Goal: Contribute content: Contribute content

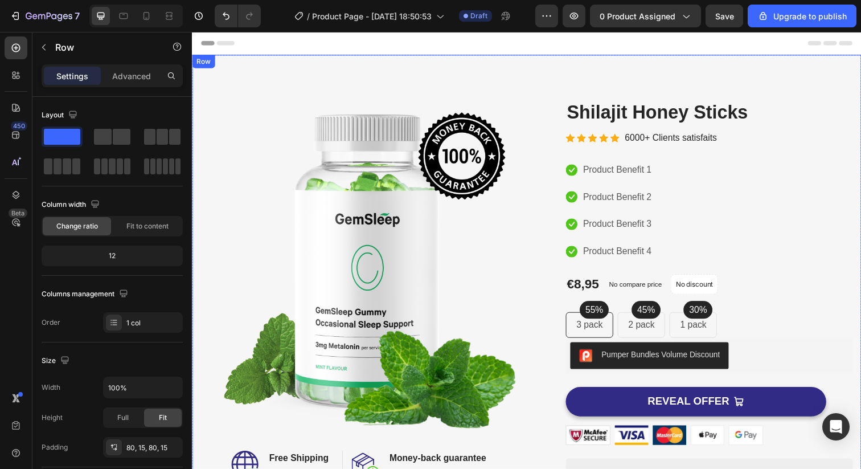
click at [474, 73] on div "Image Image Free Shipping Heading On oders over $70 Text block Row Image Money-…" at bounding box center [533, 331] width 683 height 552
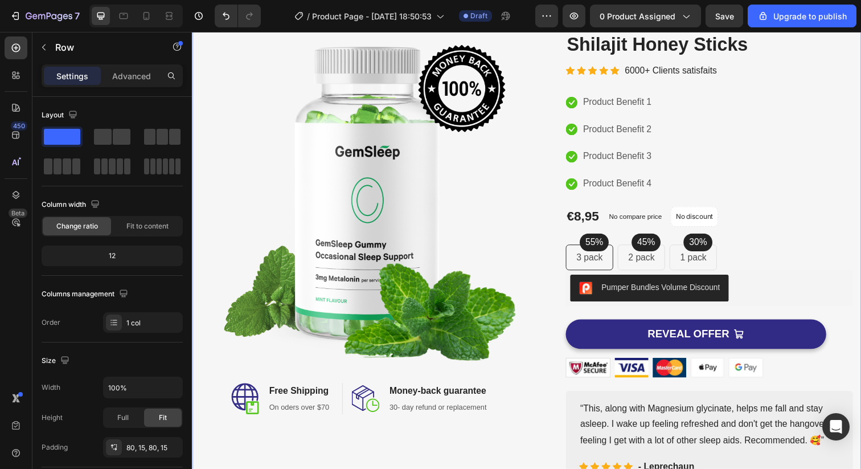
scroll to position [70, 0]
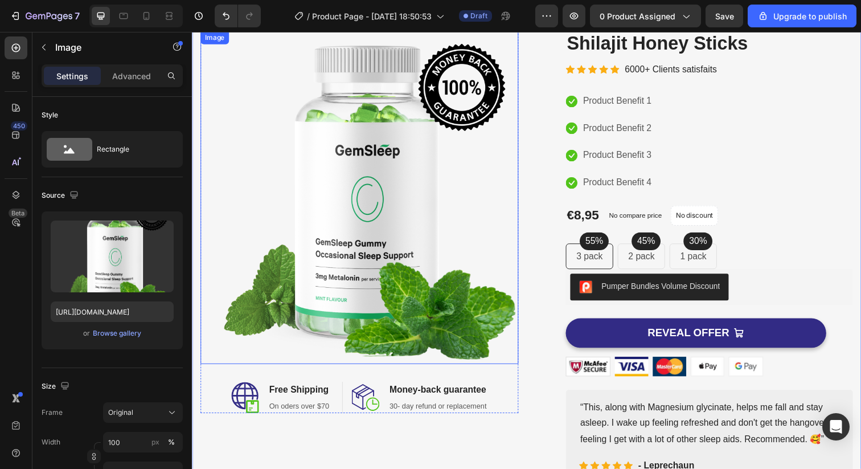
click at [363, 200] on img at bounding box center [362, 201] width 325 height 340
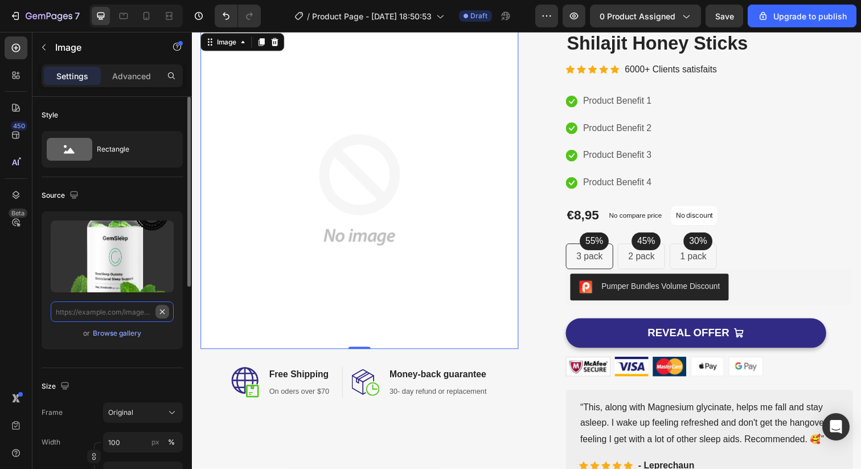
scroll to position [0, 0]
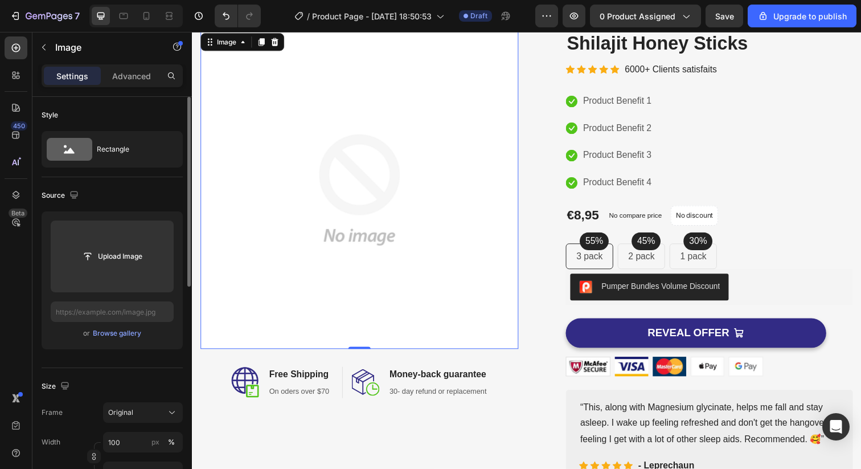
click at [143, 200] on div "Source" at bounding box center [112, 195] width 141 height 18
click at [115, 334] on div "Browse gallery" at bounding box center [117, 333] width 48 height 10
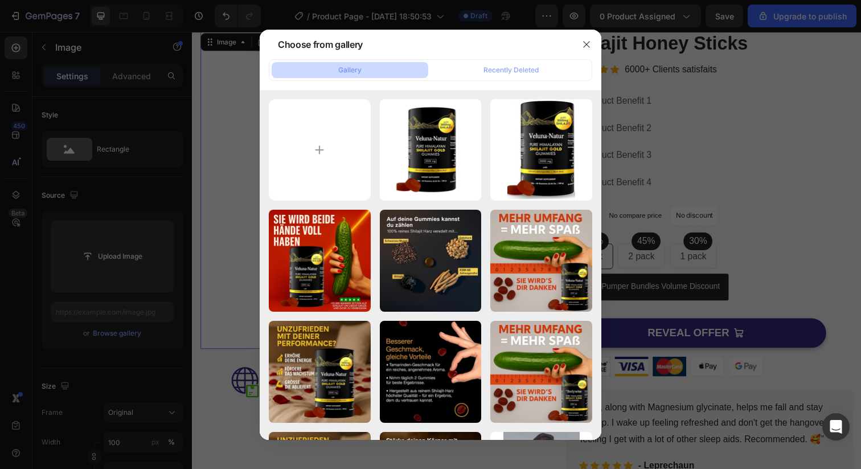
click at [596, 35] on div at bounding box center [587, 45] width 30 height 30
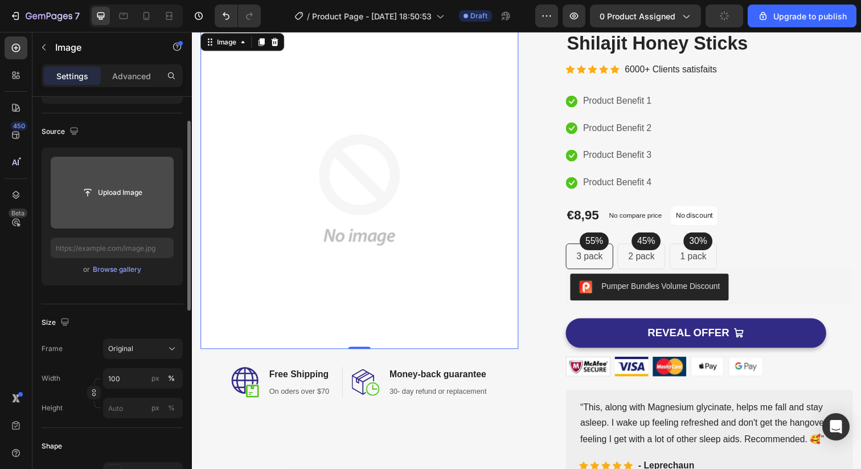
scroll to position [65, 0]
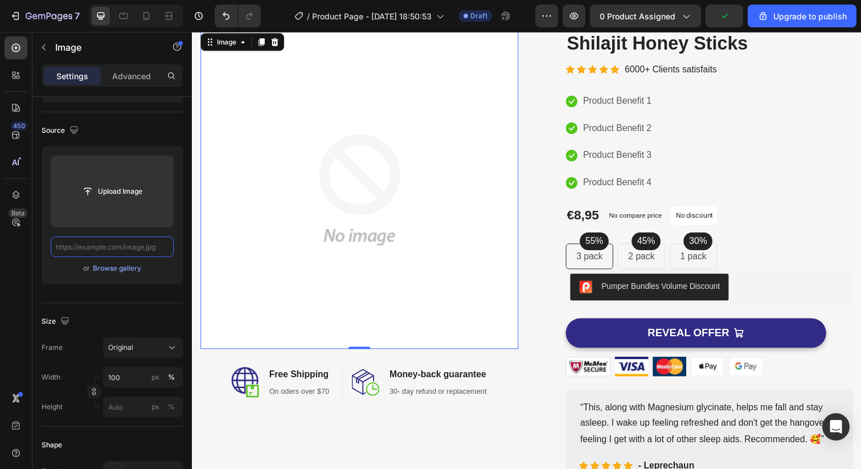
click at [114, 246] on input "text" at bounding box center [112, 246] width 123 height 20
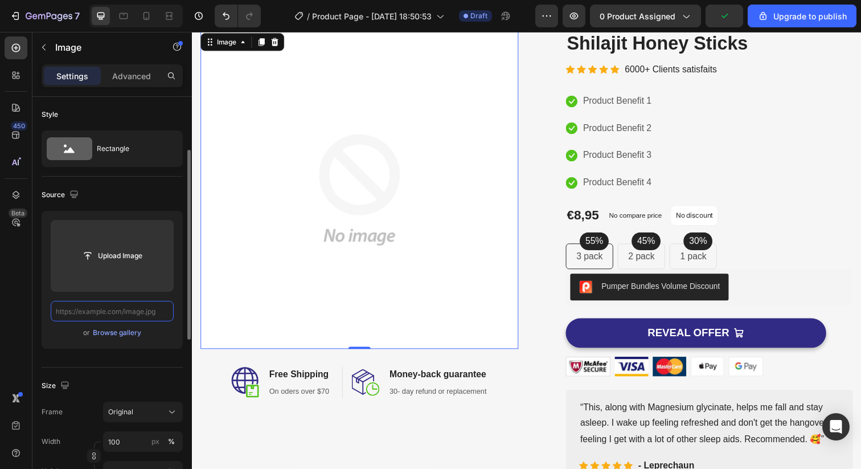
scroll to position [0, 0]
click at [148, 198] on div "Source" at bounding box center [112, 195] width 141 height 18
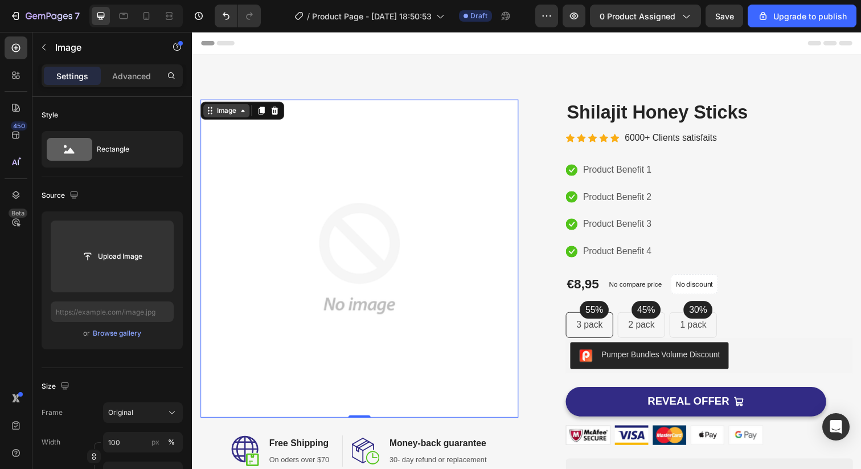
click at [245, 113] on icon at bounding box center [243, 112] width 9 height 9
click at [244, 114] on icon at bounding box center [243, 112] width 9 height 9
click at [46, 49] on icon "button" at bounding box center [43, 47] width 9 height 9
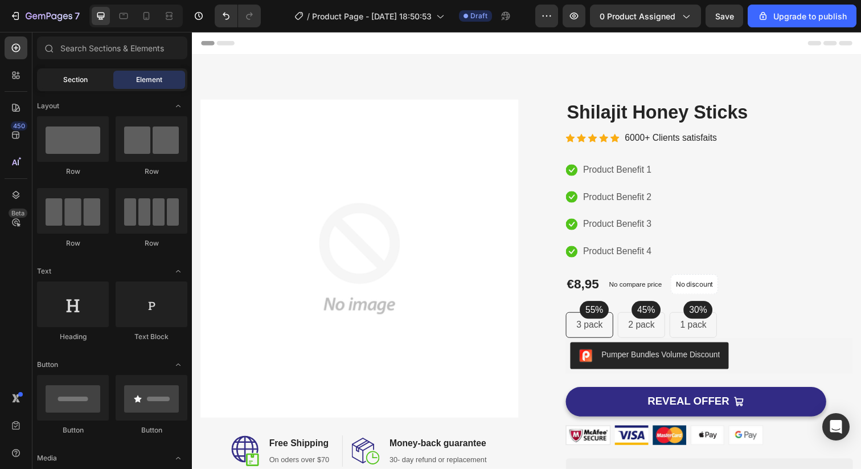
click at [77, 83] on span "Section" at bounding box center [75, 80] width 24 height 10
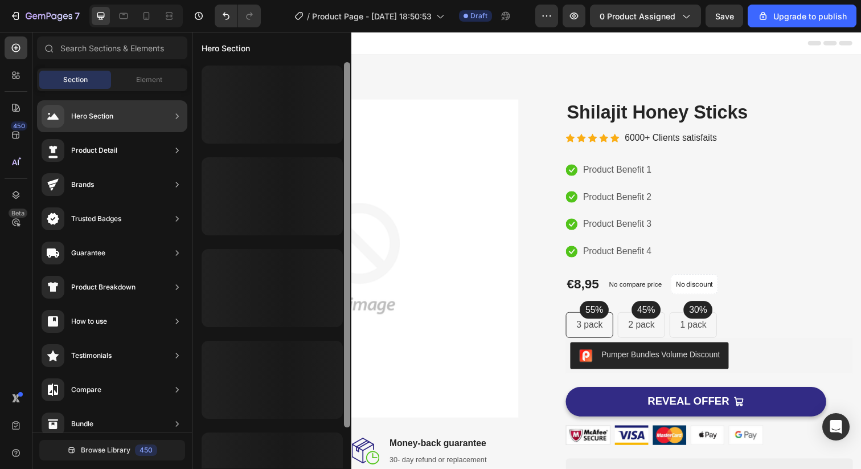
click at [350, 215] on div at bounding box center [347, 244] width 6 height 365
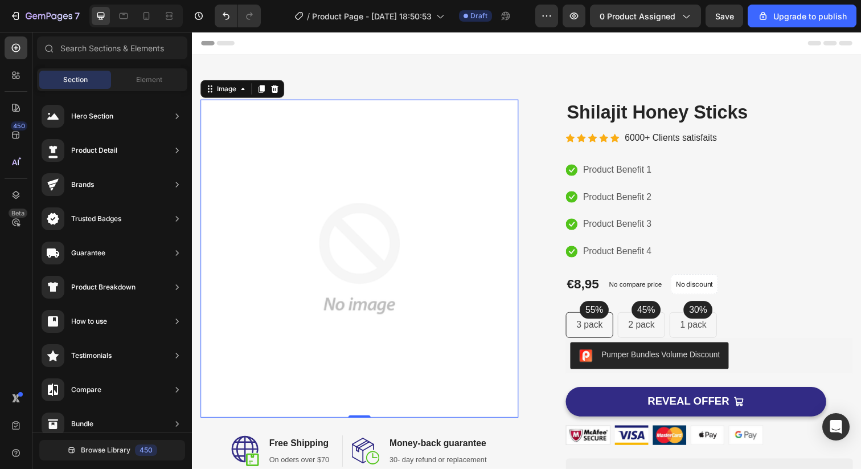
click at [444, 210] on img at bounding box center [362, 263] width 325 height 325
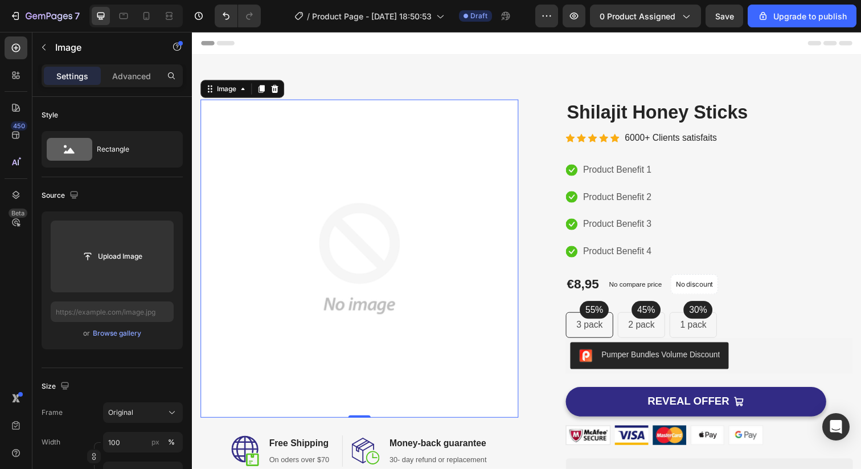
click at [364, 236] on img at bounding box center [362, 263] width 325 height 325
click at [278, 87] on icon at bounding box center [276, 89] width 9 height 9
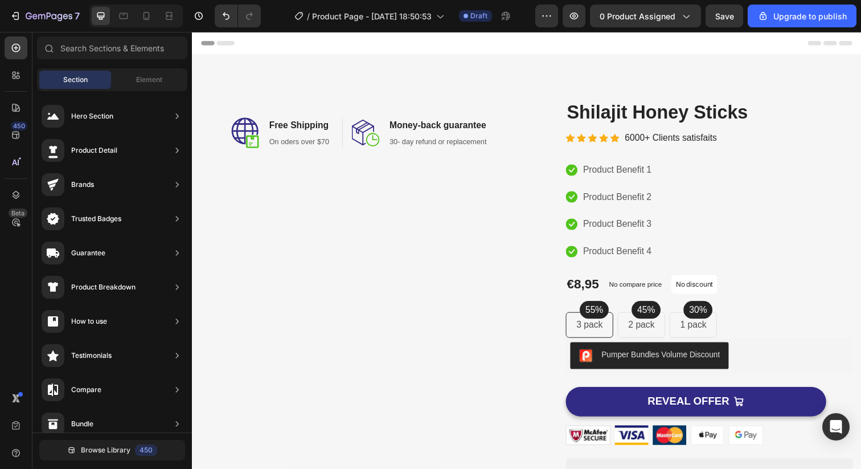
click at [73, 80] on span "Section" at bounding box center [75, 80] width 24 height 10
click at [145, 77] on span "Element" at bounding box center [149, 80] width 26 height 10
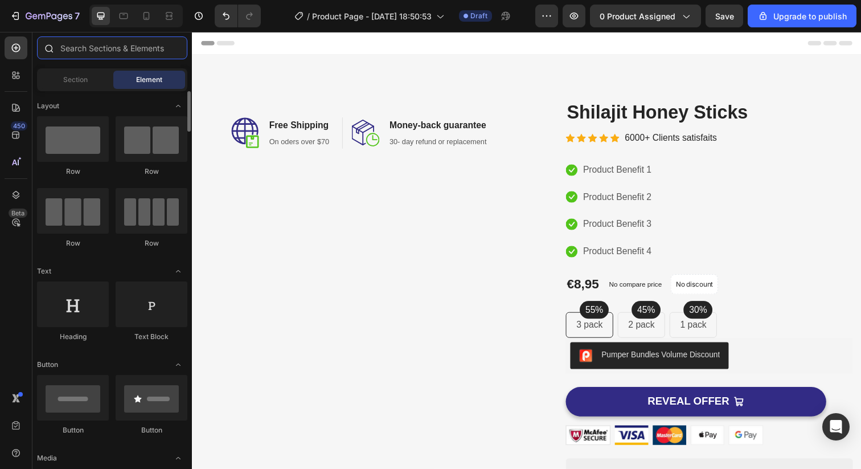
click at [116, 51] on input "text" at bounding box center [112, 47] width 150 height 23
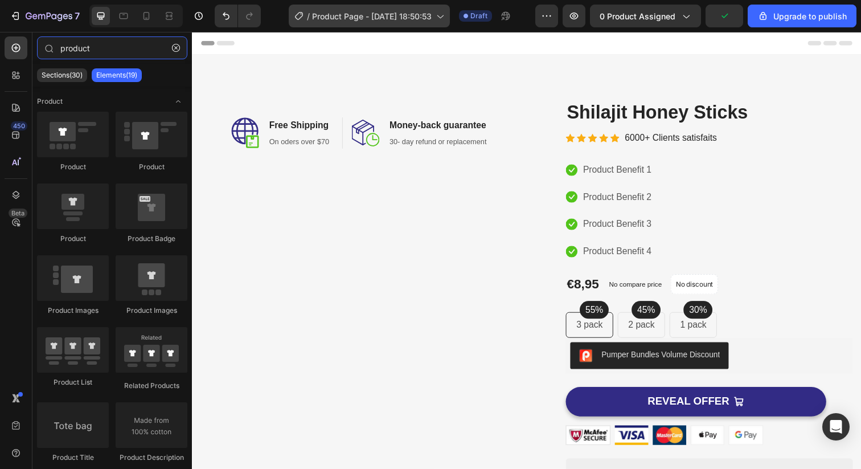
type input "product"
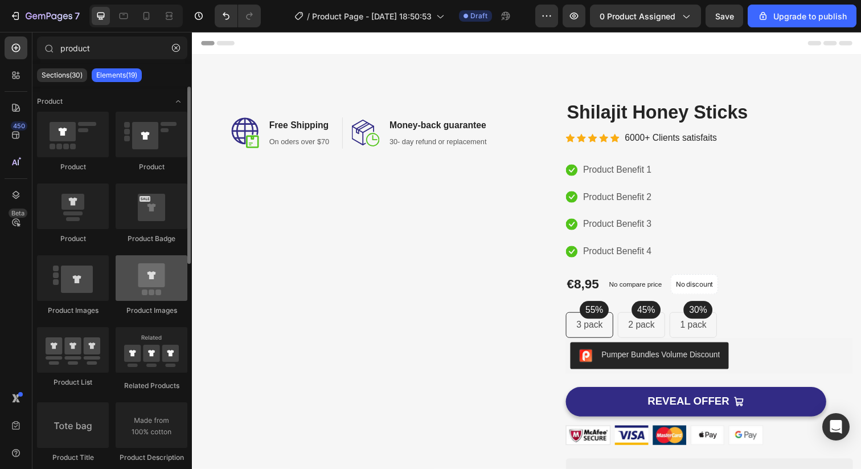
drag, startPoint x: 171, startPoint y: 268, endPoint x: 158, endPoint y: 277, distance: 16.0
click at [158, 277] on div at bounding box center [152, 278] width 72 height 46
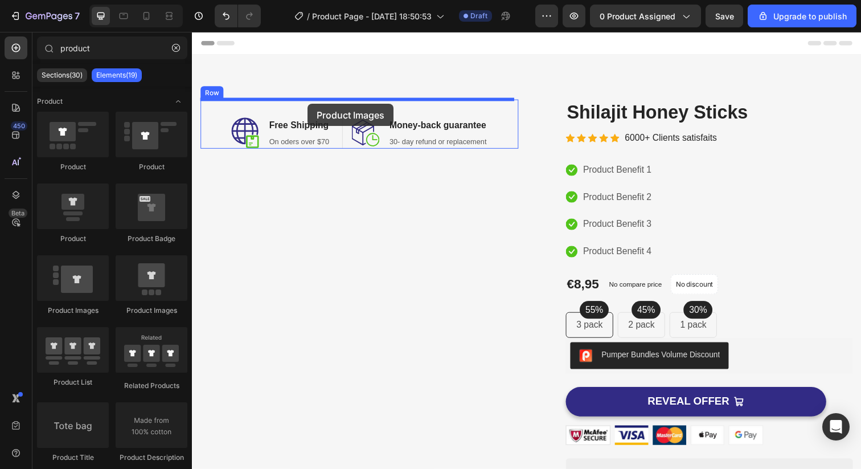
drag, startPoint x: 350, startPoint y: 309, endPoint x: 309, endPoint y: 104, distance: 208.9
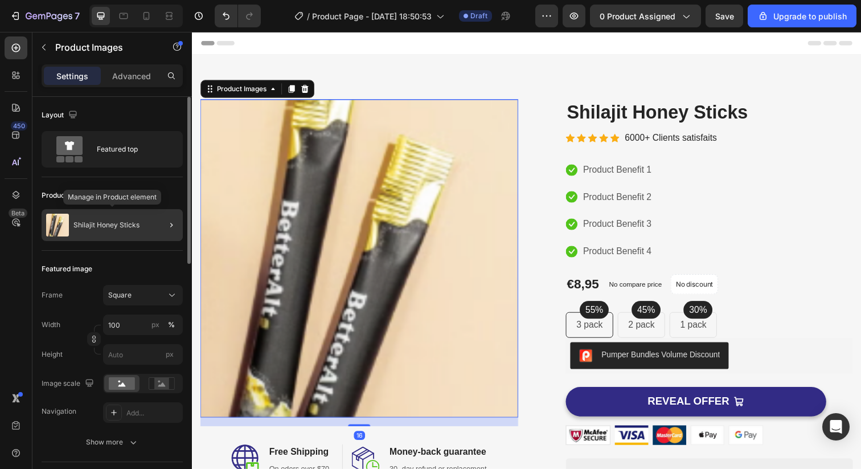
click at [130, 221] on p "Shilajit Honey Sticks" at bounding box center [106, 225] width 66 height 8
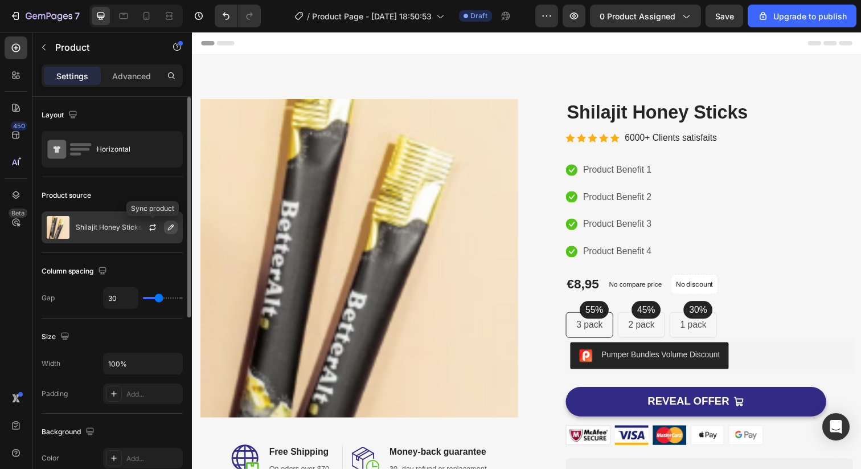
drag, startPoint x: 150, startPoint y: 227, endPoint x: 177, endPoint y: 230, distance: 27.5
click at [177, 230] on div at bounding box center [157, 227] width 50 height 31
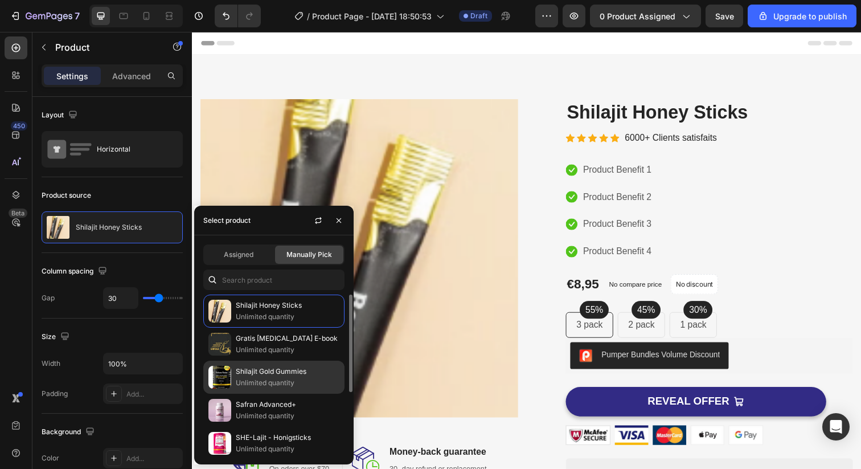
click at [255, 364] on div "Shilajit Gold Gummies Unlimited quantity" at bounding box center [273, 376] width 141 height 33
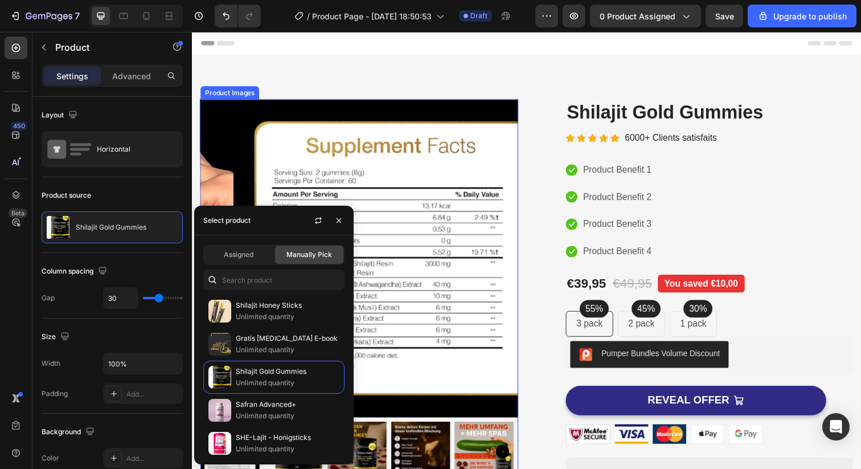
click at [462, 354] on img at bounding box center [397, 263] width 325 height 325
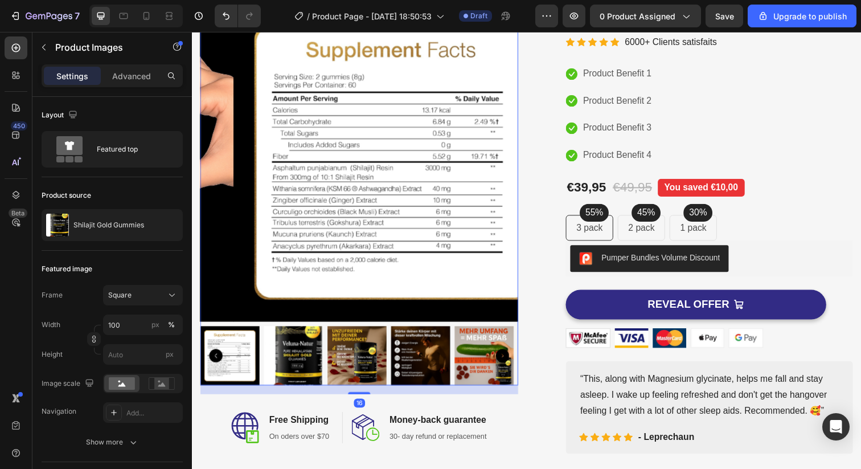
scroll to position [133, 0]
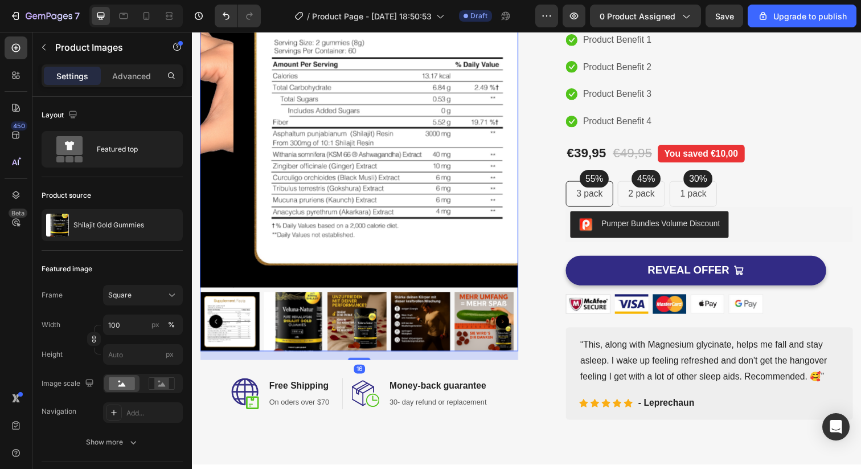
click at [220, 327] on icon "Carousel Back Arrow" at bounding box center [217, 328] width 14 height 14
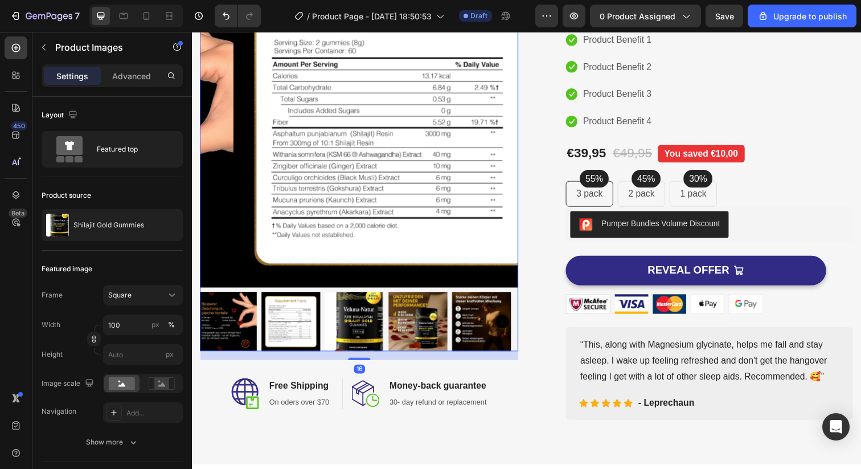
click at [220, 325] on icon "Carousel Back Arrow" at bounding box center [217, 328] width 14 height 14
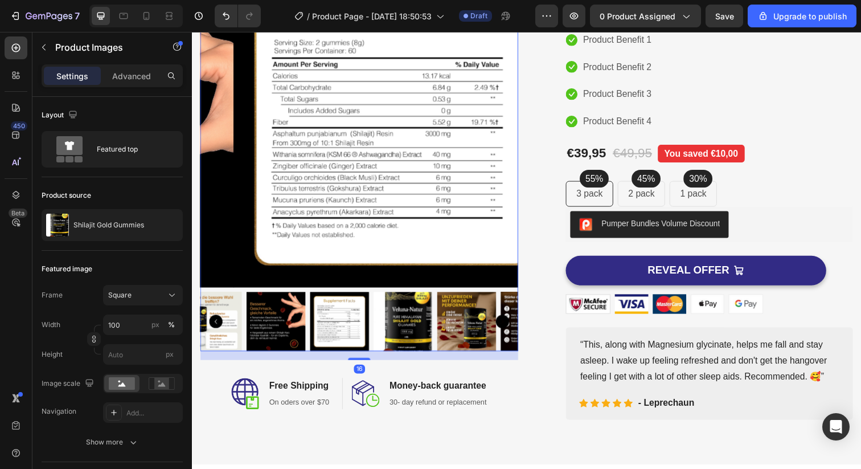
click at [220, 325] on icon "Carousel Back Arrow" at bounding box center [217, 328] width 14 height 14
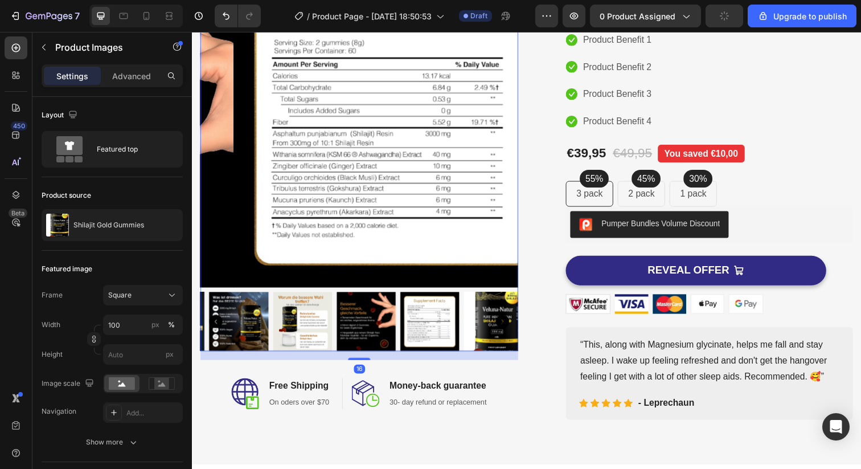
click at [220, 325] on icon "Carousel Back Arrow" at bounding box center [217, 328] width 14 height 14
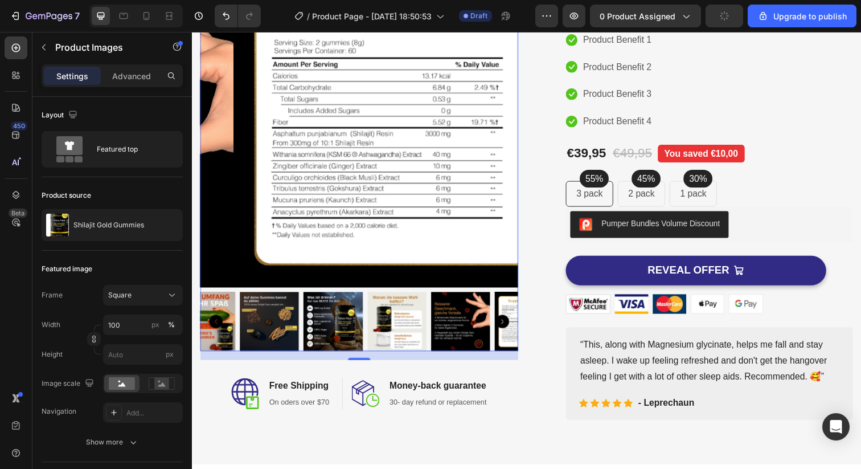
click at [220, 325] on icon "Carousel Back Arrow" at bounding box center [217, 328] width 14 height 14
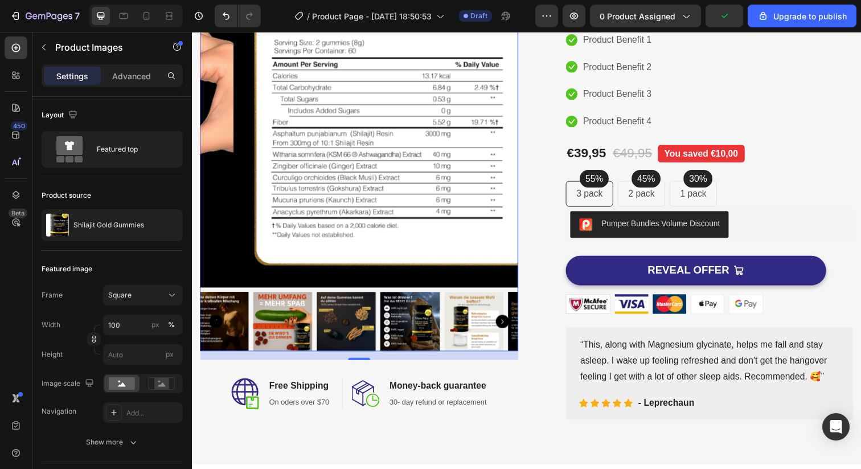
click at [220, 325] on icon "Carousel Back Arrow" at bounding box center [217, 328] width 14 height 14
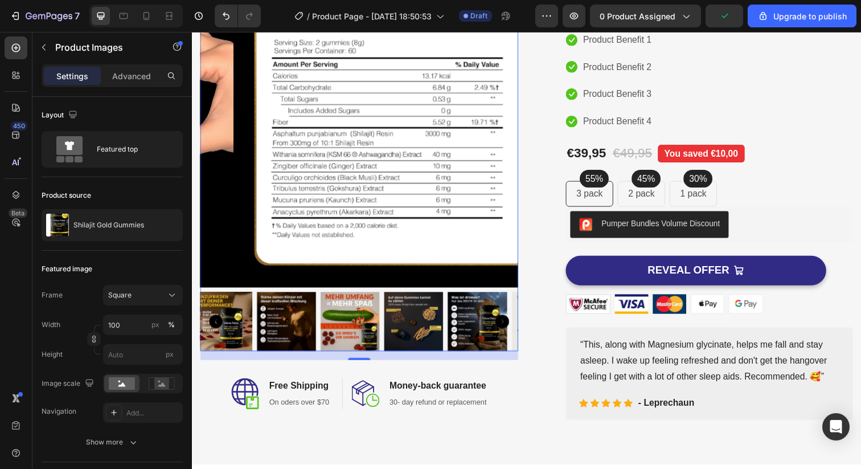
click at [220, 325] on icon "Carousel Back Arrow" at bounding box center [217, 328] width 14 height 14
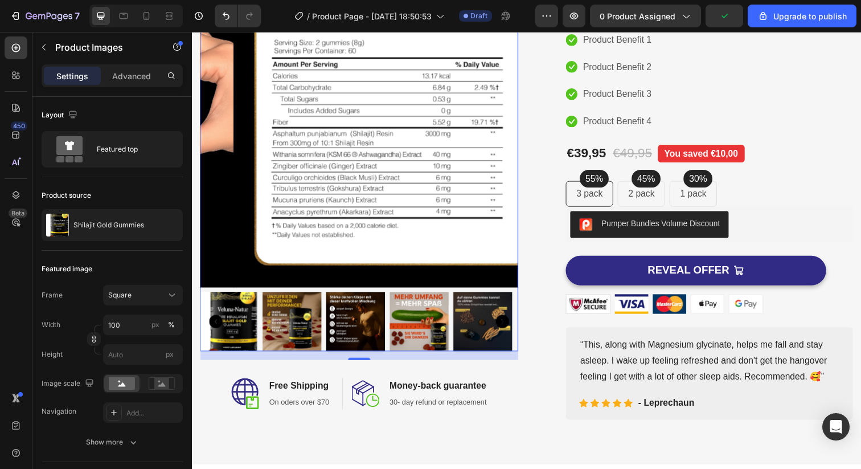
click at [220, 325] on icon "Carousel Back Arrow" at bounding box center [217, 328] width 14 height 14
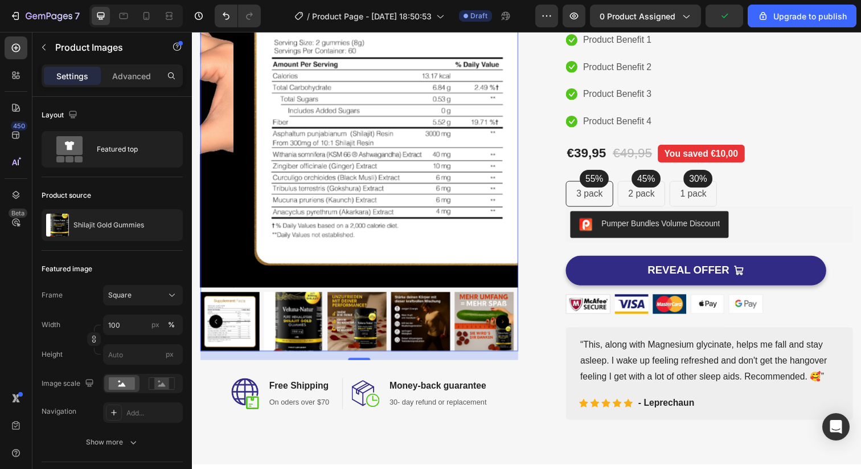
click at [277, 327] on img at bounding box center [295, 327] width 60 height 60
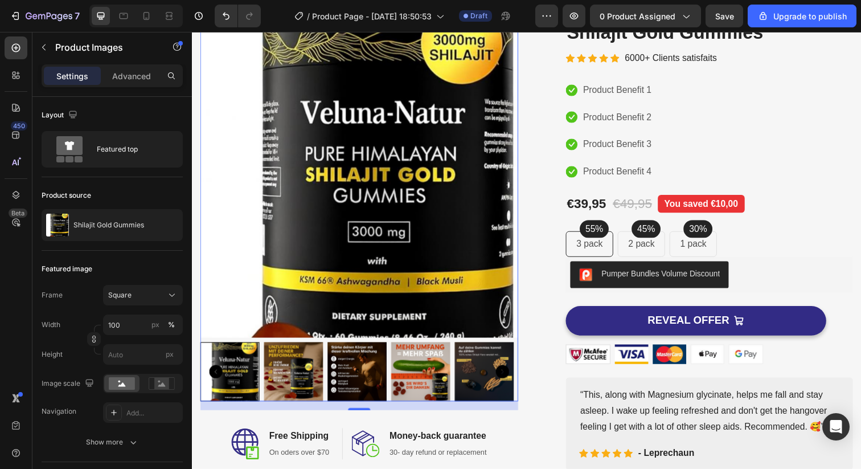
scroll to position [0, 0]
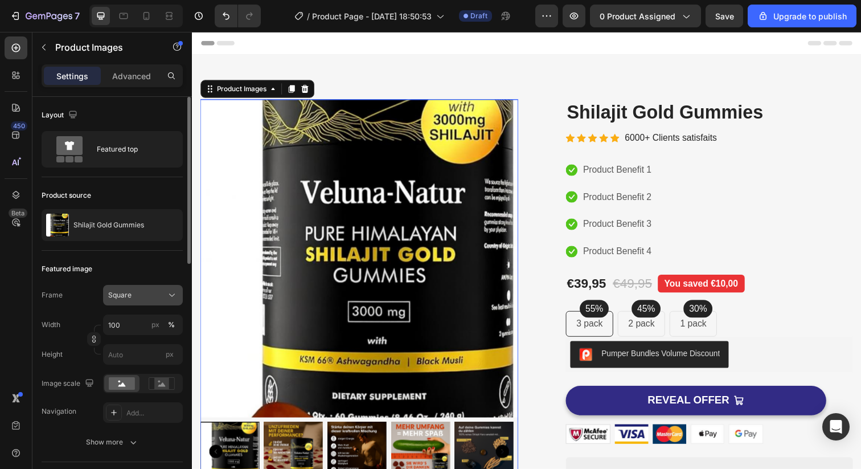
click at [147, 300] on div "Square" at bounding box center [142, 294] width 69 height 11
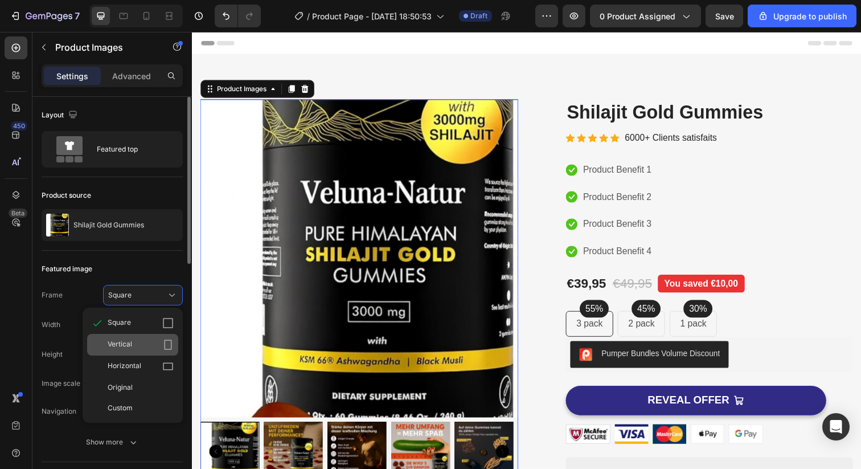
click at [161, 343] on div "Vertical" at bounding box center [141, 344] width 66 height 11
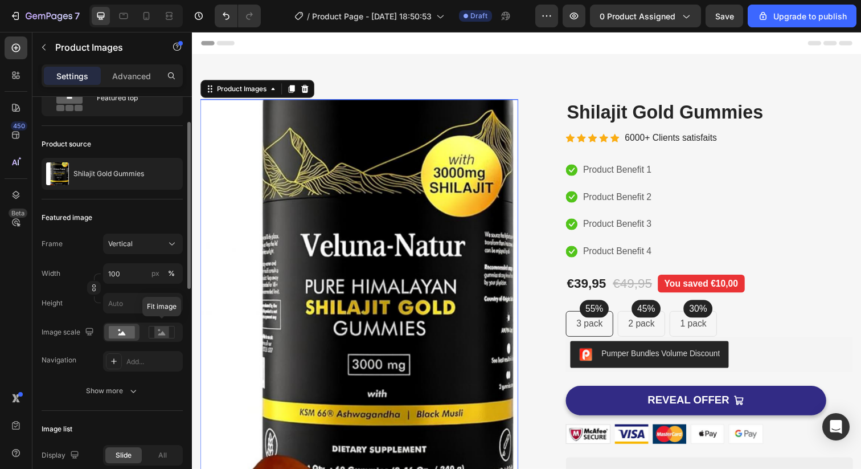
scroll to position [54, 0]
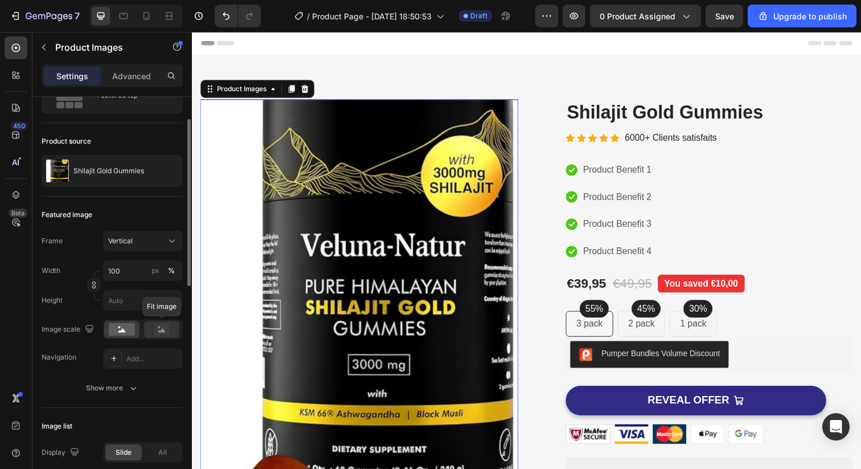
click at [159, 331] on icon at bounding box center [161, 330] width 7 height 4
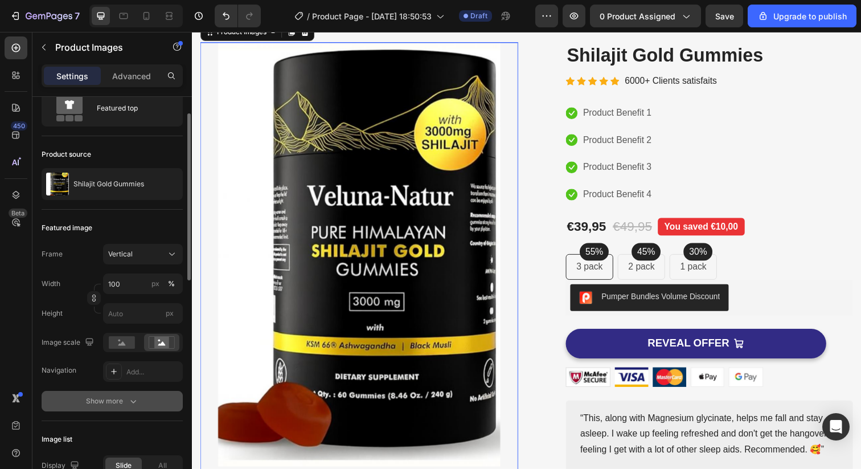
scroll to position [37, 0]
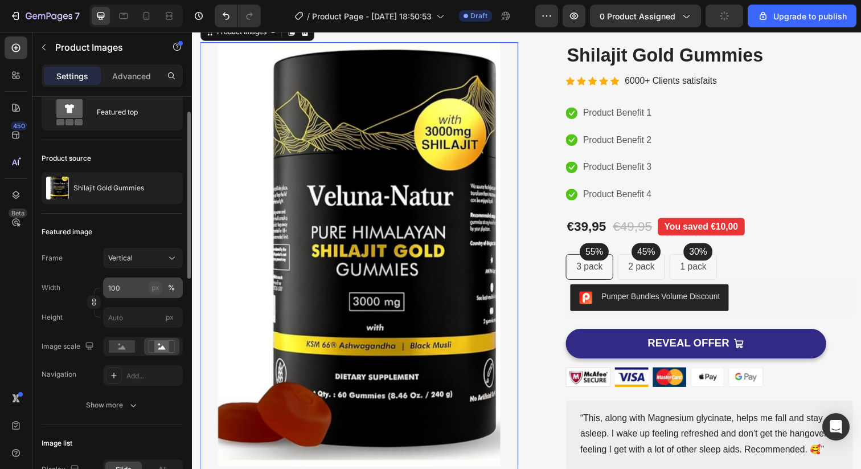
click at [151, 286] on div "px" at bounding box center [155, 287] width 8 height 10
type input "133"
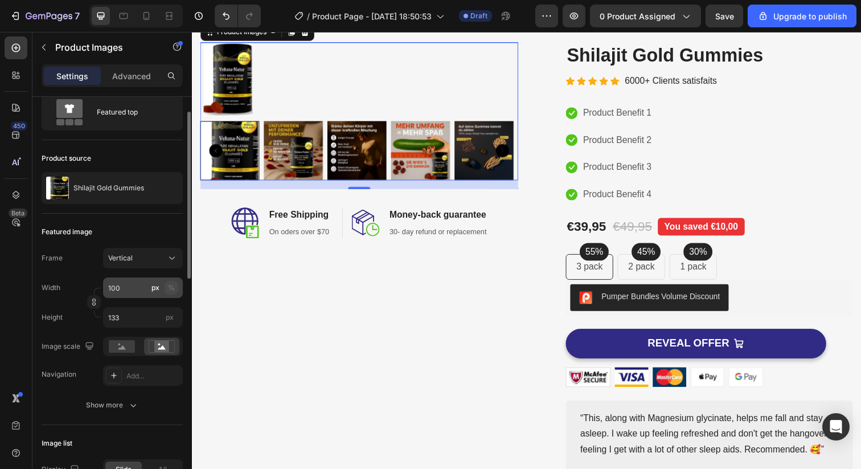
click at [170, 289] on div "%" at bounding box center [171, 287] width 7 height 10
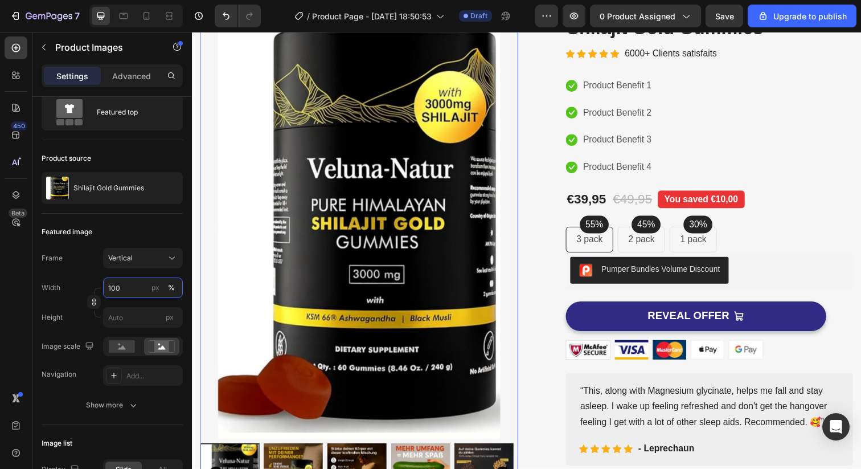
scroll to position [123, 0]
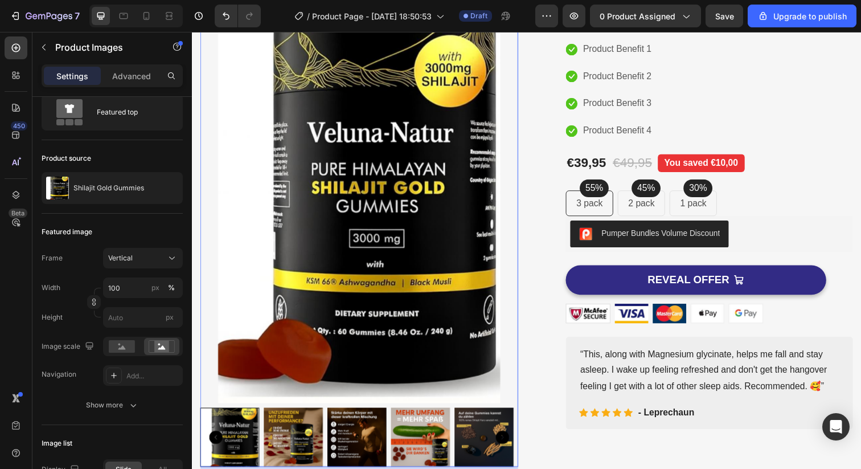
click at [290, 417] on img at bounding box center [295, 445] width 60 height 60
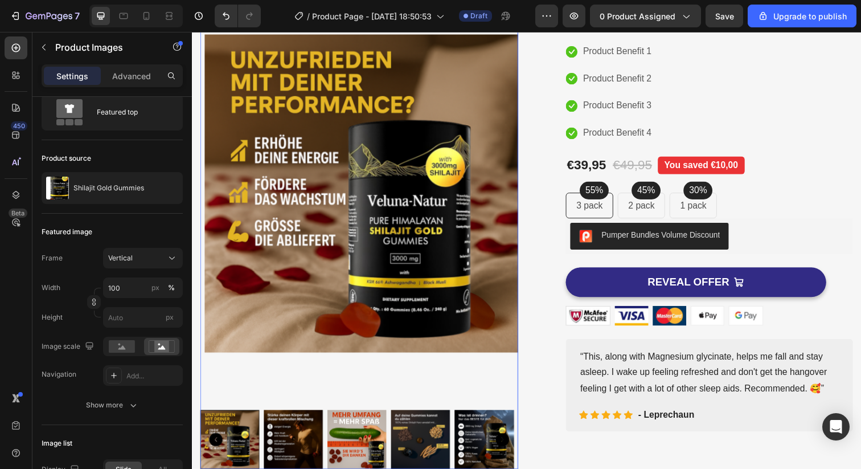
scroll to position [122, 0]
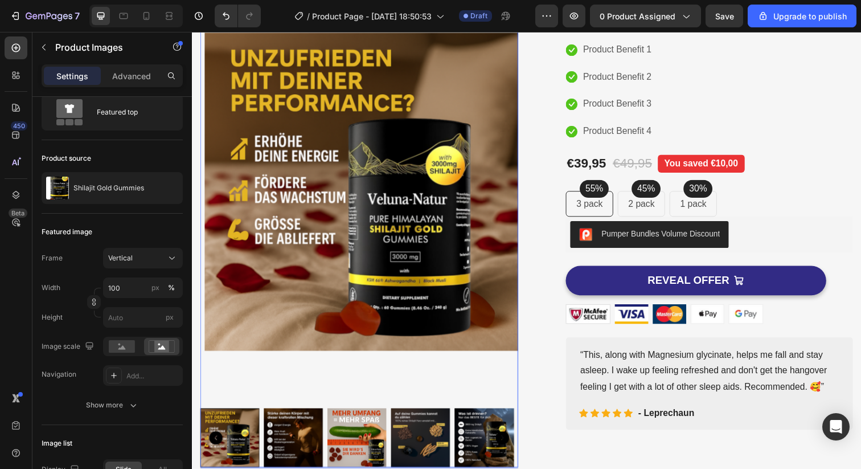
click at [347, 427] on img at bounding box center [360, 446] width 60 height 60
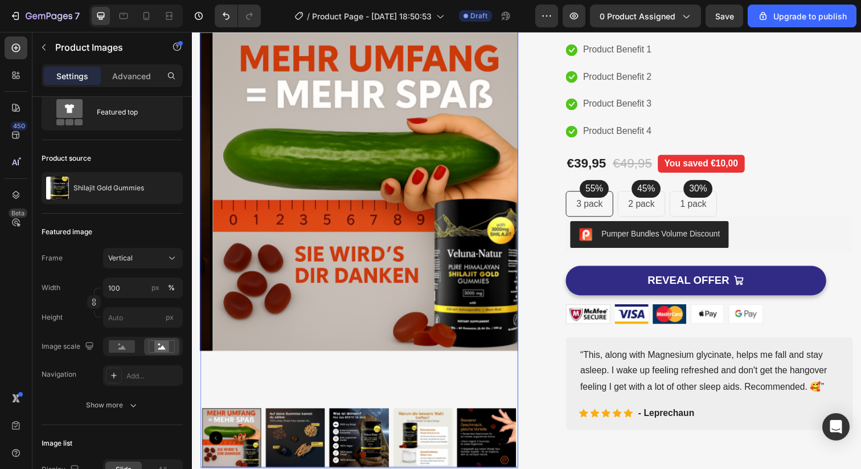
click at [377, 429] on img at bounding box center [363, 446] width 60 height 60
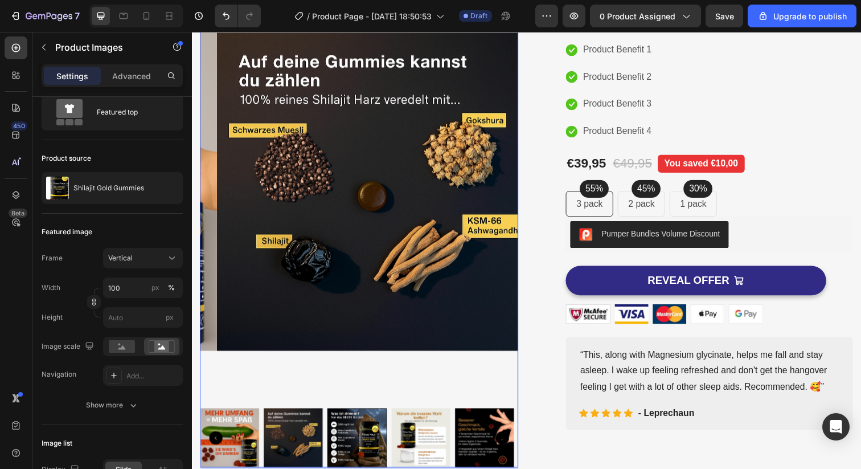
click at [400, 428] on div at bounding box center [362, 446] width 325 height 60
click at [433, 432] on img at bounding box center [425, 446] width 60 height 60
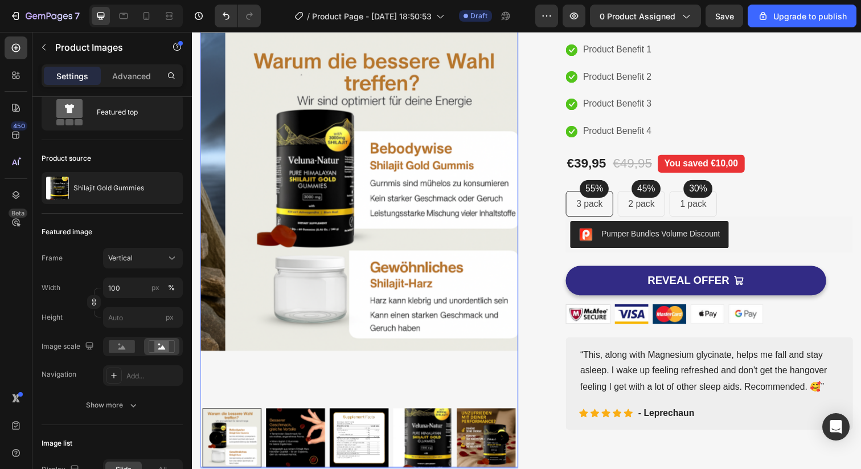
click at [456, 432] on div at bounding box center [362, 446] width 325 height 60
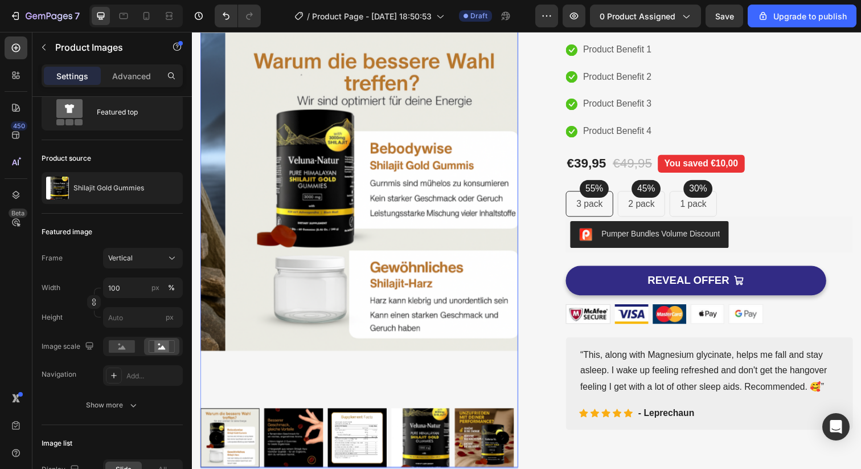
click at [456, 432] on div at bounding box center [362, 446] width 325 height 60
click at [436, 433] on img at bounding box center [425, 446] width 60 height 60
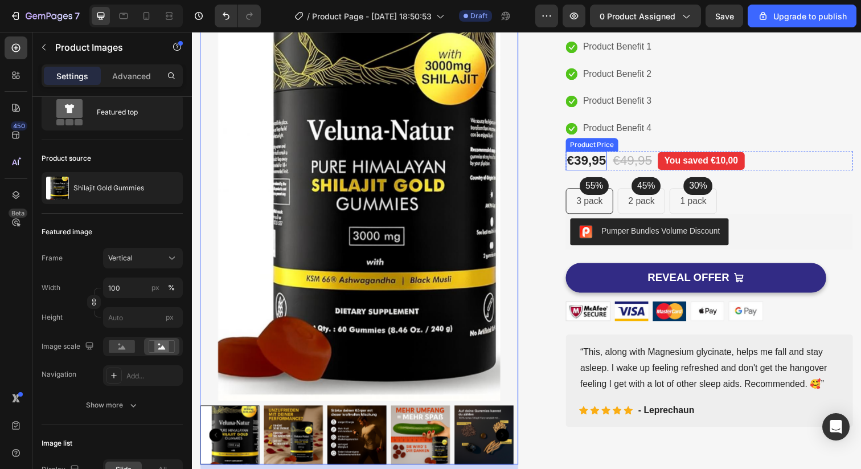
scroll to position [129, 0]
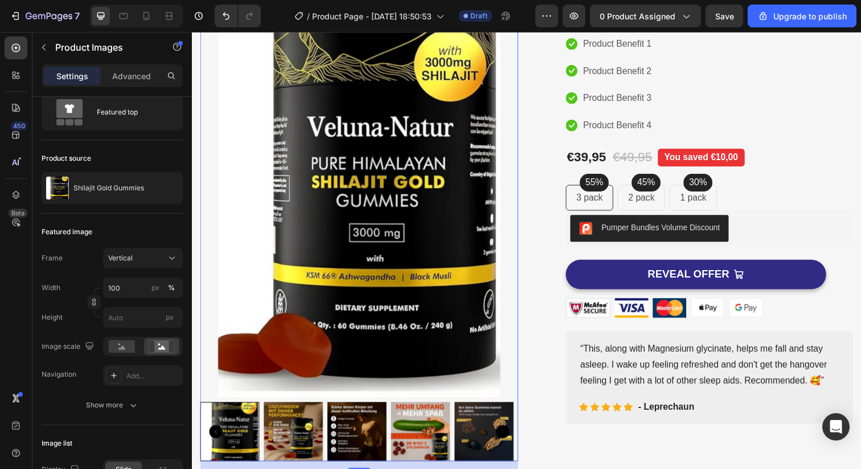
click at [274, 430] on img at bounding box center [295, 439] width 60 height 60
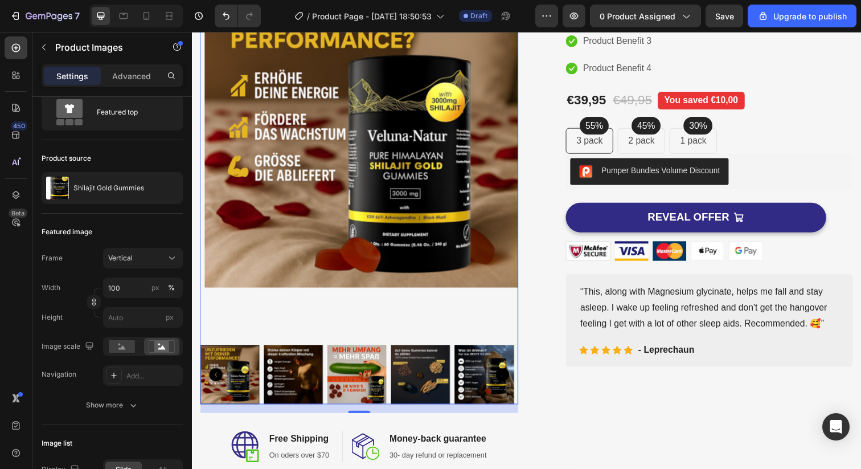
scroll to position [249, 0]
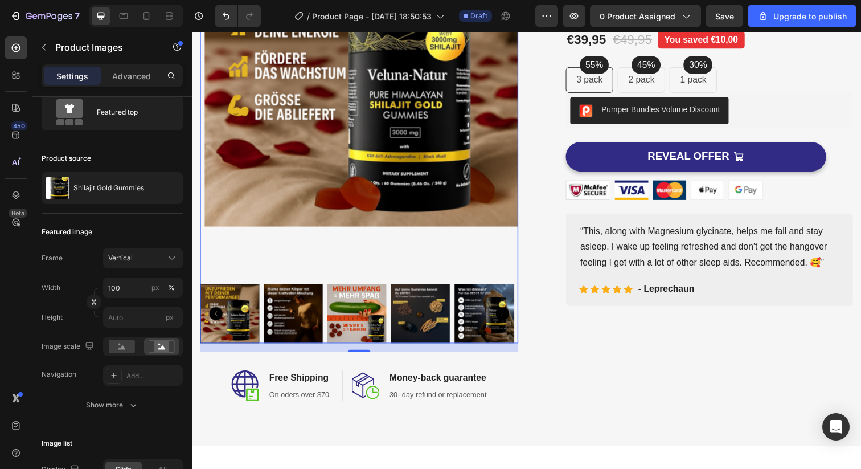
click at [227, 310] on div at bounding box center [230, 319] width 60 height 60
click at [216, 313] on icon "Carousel Back Arrow" at bounding box center [217, 320] width 14 height 14
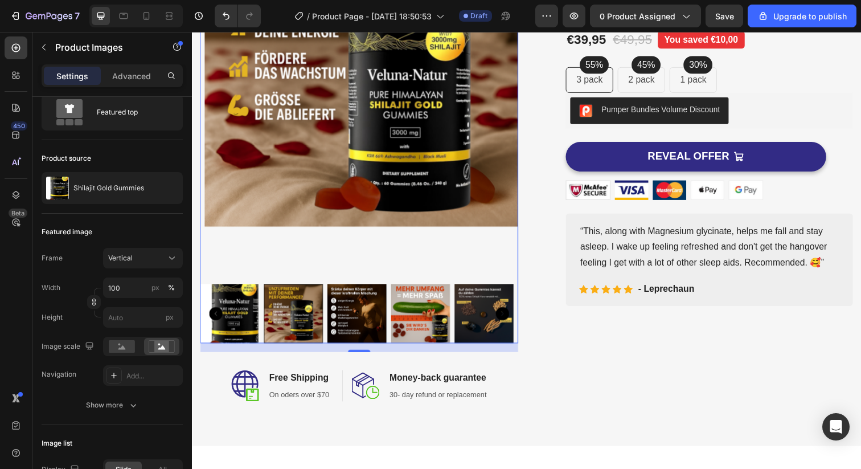
click at [241, 314] on img at bounding box center [230, 319] width 60 height 60
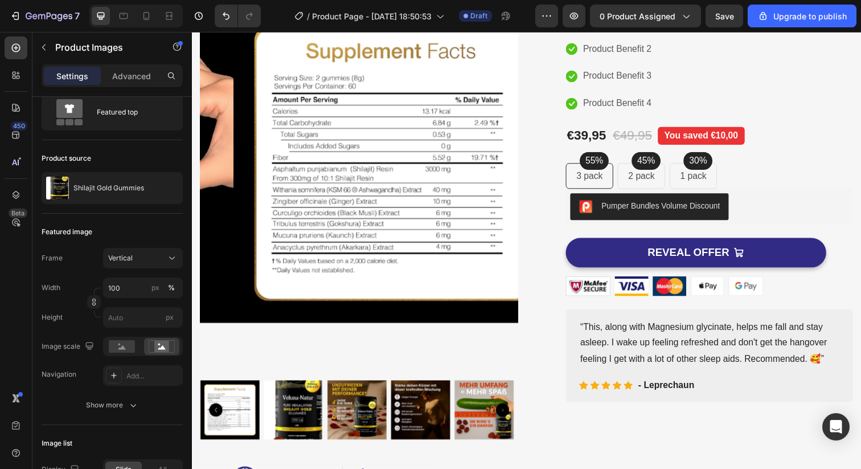
scroll to position [0, 0]
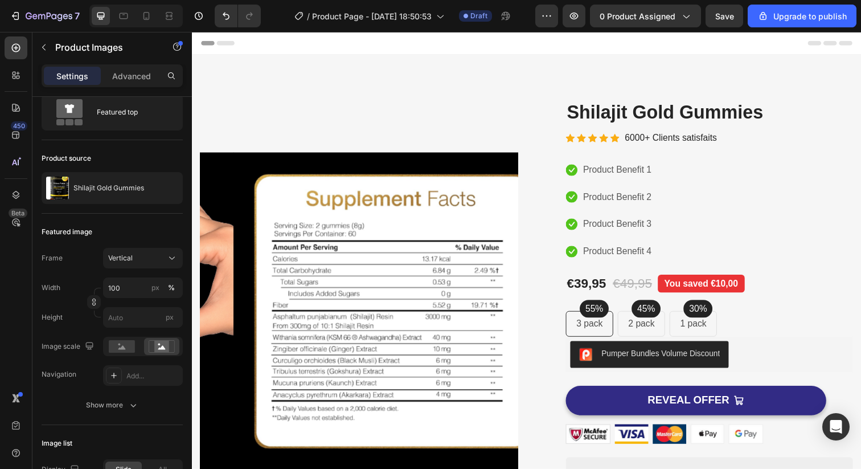
click at [438, 125] on img at bounding box center [397, 317] width 325 height 433
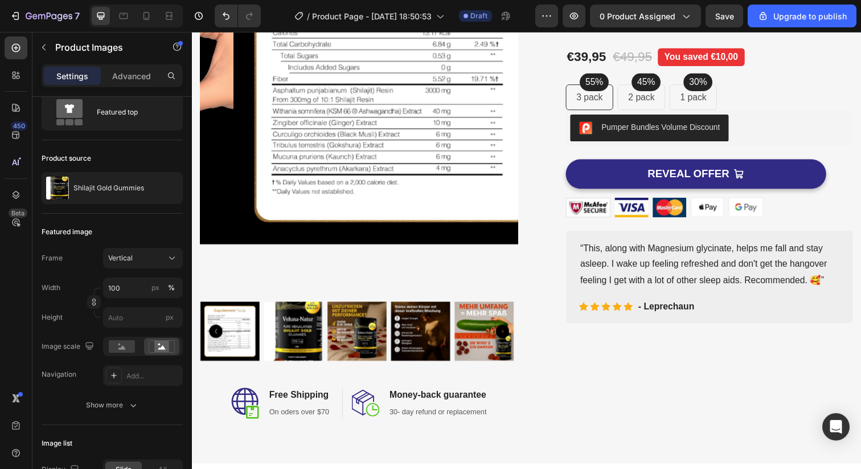
click at [305, 315] on img at bounding box center [295, 337] width 60 height 60
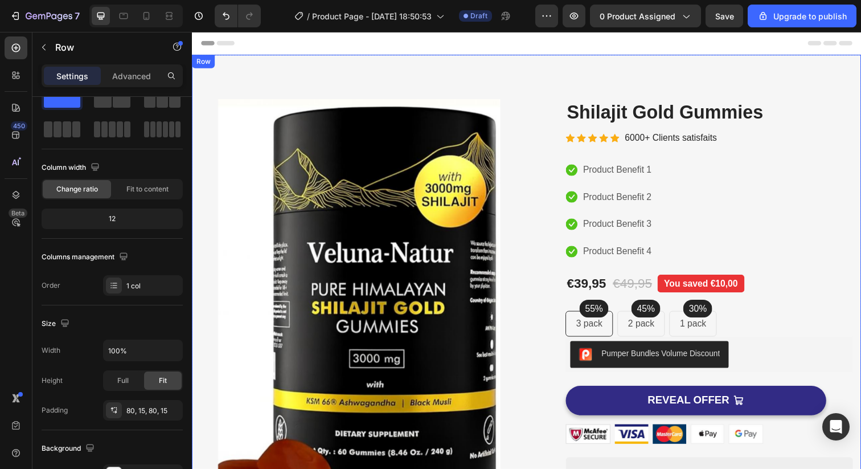
click at [413, 71] on div "Product Images Image Free Shipping Heading On oders over $70 Text block Row Ima…" at bounding box center [533, 379] width 683 height 648
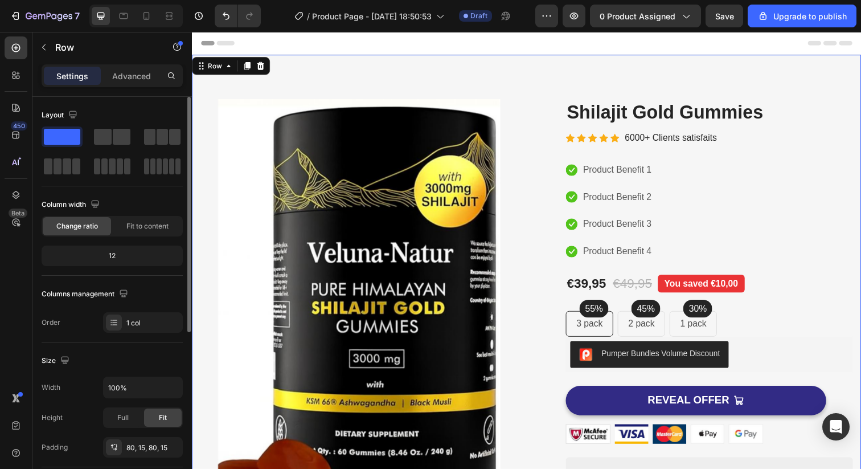
scroll to position [17, 0]
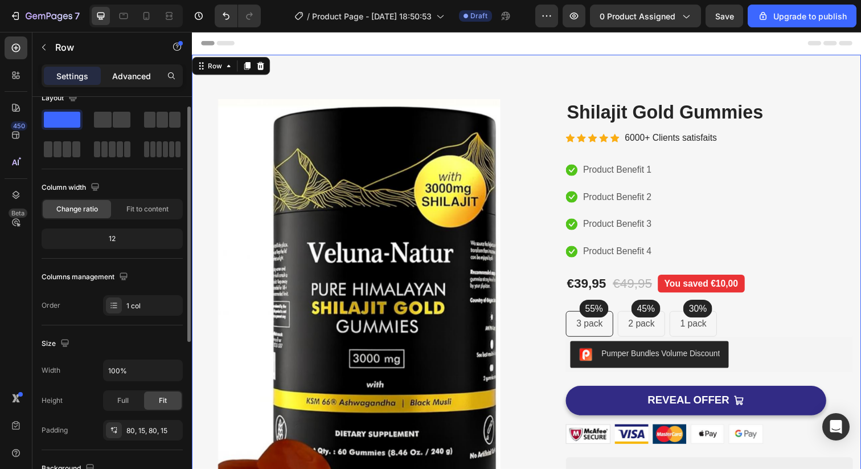
click at [133, 71] on p "Advanced" at bounding box center [131, 76] width 39 height 12
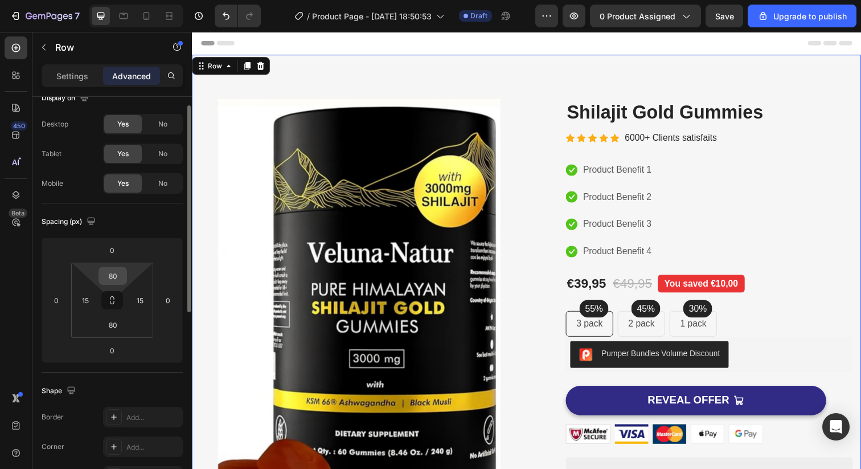
click at [117, 280] on input "80" at bounding box center [112, 275] width 23 height 17
type input "0"
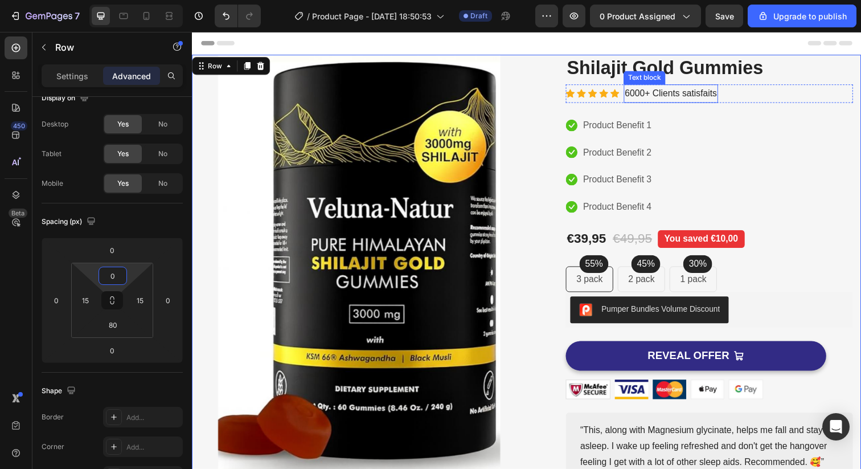
click at [667, 72] on div "Text block" at bounding box center [654, 79] width 43 height 14
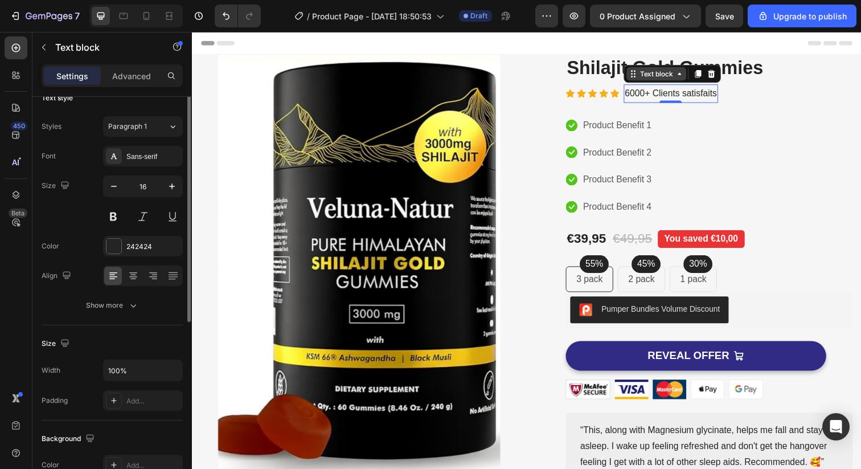
scroll to position [0, 0]
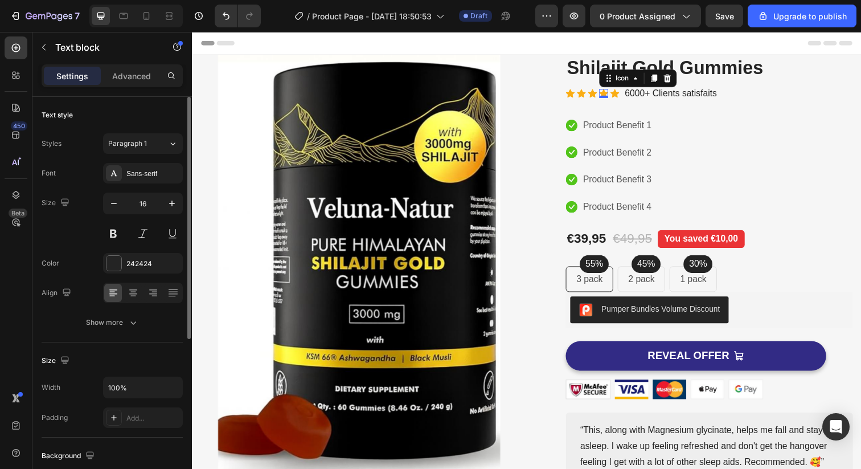
click at [608, 93] on icon at bounding box center [612, 95] width 9 height 9
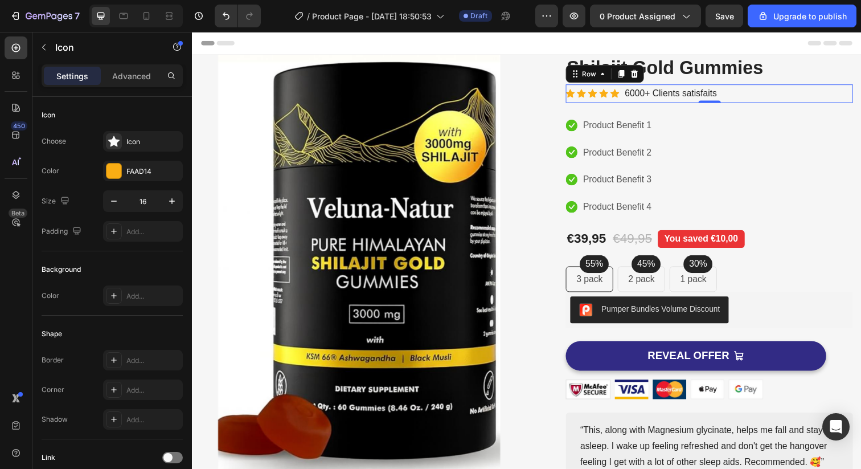
click at [742, 98] on div "Icon Icon Icon Icon Icon Icon List Hoz 6000+ Clients satisfaits Text block Row 0" at bounding box center [719, 94] width 293 height 19
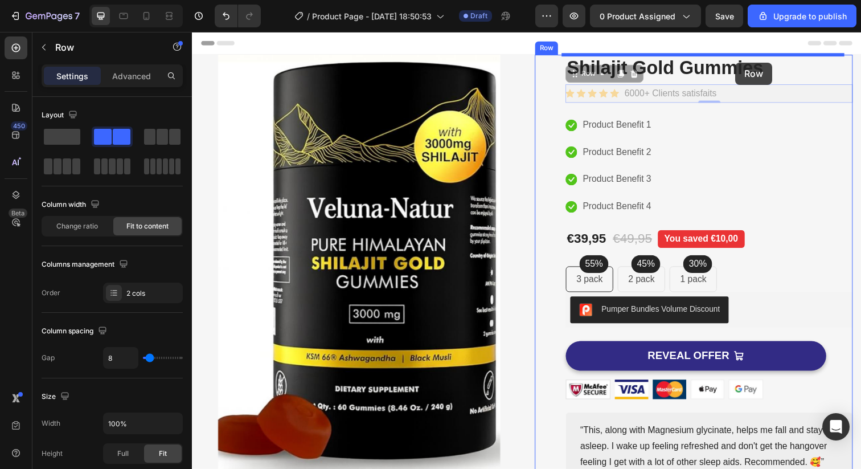
drag, startPoint x: 750, startPoint y: 95, endPoint x: 746, endPoint y: 63, distance: 31.6
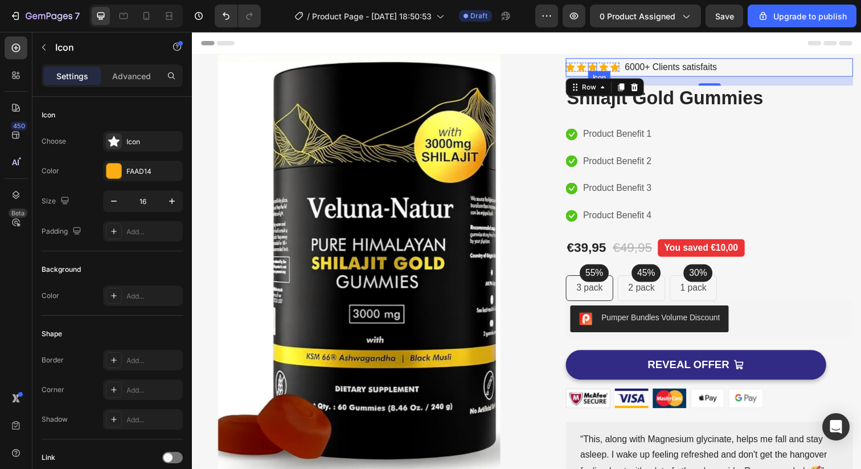
click at [597, 66] on icon at bounding box center [600, 68] width 9 height 9
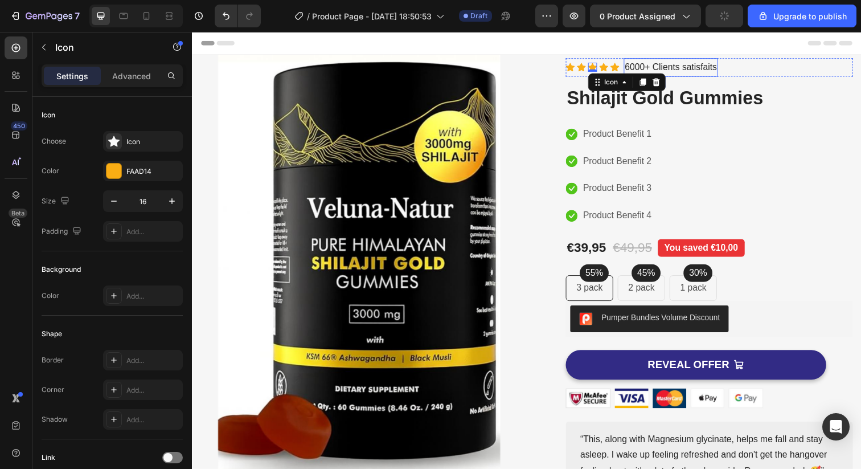
click at [679, 68] on p "6000+ Clients satisfaits" at bounding box center [681, 68] width 94 height 17
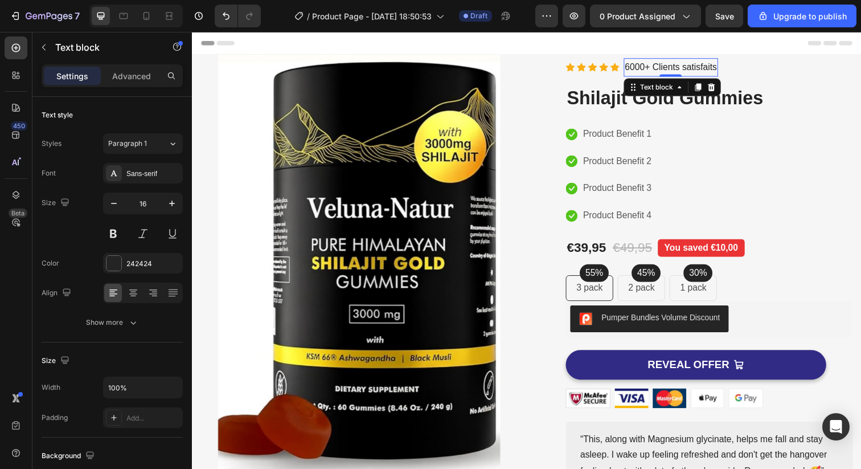
click at [649, 75] on p "6000+ Clients satisfaits" at bounding box center [681, 68] width 94 height 17
click at [649, 73] on p "6000+ Clients satisfaits" at bounding box center [681, 68] width 94 height 17
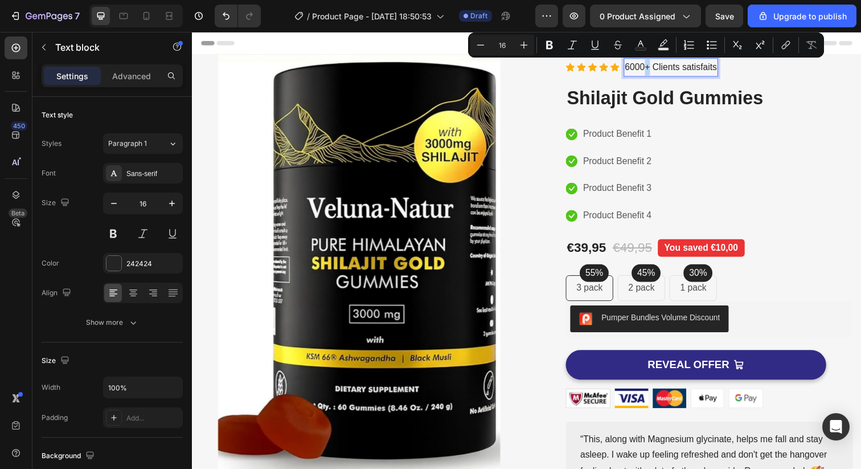
click at [651, 72] on p "6000+ Clients satisfaits" at bounding box center [681, 68] width 94 height 17
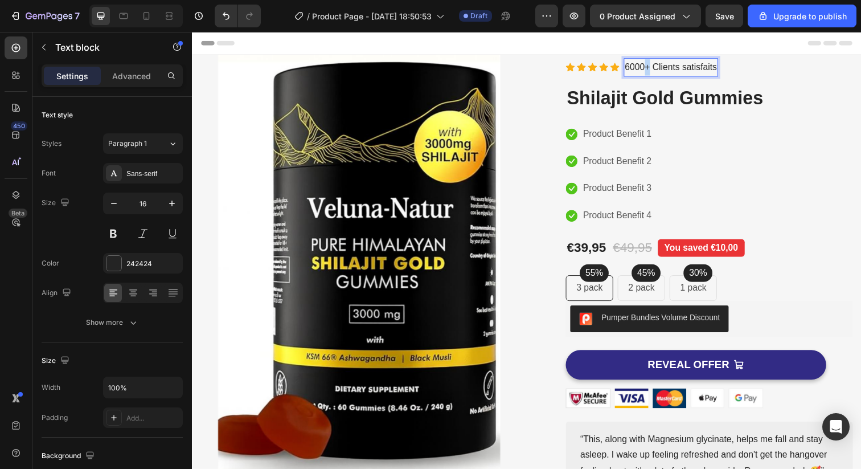
click at [651, 72] on p "6000+ Clients satisfaits" at bounding box center [681, 68] width 94 height 17
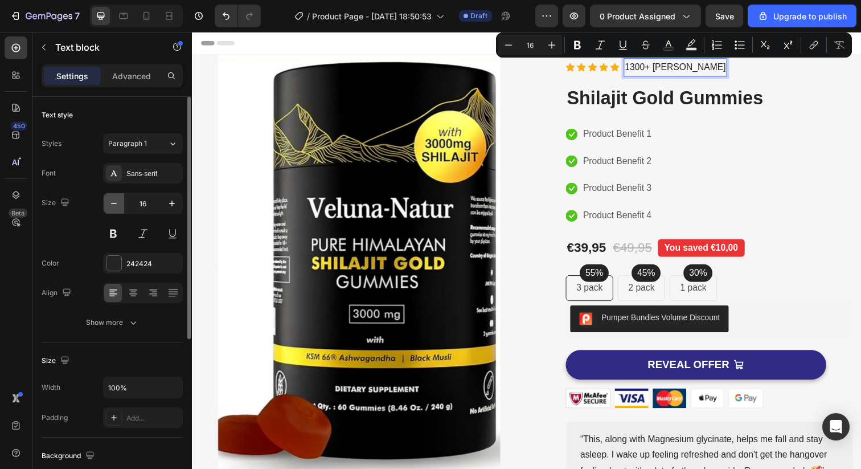
click at [108, 209] on button "button" at bounding box center [114, 203] width 20 height 20
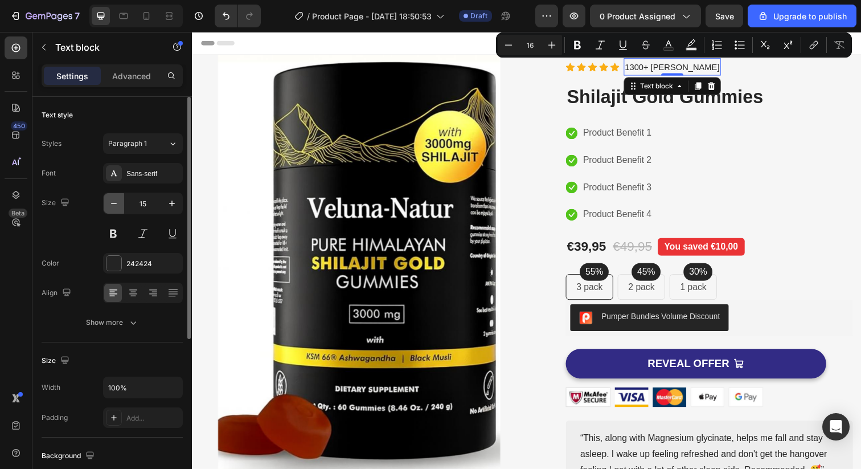
click at [108, 209] on button "button" at bounding box center [114, 203] width 20 height 20
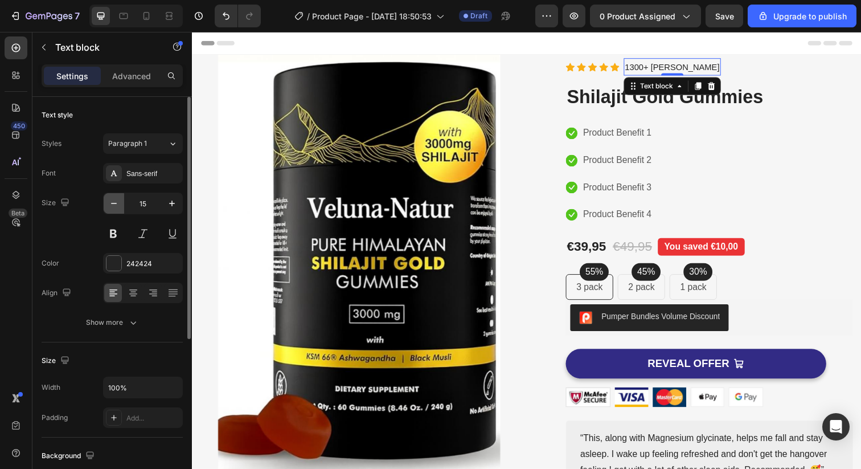
type input "14"
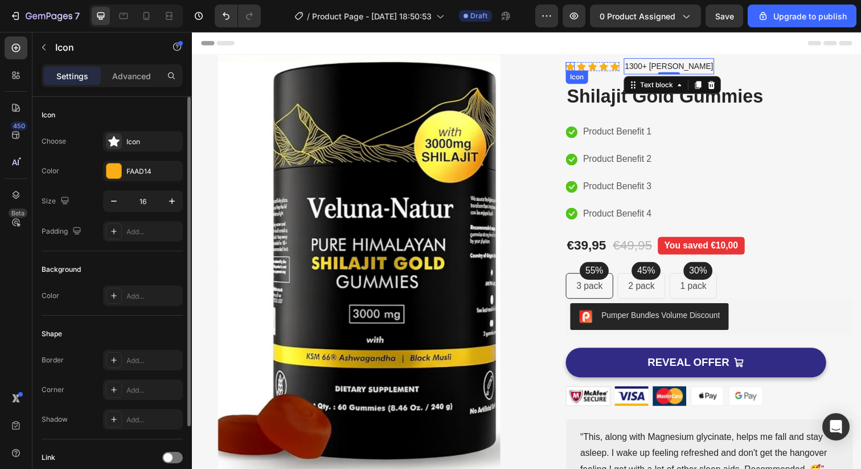
click at [576, 68] on div "Icon" at bounding box center [577, 67] width 9 height 9
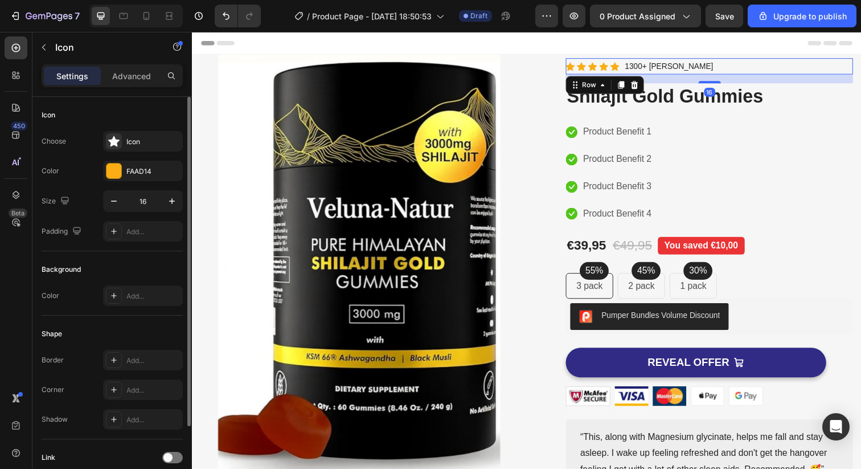
click at [764, 75] on div "Icon Icon Icon Icon Icon Icon List Hoz 1300+ zufriedene Kunden Text block Row 16" at bounding box center [719, 67] width 293 height 17
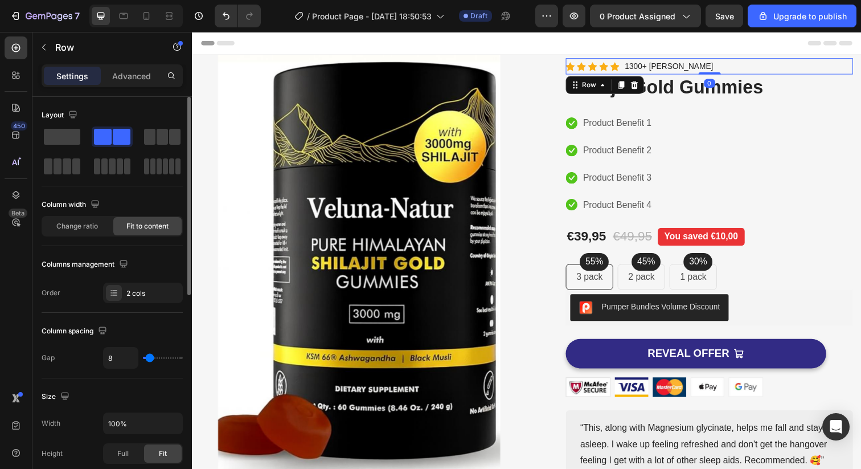
drag, startPoint x: 713, startPoint y: 81, endPoint x: 715, endPoint y: 61, distance: 20.6
click at [715, 61] on div "Icon Icon Icon Icon Icon Icon List Hoz 1300+ zufriedene Kunden Text block Row 0" at bounding box center [719, 67] width 293 height 17
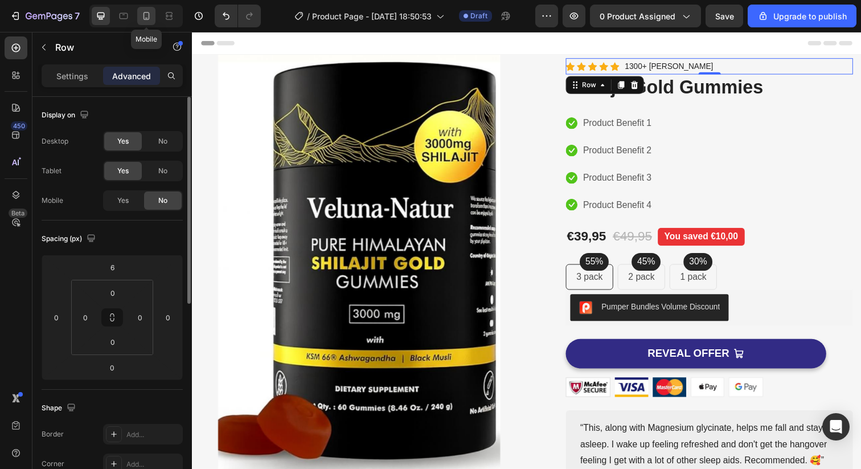
click at [144, 18] on icon at bounding box center [146, 15] width 11 height 11
type input "4"
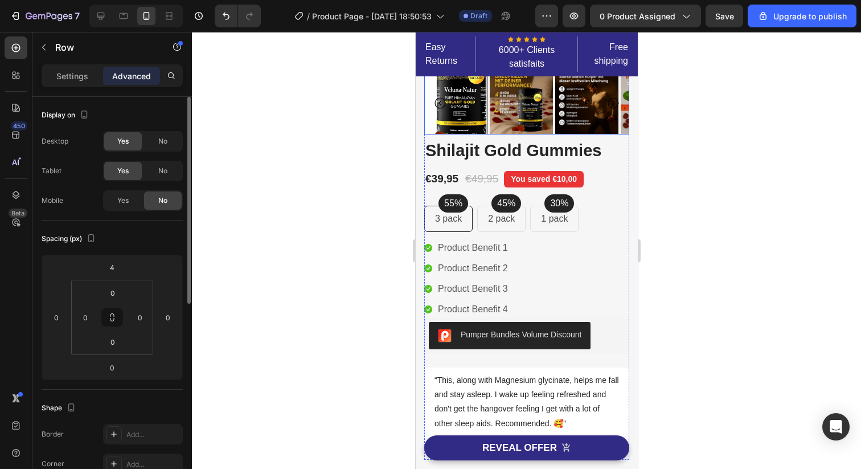
scroll to position [209, 0]
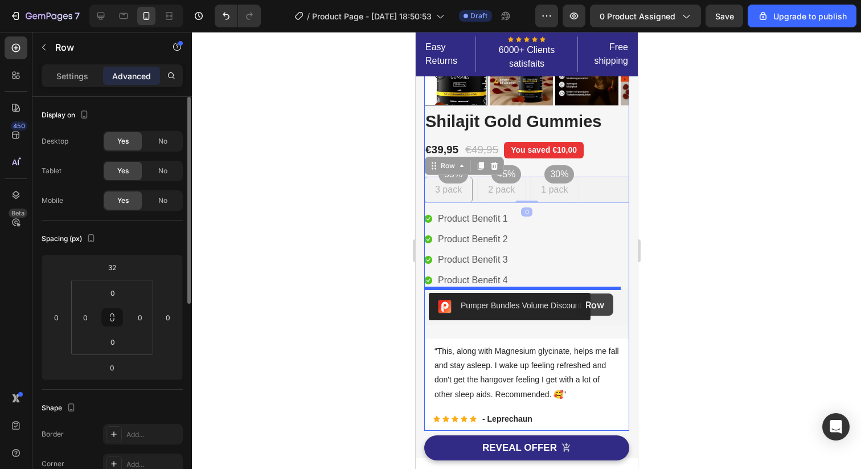
drag, startPoint x: 602, startPoint y: 184, endPoint x: 576, endPoint y: 293, distance: 111.9
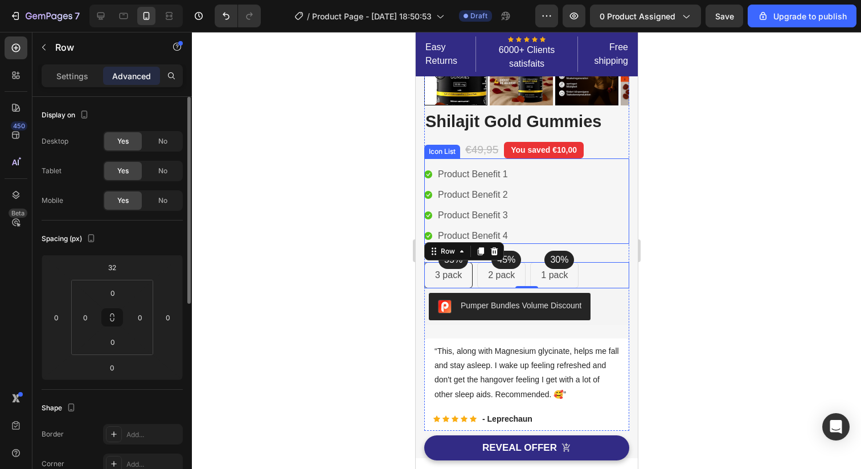
scroll to position [212, 0]
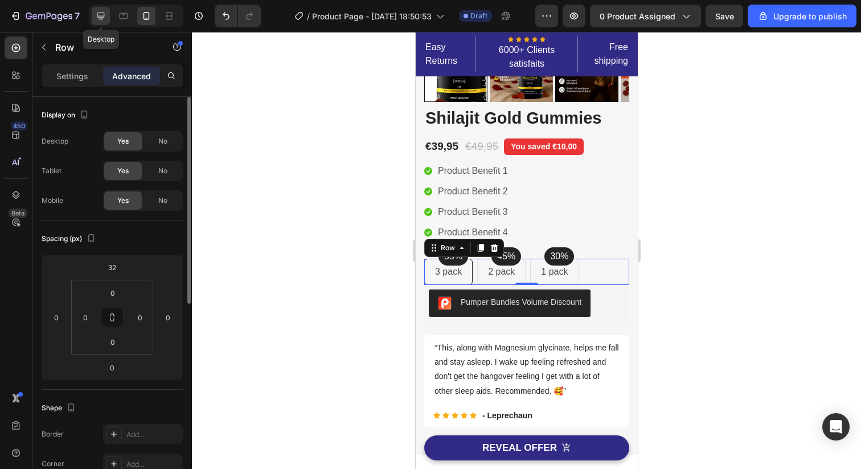
click at [104, 14] on icon at bounding box center [100, 16] width 7 height 7
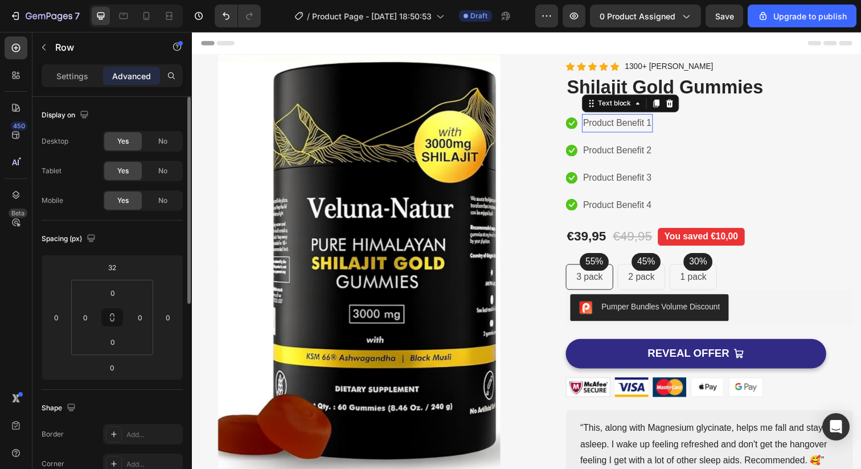
click at [623, 122] on p "Product Benefit 1" at bounding box center [626, 125] width 70 height 17
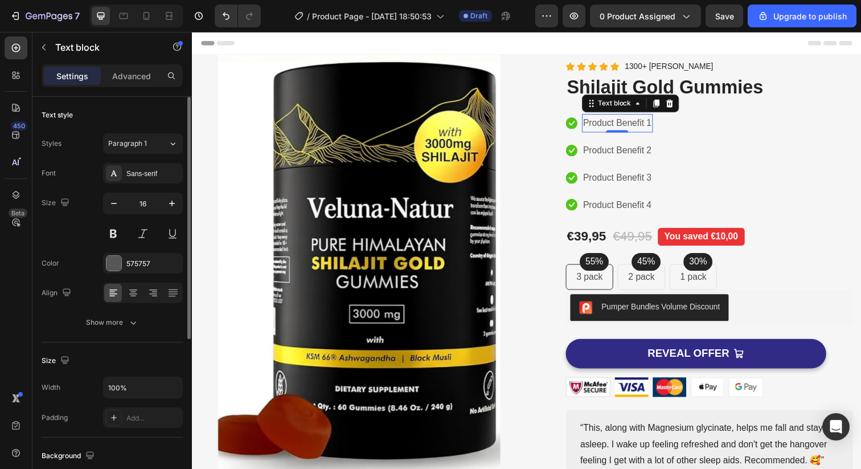
click at [603, 121] on p "Product Benefit 1" at bounding box center [626, 125] width 70 height 17
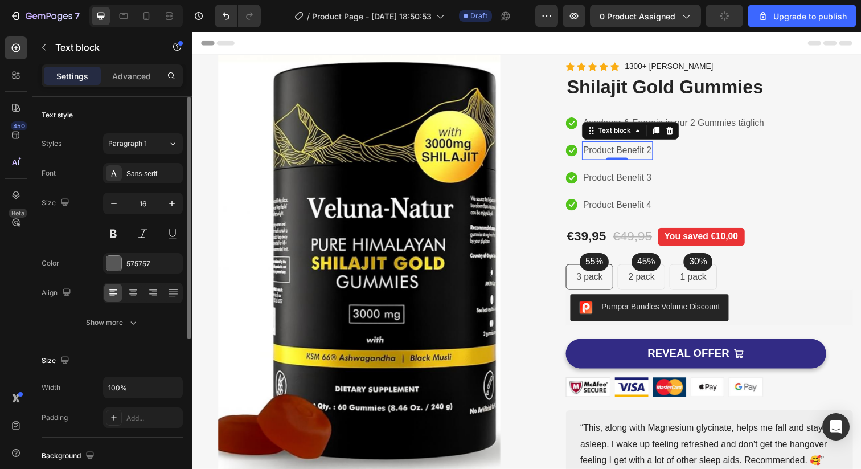
click at [611, 154] on p "Product Benefit 2" at bounding box center [626, 153] width 70 height 17
click at [617, 152] on p "Product Benefit 2" at bounding box center [626, 153] width 70 height 17
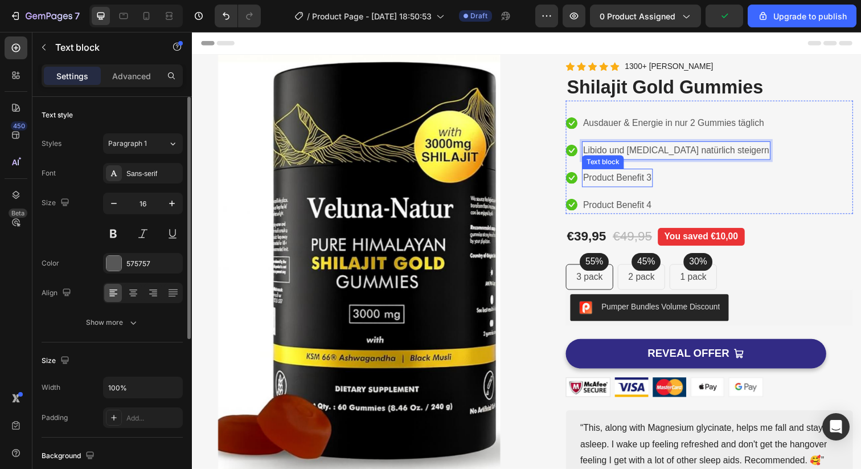
click at [631, 185] on p "Product Benefit 3" at bounding box center [626, 181] width 70 height 17
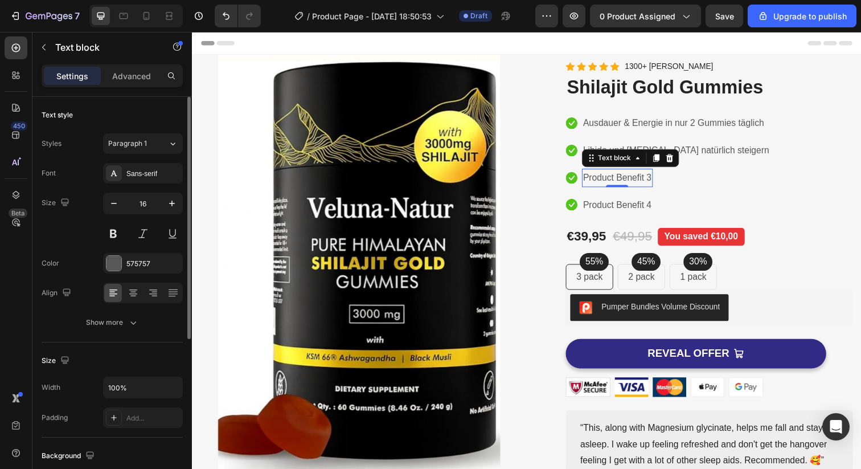
click at [617, 173] on p "Product Benefit 3" at bounding box center [626, 181] width 70 height 17
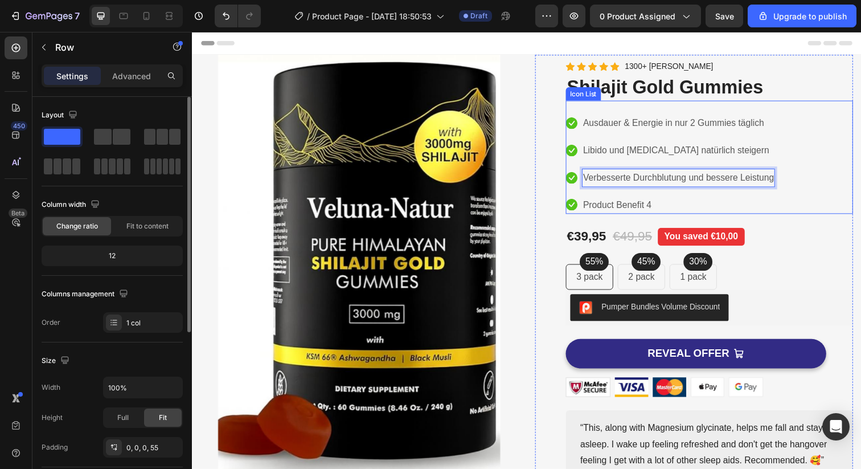
click at [671, 218] on div "Product Images Icon Icon Icon Icon Icon Icon List Hoz 1300+ zufriedene Kunden T…" at bounding box center [719, 283] width 293 height 457
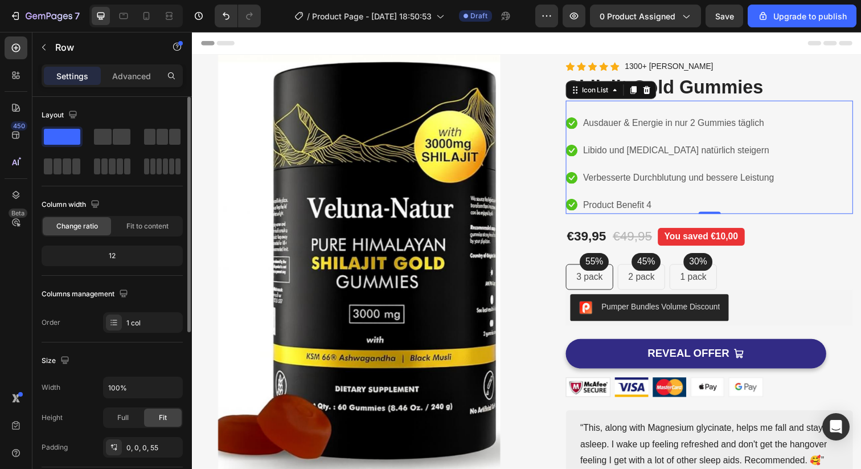
click at [680, 206] on li "Icon Product Benefit 4 Text block" at bounding box center [680, 208] width 214 height 19
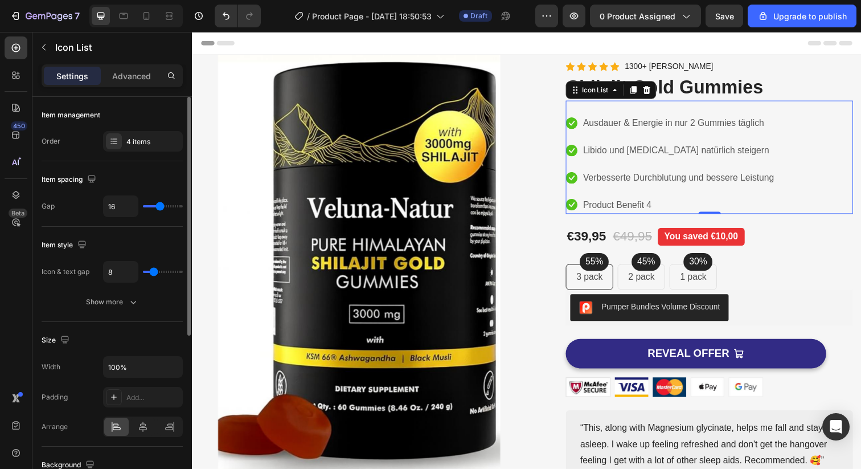
click at [584, 206] on li "Icon Product Benefit 4 Text block" at bounding box center [680, 208] width 214 height 19
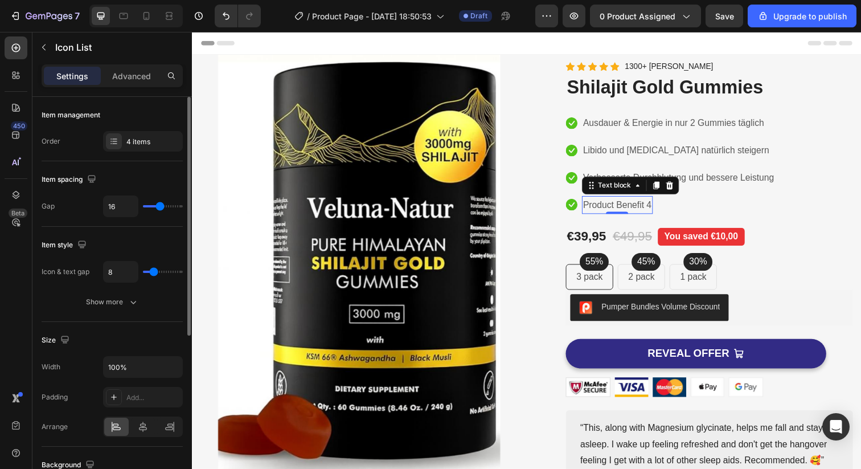
click at [600, 206] on p "Product Benefit 4" at bounding box center [626, 208] width 70 height 17
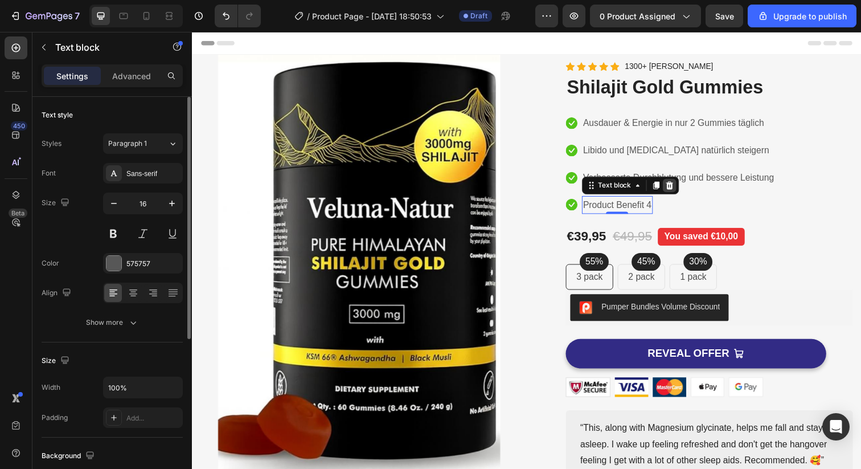
click at [672, 189] on div at bounding box center [679, 189] width 14 height 14
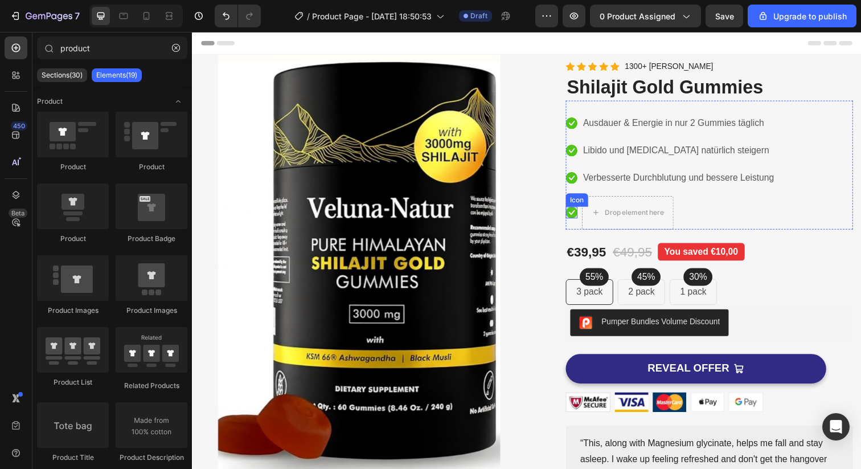
click at [575, 212] on icon at bounding box center [579, 216] width 12 height 12
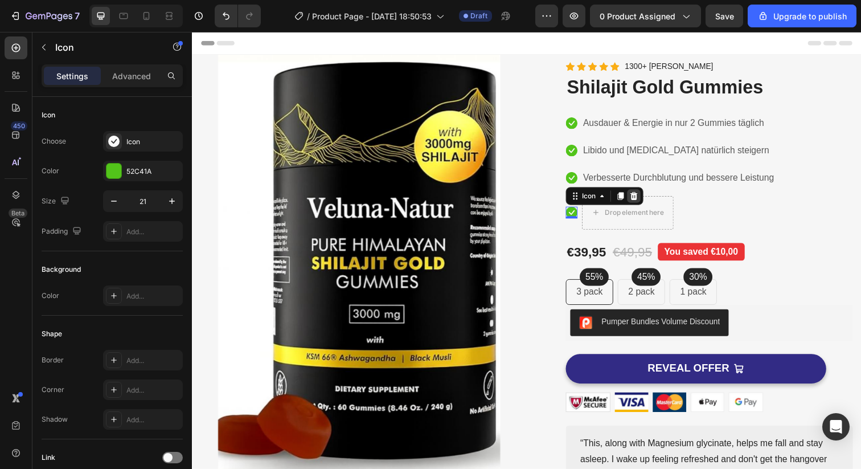
click at [639, 203] on icon at bounding box center [642, 199] width 9 height 9
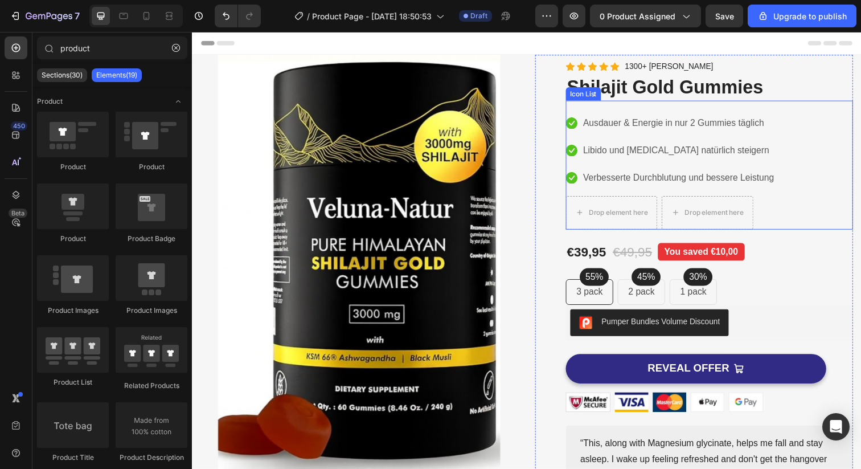
click at [807, 140] on div "Icon Ausdauer & Energie in nur 2 Gummies täglich Text block Icon Libido und Tes…" at bounding box center [719, 174] width 293 height 117
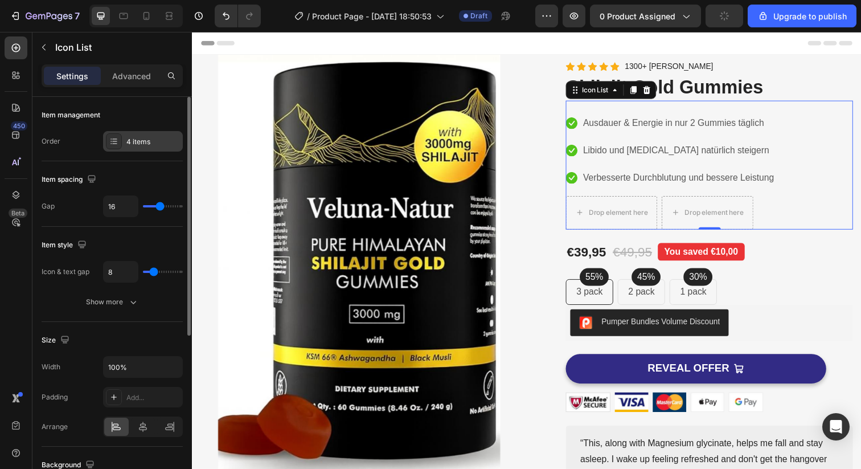
click at [131, 137] on div "4 items" at bounding box center [153, 142] width 54 height 10
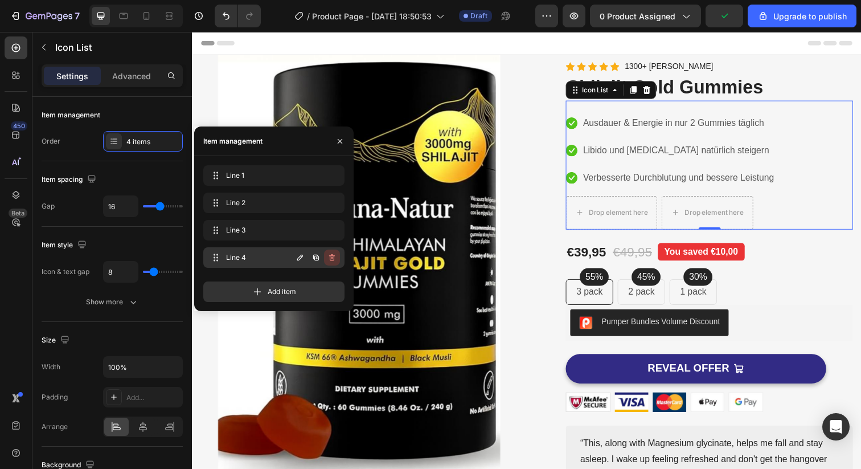
click at [331, 258] on icon "button" at bounding box center [331, 258] width 1 height 3
click at [331, 258] on div "Delete" at bounding box center [324, 257] width 21 height 10
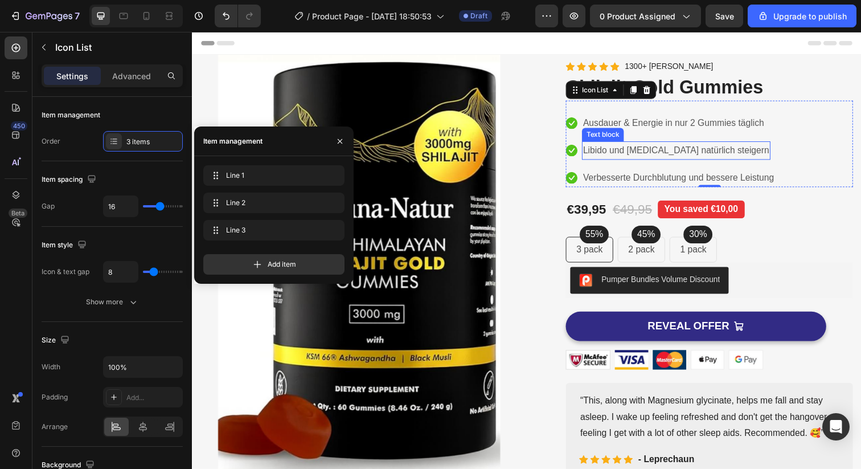
click at [584, 129] on li "Icon Ausdauer & Energie in nur 2 Gummies täglich Text block" at bounding box center [680, 125] width 214 height 19
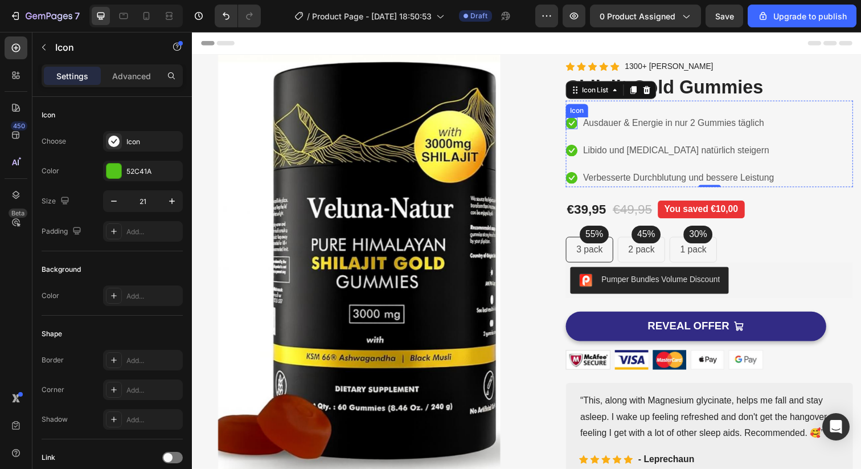
click at [578, 127] on div "Icon" at bounding box center [579, 125] width 12 height 12
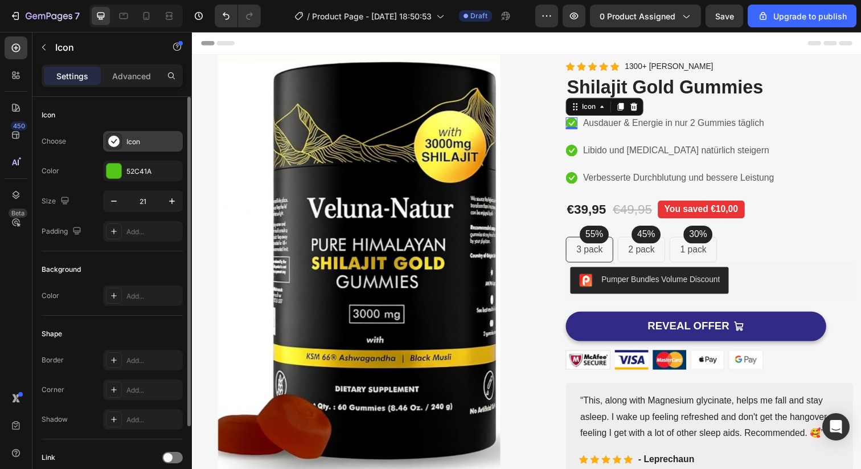
click at [146, 143] on div "Icon" at bounding box center [153, 142] width 54 height 10
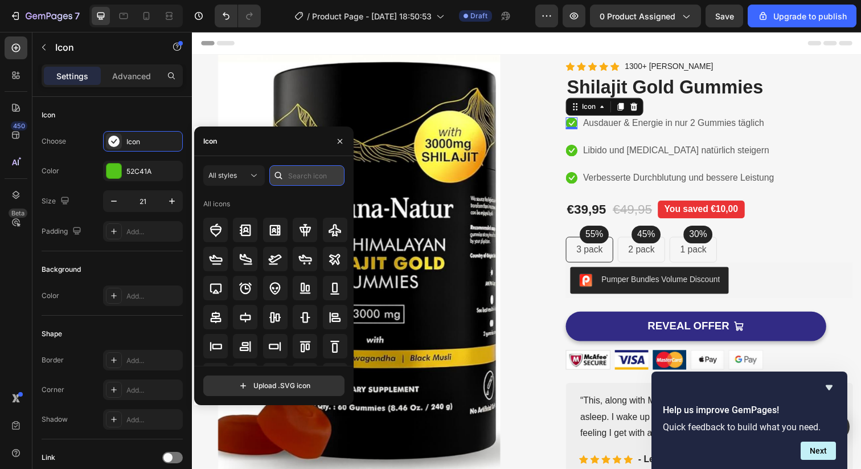
click at [293, 178] on input "text" at bounding box center [306, 175] width 75 height 20
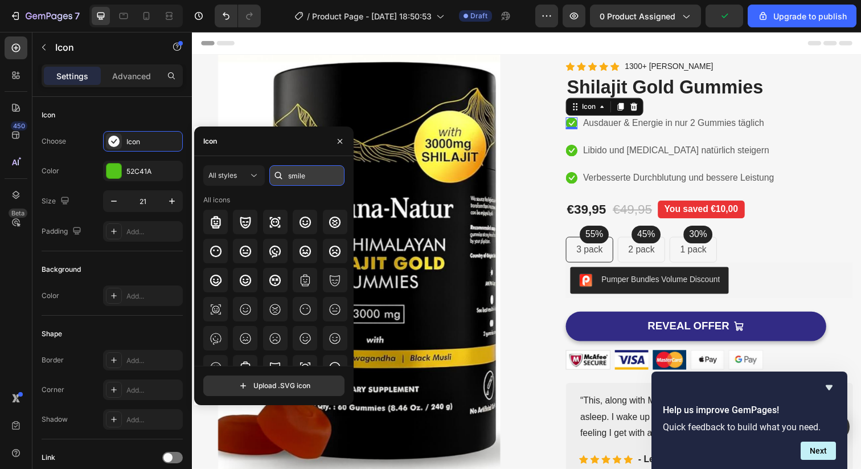
type input "smilea"
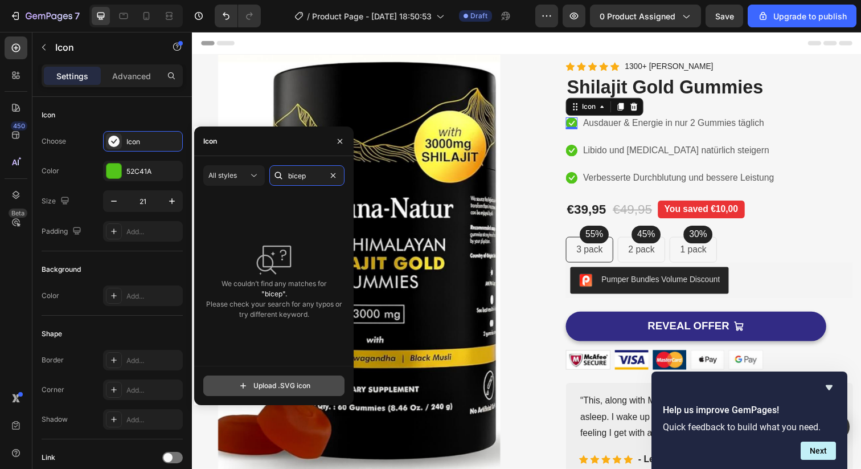
type input "bicep"
click at [272, 386] on input "file" at bounding box center [274, 385] width 140 height 19
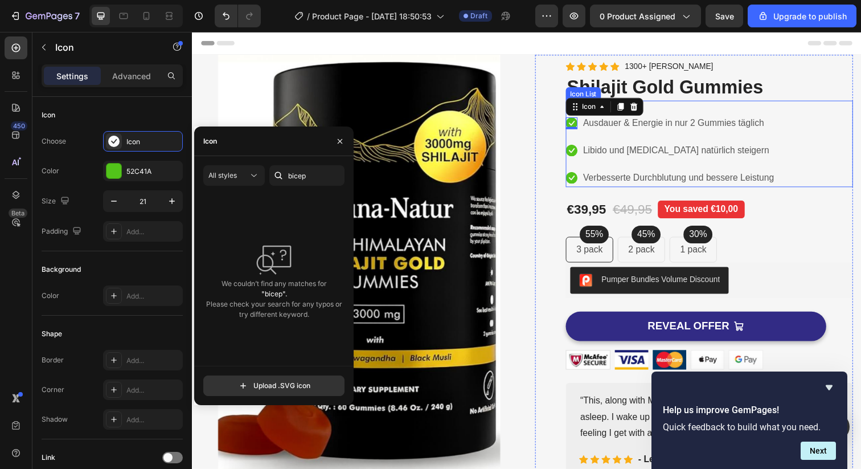
click at [798, 145] on div "Icon 0 Ausdauer & Energie in nur 2 Gummies täglich Text block Icon Libido und T…" at bounding box center [719, 153] width 293 height 74
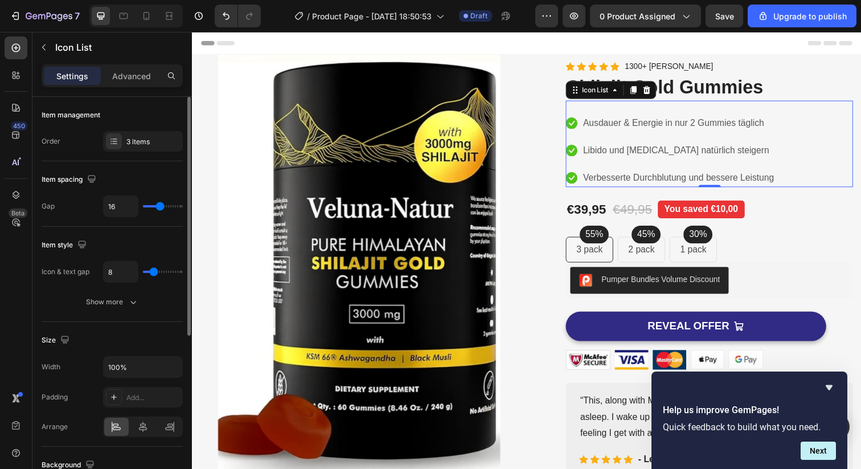
type input "17"
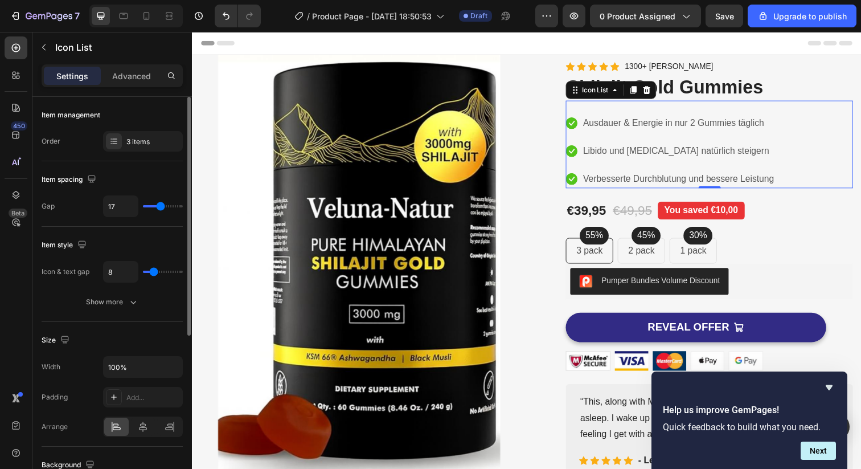
type input "16"
type input "15"
type input "14"
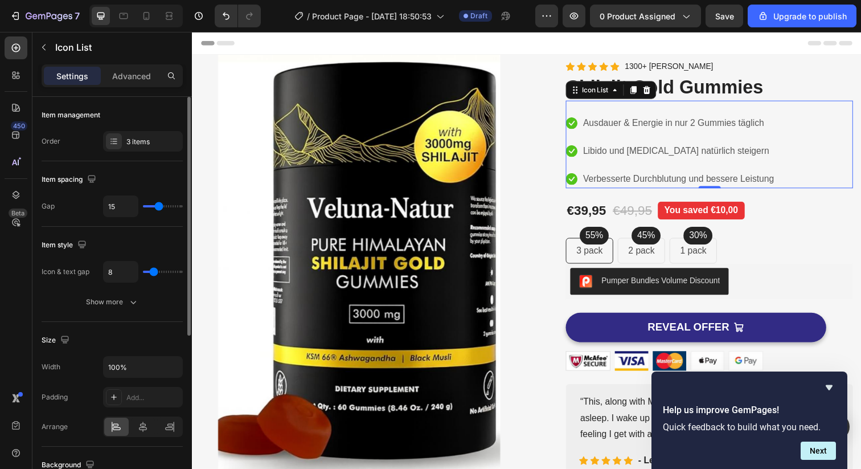
type input "14"
type input "13"
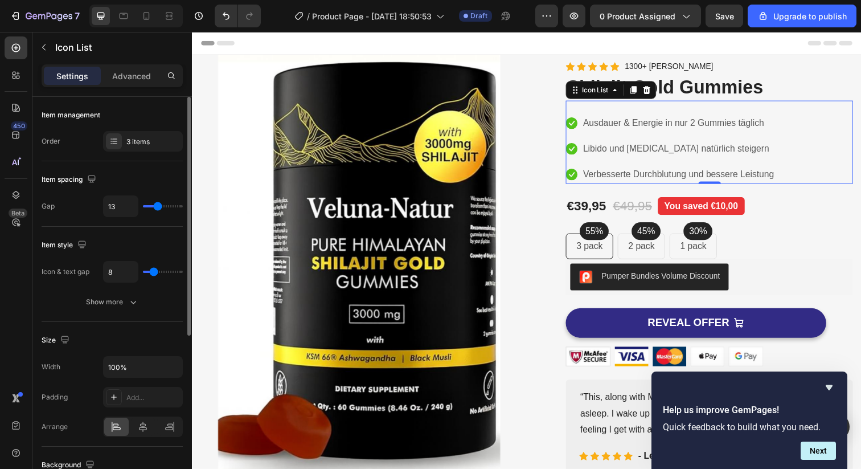
type input "12"
type input "11"
type input "10"
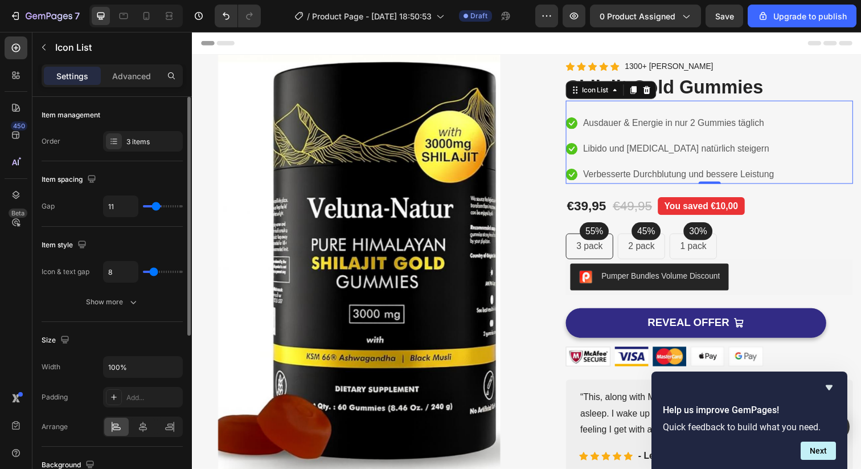
type input "10"
type input "9"
type input "8"
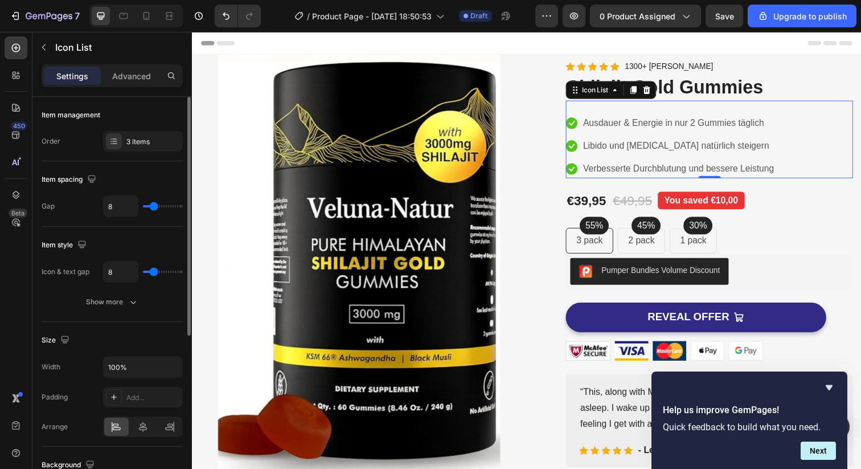
type input "7"
type input "6"
type input "5"
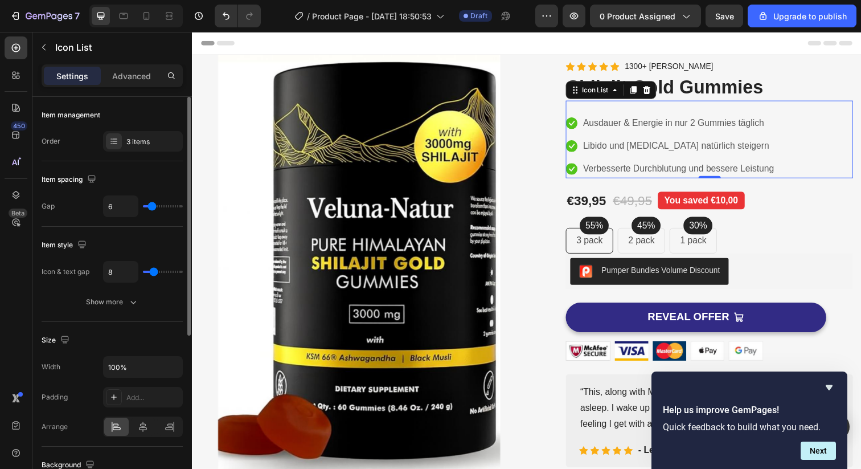
type input "5"
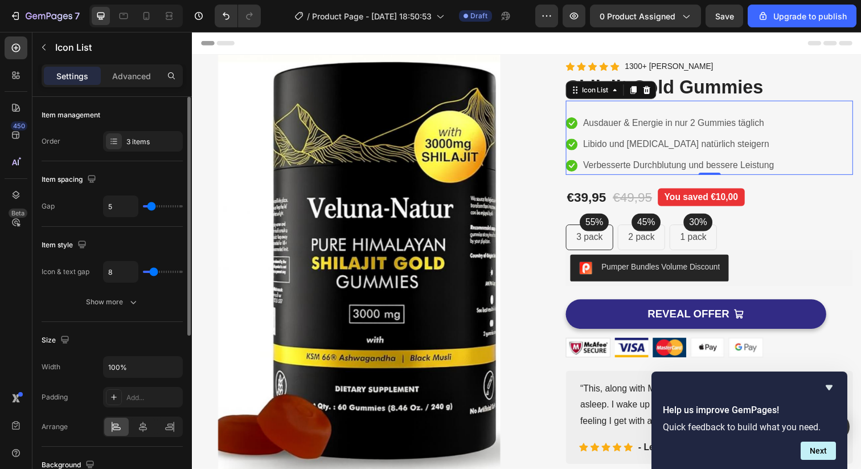
type input "4"
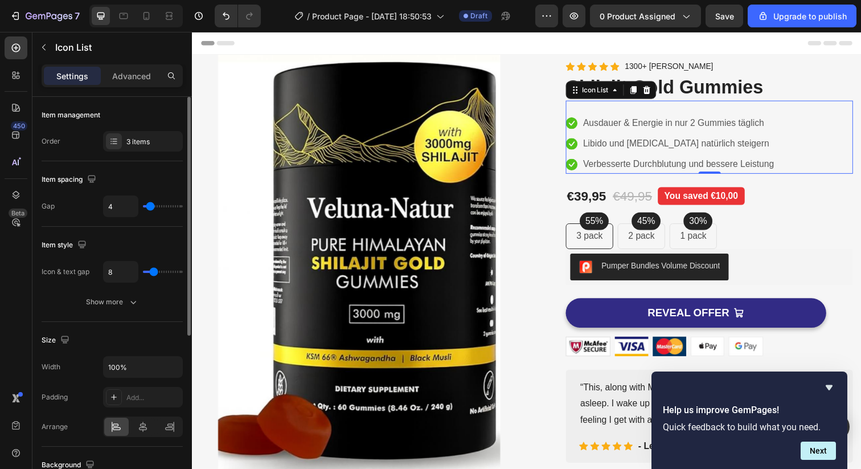
type input "3"
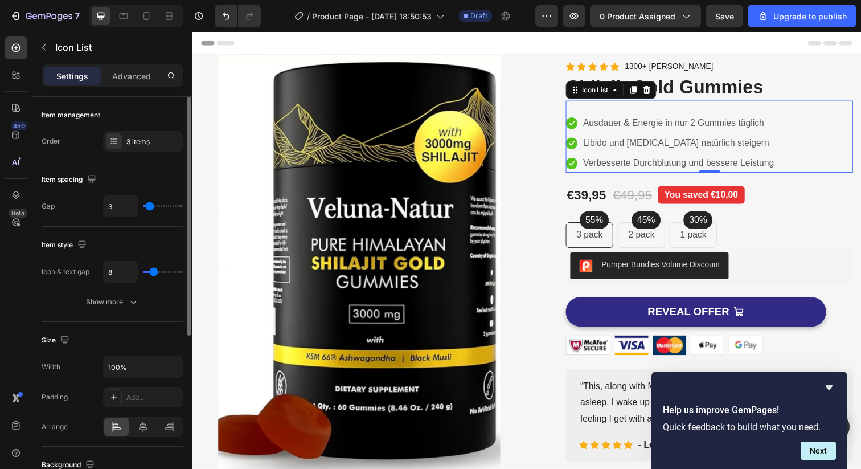
drag, startPoint x: 161, startPoint y: 208, endPoint x: 150, endPoint y: 208, distance: 10.8
type input "3"
click at [150, 207] on input "range" at bounding box center [163, 206] width 40 height 2
click at [818, 451] on button "Next" at bounding box center [818, 450] width 35 height 18
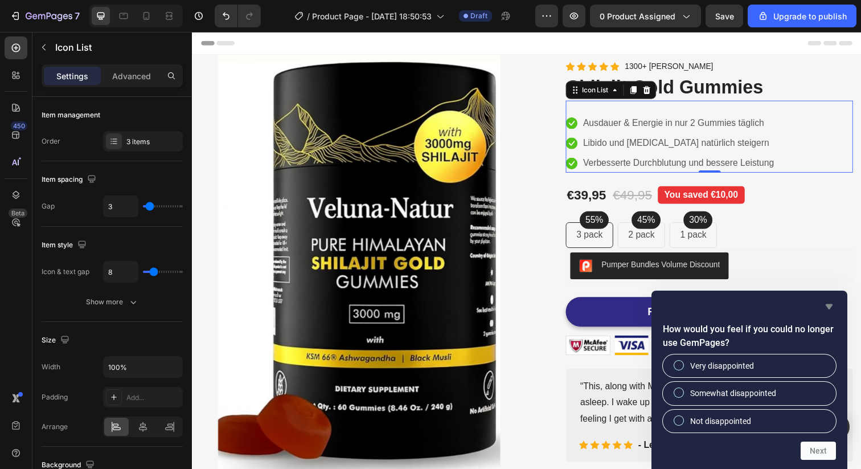
click at [830, 312] on icon "Hide survey" at bounding box center [829, 306] width 14 height 14
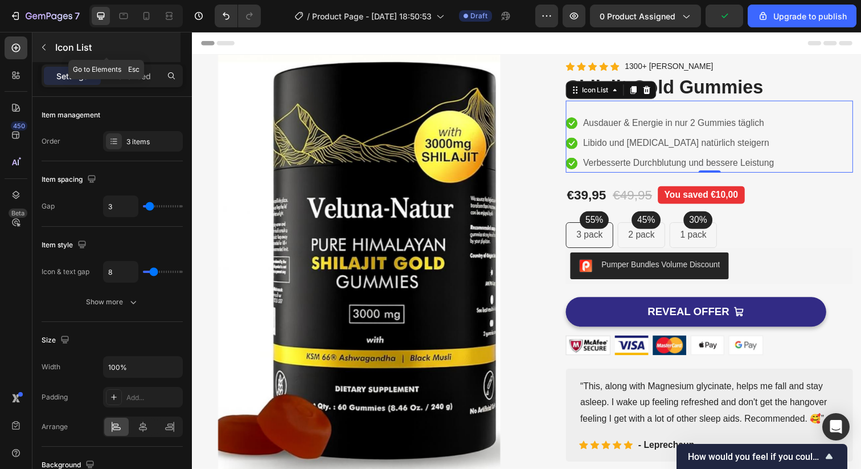
click at [39, 48] on button "button" at bounding box center [44, 47] width 18 height 18
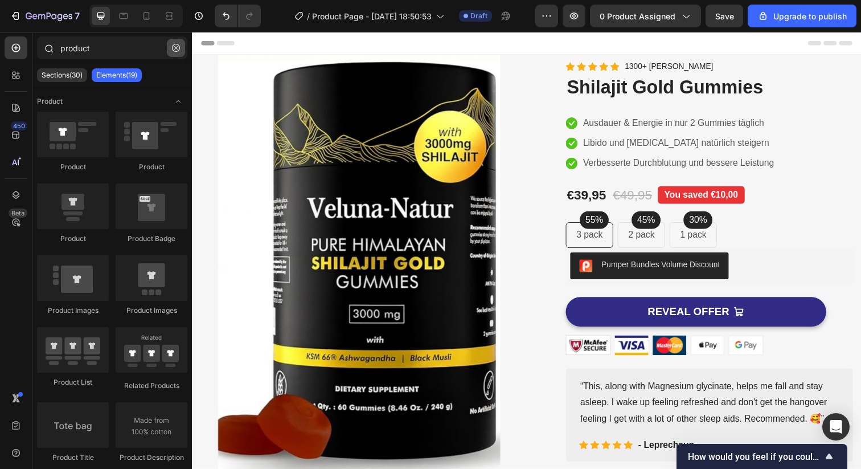
click at [175, 50] on icon "button" at bounding box center [176, 48] width 8 height 8
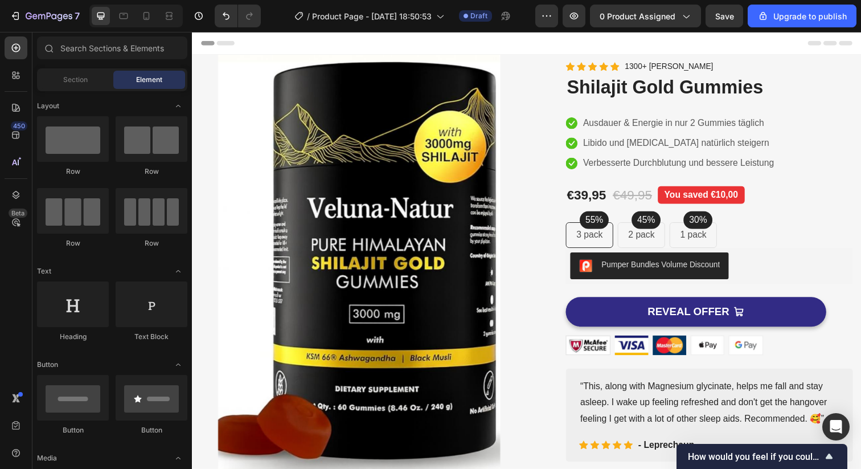
click at [142, 76] on span "Element" at bounding box center [149, 80] width 26 height 10
click at [175, 110] on span "Toggle open" at bounding box center [178, 106] width 18 height 18
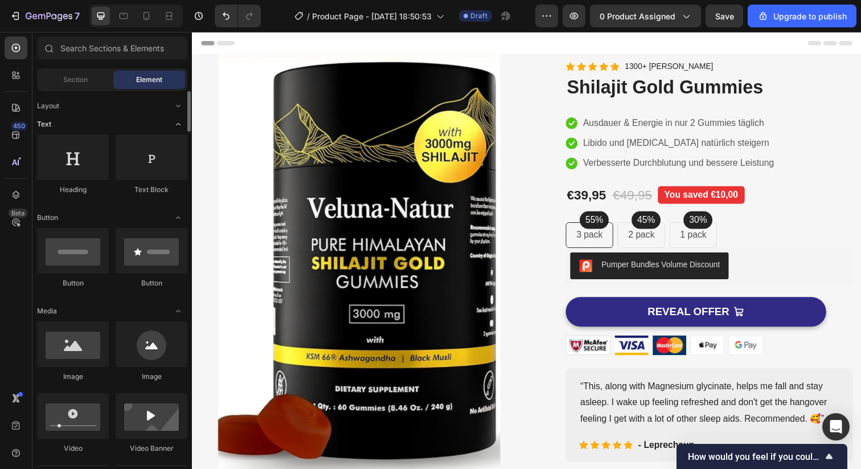
click at [174, 125] on icon "Toggle open" at bounding box center [178, 124] width 9 height 9
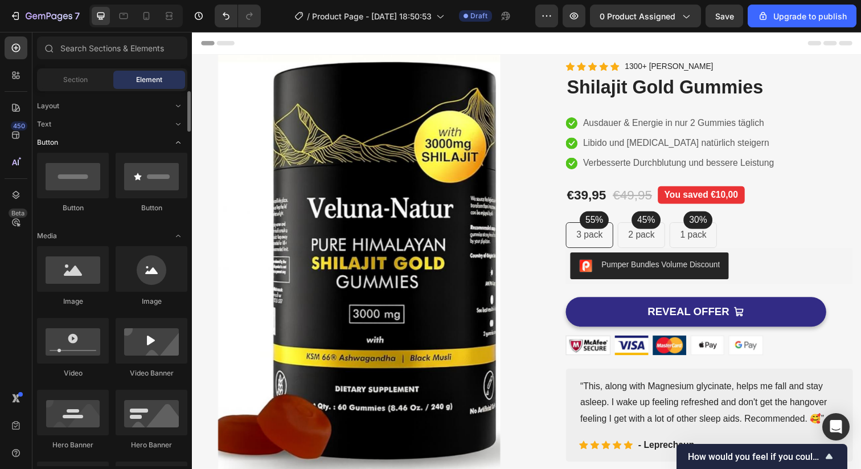
click at [178, 139] on icon "Toggle open" at bounding box center [178, 142] width 9 height 9
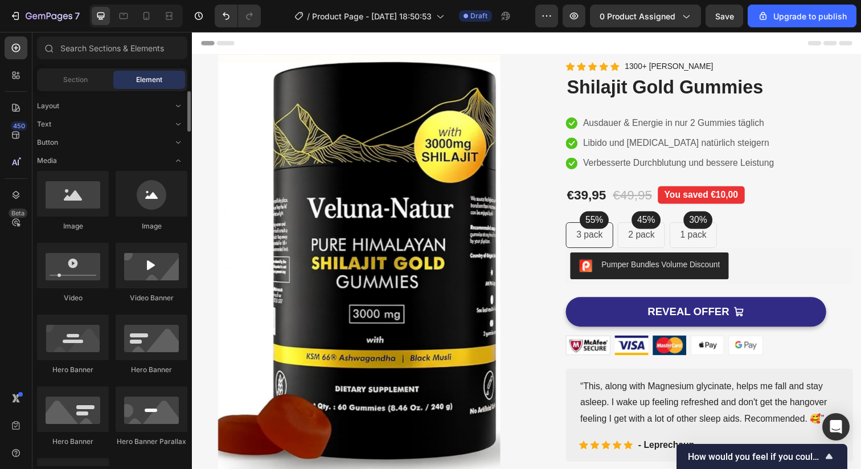
click at [177, 155] on span "Toggle open" at bounding box center [178, 160] width 18 height 18
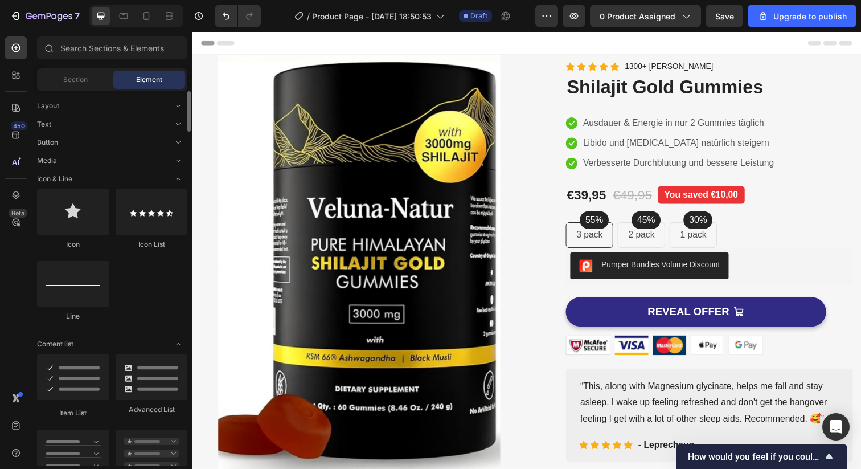
click at [176, 177] on icon "Toggle open" at bounding box center [178, 178] width 9 height 9
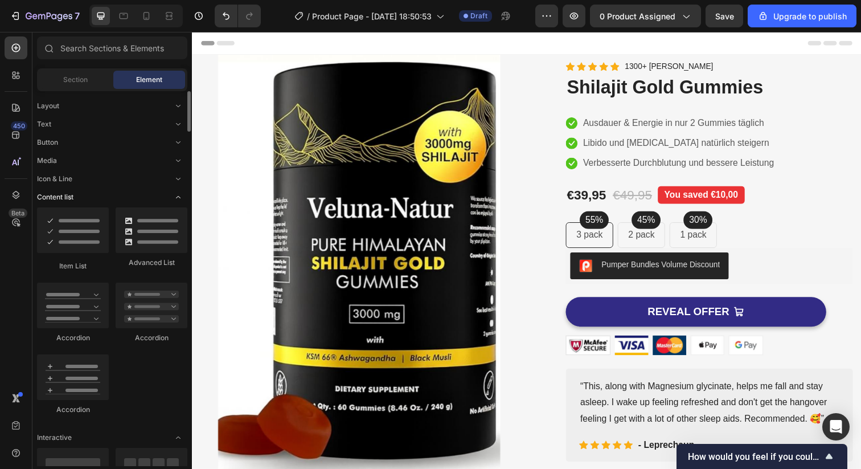
click at [177, 198] on icon "Toggle open" at bounding box center [178, 196] width 9 height 9
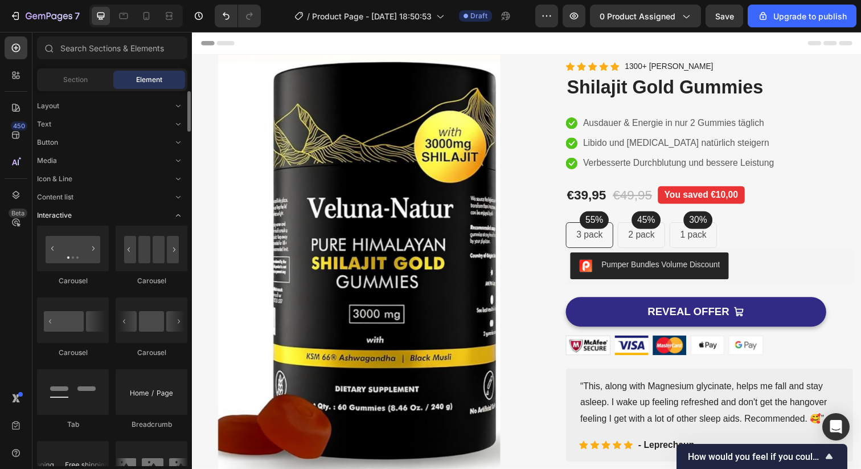
click at [178, 216] on icon "Toggle open" at bounding box center [178, 215] width 9 height 9
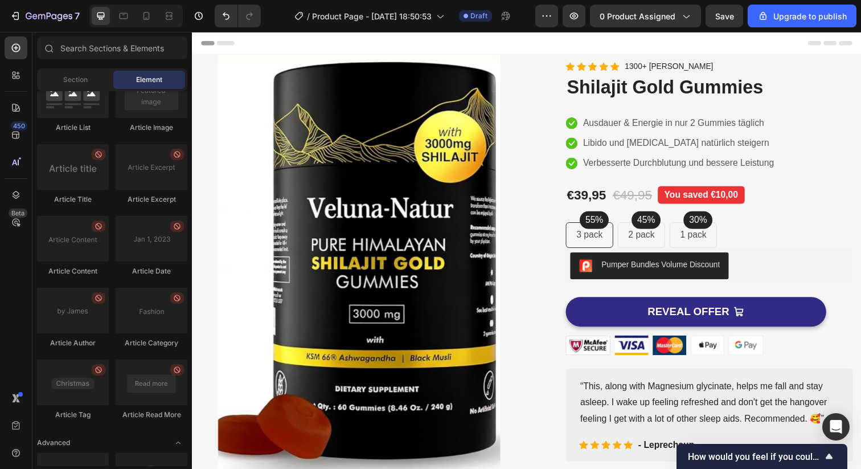
scroll to position [1753, 0]
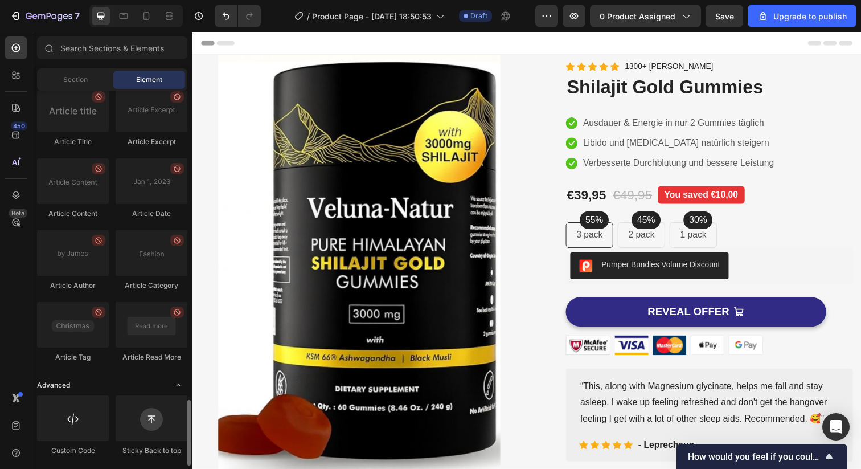
click at [174, 386] on icon "Toggle open" at bounding box center [178, 384] width 9 height 9
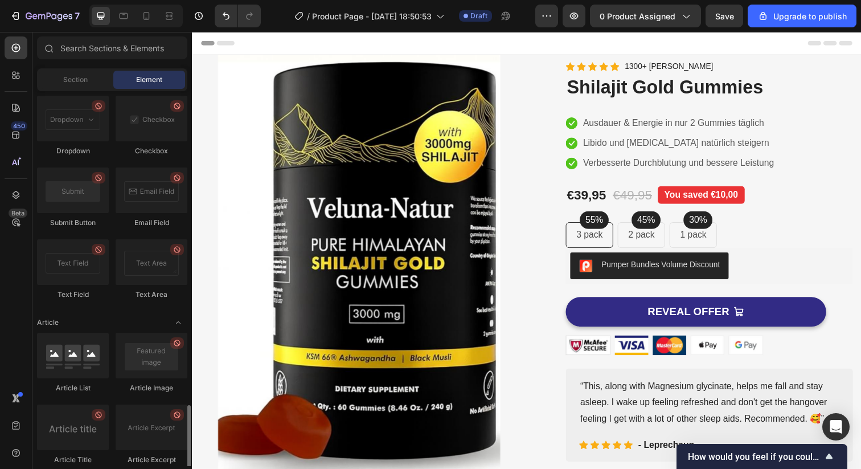
scroll to position [1431, 0]
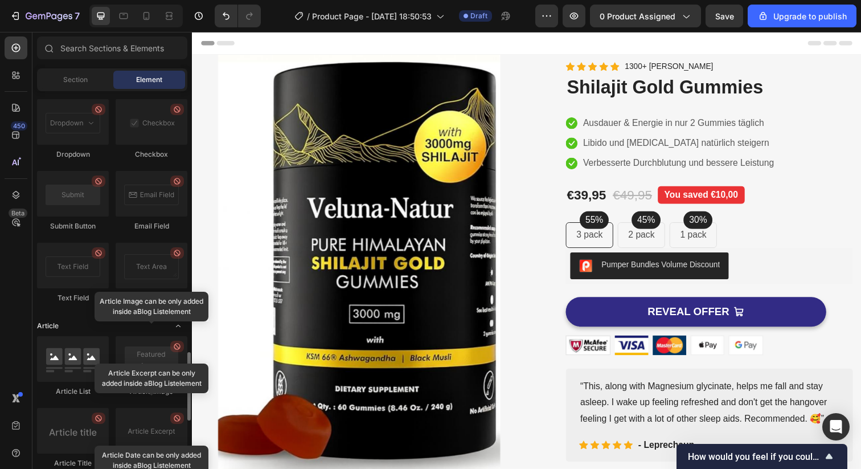
click at [175, 327] on icon "Toggle open" at bounding box center [178, 325] width 9 height 9
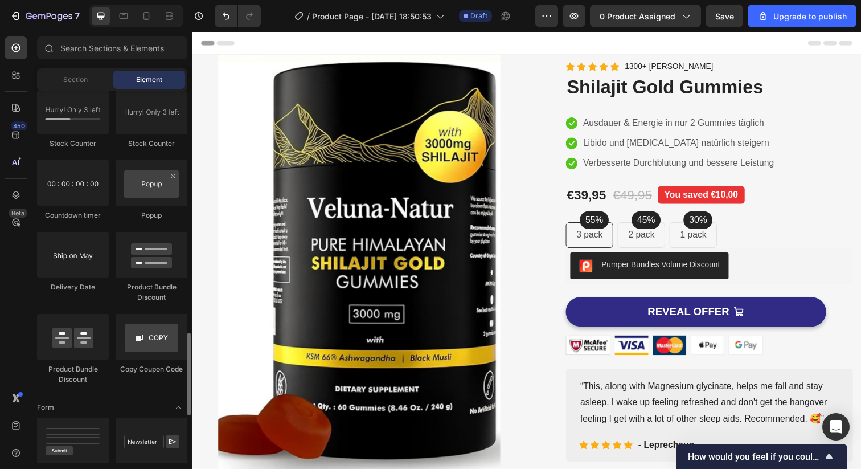
scroll to position [1050, 0]
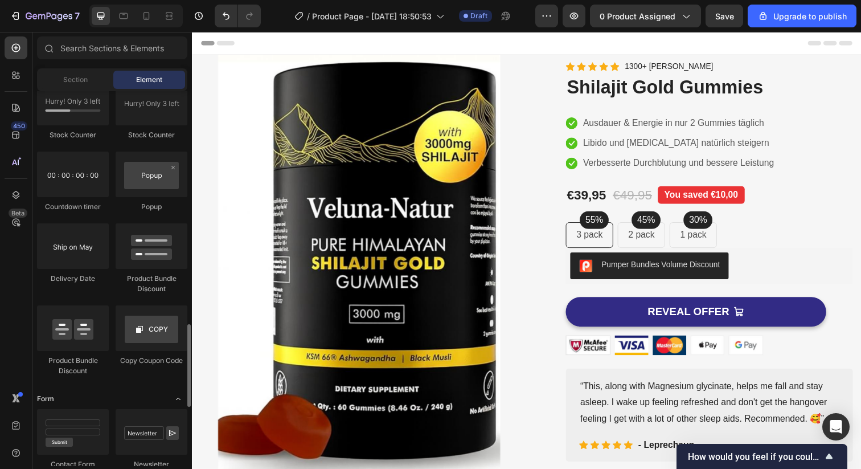
click at [179, 400] on icon "Toggle open" at bounding box center [178, 398] width 9 height 9
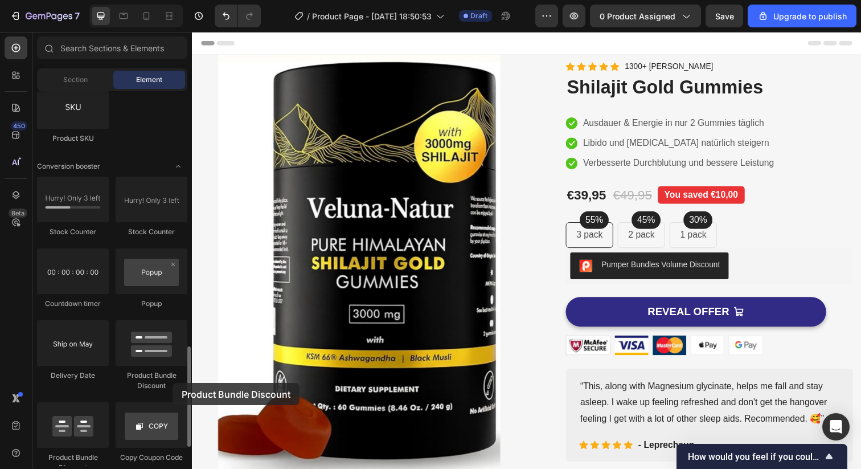
click at [173, 383] on div "Product Bundle Discount" at bounding box center [152, 380] width 72 height 20
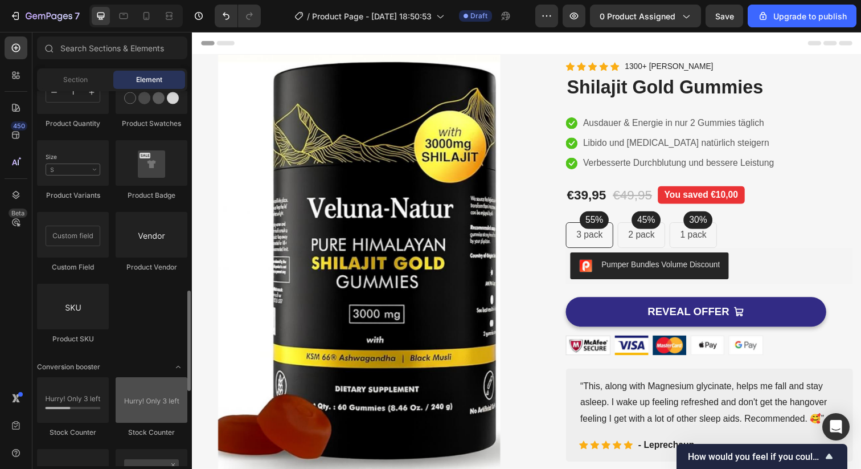
scroll to position [751, 0]
click at [177, 368] on icon "Toggle open" at bounding box center [178, 368] width 5 height 2
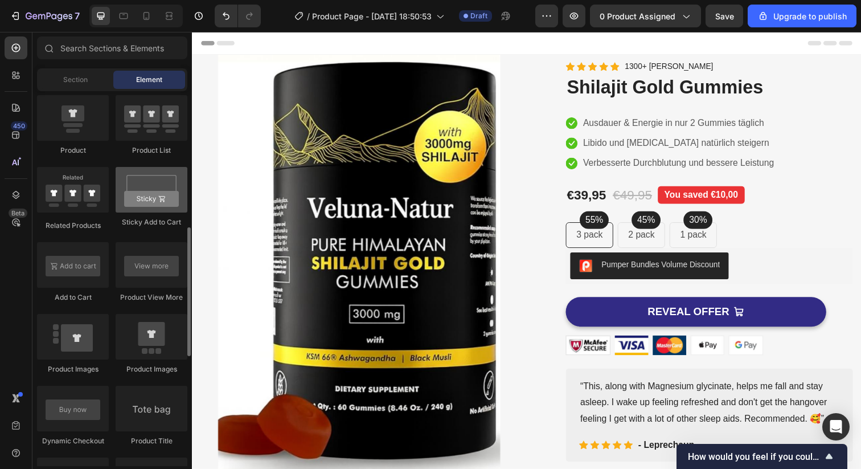
scroll to position [0, 0]
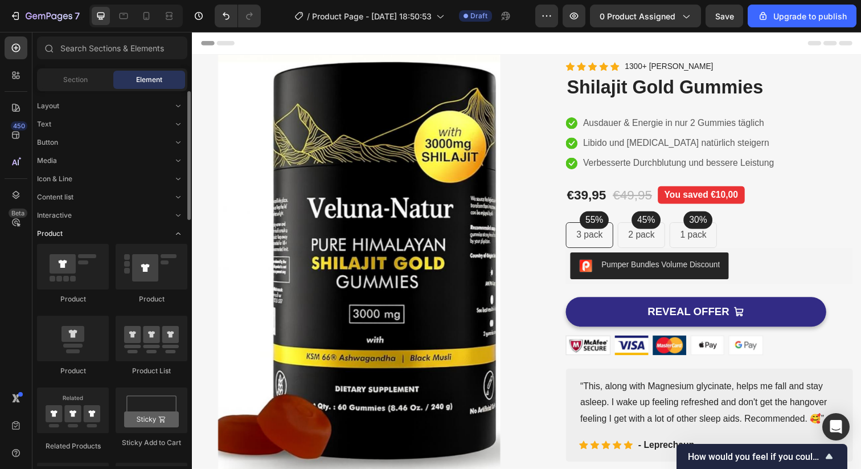
click at [169, 235] on div "Product" at bounding box center [112, 233] width 150 height 11
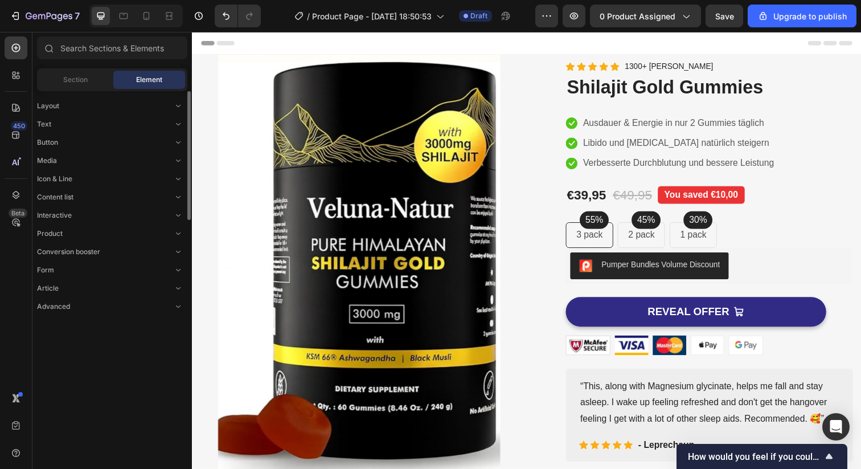
click at [171, 221] on div "Layout Text Button Media Icon & Line Content list Interactive Product Conversio…" at bounding box center [111, 201] width 159 height 221
click at [175, 213] on icon "Toggle open" at bounding box center [178, 215] width 9 height 9
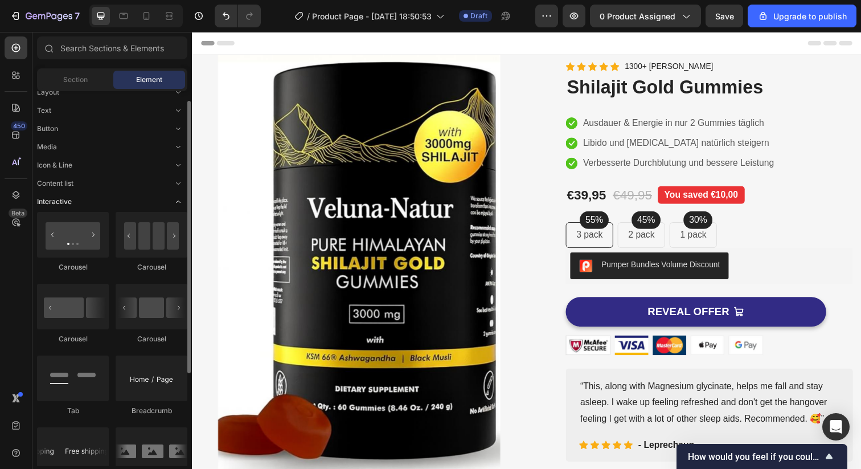
click at [174, 204] on icon "Toggle open" at bounding box center [178, 201] width 9 height 9
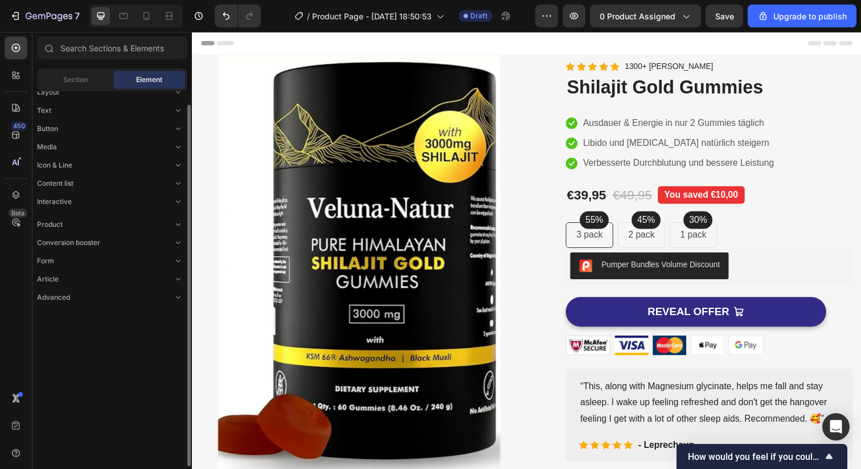
scroll to position [14, 0]
click at [169, 184] on span "Toggle open" at bounding box center [178, 183] width 18 height 18
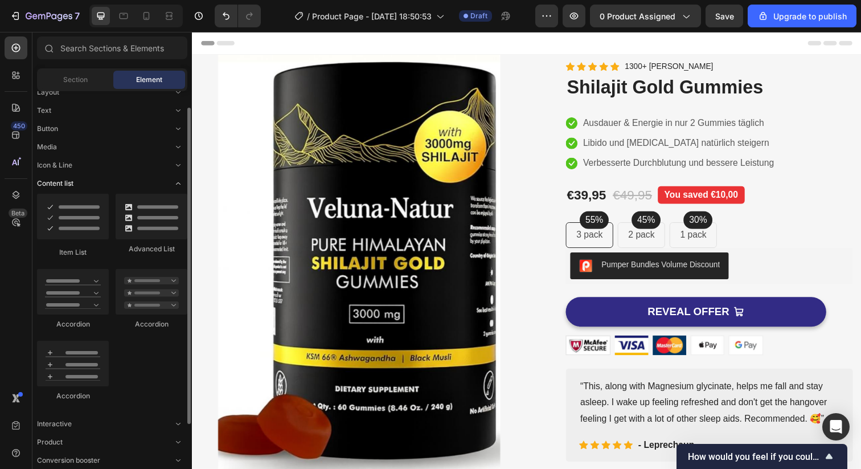
scroll to position [27, 0]
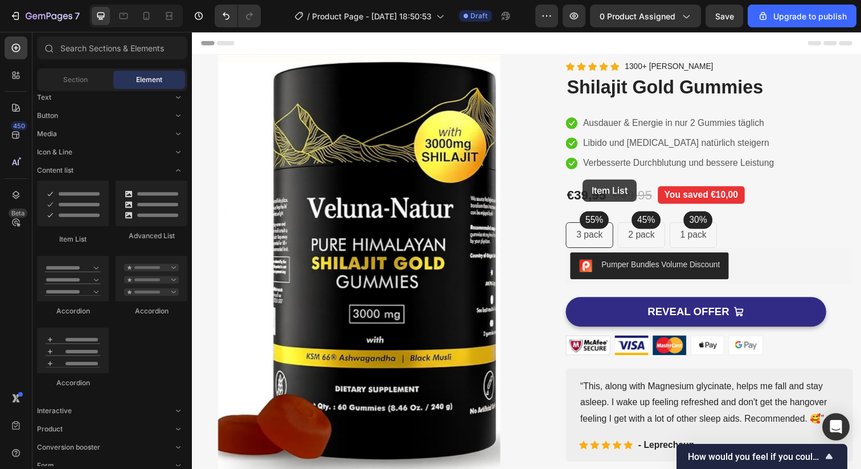
drag, startPoint x: 246, startPoint y: 238, endPoint x: 591, endPoint y: 182, distance: 349.5
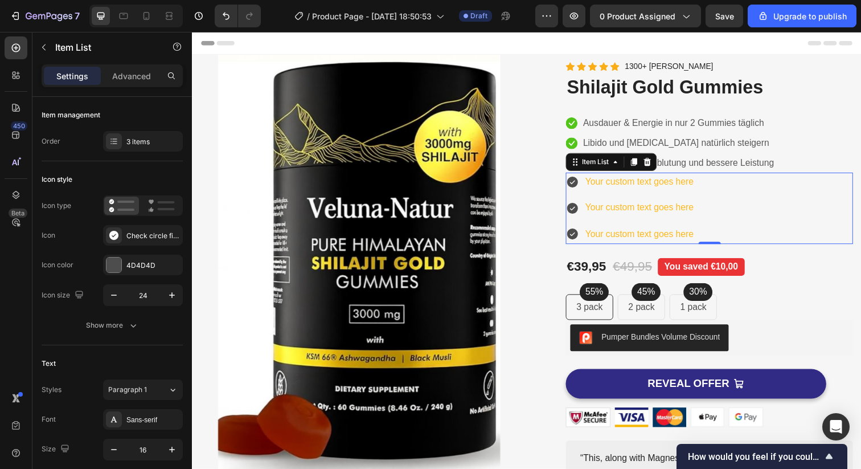
click at [616, 184] on div "Your custom text goes here" at bounding box center [649, 185] width 114 height 20
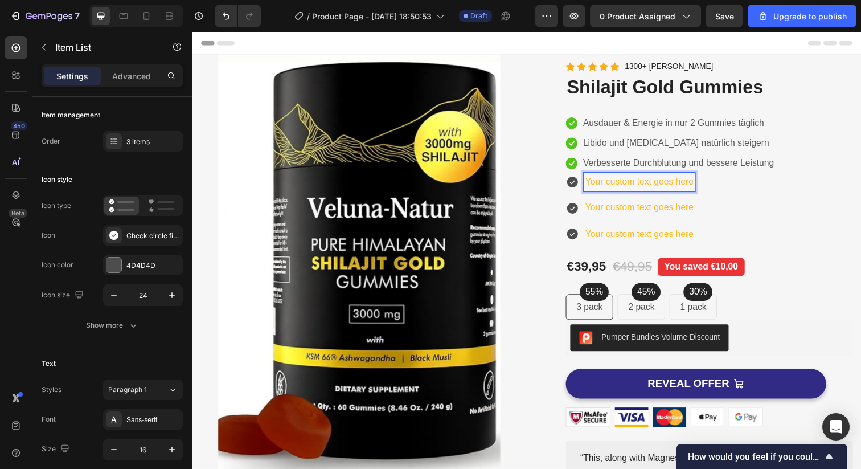
click at [578, 187] on icon at bounding box center [580, 184] width 11 height 11
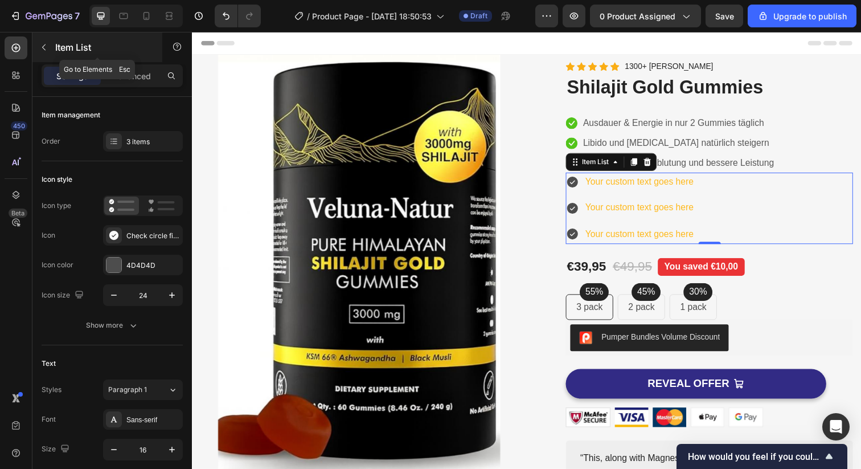
click at [43, 44] on icon "button" at bounding box center [43, 47] width 9 height 9
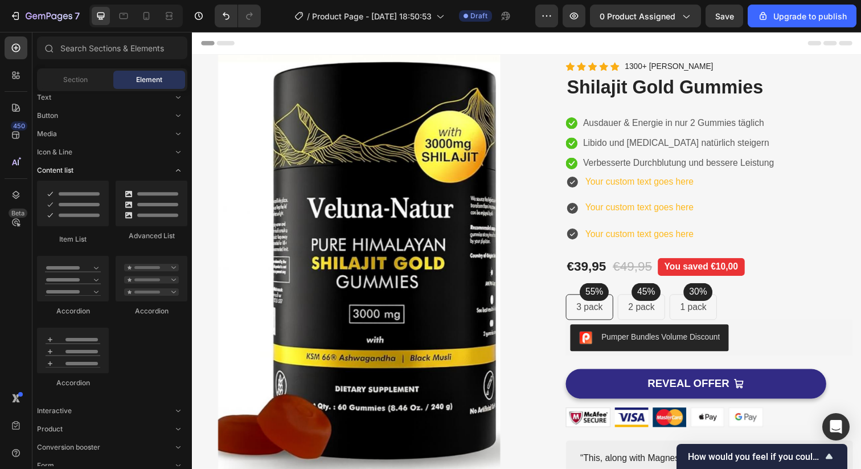
click at [177, 175] on span "Toggle open" at bounding box center [178, 170] width 18 height 18
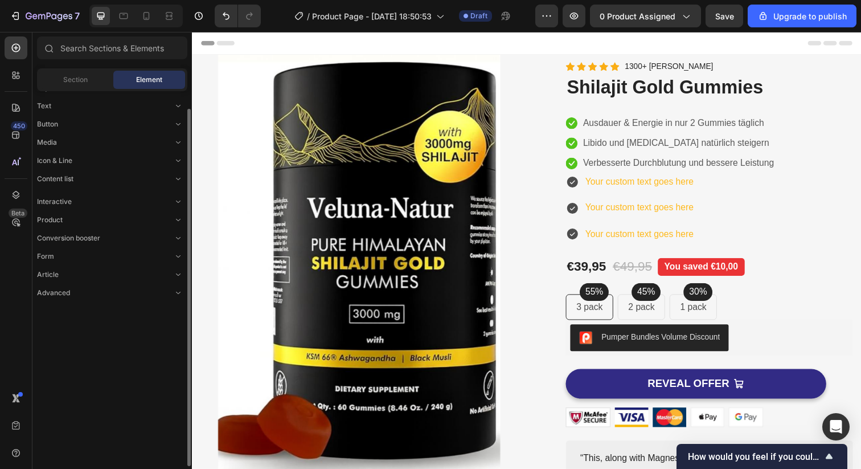
scroll to position [0, 0]
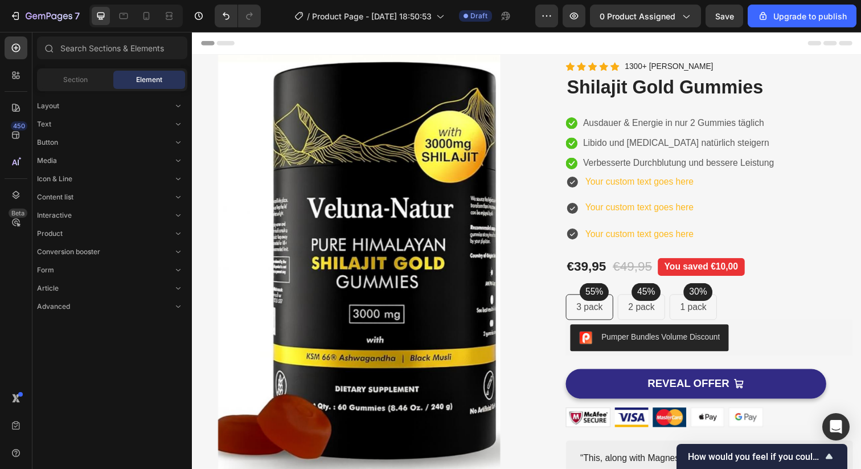
click at [178, 168] on div "Layout Text Button Media Icon & Line Content list Interactive Product Conversio…" at bounding box center [111, 201] width 159 height 221
click at [174, 177] on icon "Toggle open" at bounding box center [178, 178] width 9 height 9
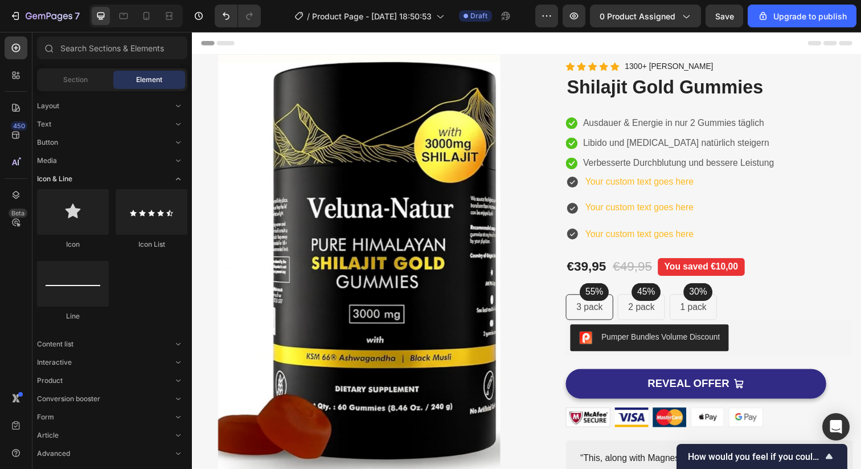
click at [174, 177] on icon "Toggle open" at bounding box center [178, 178] width 9 height 9
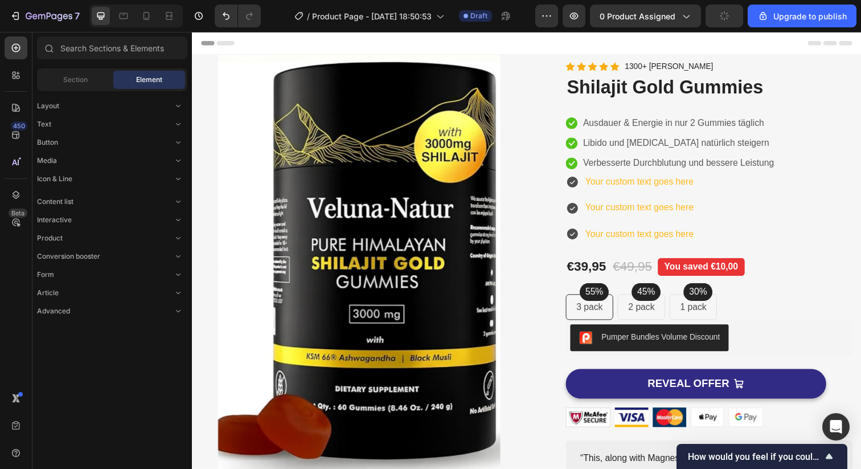
click at [175, 168] on div "Layout Text Button Media Icon & Line Icon Icon List Line Content list Interacti…" at bounding box center [111, 203] width 159 height 225
click at [180, 163] on icon "Toggle open" at bounding box center [178, 160] width 9 height 9
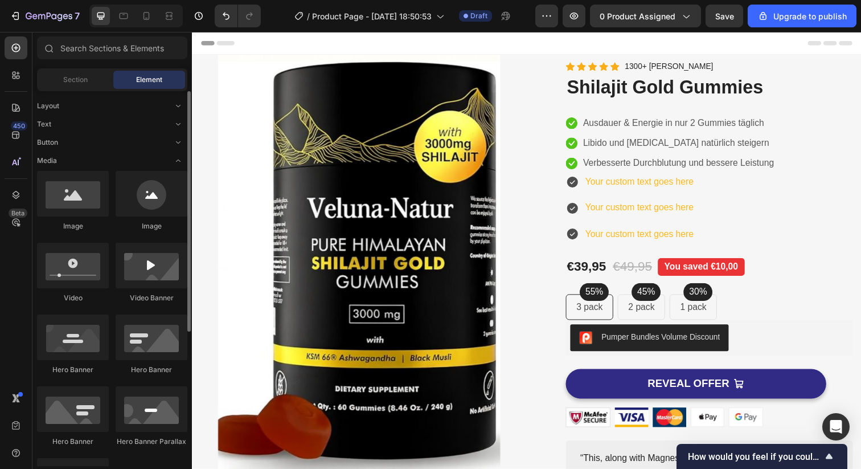
click at [178, 170] on div "Layout Text Button Media Image Image Video Video Banner Hero Banner Hero Banner…" at bounding box center [111, 382] width 159 height 583
click at [178, 146] on icon "Toggle open" at bounding box center [178, 142] width 9 height 9
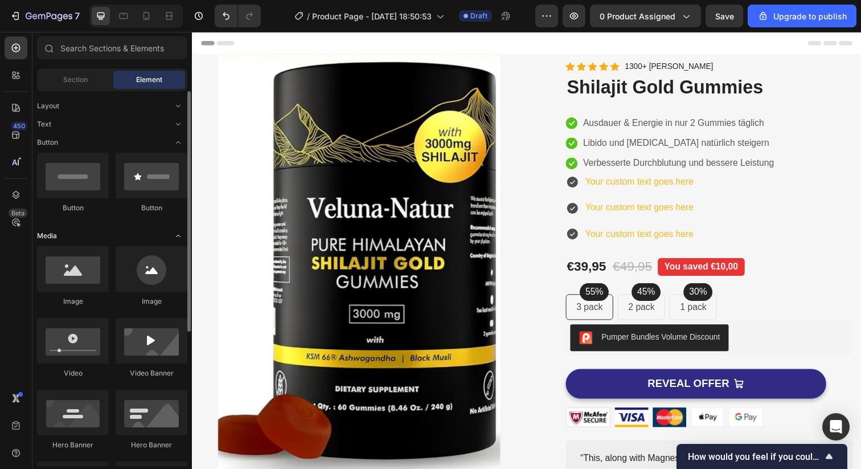
click at [178, 237] on icon "Toggle open" at bounding box center [178, 235] width 9 height 9
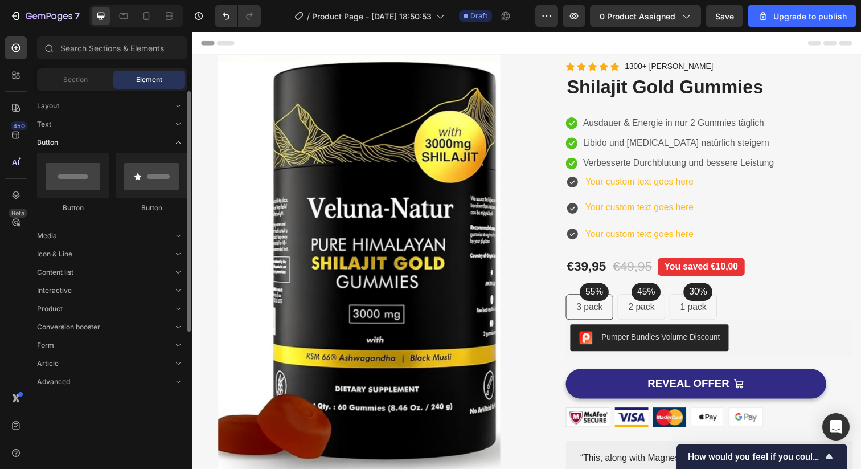
click at [176, 146] on icon "Toggle open" at bounding box center [178, 142] width 9 height 9
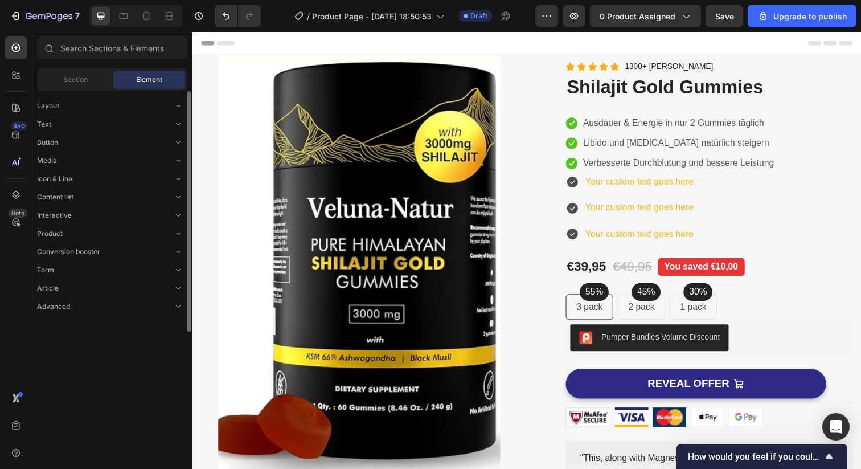
click at [176, 130] on div "Layout Text Button Media Icon & Line Content list Interactive Product Conversio…" at bounding box center [111, 201] width 159 height 221
click at [179, 126] on icon "Toggle open" at bounding box center [178, 124] width 9 height 9
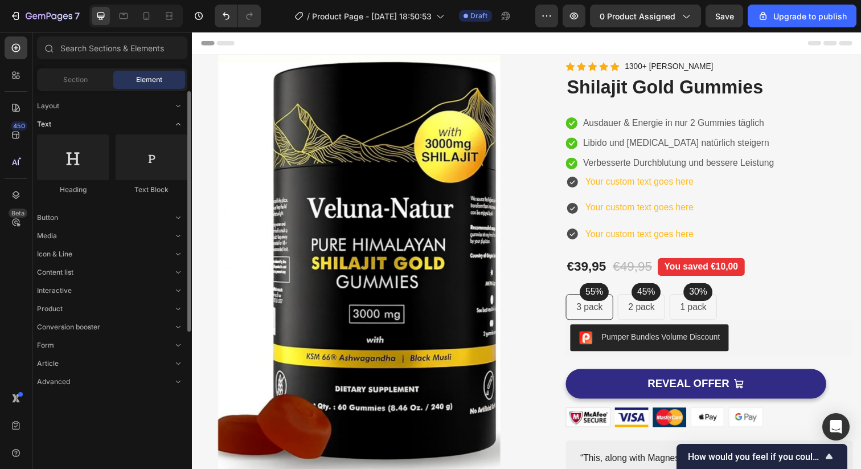
click at [179, 125] on icon "Toggle open" at bounding box center [178, 124] width 9 height 9
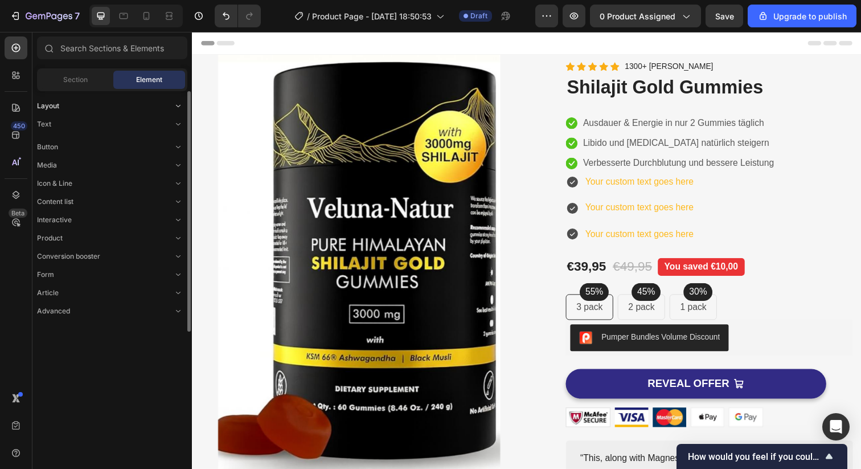
click at [179, 108] on icon "Toggle open" at bounding box center [178, 105] width 9 height 9
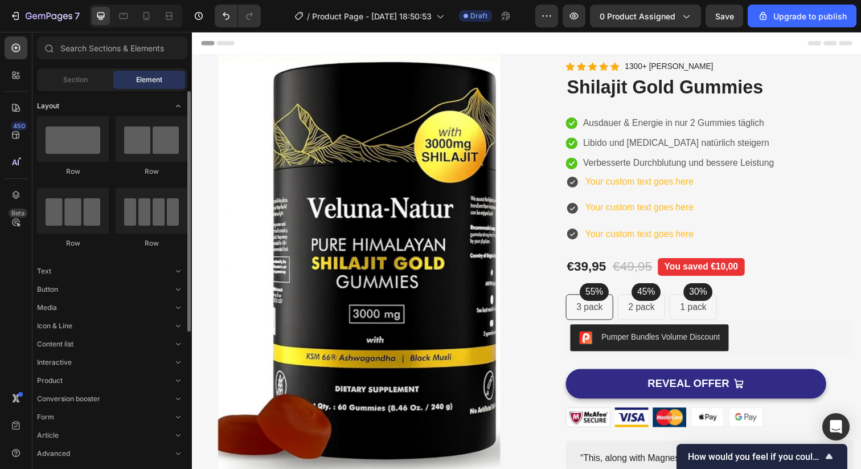
click at [179, 108] on icon "Toggle open" at bounding box center [178, 105] width 9 height 9
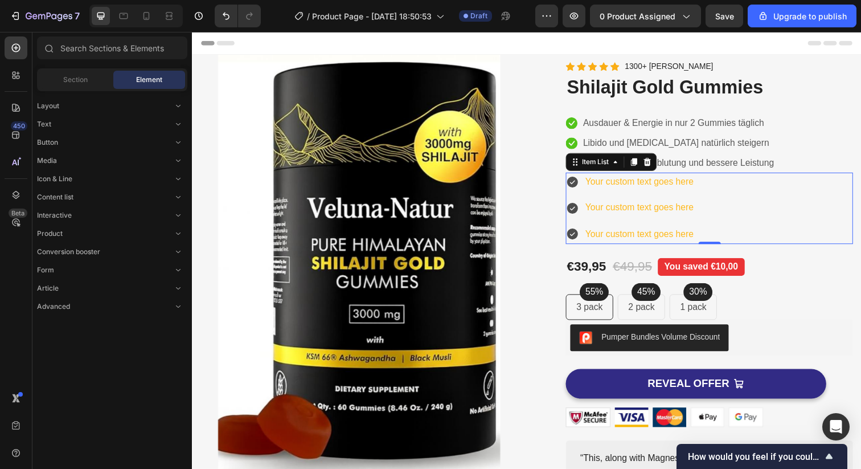
click at [745, 230] on div "Your custom text goes here Your custom text goes here Your custom text goes here" at bounding box center [719, 211] width 293 height 73
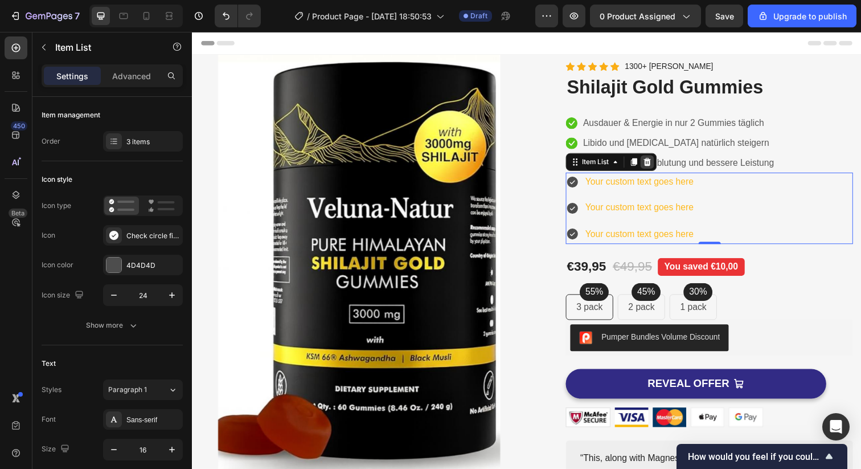
click at [654, 165] on icon at bounding box center [656, 164] width 7 height 8
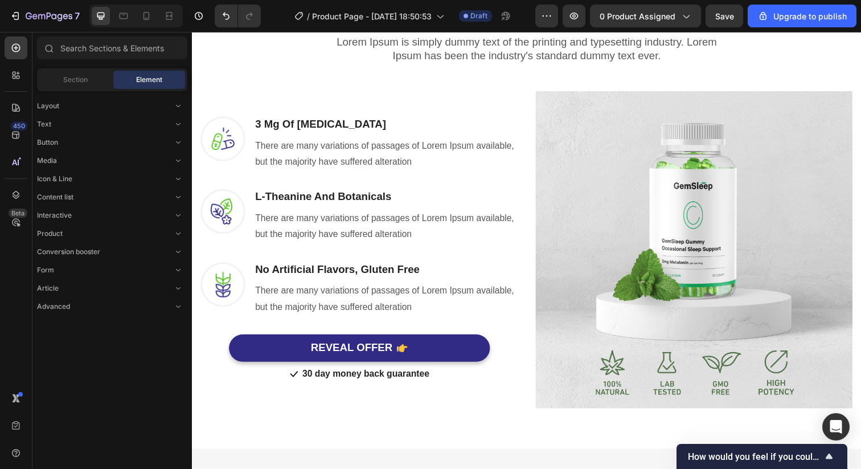
scroll to position [836, 0]
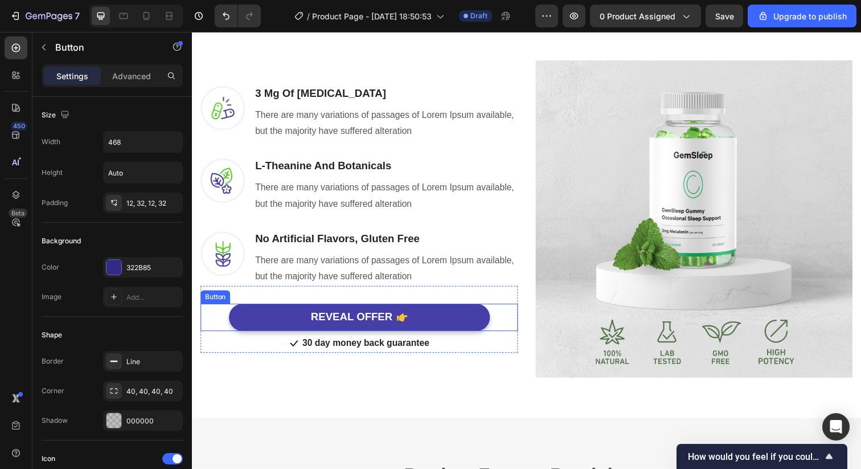
click at [440, 322] on button "REVEAL OFFER" at bounding box center [362, 323] width 266 height 28
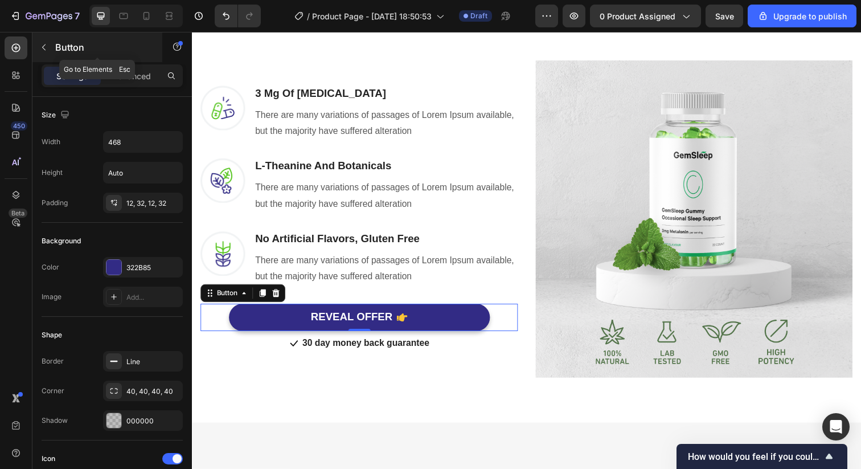
click at [47, 44] on icon "button" at bounding box center [43, 47] width 9 height 9
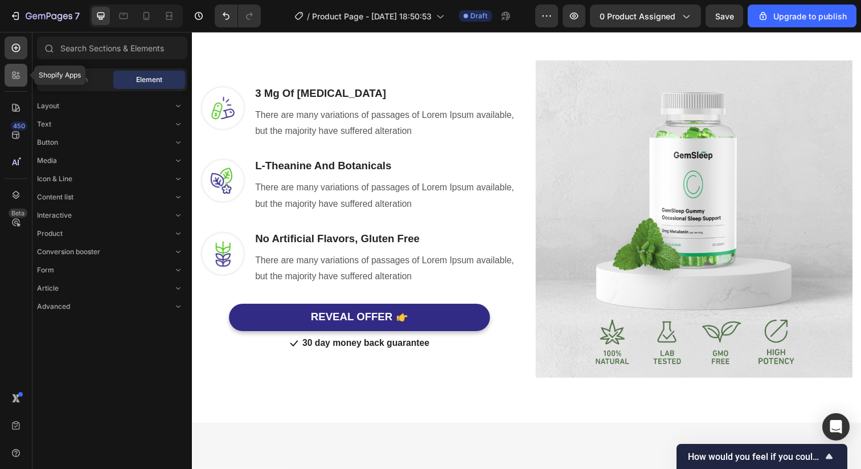
click at [17, 77] on icon at bounding box center [15, 74] width 11 height 11
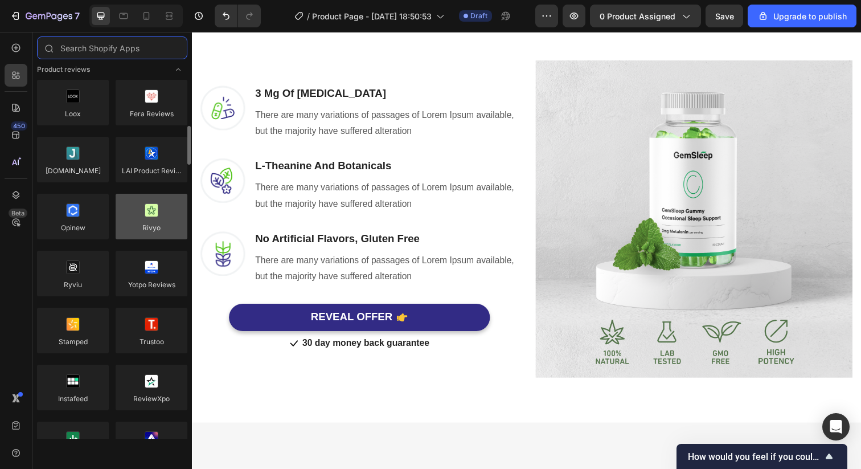
scroll to position [0, 0]
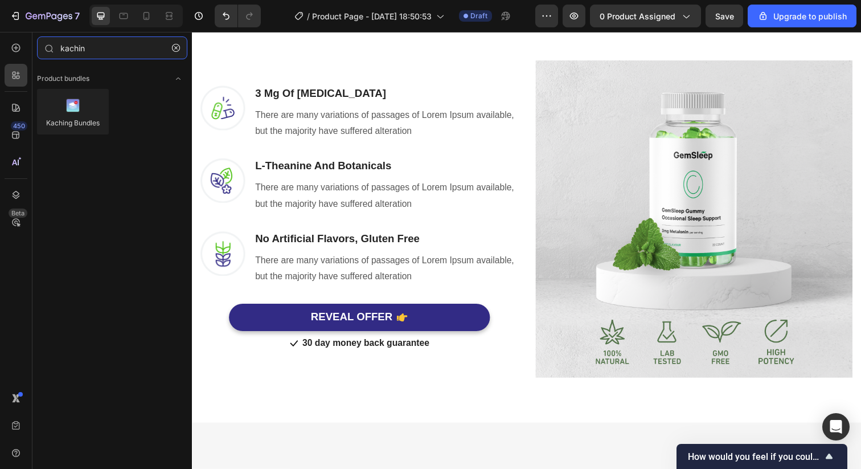
type input "kaching"
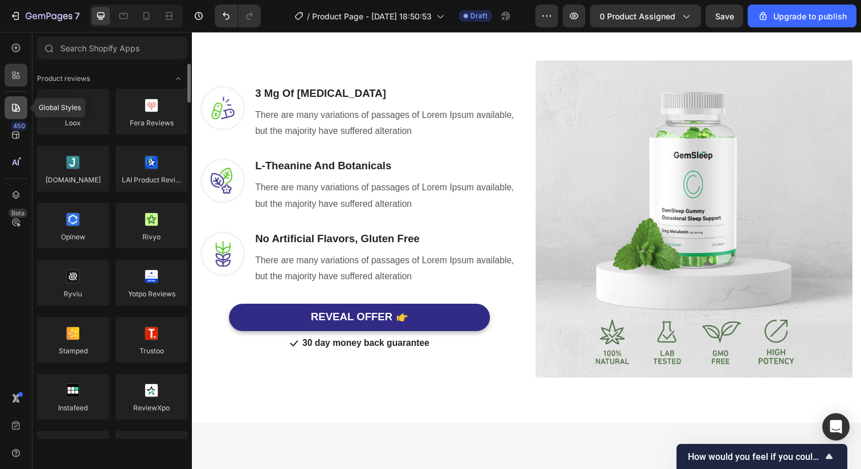
click at [19, 102] on icon at bounding box center [15, 107] width 11 height 11
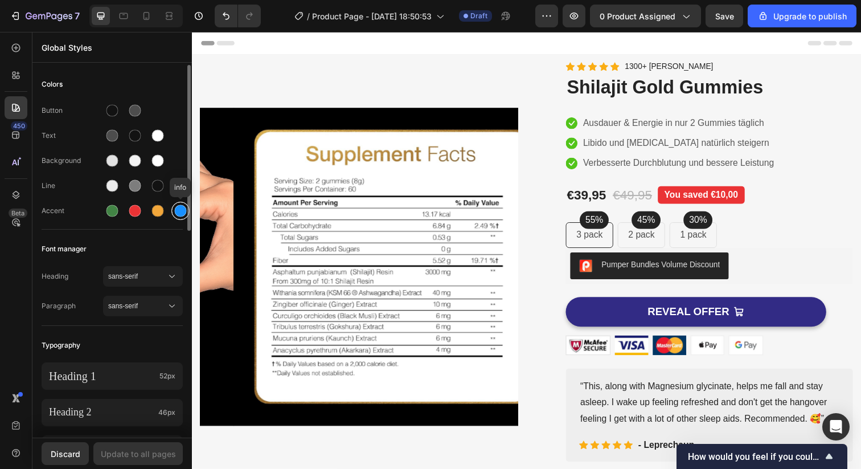
click at [179, 211] on div at bounding box center [181, 211] width 12 height 12
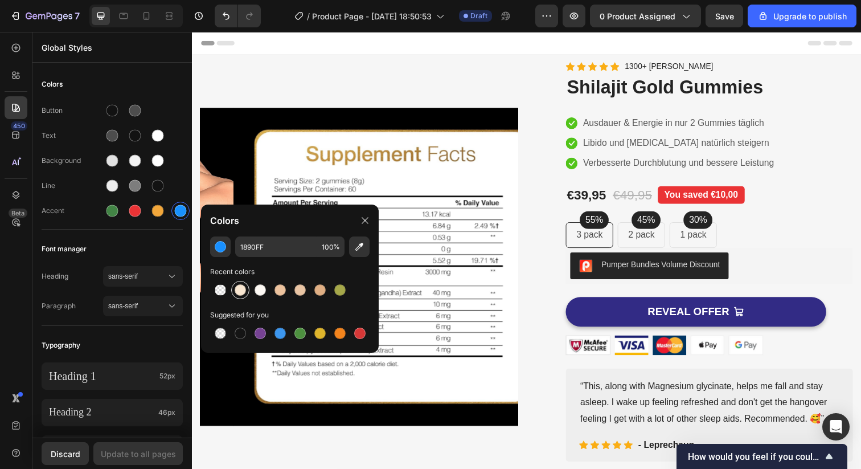
click at [242, 294] on div at bounding box center [240, 289] width 11 height 11
click at [274, 296] on div at bounding box center [280, 290] width 18 height 18
type input "EDC39E"
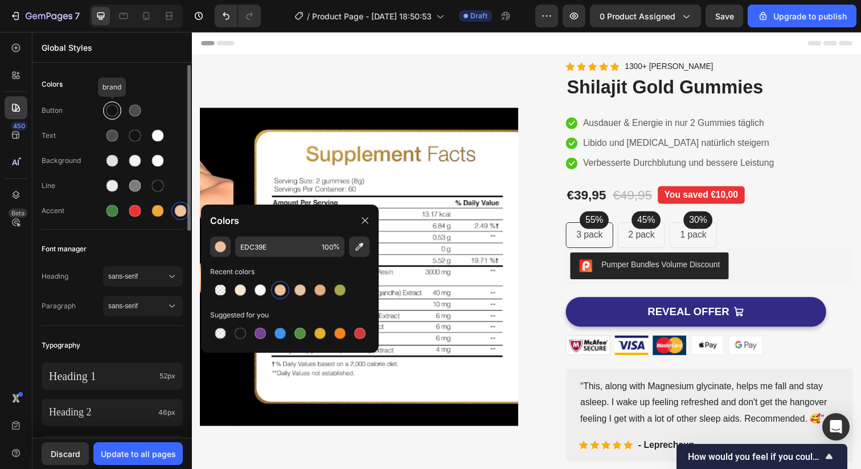
click at [118, 116] on div at bounding box center [112, 110] width 18 height 18
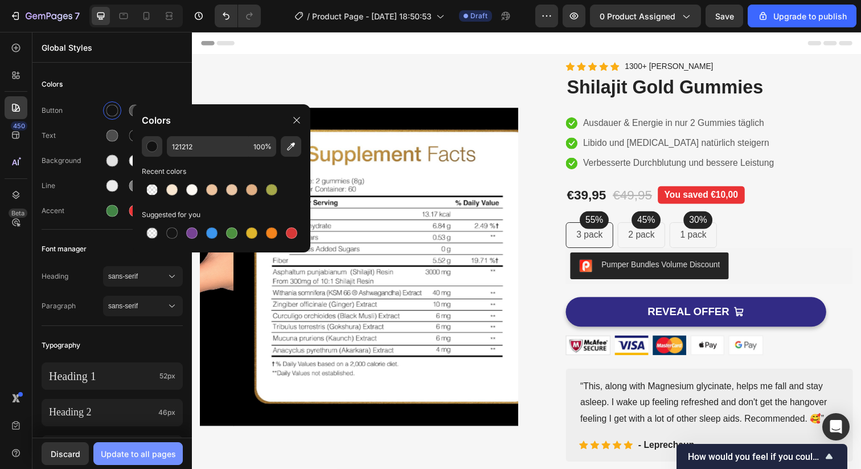
click at [125, 453] on div "Update to all pages" at bounding box center [138, 454] width 75 height 12
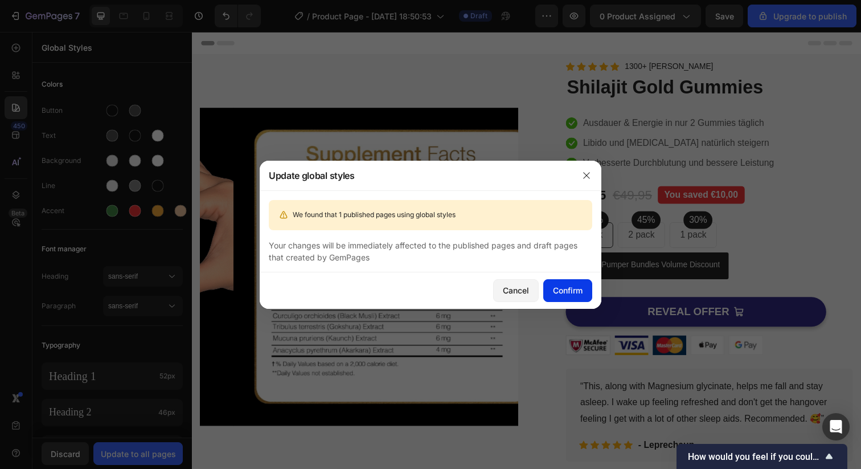
click at [562, 289] on div "Confirm" at bounding box center [568, 290] width 30 height 12
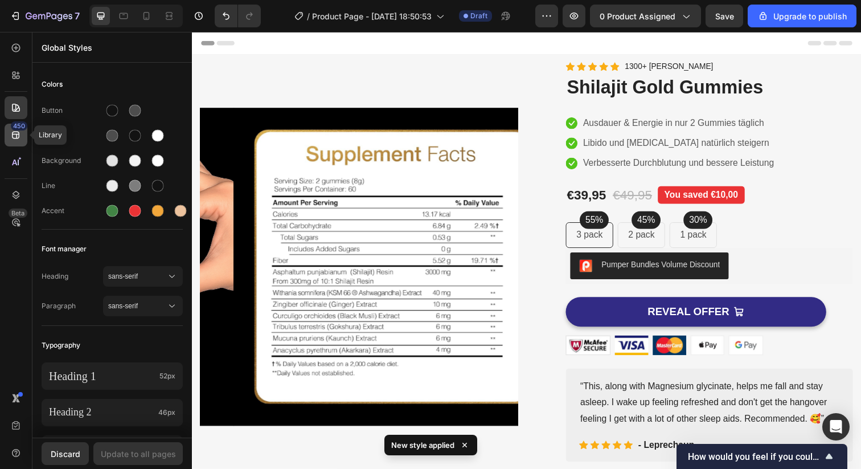
click at [13, 138] on icon at bounding box center [15, 135] width 7 height 7
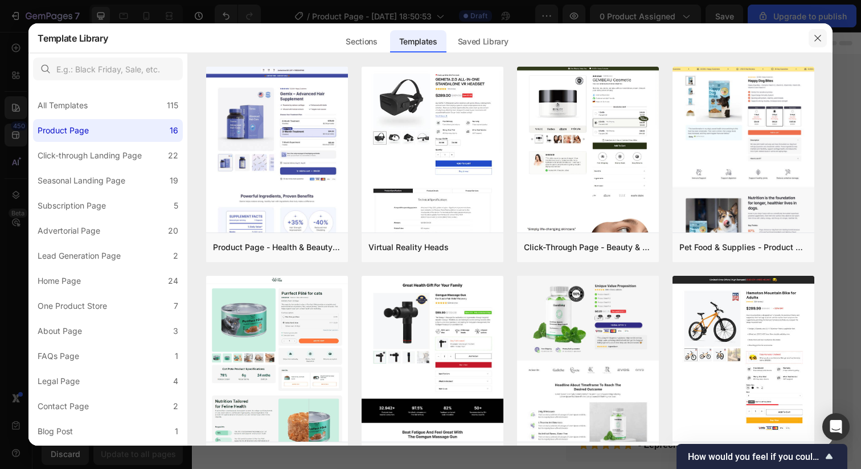
click at [818, 36] on icon "button" at bounding box center [817, 38] width 9 height 9
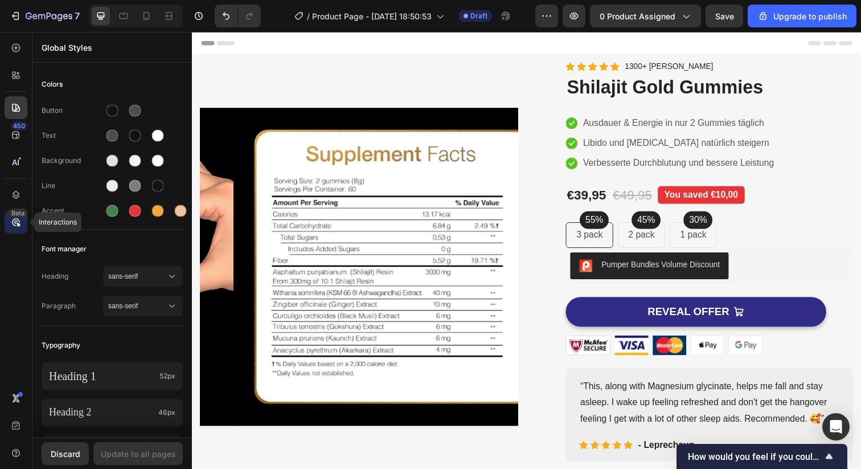
click at [11, 214] on div "Beta" at bounding box center [18, 212] width 19 height 9
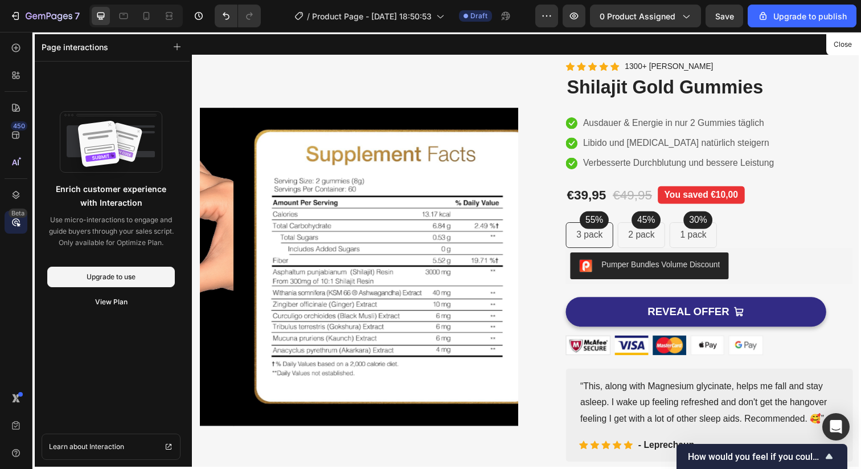
click at [10, 88] on div "450 Beta" at bounding box center [16, 211] width 23 height 350
click at [13, 81] on div at bounding box center [16, 75] width 23 height 23
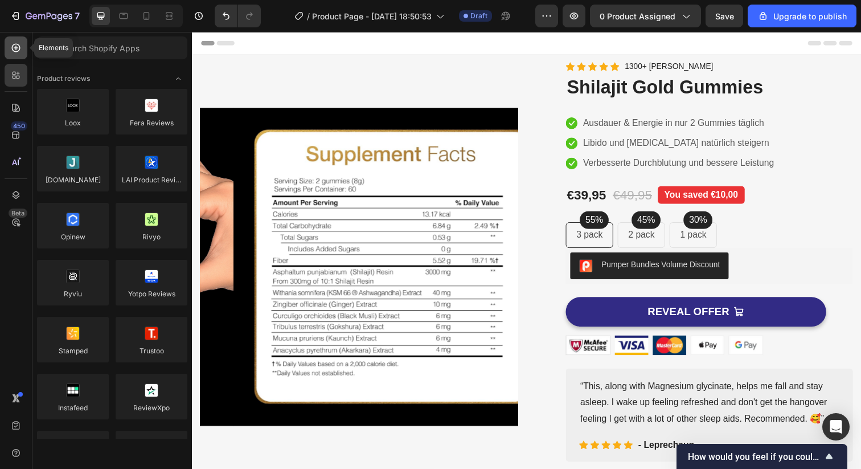
click at [13, 55] on div at bounding box center [16, 47] width 23 height 23
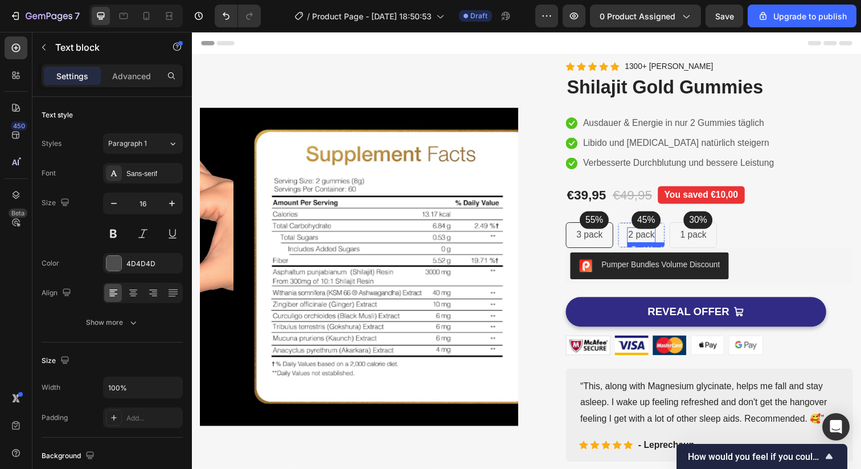
click at [638, 234] on p "2 pack" at bounding box center [650, 239] width 27 height 14
click at [598, 241] on p "3 pack" at bounding box center [597, 239] width 27 height 14
click at [641, 241] on p "2 pack" at bounding box center [650, 239] width 27 height 14
click at [627, 247] on div "2 pack Text block Row 0" at bounding box center [650, 239] width 48 height 26
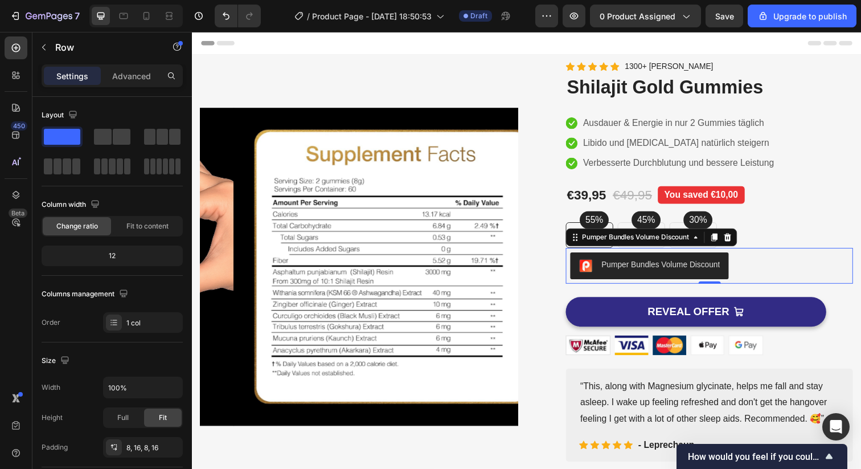
click at [625, 275] on div "Pumper Bundles Volume Discount" at bounding box center [670, 270] width 121 height 12
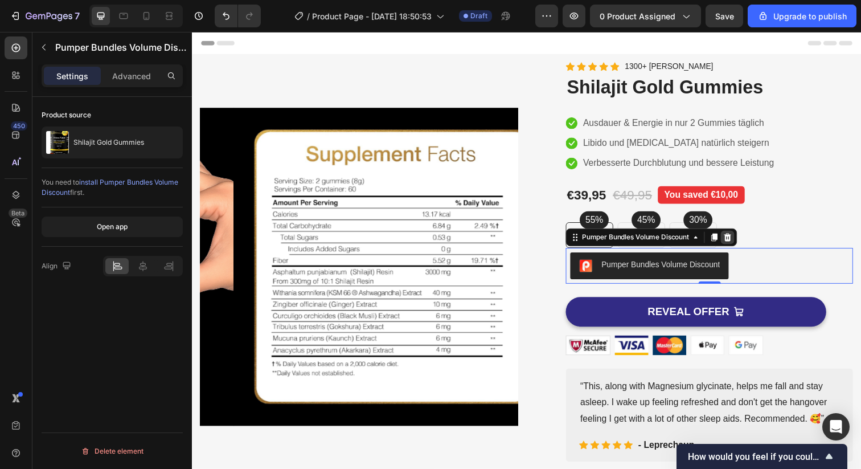
click at [735, 241] on icon at bounding box center [738, 241] width 9 height 9
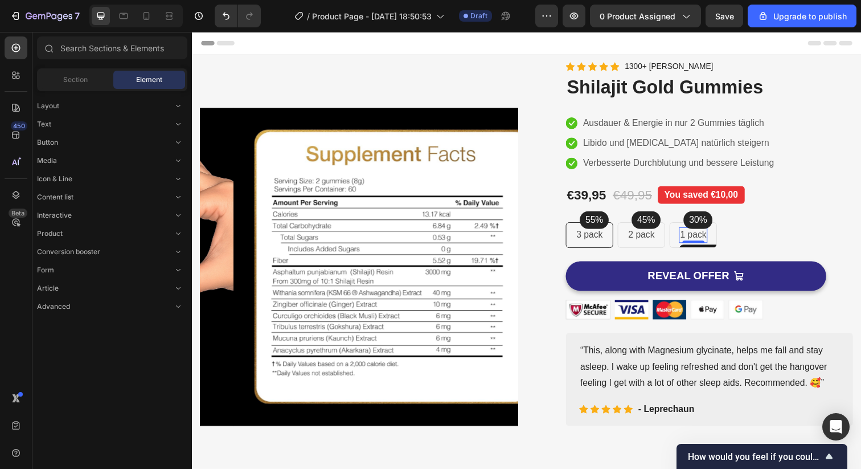
click at [705, 248] on div "1 pack Text block 0 Row" at bounding box center [703, 239] width 48 height 26
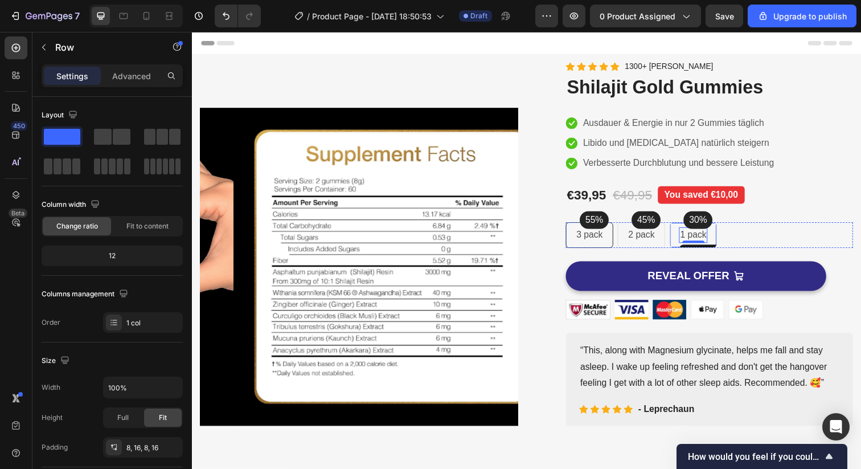
click at [719, 248] on div "1 pack Text block 0 Row" at bounding box center [703, 239] width 48 height 26
click at [39, 48] on icon "button" at bounding box center [43, 47] width 9 height 9
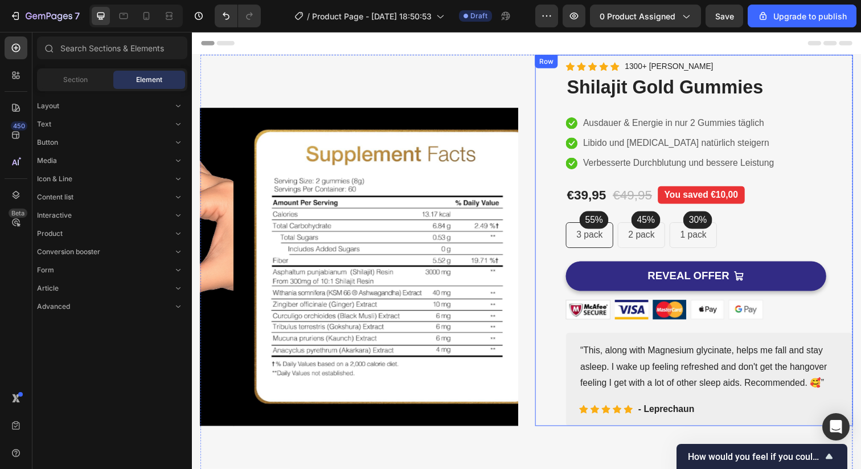
click at [758, 248] on div "55% Text block Row 3 pack Text block Row 45% Text block Row 2 pack Text block R…" at bounding box center [719, 239] width 293 height 26
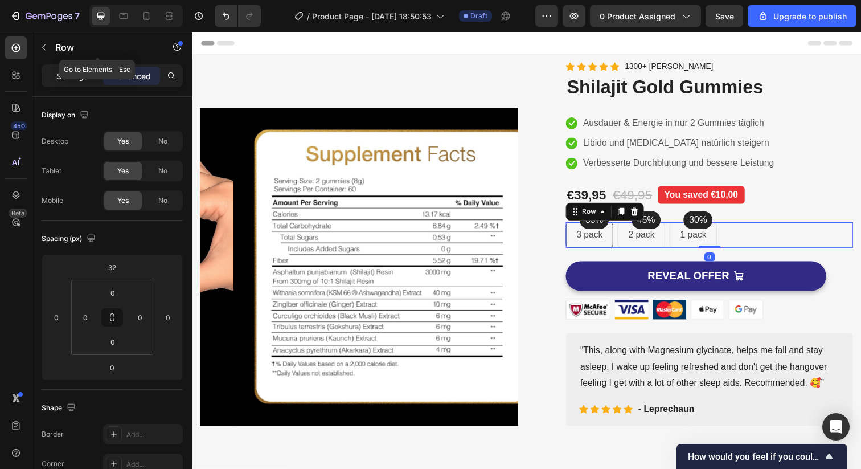
click at [68, 68] on div "Settings" at bounding box center [72, 76] width 57 height 18
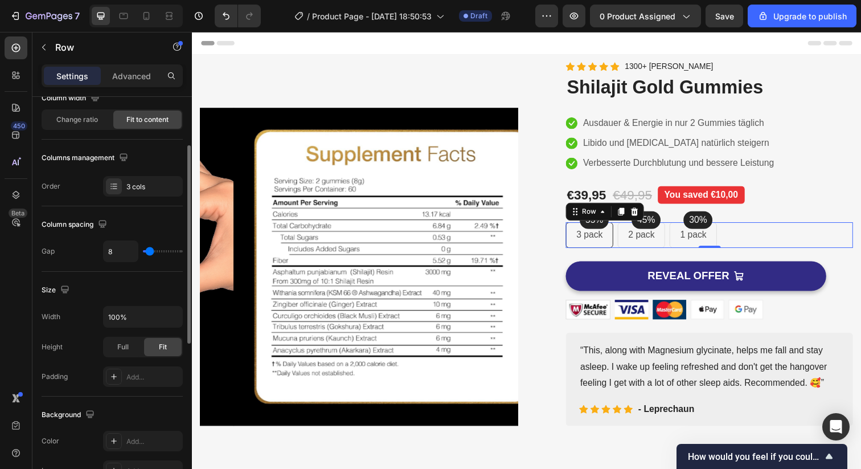
scroll to position [104, 0]
click at [124, 196] on div "3 cols" at bounding box center [143, 188] width 80 height 20
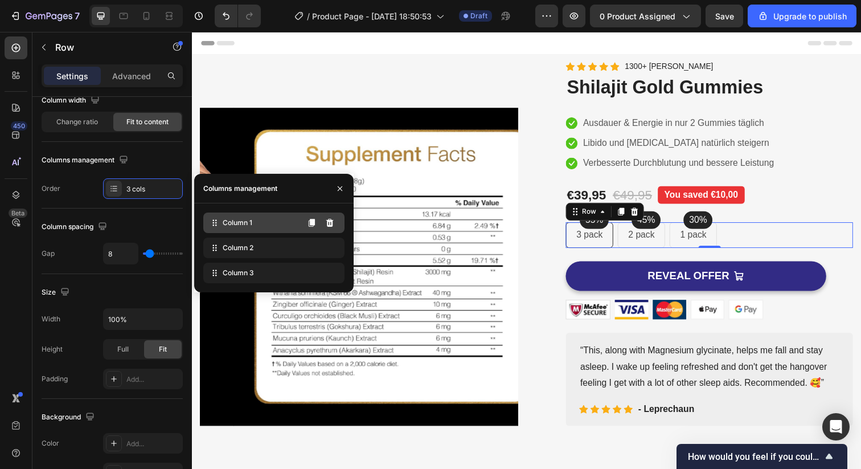
click at [257, 227] on div "Column 1" at bounding box center [273, 222] width 141 height 20
click at [602, 238] on p "3 pack" at bounding box center [597, 239] width 27 height 14
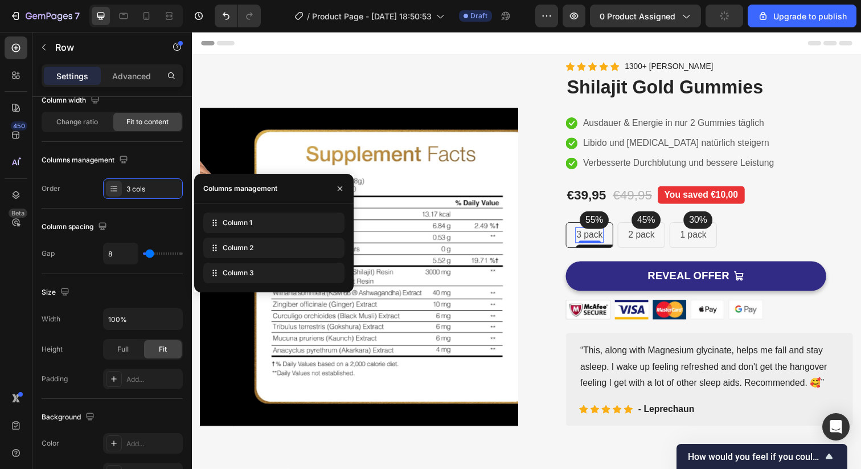
scroll to position [0, 0]
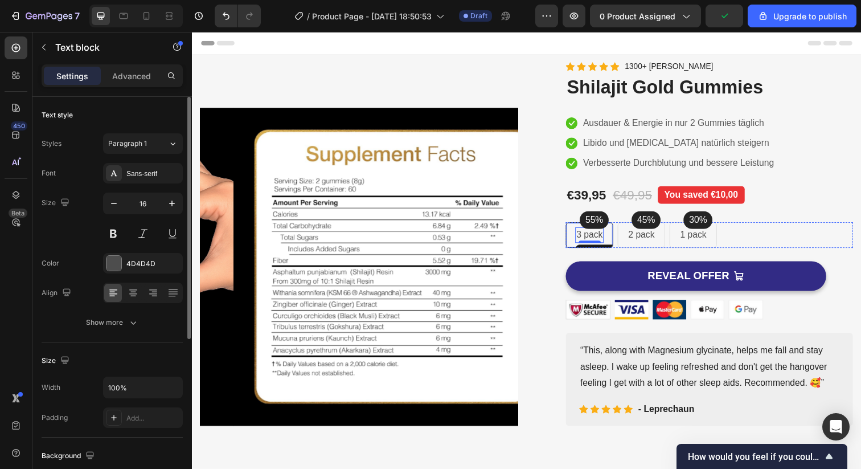
click at [575, 244] on div "3 pack Text block 0 Row" at bounding box center [597, 239] width 48 height 26
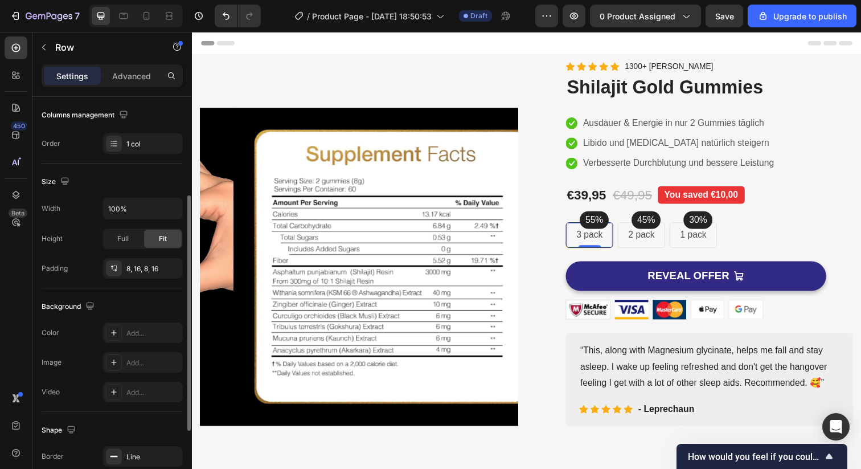
scroll to position [173, 0]
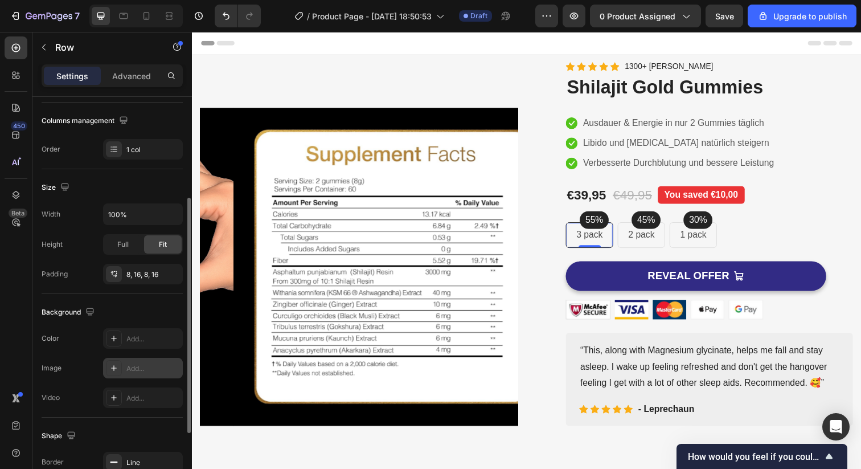
click at [109, 367] on icon at bounding box center [113, 367] width 9 height 9
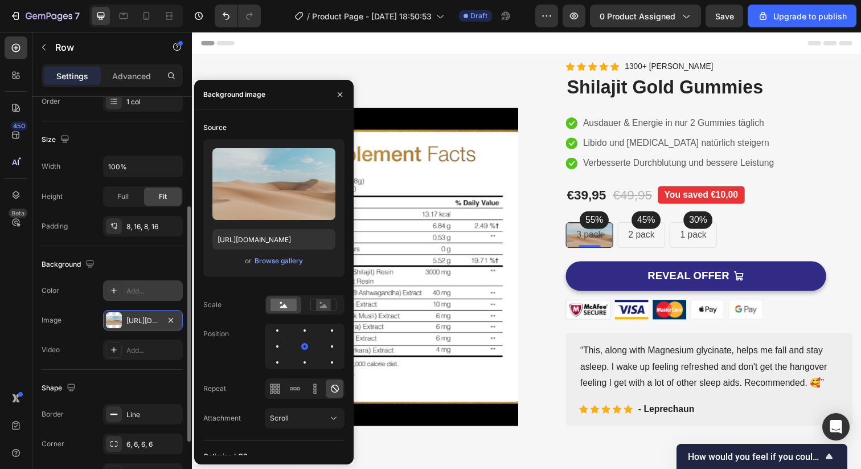
scroll to position [226, 0]
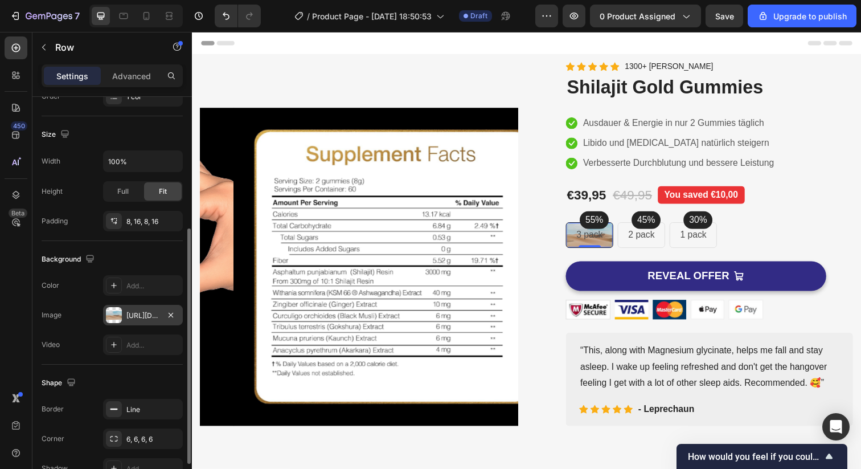
click at [143, 262] on div "Background" at bounding box center [112, 259] width 141 height 18
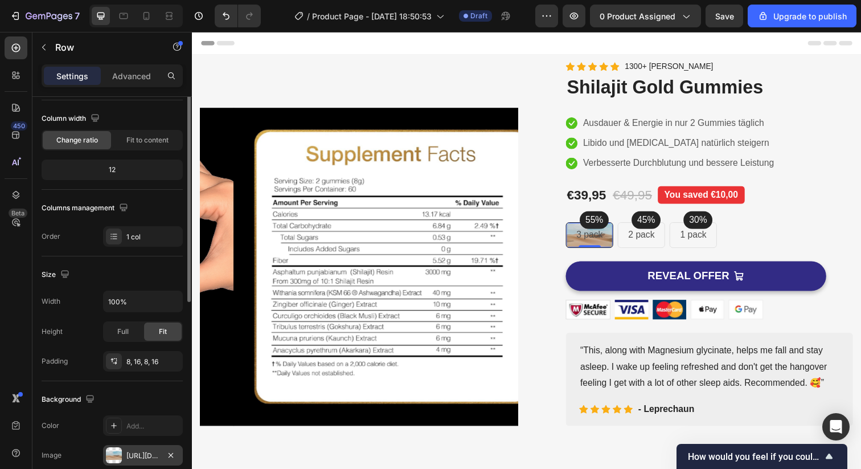
scroll to position [0, 0]
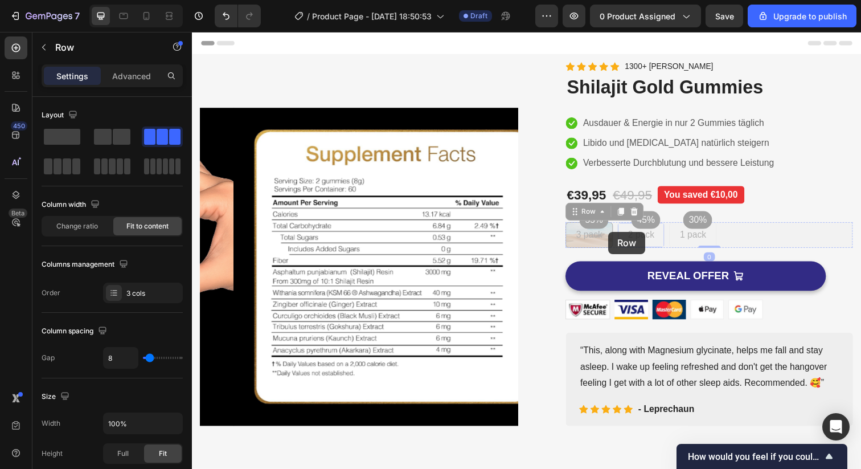
drag, startPoint x: 736, startPoint y: 240, endPoint x: 616, endPoint y: 235, distance: 120.2
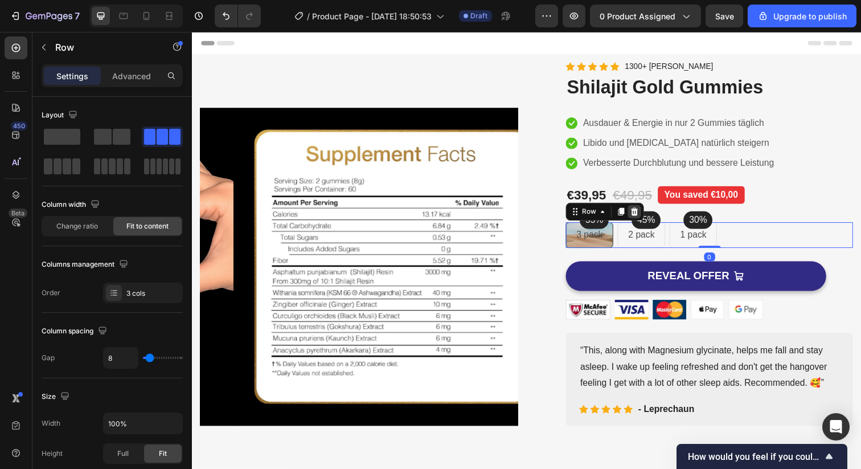
click at [640, 215] on icon at bounding box center [643, 215] width 7 height 8
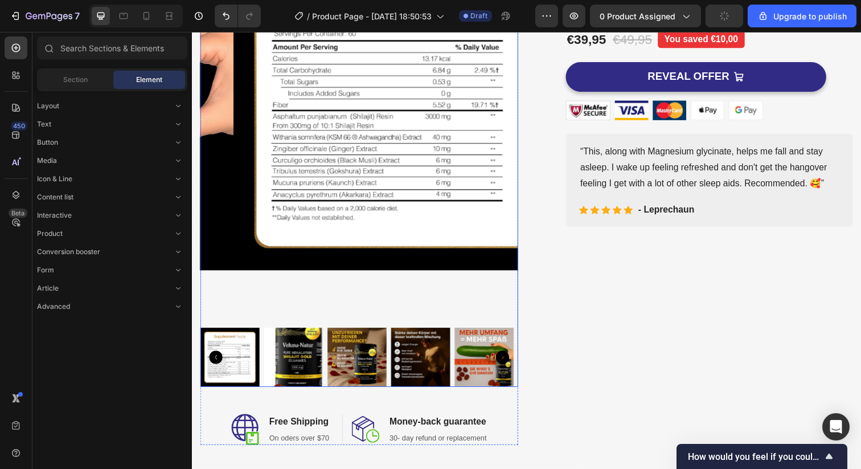
scroll to position [359, 0]
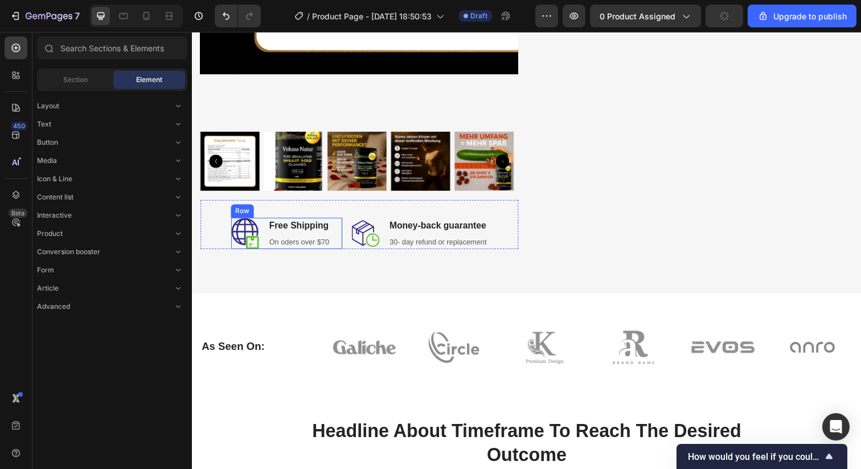
click at [311, 154] on img at bounding box center [295, 164] width 60 height 60
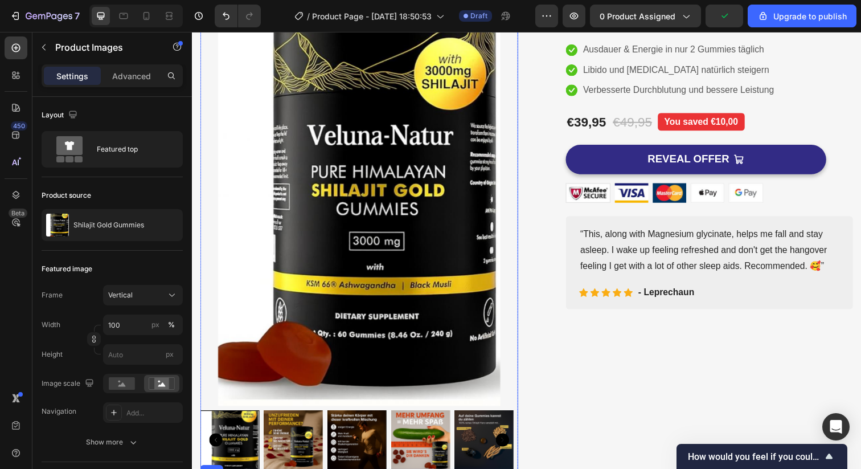
scroll to position [0, 0]
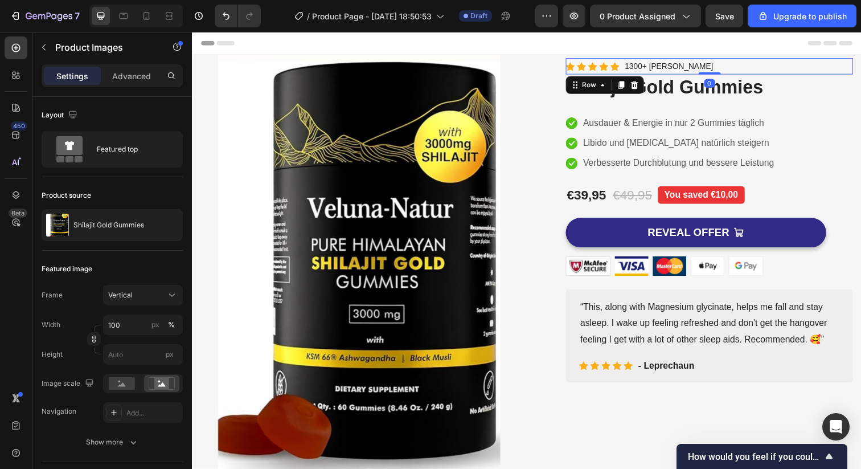
click at [742, 74] on div "Icon Icon Icon Icon Icon Icon List Hoz 1300+ zufriedene Kunden Text block Row 0" at bounding box center [719, 67] width 293 height 17
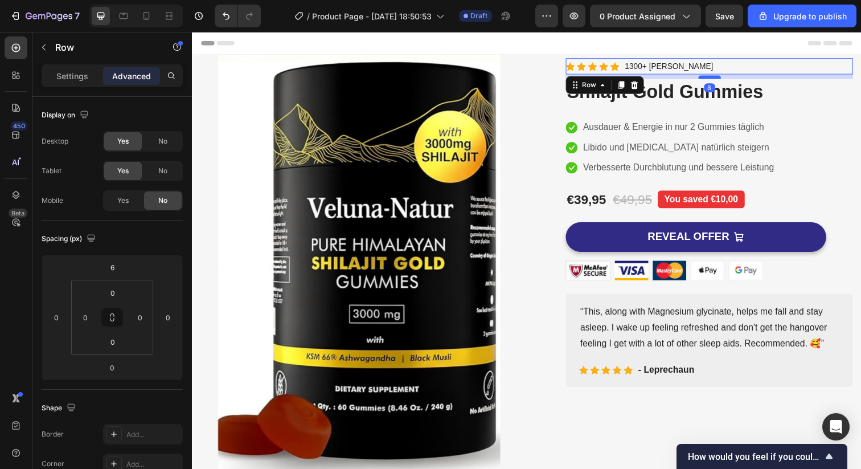
drag, startPoint x: 717, startPoint y: 75, endPoint x: 715, endPoint y: 80, distance: 6.1
click at [715, 80] on div at bounding box center [720, 77] width 23 height 3
type input "10"
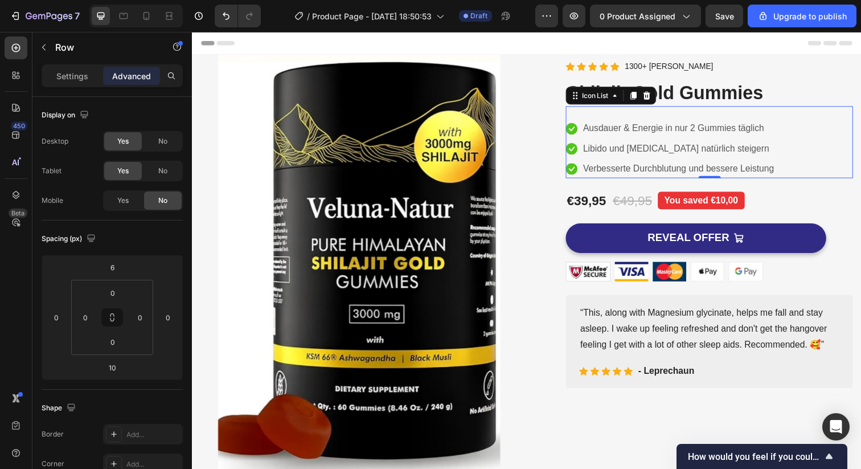
click at [686, 108] on div "Icon Ausdauer & Energie in nur 2 Gummies täglich Text block Icon Libido und Tes…" at bounding box center [719, 144] width 293 height 73
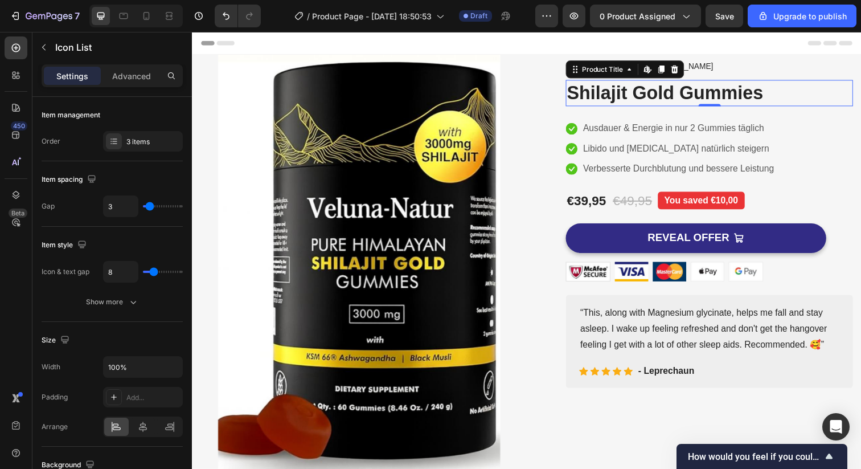
click at [687, 104] on h2 "Shilajit Gold Gummies" at bounding box center [719, 94] width 293 height 27
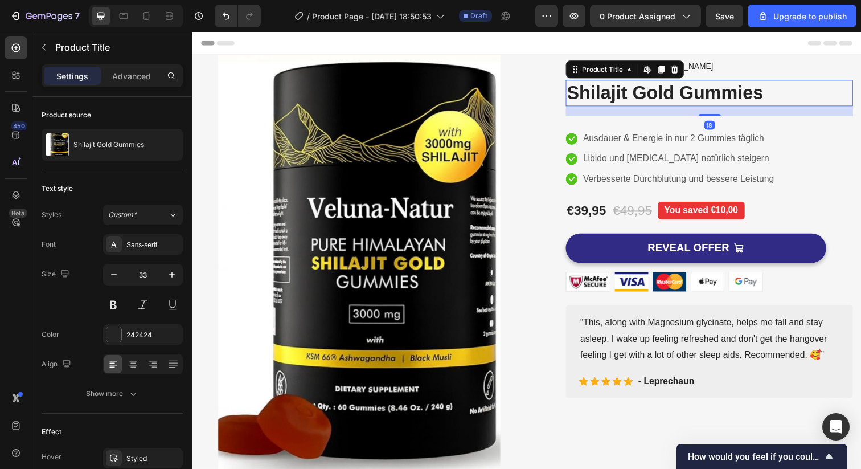
drag, startPoint x: 708, startPoint y: 105, endPoint x: 728, endPoint y: 80, distance: 32.0
click at [727, 80] on div "Product Images Icon Icon Icon Icon Icon Icon List Hoz 1300+ zufriedene Kunden T…" at bounding box center [719, 230] width 293 height 350
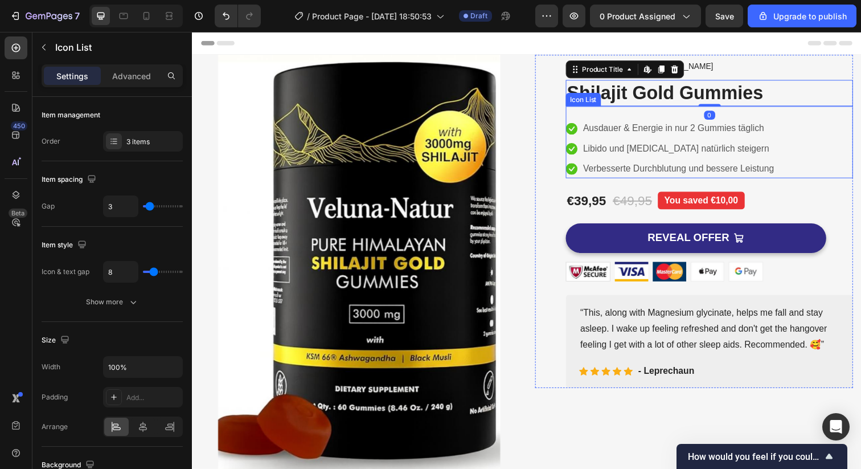
click at [666, 119] on div "Icon Ausdauer & Energie in nur 2 Gummies täglich Text block Icon Libido und Tes…" at bounding box center [719, 144] width 293 height 73
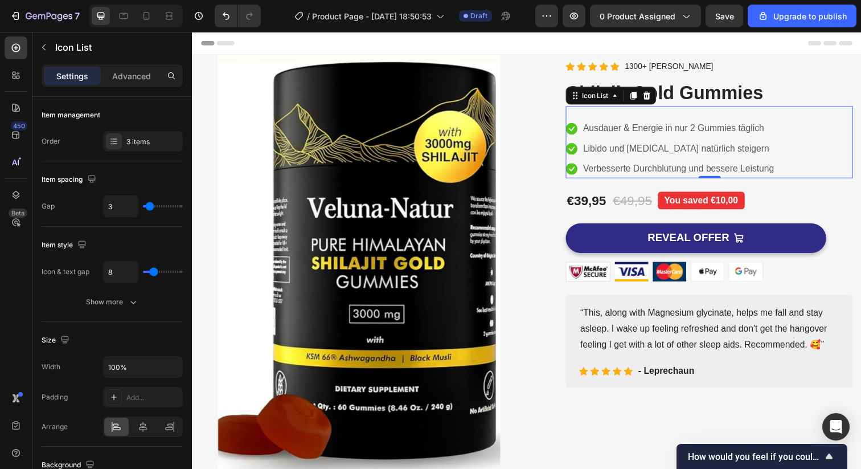
click at [653, 116] on div "Icon Ausdauer & Energie in nur 2 Gummies täglich Text block Icon Libido und Tes…" at bounding box center [719, 144] width 293 height 73
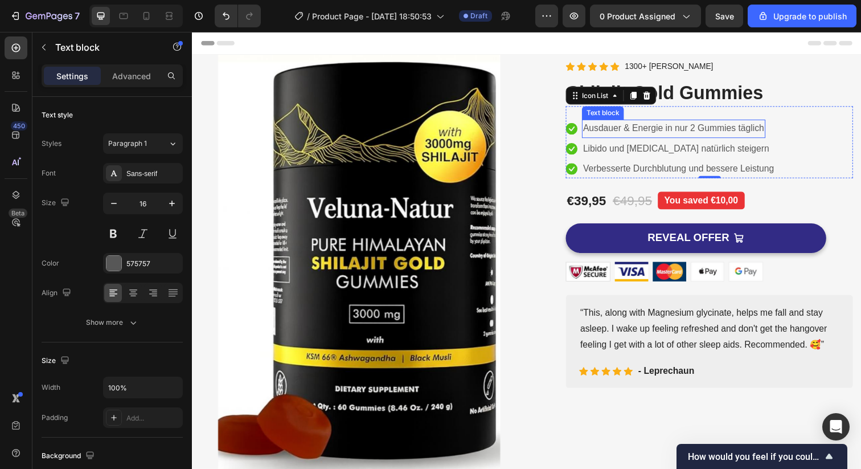
click at [634, 138] on p "Ausdauer & Energie in nur 2 Gummies täglich" at bounding box center [683, 130] width 185 height 17
click at [787, 138] on div "Icon Ausdauer & Energie in nur 2 Gummies täglich Text block 0 Icon Libido und T…" at bounding box center [719, 150] width 293 height 59
click at [643, 132] on p "Ausdauer & Energie in nur 2 Gummies täglich" at bounding box center [683, 130] width 185 height 17
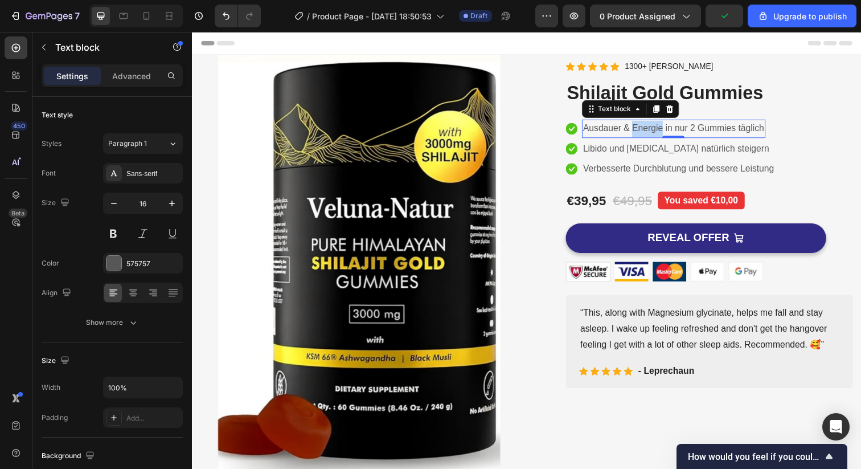
click at [643, 132] on p "Ausdauer & Energie in nur 2 Gummies täglich" at bounding box center [683, 130] width 185 height 17
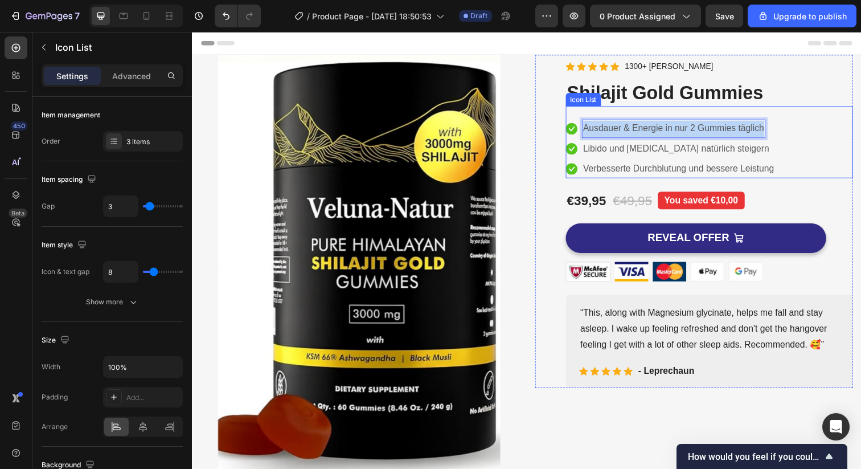
click at [805, 169] on div "Icon Ausdauer & Energie in nur 2 Gummies täglich Text block 0 Icon Libido und T…" at bounding box center [719, 150] width 293 height 59
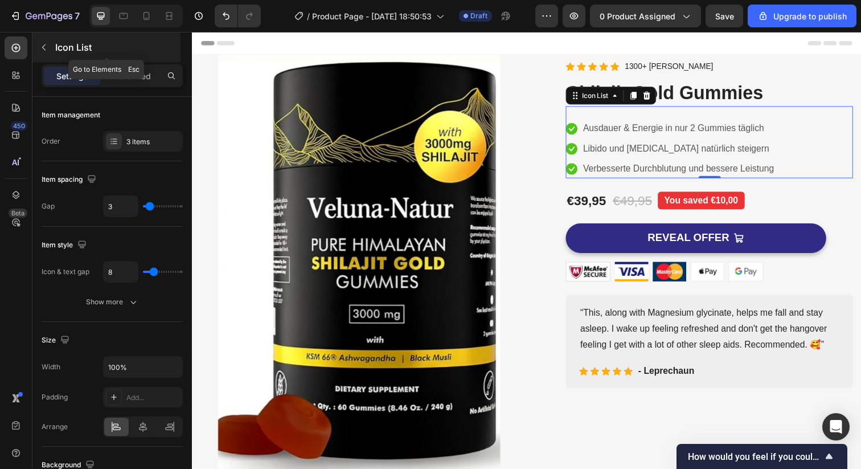
click at [46, 48] on icon "button" at bounding box center [43, 47] width 9 height 9
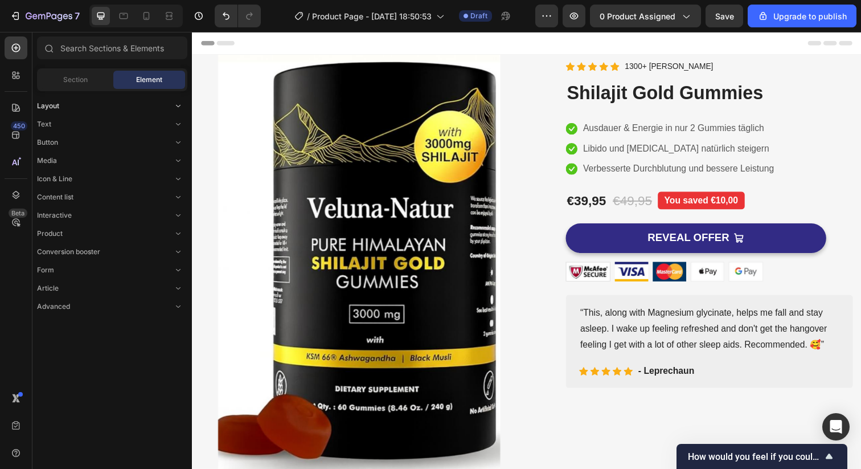
click at [83, 104] on div "Layout" at bounding box center [112, 105] width 150 height 11
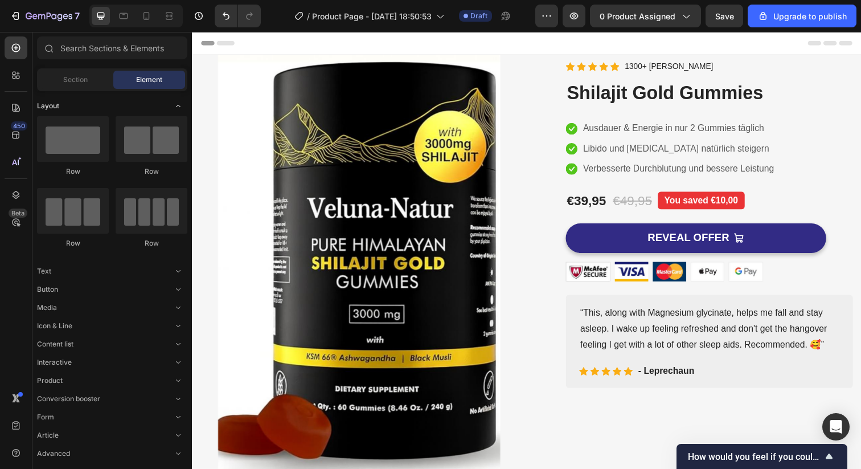
click at [83, 104] on div "Layout" at bounding box center [112, 105] width 150 height 11
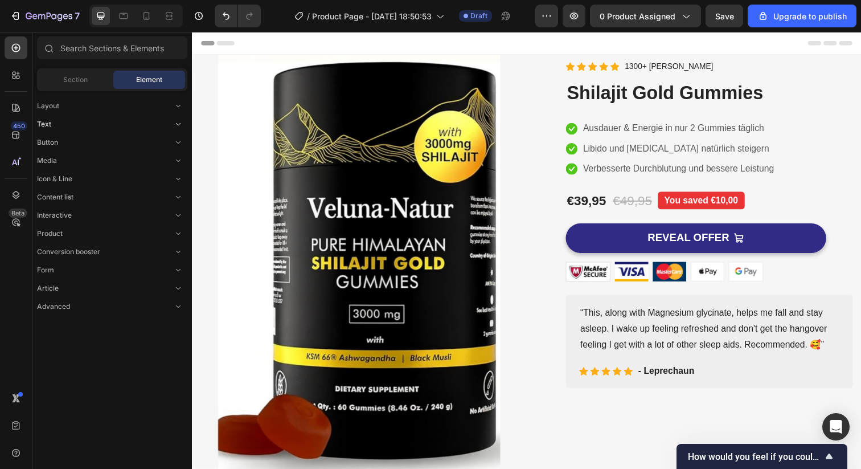
click at [79, 118] on div "Text" at bounding box center [112, 123] width 150 height 11
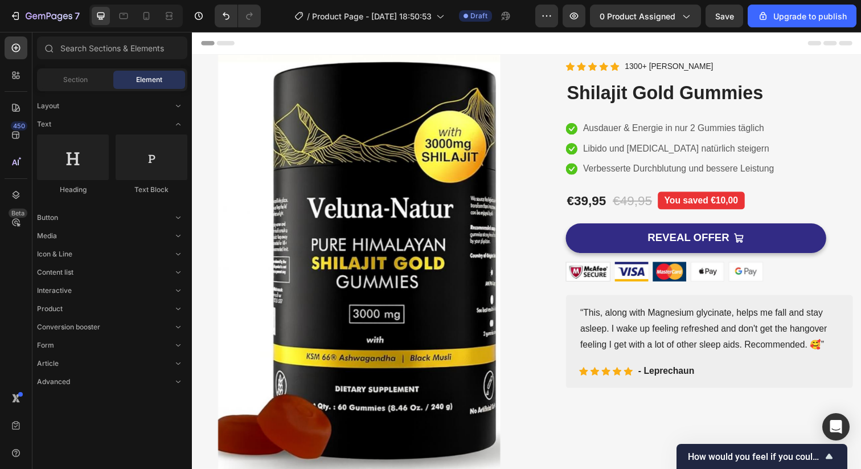
click at [79, 117] on div "Layout Text Heading Text Block Button Media Icon & Line Content list Interactiv…" at bounding box center [111, 239] width 159 height 296
click at [53, 128] on div "Text" at bounding box center [112, 123] width 150 height 11
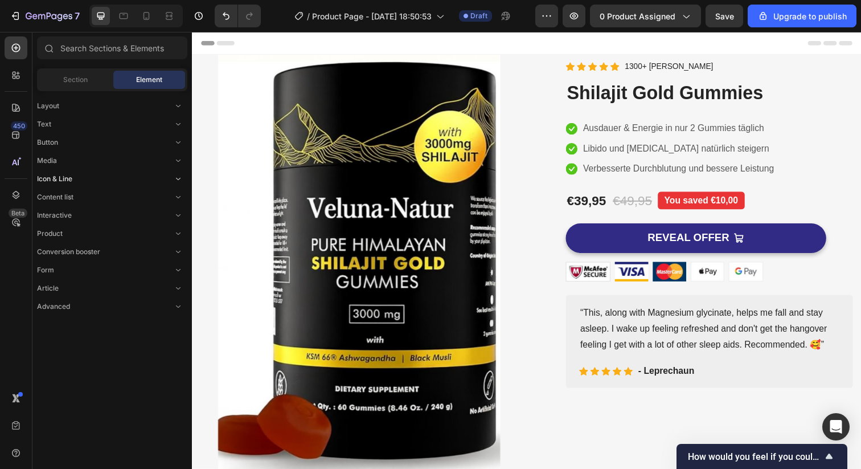
click at [87, 179] on div "Icon & Line" at bounding box center [112, 178] width 150 height 11
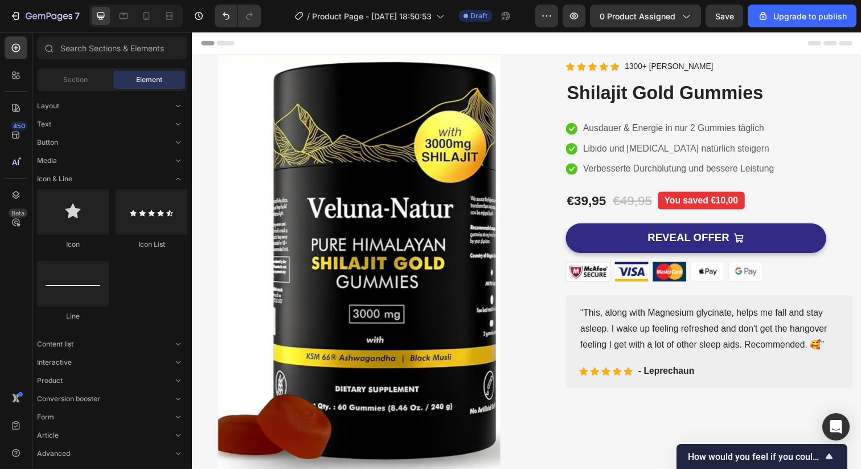
click at [130, 337] on div "Layout Text Button Media Icon & Line Icon Icon List Line Content list Interacti…" at bounding box center [111, 275] width 159 height 368
click at [128, 347] on div "Content list" at bounding box center [112, 343] width 150 height 11
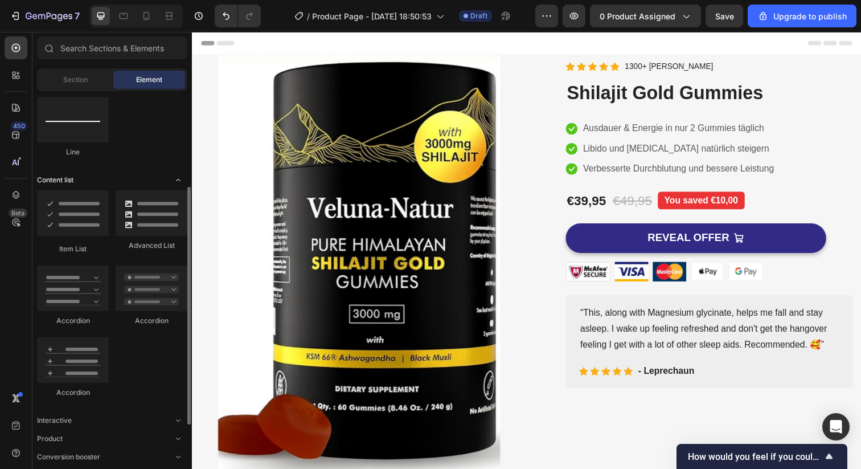
scroll to position [180, 0]
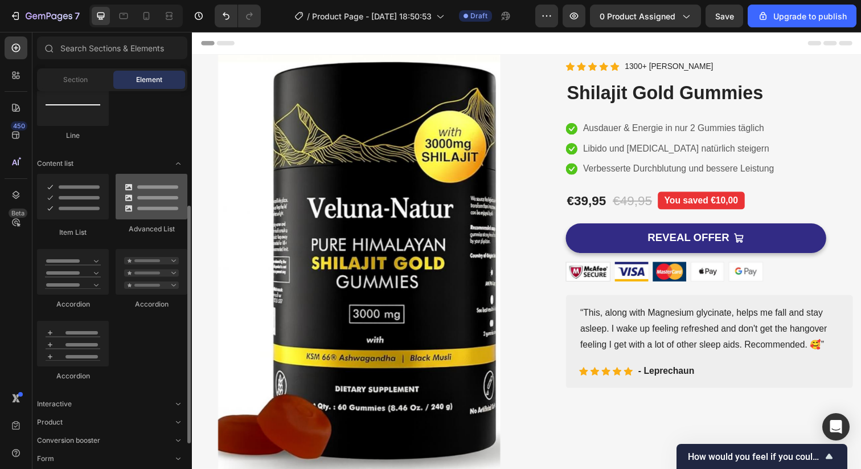
click at [155, 203] on div at bounding box center [152, 197] width 72 height 46
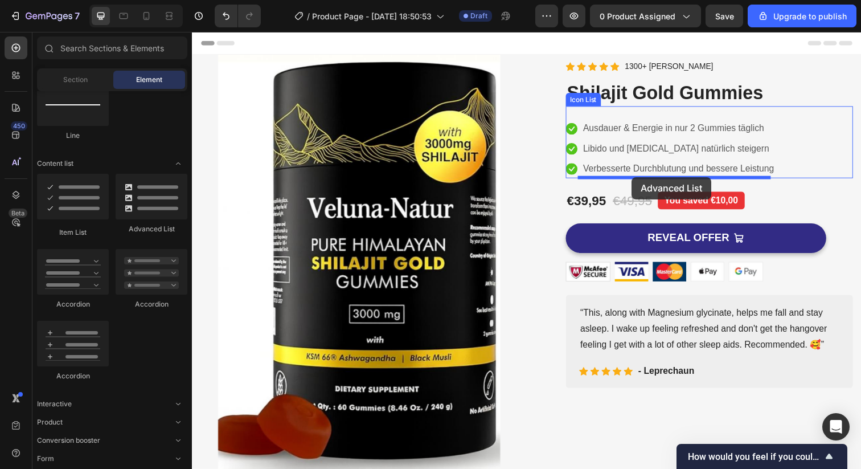
drag, startPoint x: 342, startPoint y: 235, endPoint x: 641, endPoint y: 180, distance: 303.3
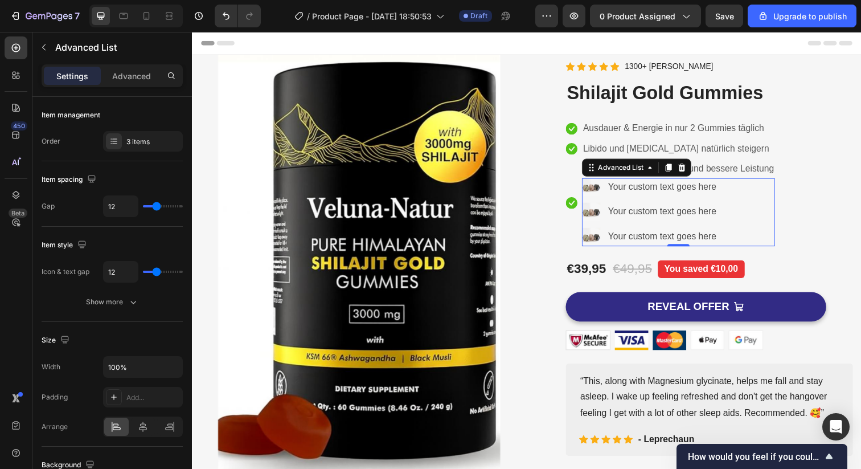
click at [641, 180] on div "Verbesserte Durchblutung und bessere Leistung" at bounding box center [688, 171] width 197 height 19
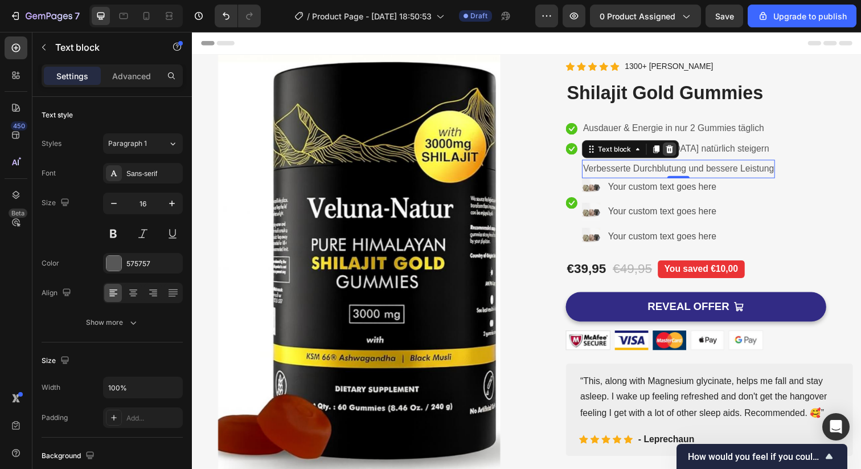
click at [676, 151] on icon at bounding box center [679, 151] width 7 height 8
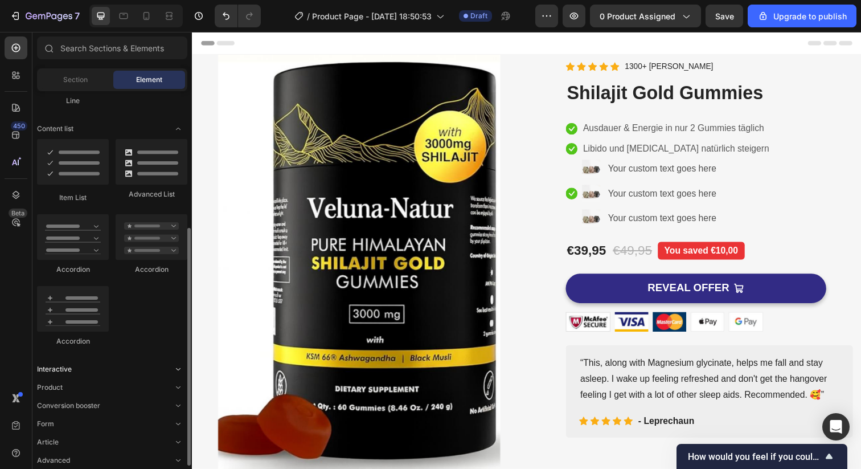
click at [105, 368] on div "Interactive" at bounding box center [112, 368] width 150 height 11
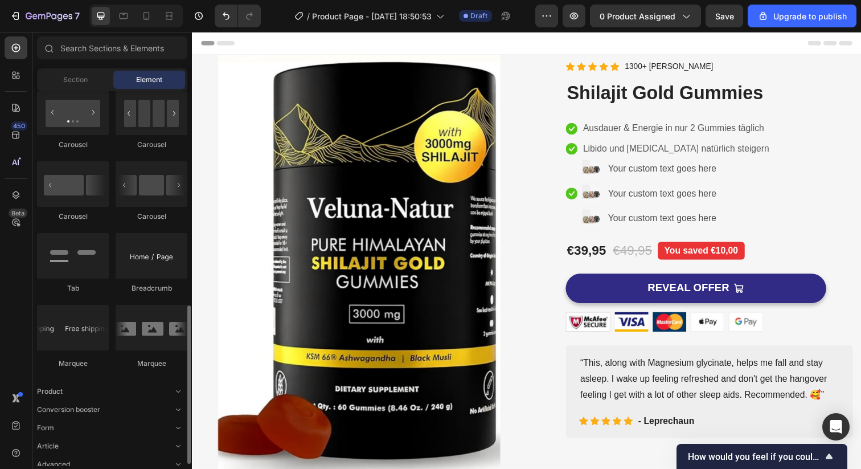
scroll to position [510, 0]
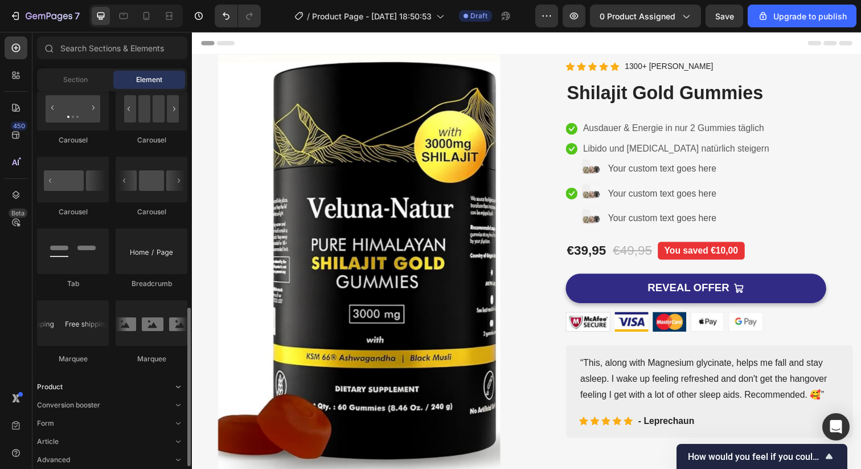
click at [90, 382] on div "Product" at bounding box center [112, 386] width 150 height 11
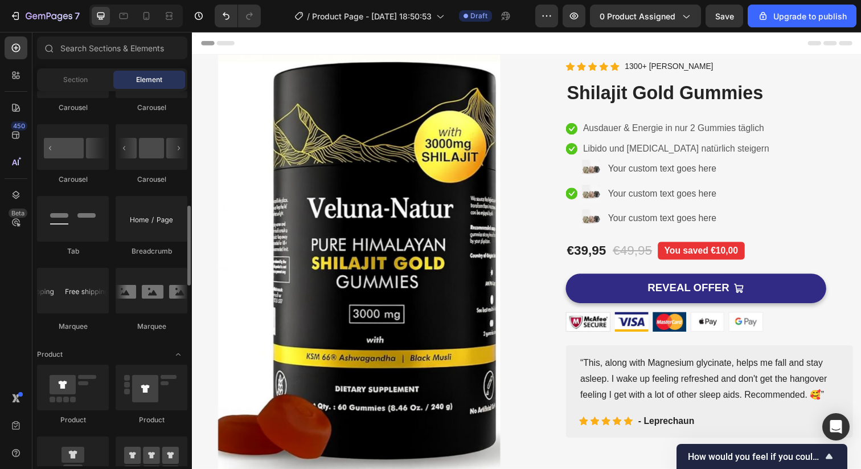
scroll to position [536, 0]
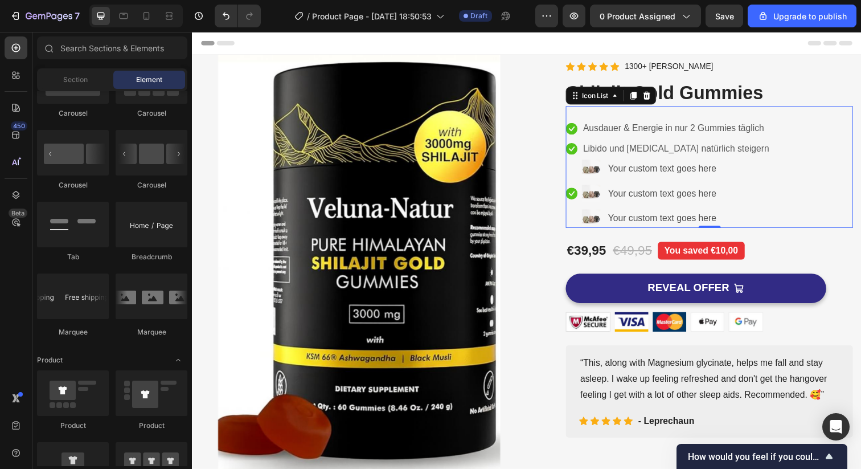
click at [752, 197] on li "Icon Image Your custom text goes here Text Block Image Your custom text goes he…" at bounding box center [677, 196] width 209 height 69
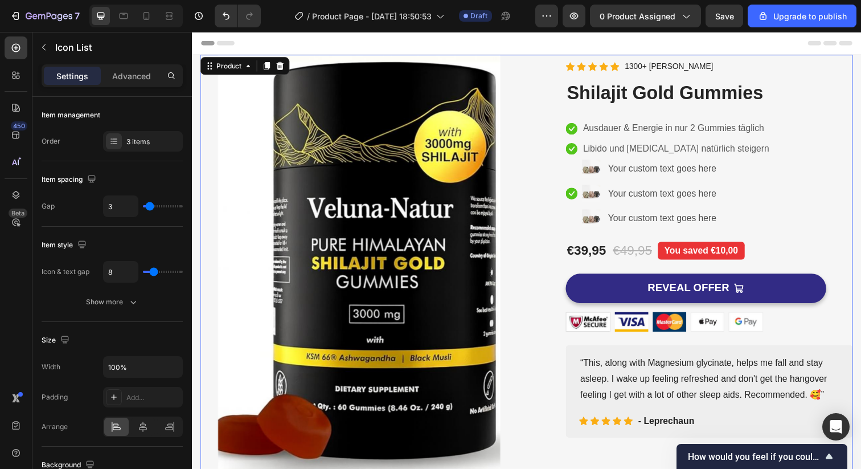
click at [524, 61] on div "Product Images Image Free Shipping Heading On oders over $70 Text block Row Ima…" at bounding box center [533, 333] width 666 height 557
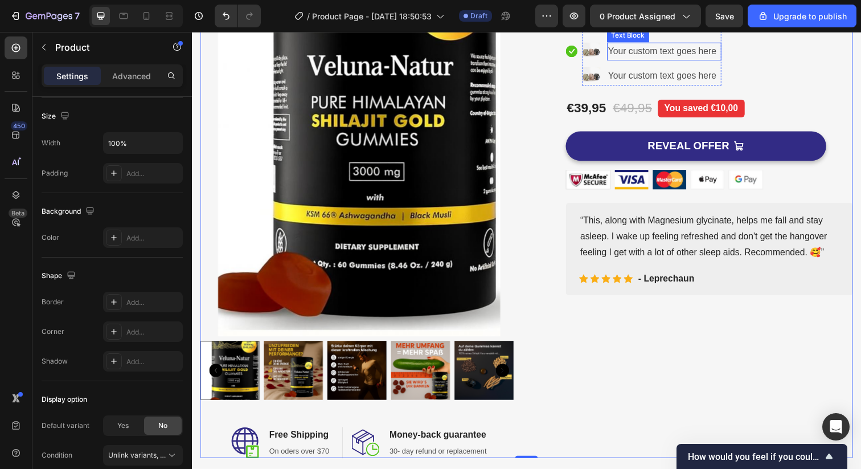
scroll to position [271, 0]
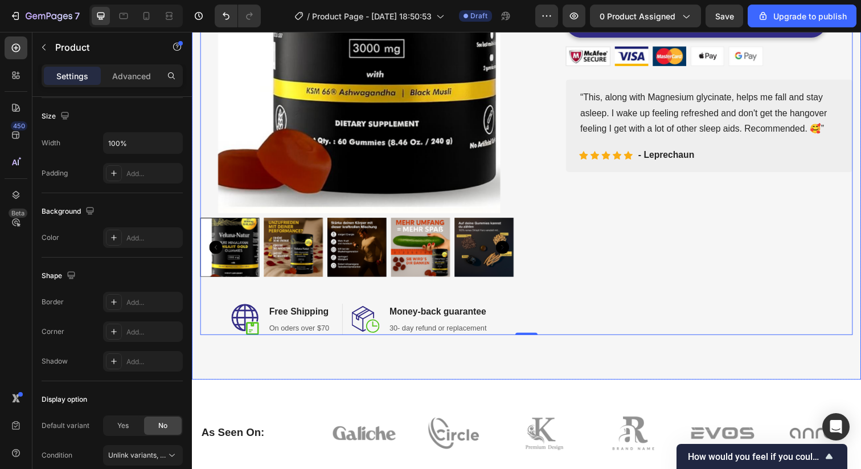
click at [612, 360] on div "Product Images Image Free Shipping Heading On oders over $70 Text block Row Ima…" at bounding box center [533, 85] width 683 height 602
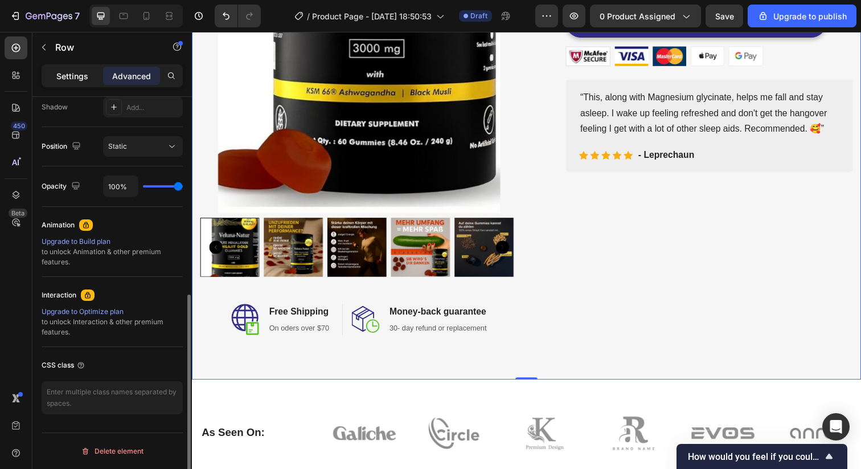
click at [74, 74] on p "Settings" at bounding box center [72, 76] width 32 height 12
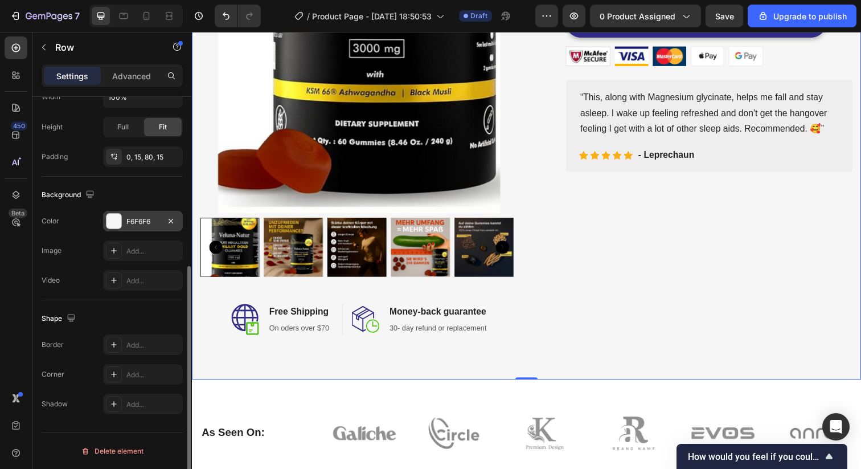
click at [153, 220] on div "F6F6F6" at bounding box center [142, 221] width 33 height 10
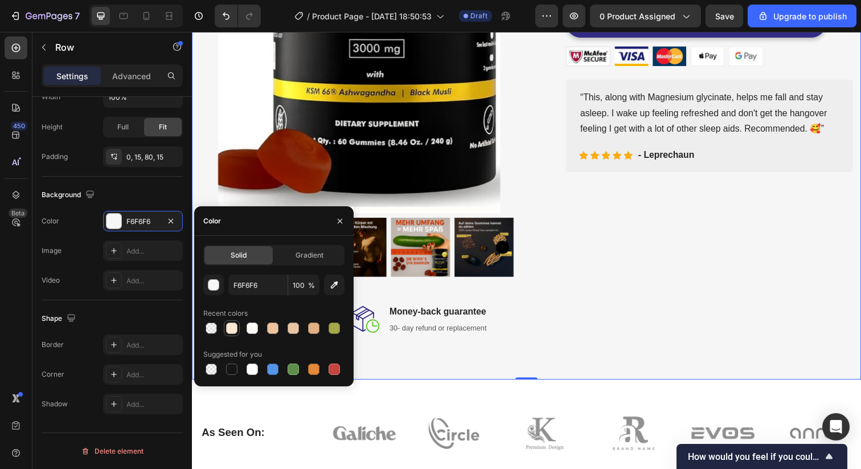
click at [228, 329] on div at bounding box center [231, 327] width 11 height 11
type input "F9E7D1"
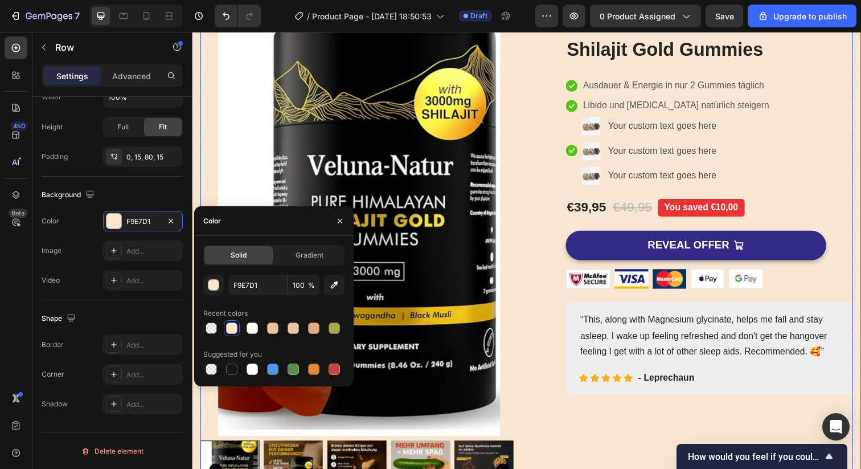
scroll to position [40, 0]
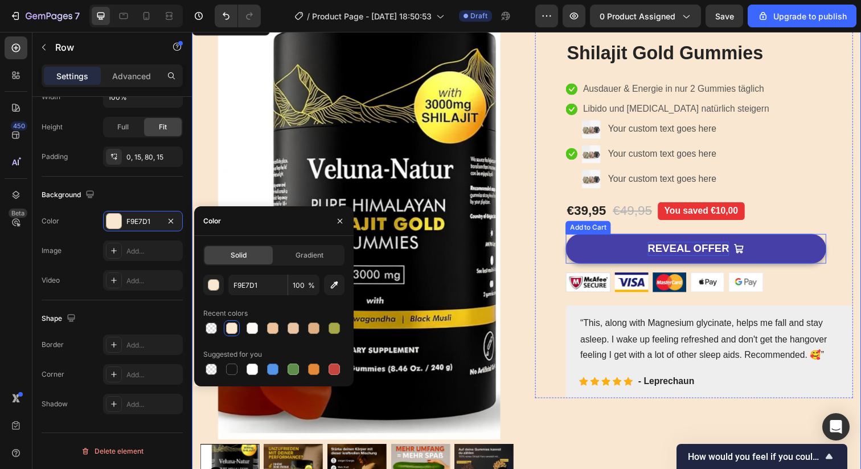
click at [659, 252] on div "REVEAL OFFER" at bounding box center [698, 253] width 83 height 14
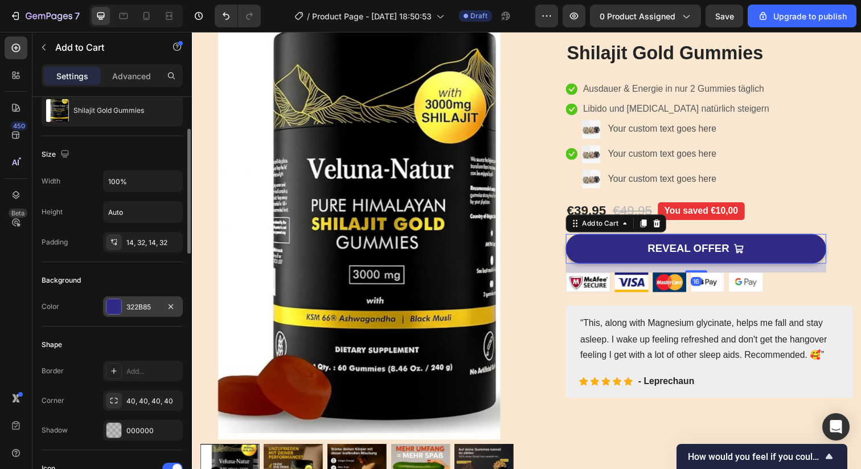
scroll to position [115, 0]
click at [116, 302] on div at bounding box center [113, 305] width 15 height 15
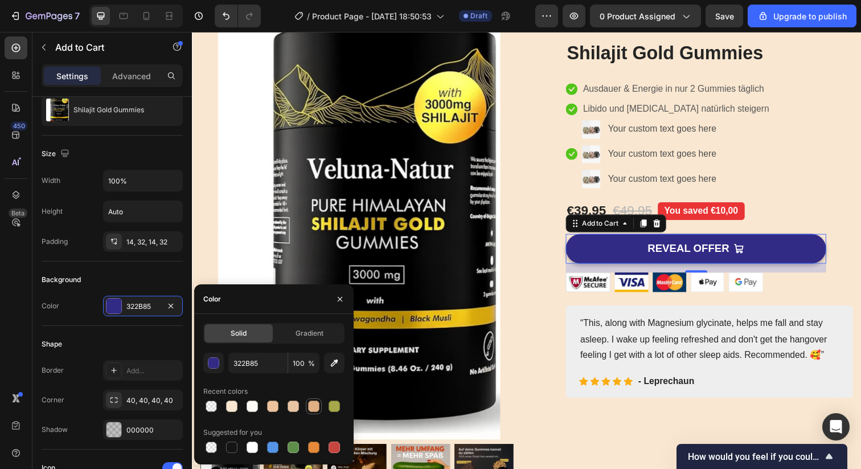
click at [317, 412] on div at bounding box center [314, 406] width 14 height 14
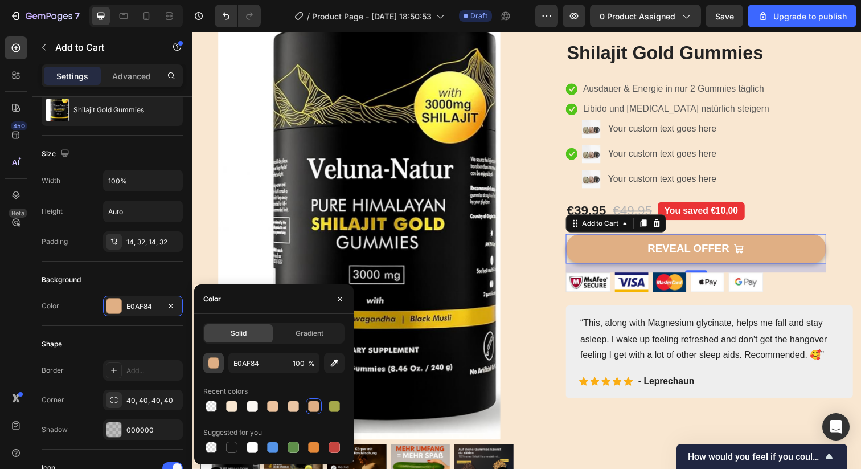
click at [216, 362] on div "button" at bounding box center [213, 363] width 11 height 11
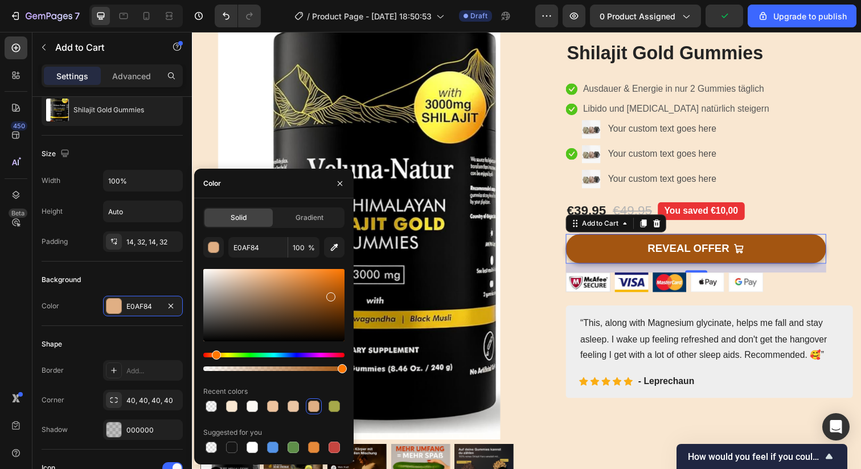
drag, startPoint x: 304, startPoint y: 293, endPoint x: 330, endPoint y: 294, distance: 25.6
click at [330, 294] on div at bounding box center [273, 305] width 141 height 72
type input "A55712"
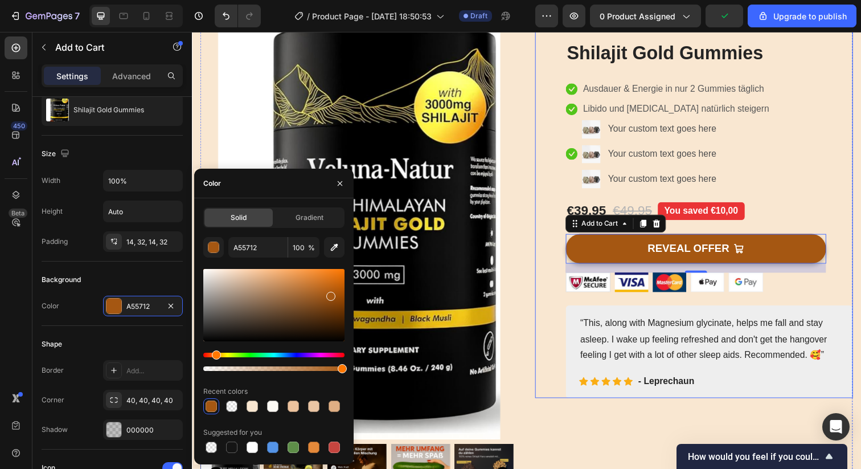
click at [550, 352] on div "Product Images Icon Icon Icon Icon Icon Icon List Hoz 1300+ zufriedene Kunden T…" at bounding box center [704, 210] width 325 height 391
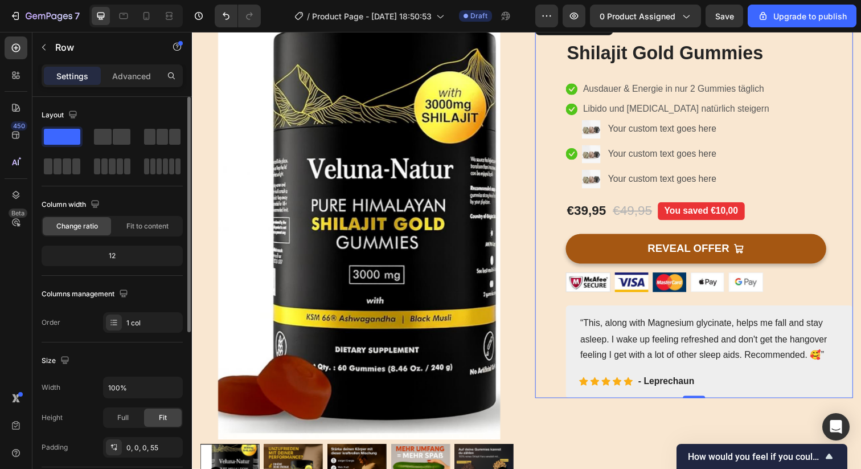
scroll to position [0, 0]
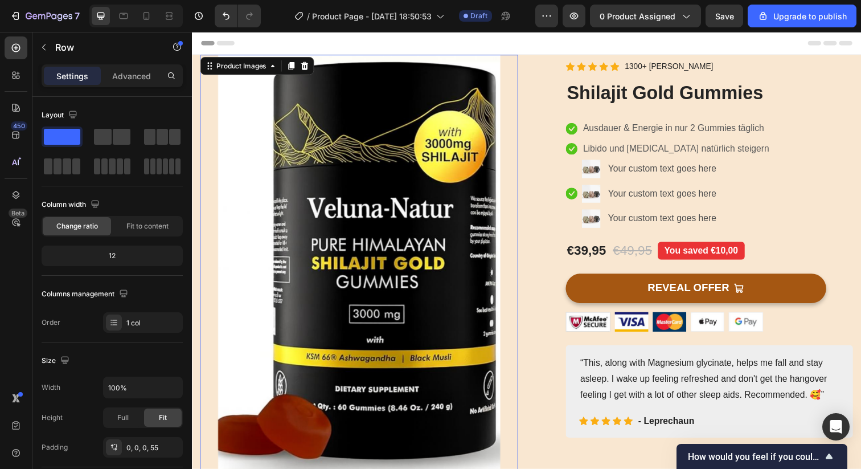
click at [252, 114] on img at bounding box center [362, 271] width 325 height 433
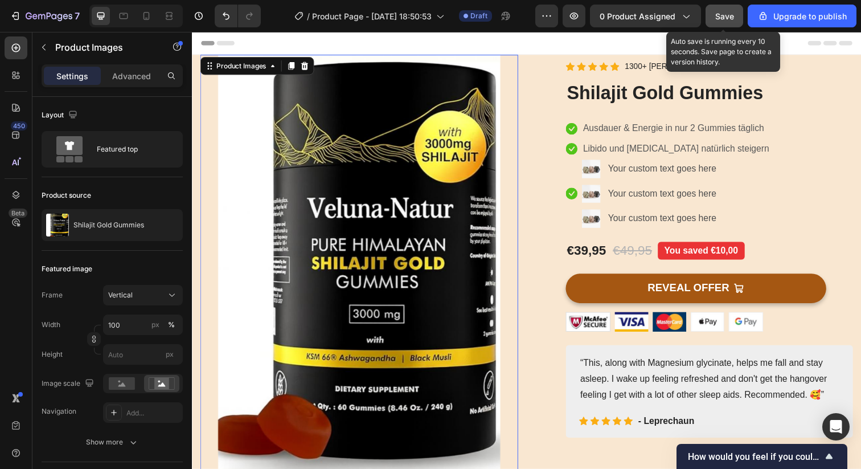
click at [719, 16] on span "Save" at bounding box center [724, 16] width 19 height 10
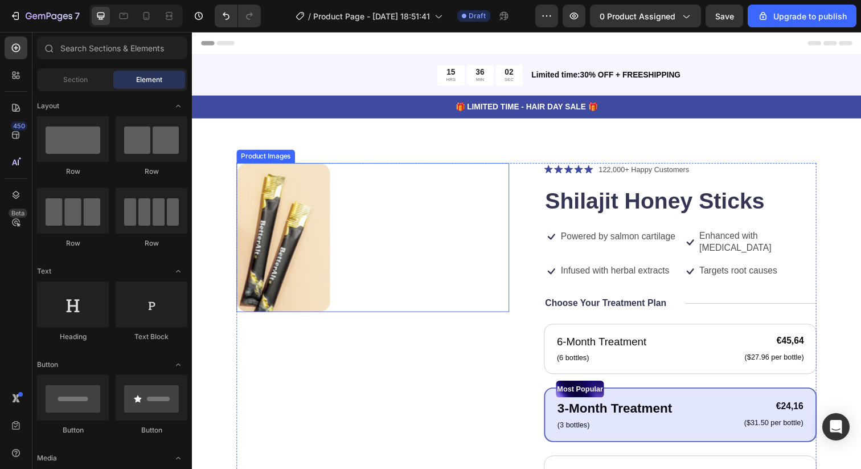
click at [374, 226] on div at bounding box center [376, 242] width 278 height 152
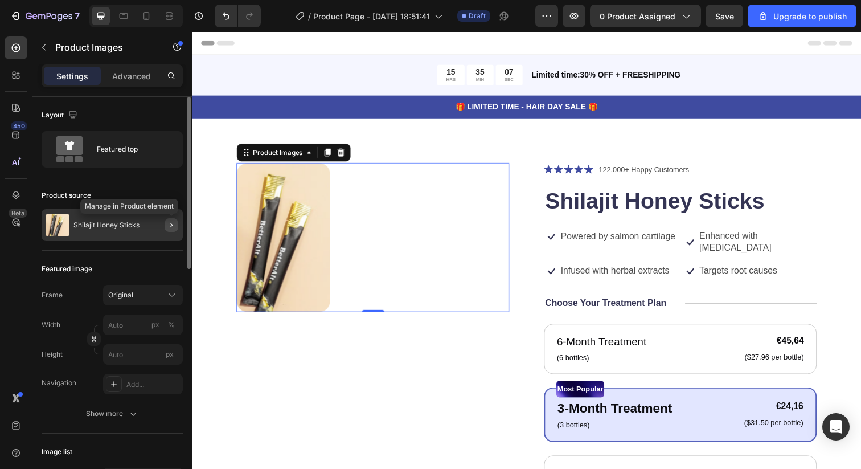
click at [170, 228] on icon "button" at bounding box center [171, 224] width 9 height 9
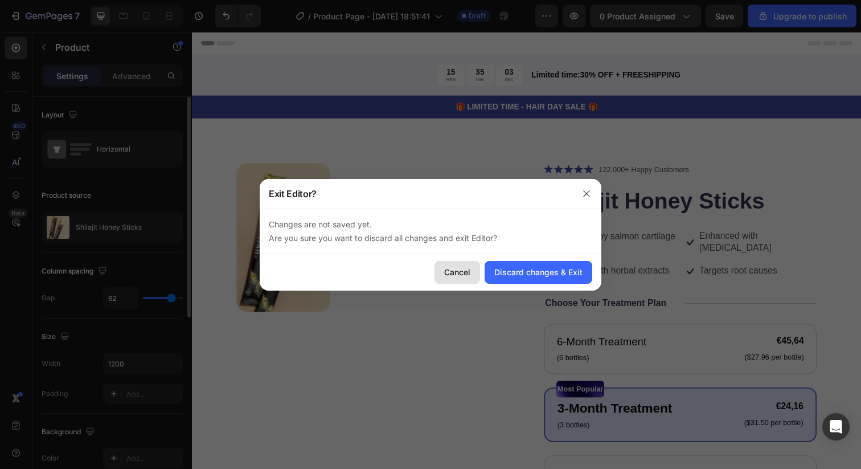
click at [459, 273] on div "Cancel" at bounding box center [457, 272] width 26 height 12
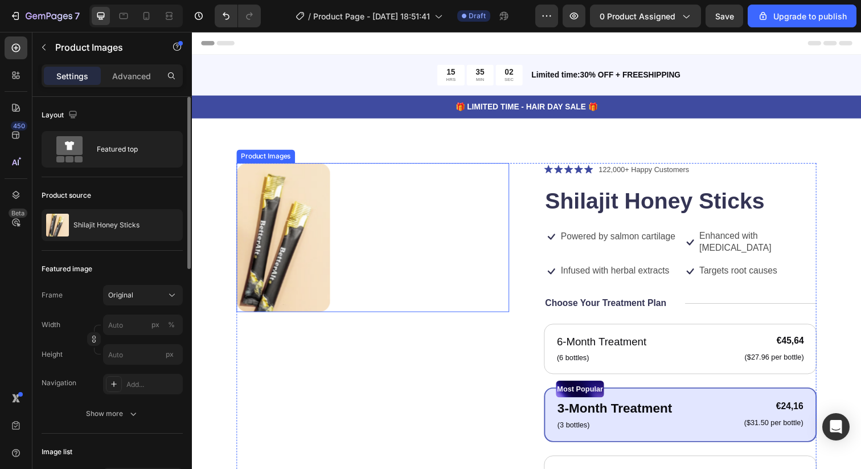
click at [391, 207] on div at bounding box center [376, 242] width 278 height 152
click at [344, 151] on icon at bounding box center [343, 154] width 7 height 8
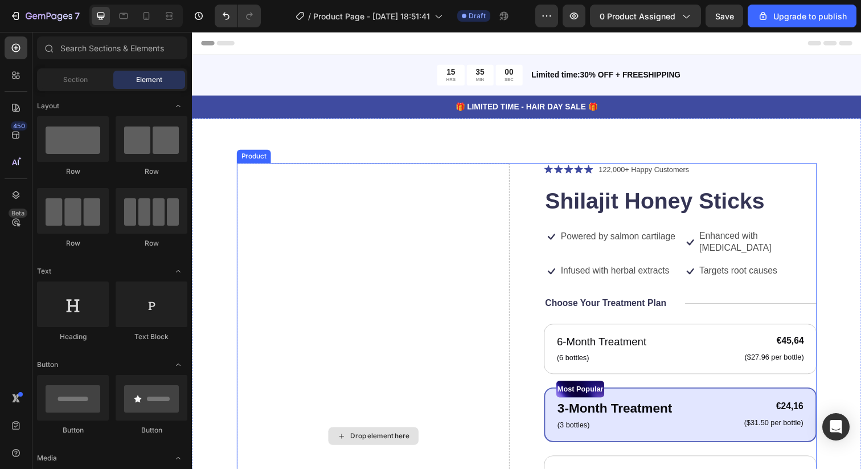
click at [318, 261] on div "Drop element here" at bounding box center [376, 445] width 278 height 558
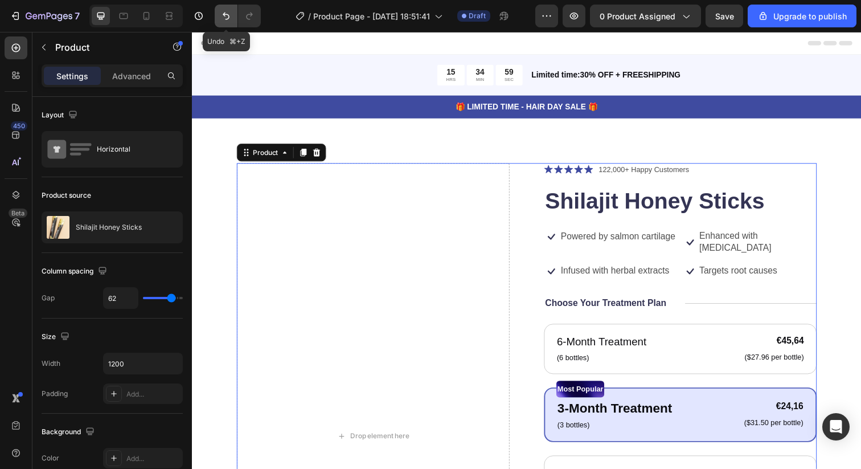
click at [221, 13] on icon "Undo/Redo" at bounding box center [225, 15] width 11 height 11
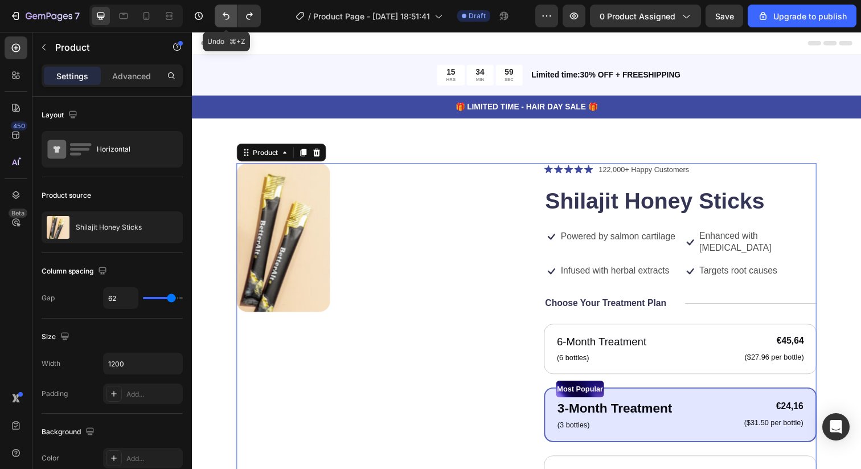
click at [225, 13] on icon "Undo/Redo" at bounding box center [225, 15] width 11 height 11
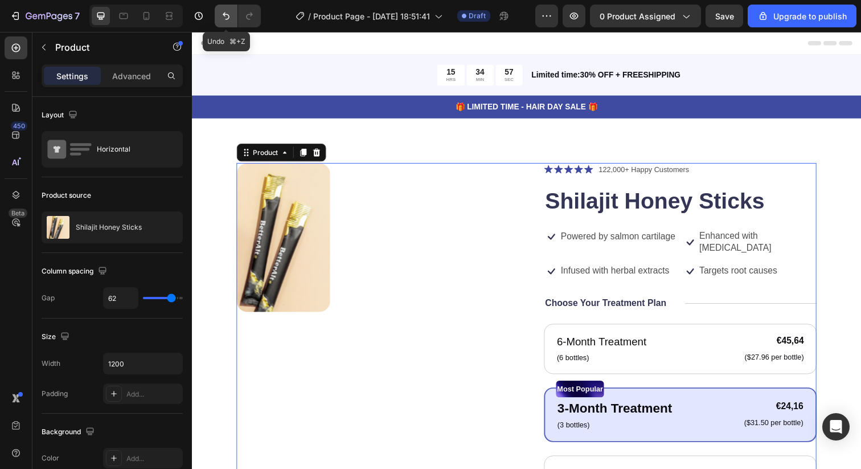
click at [225, 13] on icon "Undo/Redo" at bounding box center [225, 15] width 11 height 11
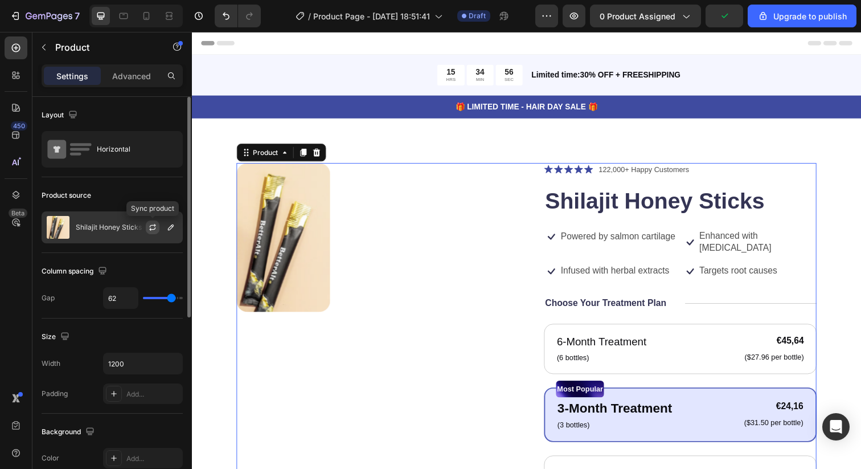
click at [152, 231] on icon "button" at bounding box center [152, 227] width 9 height 9
click at [99, 227] on p "Shilajit Honey Sticks" at bounding box center [109, 227] width 66 height 8
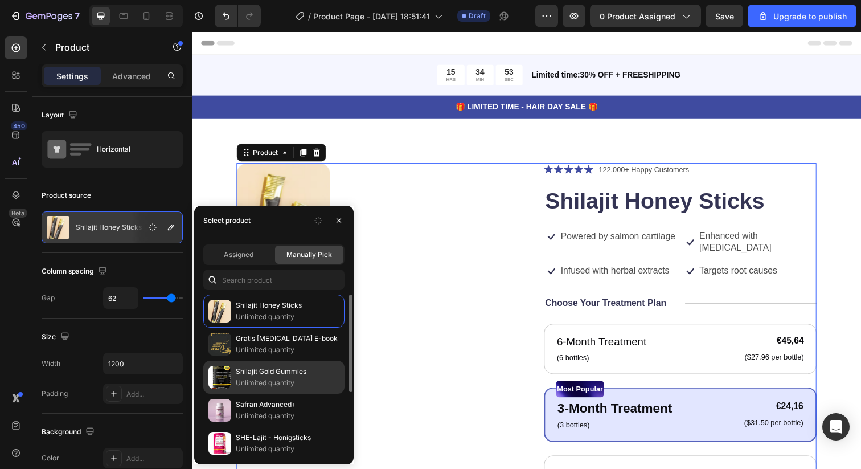
click at [239, 366] on p "Shilajit Gold Gummies" at bounding box center [288, 371] width 104 height 11
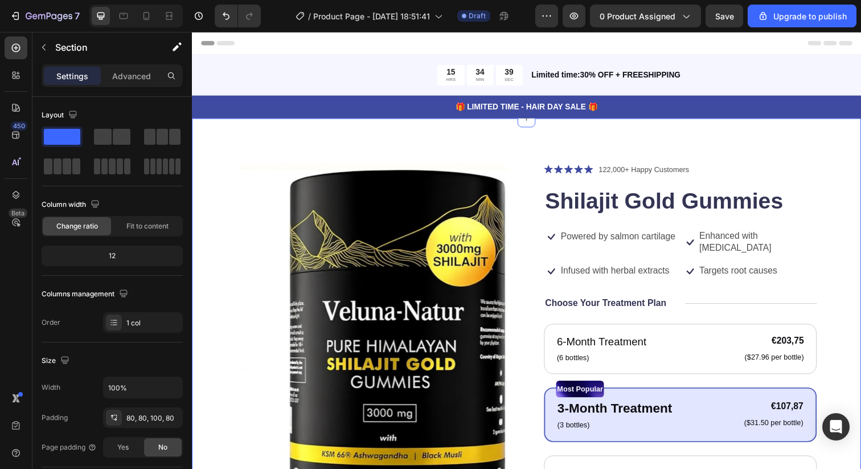
click at [470, 136] on div "Product Images Icon Icon Icon Icon Icon Icon List 122,000+ Happy Customers Text…" at bounding box center [533, 450] width 683 height 660
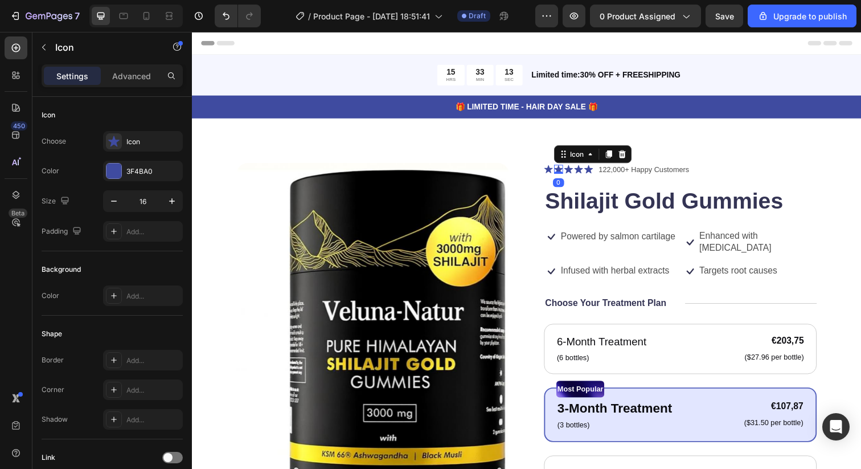
click at [564, 174] on icon at bounding box center [565, 171] width 9 height 9
click at [553, 171] on icon at bounding box center [555, 172] width 9 height 9
click at [606, 245] on p "Powered by salmon cartilage" at bounding box center [626, 241] width 117 height 12
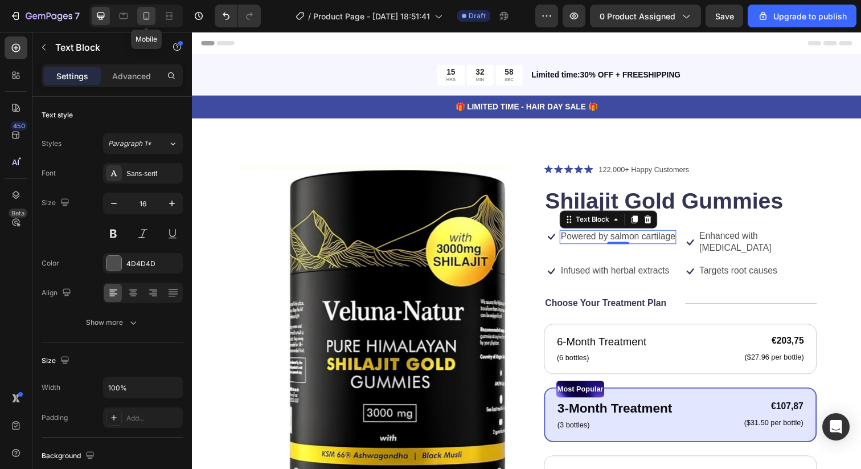
click at [141, 9] on div at bounding box center [146, 16] width 18 height 18
type input "14"
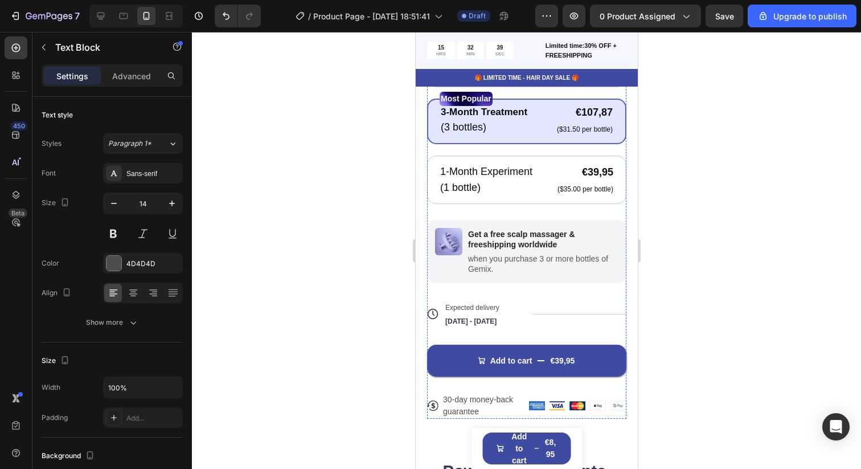
scroll to position [601, 0]
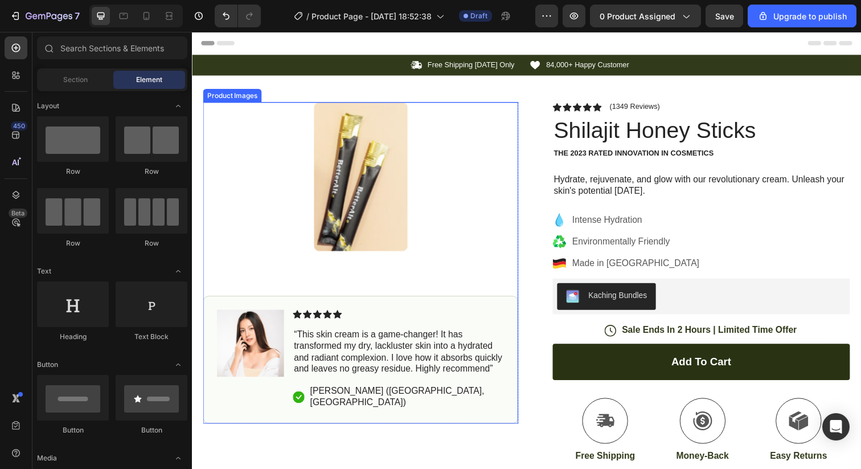
click at [370, 198] on img at bounding box center [365, 180] width 96 height 152
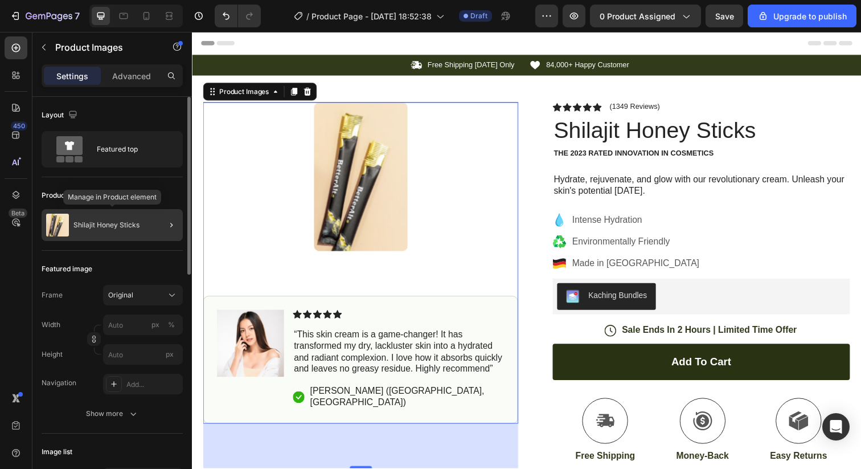
click at [117, 225] on p "Shilajit Honey Sticks" at bounding box center [106, 225] width 66 height 8
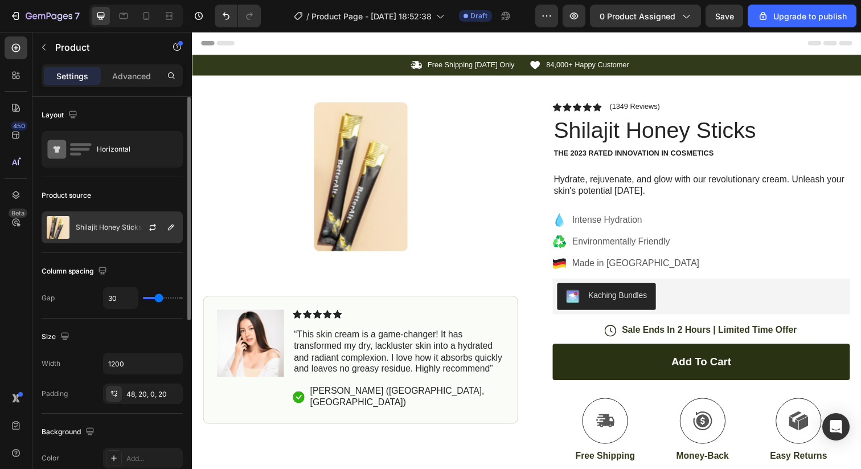
click at [117, 227] on p "Shilajit Honey Sticks" at bounding box center [109, 227] width 66 height 8
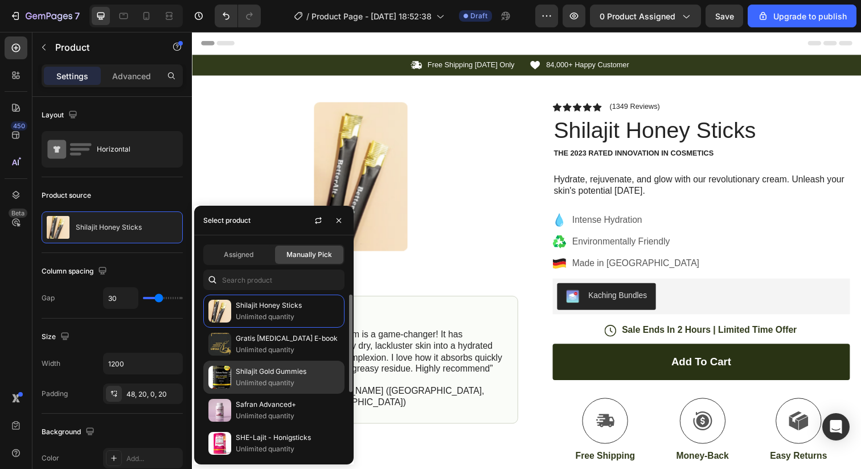
click at [239, 377] on p "Unlimited quantity" at bounding box center [288, 382] width 104 height 11
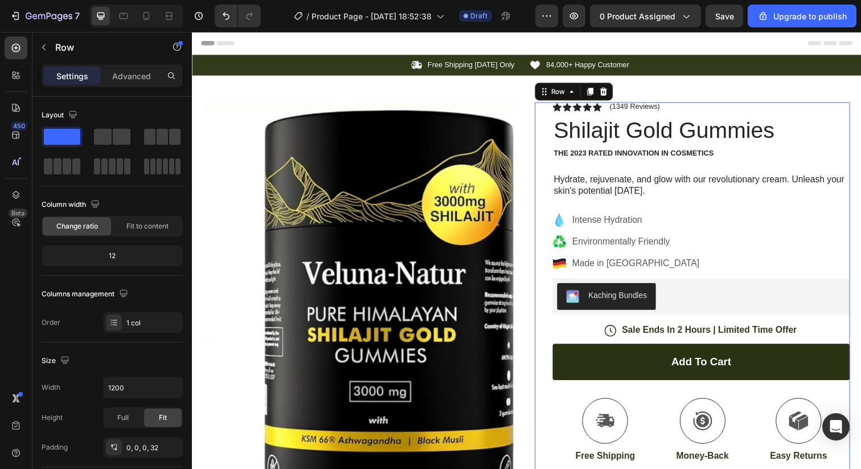
click at [554, 109] on div "Icon Icon Icon Icon Icon Icon List (1349 Reviews) Text Block Row Shilajit Gold …" at bounding box center [703, 369] width 322 height 531
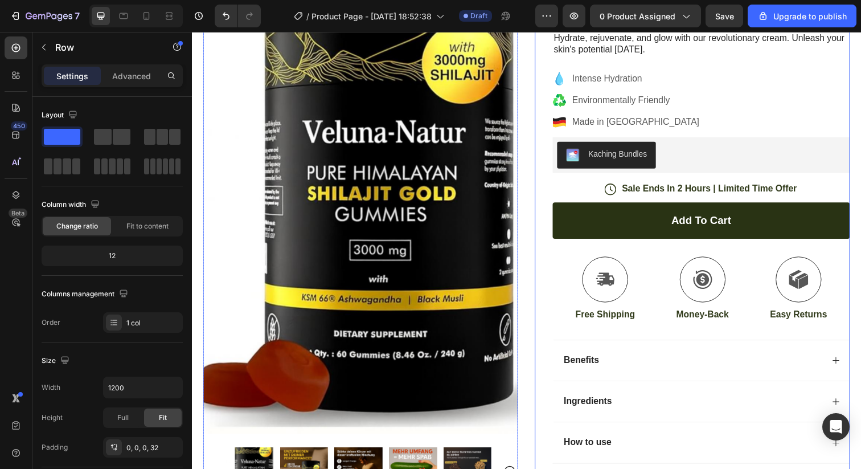
scroll to position [273, 0]
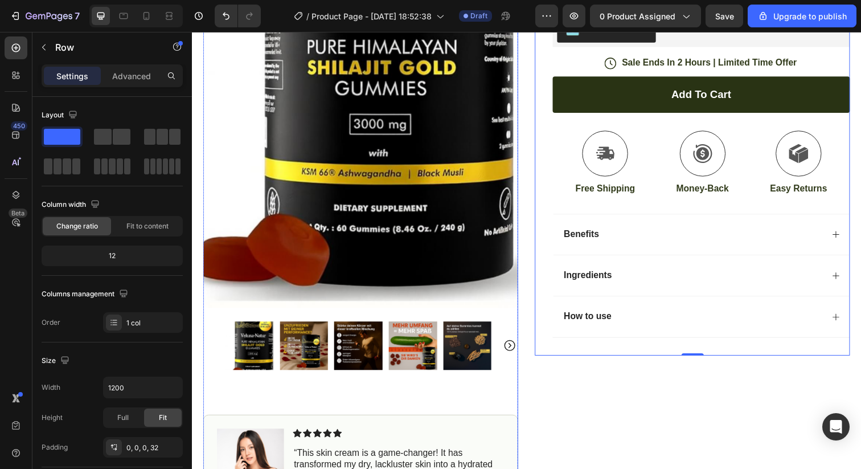
click at [355, 327] on img at bounding box center [362, 352] width 50 height 50
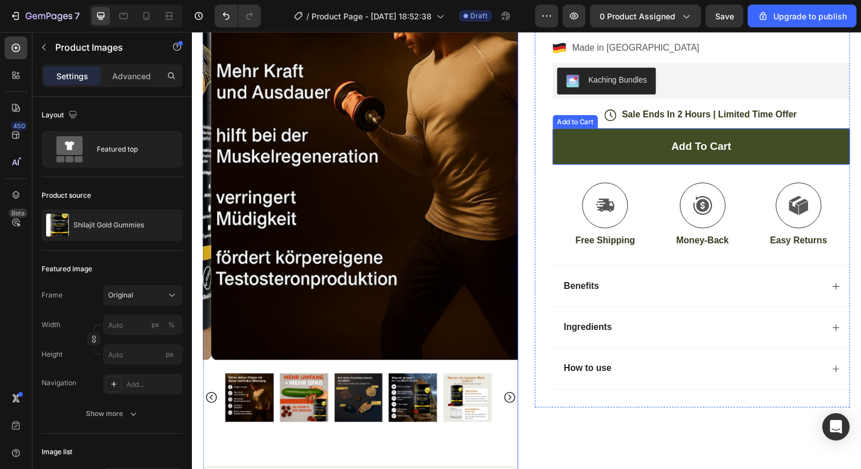
scroll to position [0, 0]
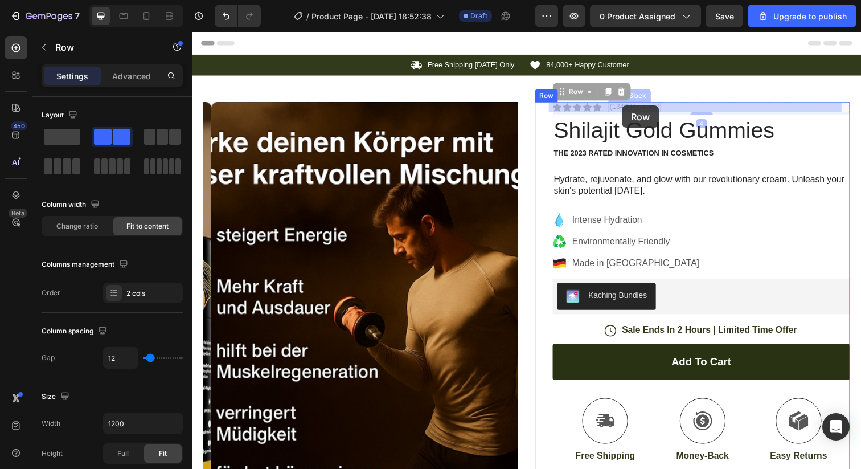
drag, startPoint x: 675, startPoint y: 107, endPoint x: 634, endPoint y: 107, distance: 41.0
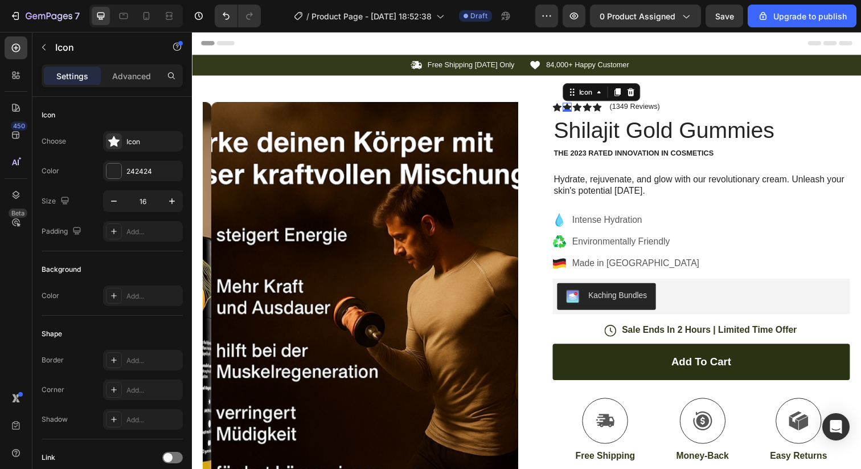
click at [572, 105] on icon at bounding box center [575, 108] width 9 height 9
click at [662, 106] on p "(1349 Reviews)" at bounding box center [643, 108] width 51 height 9
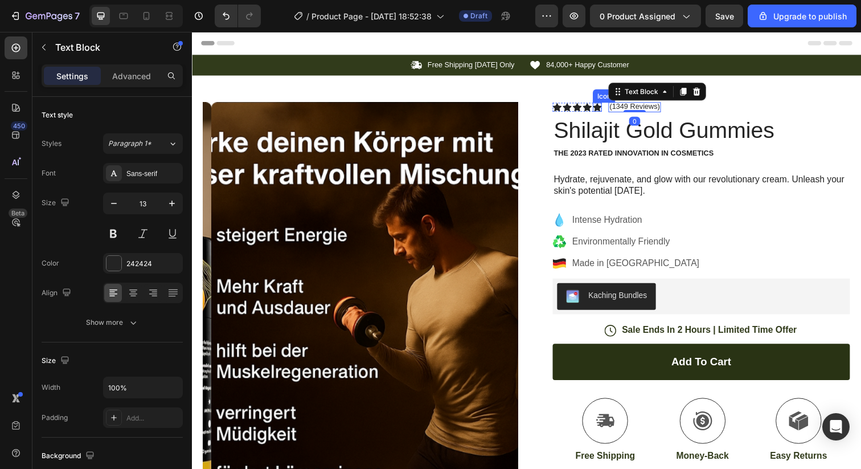
click at [601, 109] on div "Icon" at bounding box center [605, 108] width 9 height 9
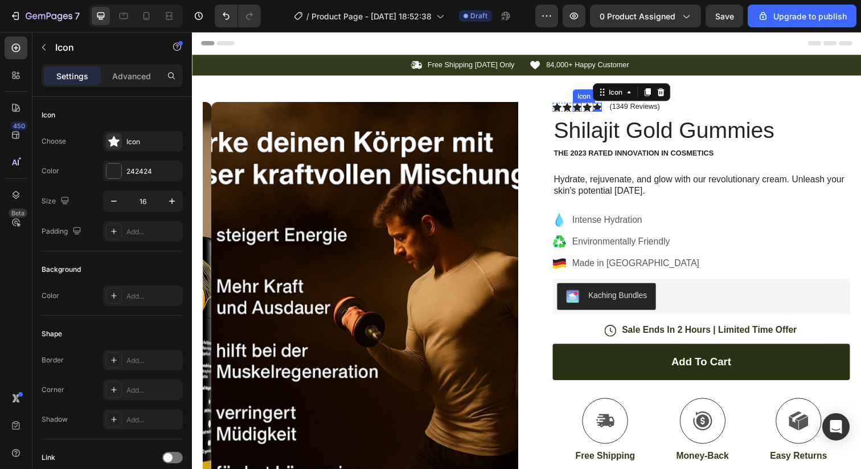
click at [581, 109] on div "Icon" at bounding box center [585, 108] width 9 height 9
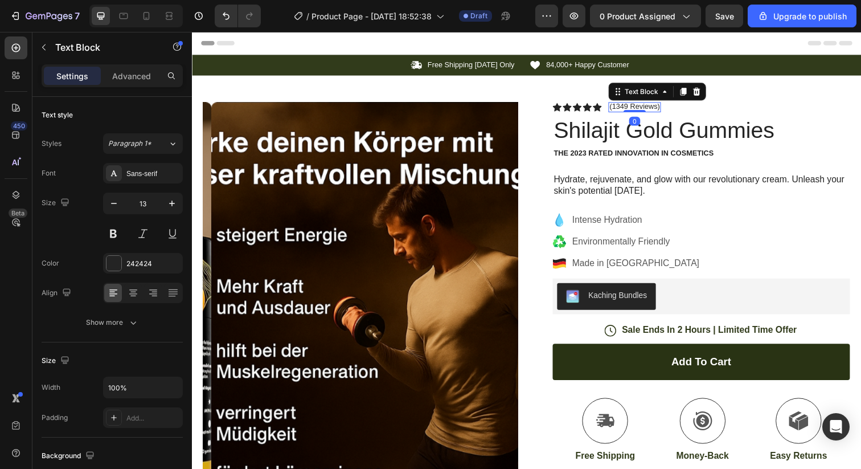
click at [655, 109] on p "(1349 Reviews)" at bounding box center [643, 108] width 51 height 9
click at [596, 109] on div "Icon Icon Icon Icon Icon" at bounding box center [585, 108] width 50 height 9
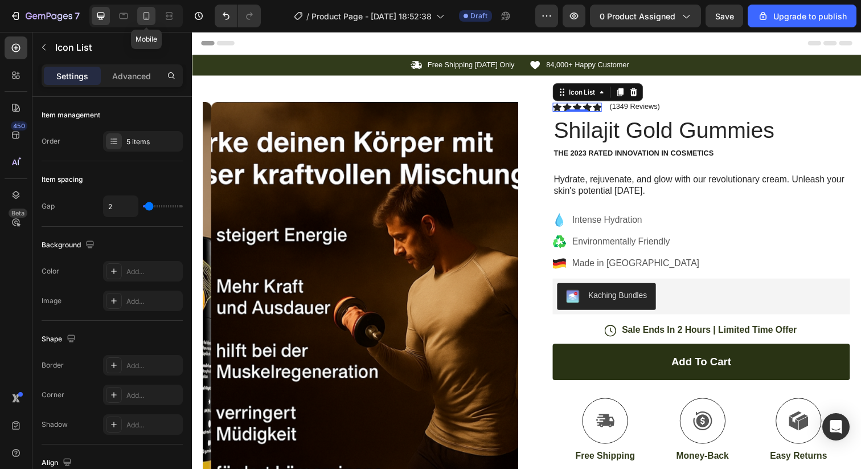
click at [151, 13] on icon at bounding box center [146, 15] width 11 height 11
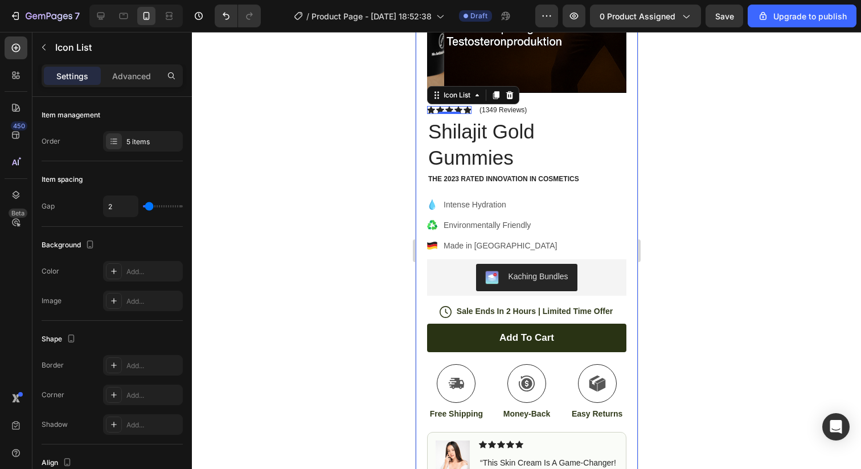
scroll to position [298, 0]
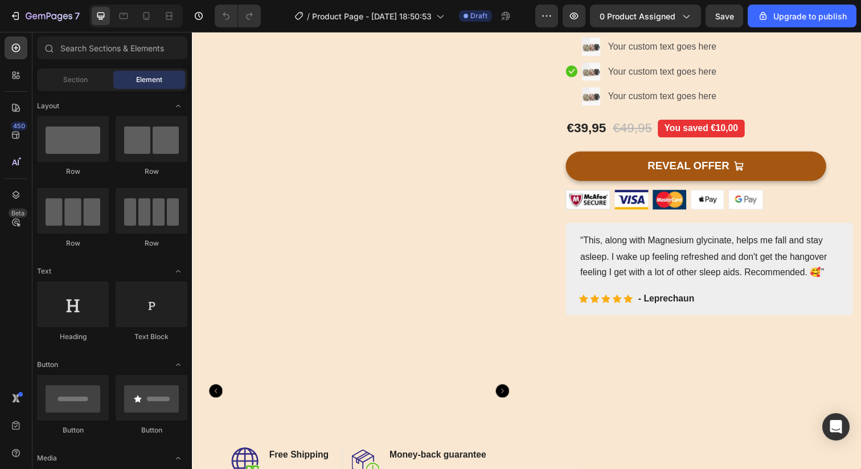
scroll to position [137, 0]
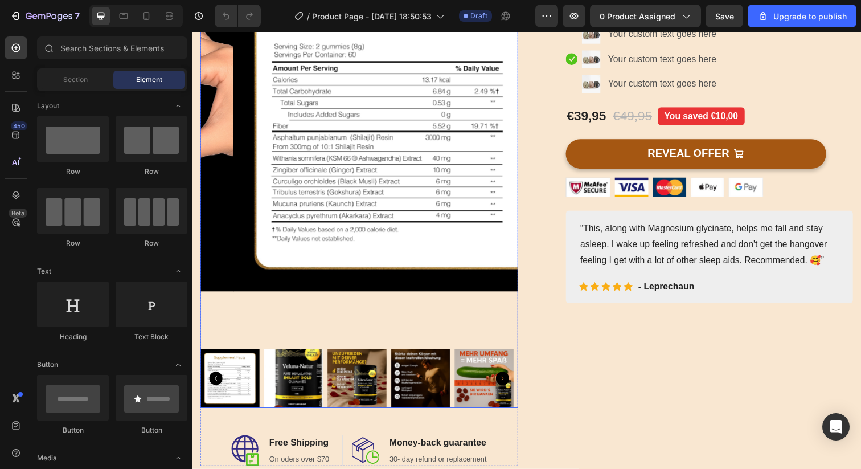
click at [290, 375] on img at bounding box center [295, 385] width 60 height 60
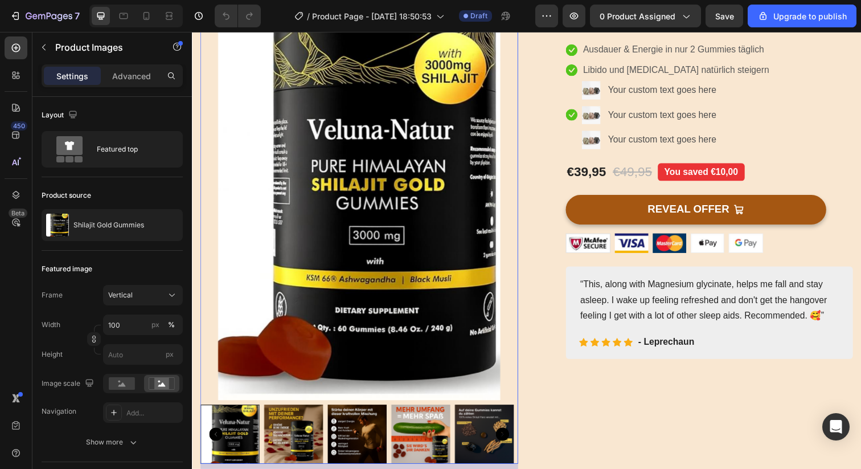
scroll to position [0, 0]
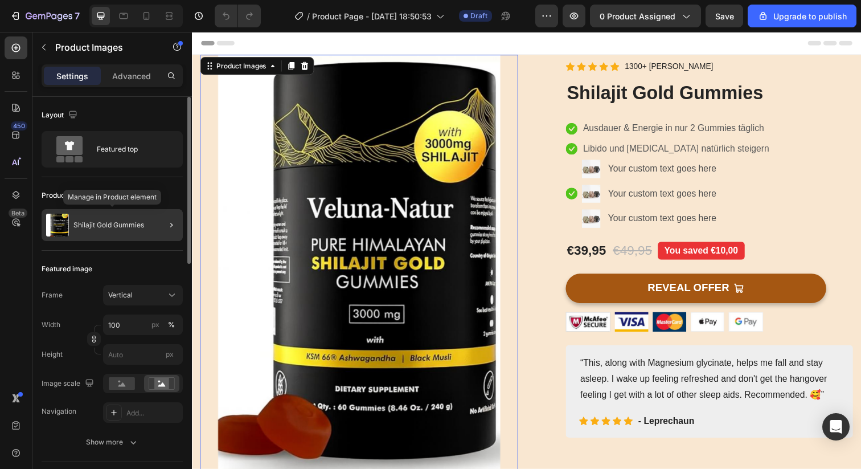
click at [97, 221] on p "Shilajit Gold Gummies" at bounding box center [108, 225] width 71 height 8
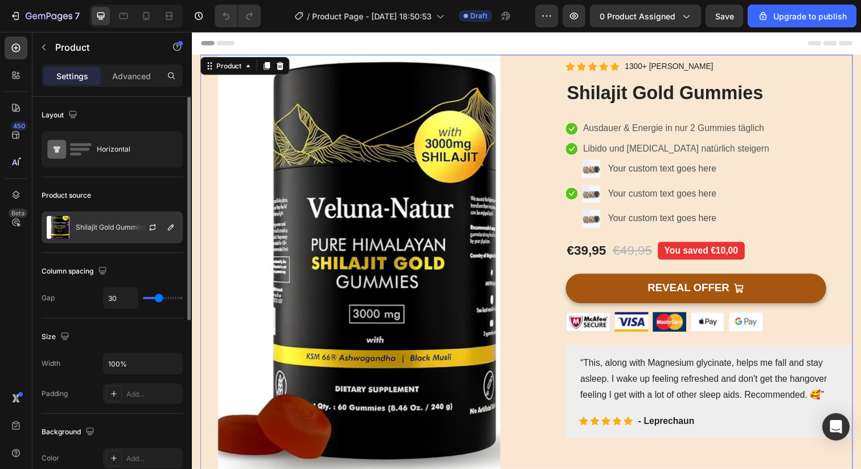
click at [126, 228] on p "Shilajit Gold Gummies" at bounding box center [111, 227] width 71 height 8
click at [156, 226] on icon "button" at bounding box center [152, 227] width 9 height 9
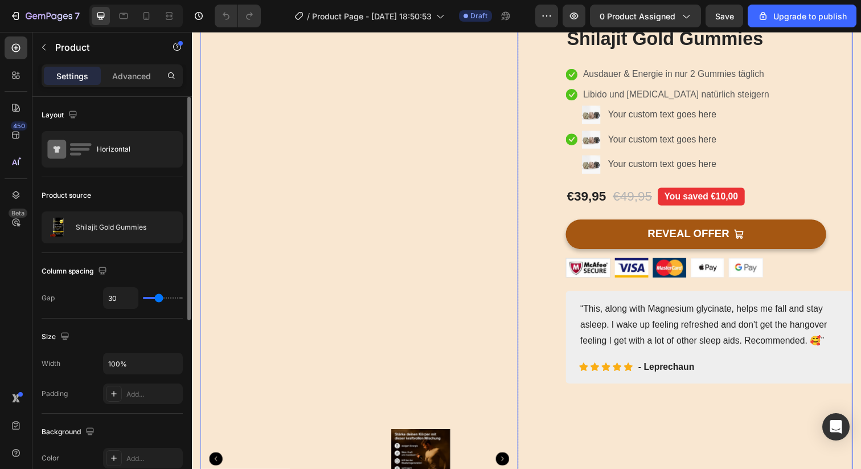
scroll to position [52, 0]
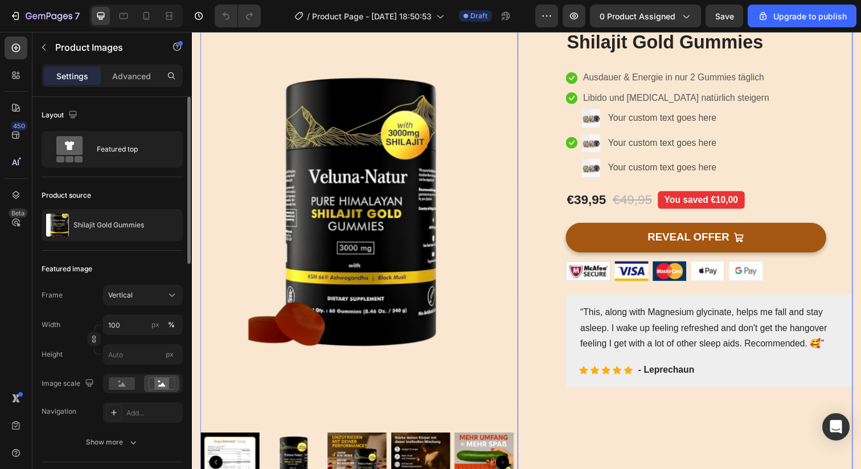
click at [299, 456] on img at bounding box center [295, 471] width 60 height 60
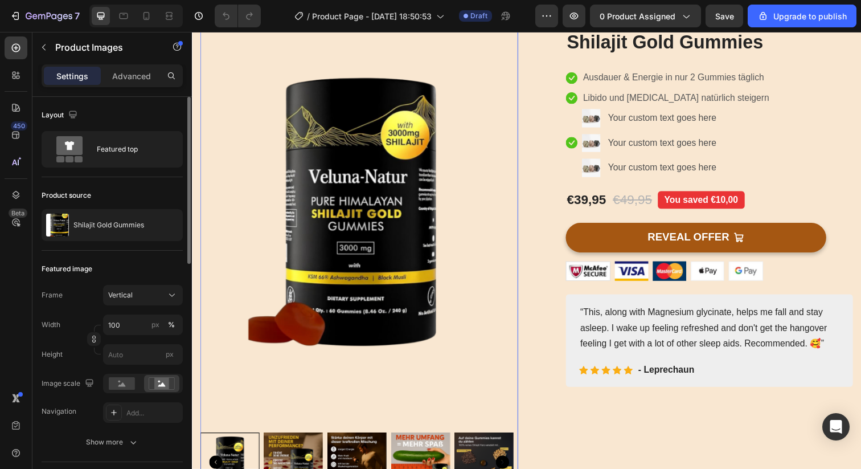
click at [294, 450] on img at bounding box center [295, 471] width 60 height 60
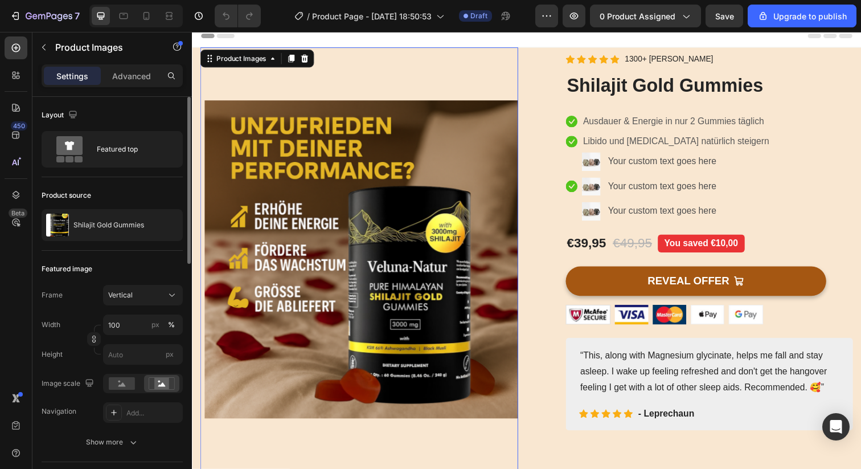
scroll to position [0, 0]
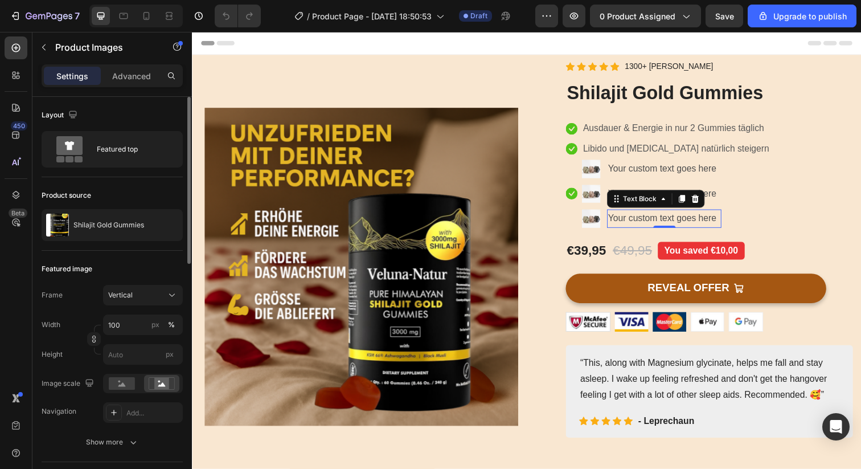
click at [698, 229] on div "Your custom text goes here" at bounding box center [674, 222] width 117 height 19
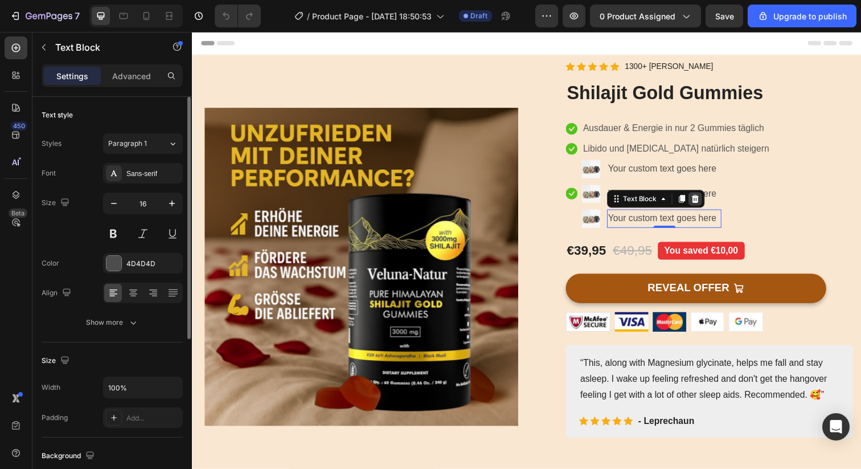
click at [702, 204] on icon at bounding box center [704, 202] width 7 height 8
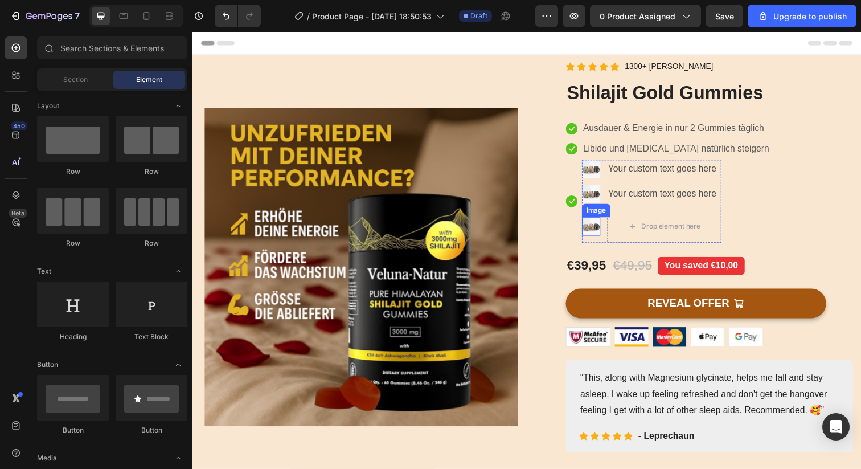
click at [598, 229] on img at bounding box center [599, 230] width 19 height 19
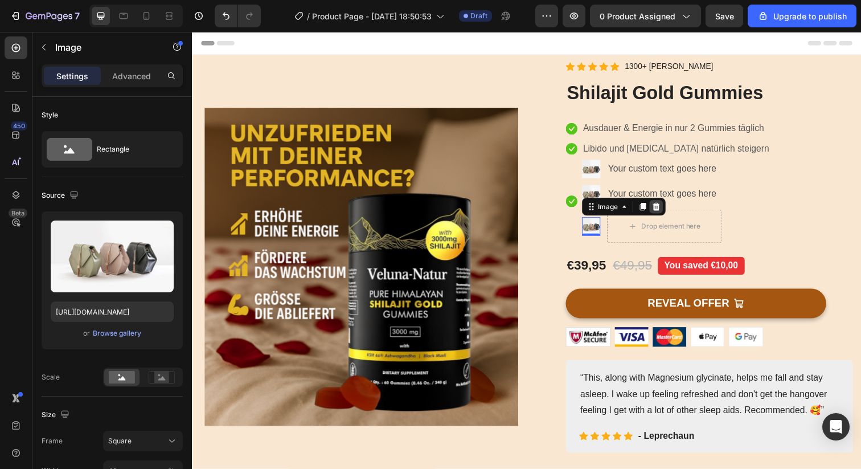
click at [662, 212] on icon at bounding box center [665, 210] width 7 height 8
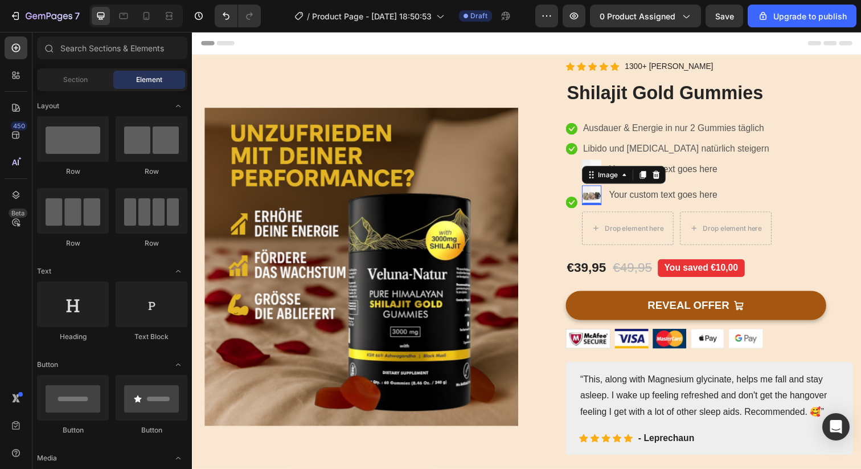
click at [596, 199] on img at bounding box center [600, 198] width 20 height 20
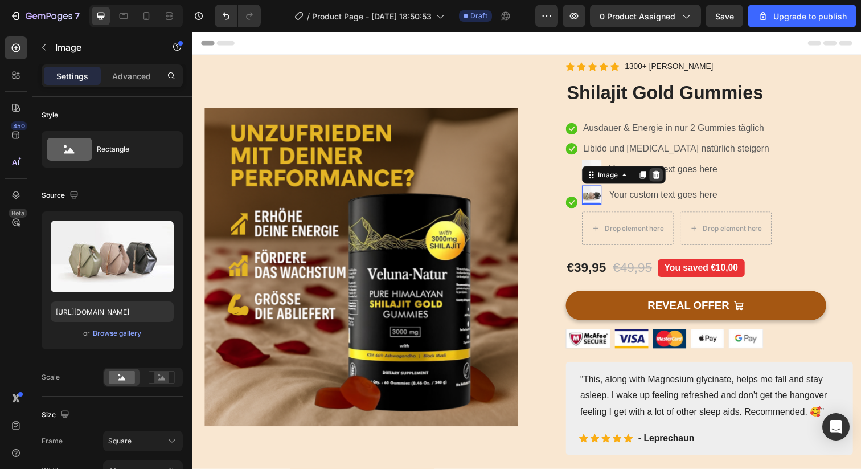
click at [663, 180] on icon at bounding box center [665, 178] width 7 height 8
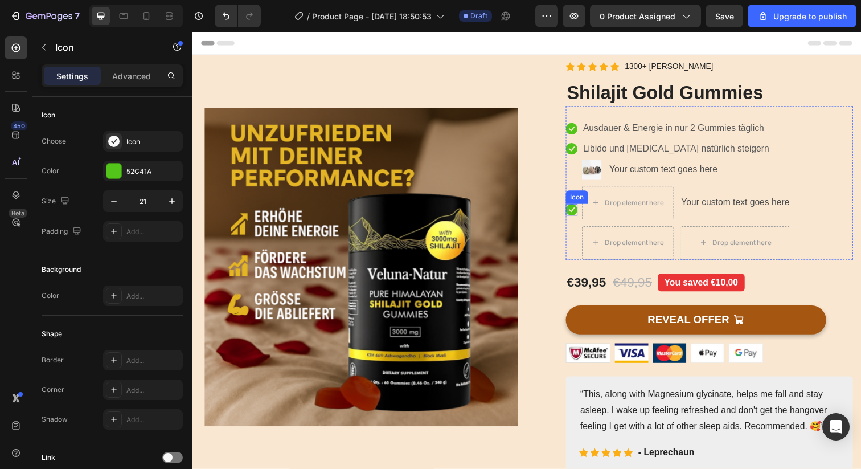
click at [577, 214] on icon at bounding box center [579, 213] width 12 height 12
click at [642, 196] on icon at bounding box center [642, 196] width 9 height 9
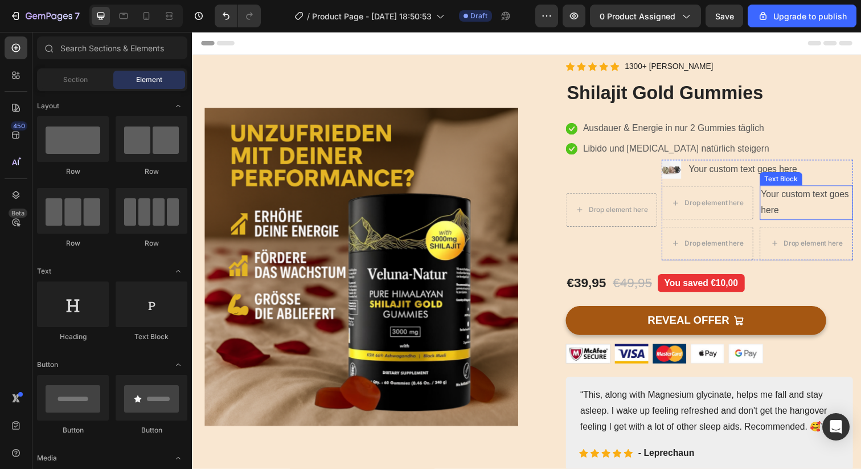
click at [781, 202] on div "Your custom text goes here" at bounding box center [819, 205] width 95 height 35
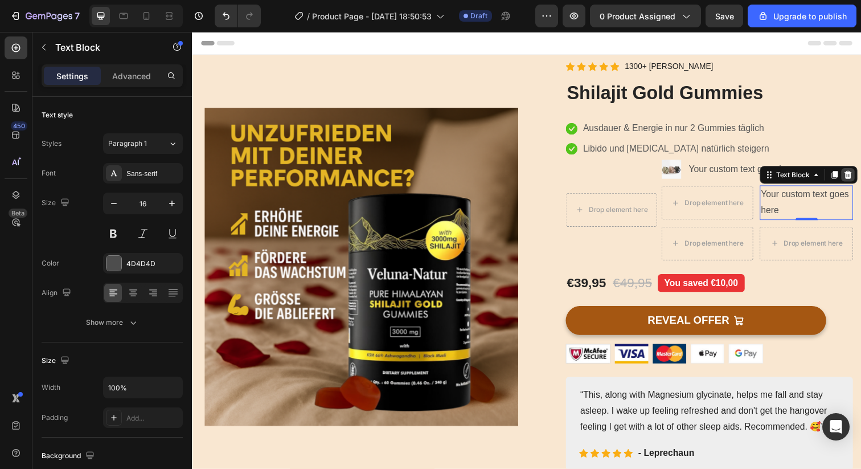
click at [858, 179] on icon at bounding box center [861, 178] width 7 height 8
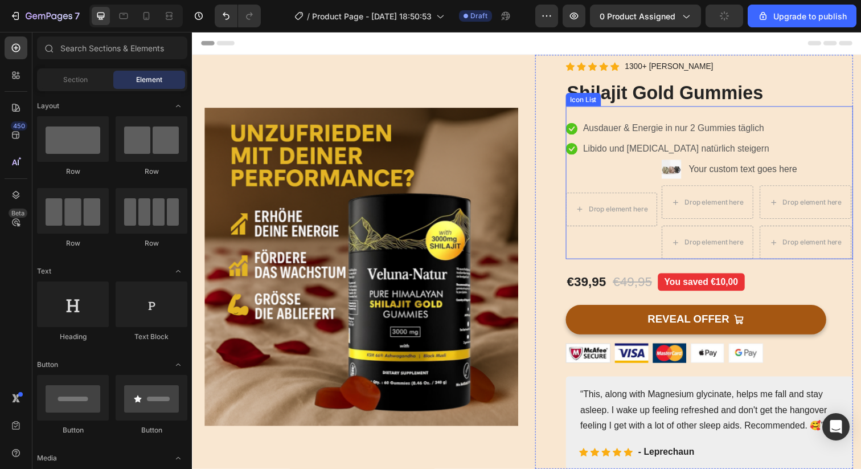
click at [585, 245] on li "Drop element here Image Your custom text goes here Text Block Drop element here…" at bounding box center [719, 213] width 292 height 102
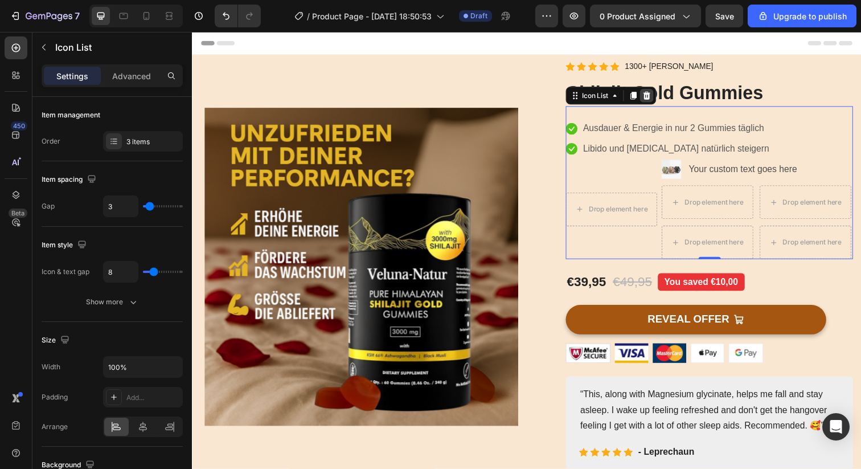
click at [651, 92] on icon at bounding box center [655, 96] width 9 height 9
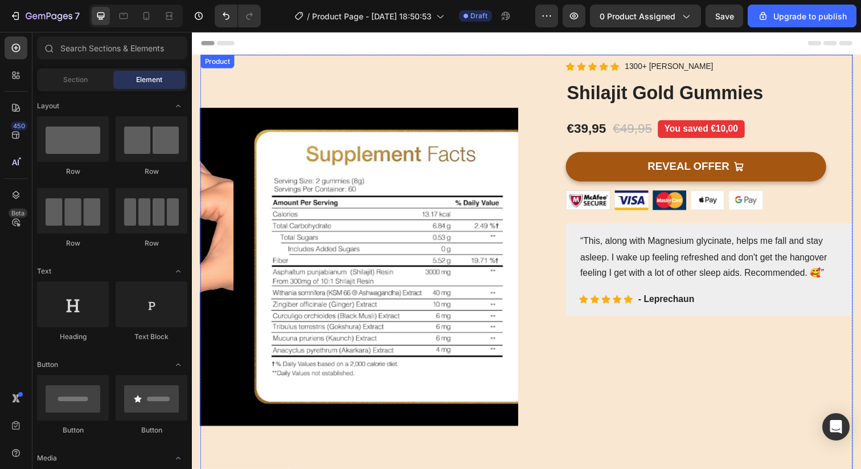
click at [531, 60] on div "Product Images Image Free Shipping Heading On oders over $70 Text block Row Ima…" at bounding box center [533, 333] width 666 height 557
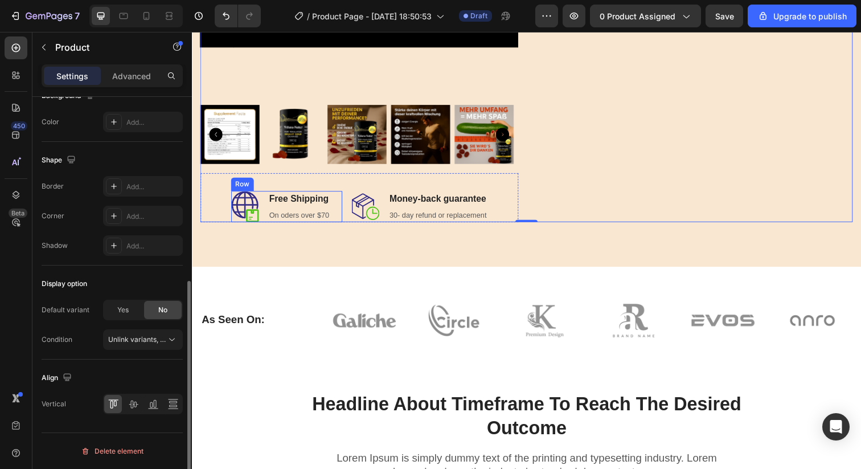
scroll to position [387, 0]
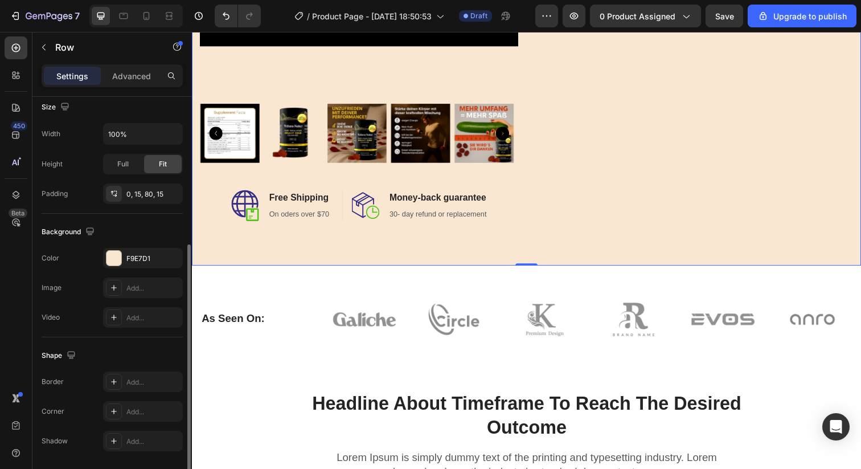
scroll to position [290, 0]
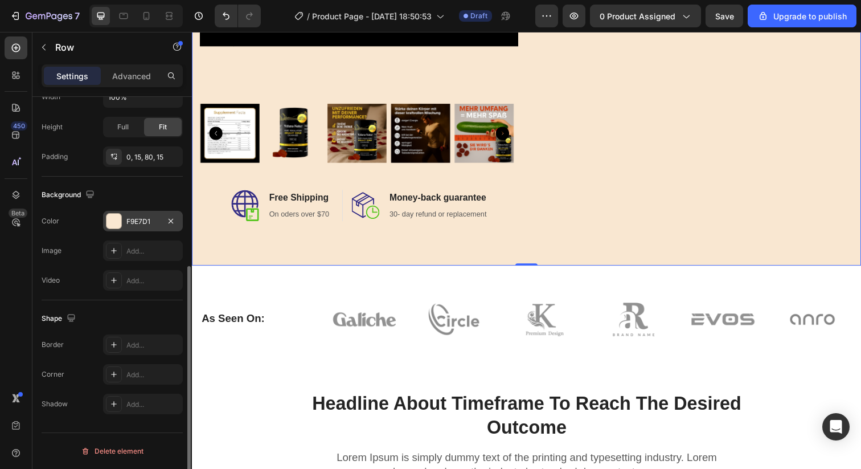
click at [147, 224] on div "F9E7D1" at bounding box center [142, 221] width 33 height 10
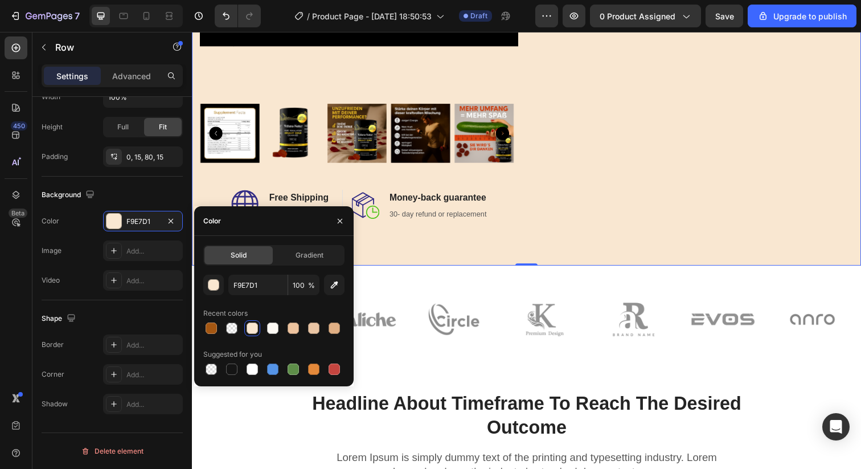
click at [250, 330] on div at bounding box center [252, 327] width 11 height 11
click at [337, 292] on button "button" at bounding box center [334, 284] width 20 height 20
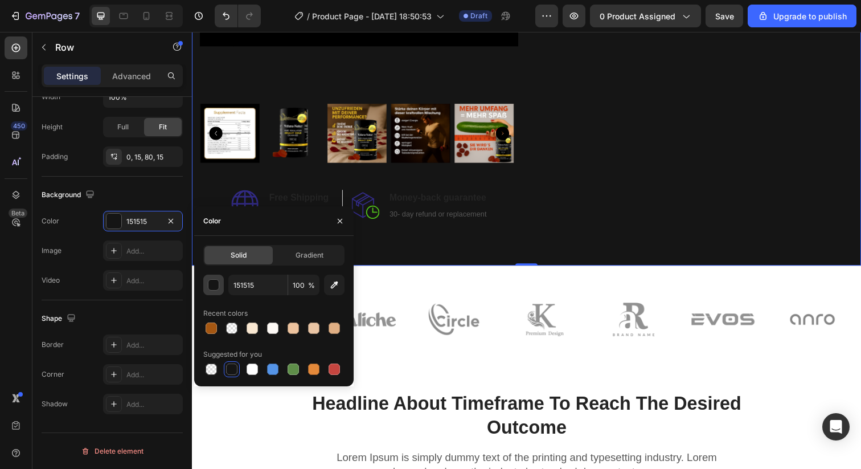
click at [211, 284] on div "button" at bounding box center [213, 285] width 11 height 11
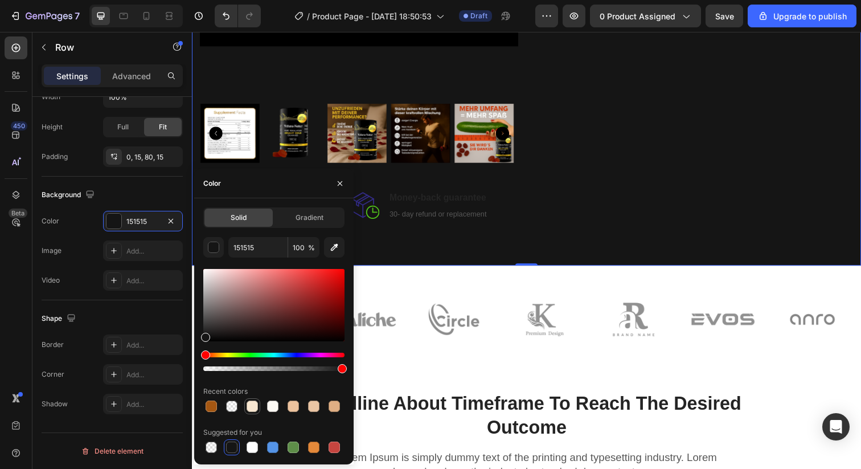
click at [252, 409] on div at bounding box center [252, 405] width 11 height 11
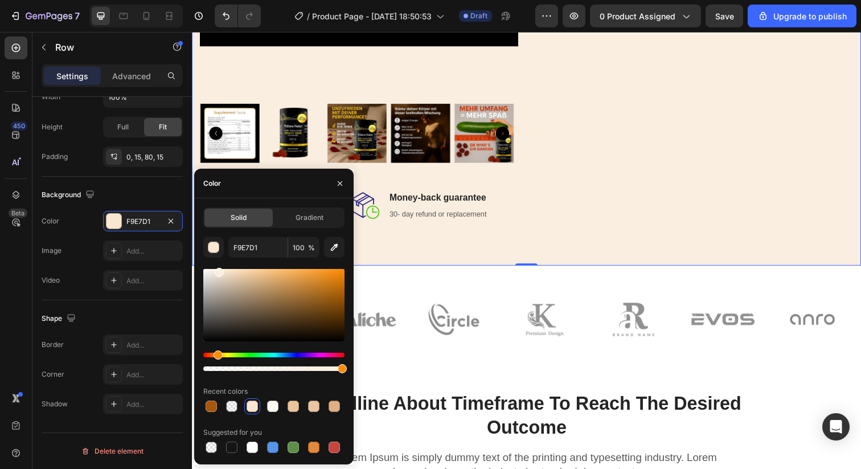
drag, startPoint x: 231, startPoint y: 275, endPoint x: 218, endPoint y: 270, distance: 14.1
click at [218, 270] on div at bounding box center [219, 272] width 9 height 9
type input "F9EEE0"
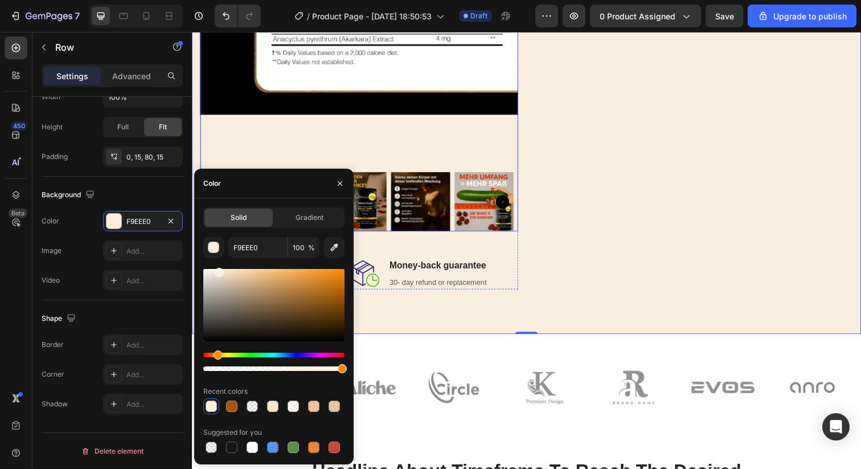
scroll to position [367, 0]
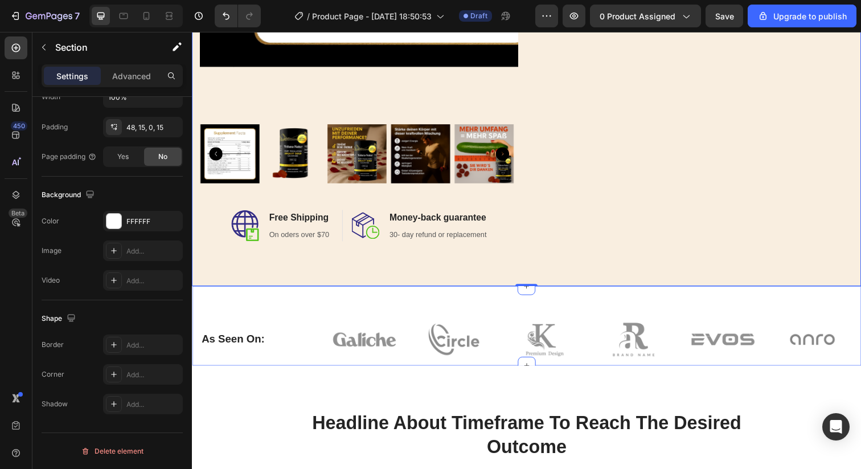
click at [430, 307] on div "As Seen On: Heading Image Image Image Image Image Image Row Row Section 2" at bounding box center [533, 331] width 683 height 81
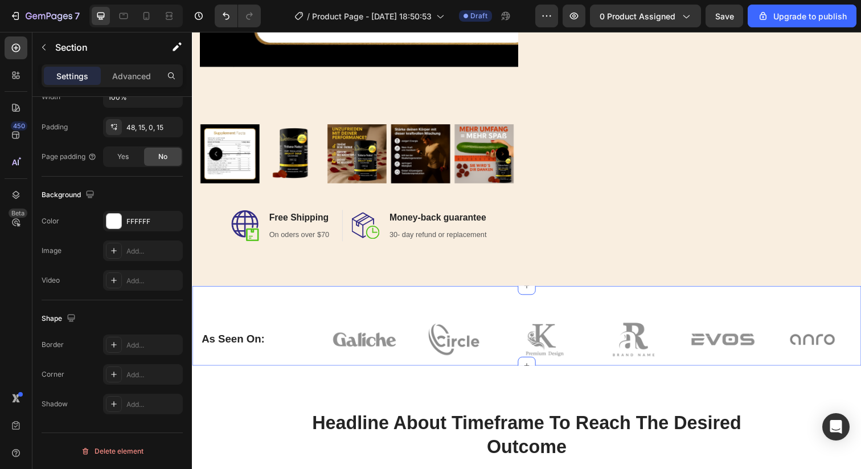
scroll to position [0, 0]
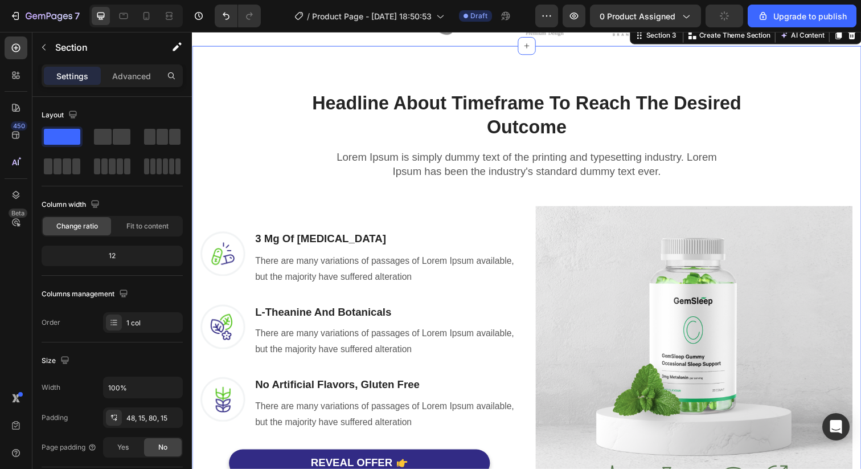
scroll to position [734, 0]
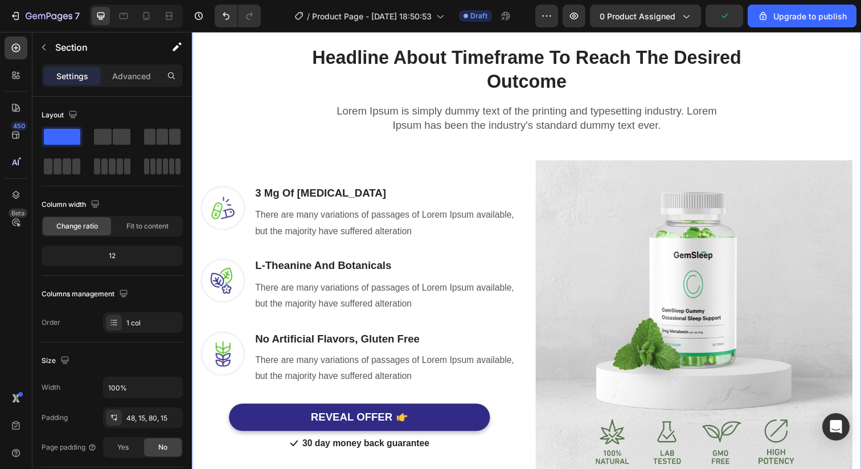
click at [226, 117] on div "Headline About Timeframe To Reach The Desired Outcome Heading Row Lorem Ipsum i…" at bounding box center [533, 257] width 666 height 460
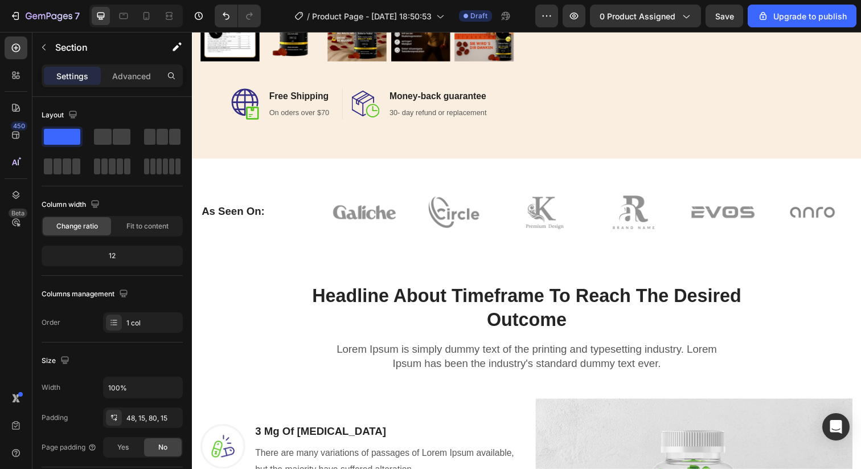
scroll to position [547, 0]
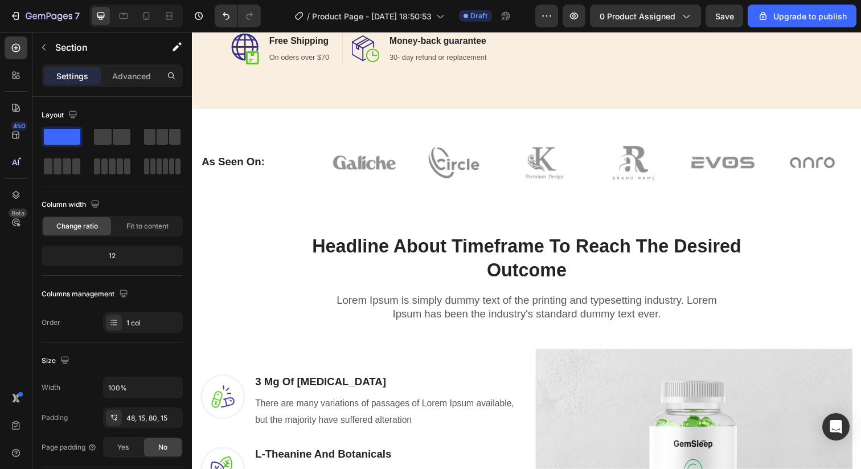
click at [219, 192] on div "Headline About Timeframe To Reach The Desired Outcome Heading Row Lorem Ipsum i…" at bounding box center [533, 456] width 683 height 529
click at [207, 233] on div "Headline About Timeframe To Reach The Desired Outcome Heading Row Lorem Ipsum i…" at bounding box center [533, 450] width 666 height 460
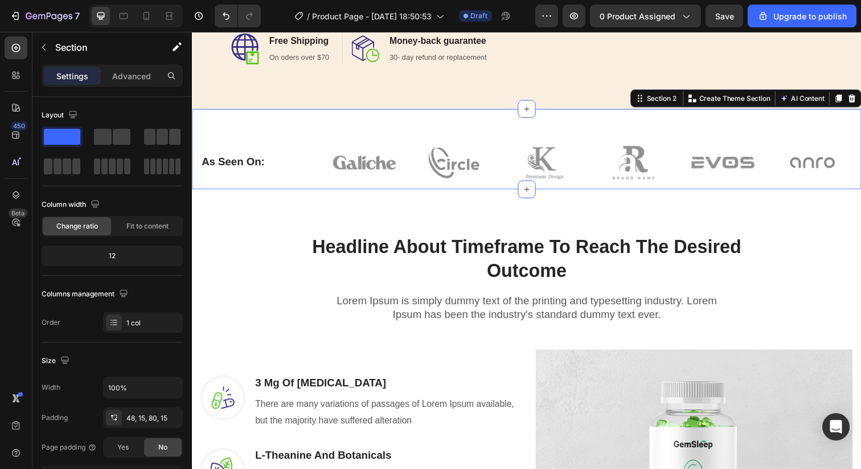
click at [234, 114] on div "As Seen On: Heading Image Image Image Image Image Image Row Row Section 2 You c…" at bounding box center [533, 151] width 683 height 82
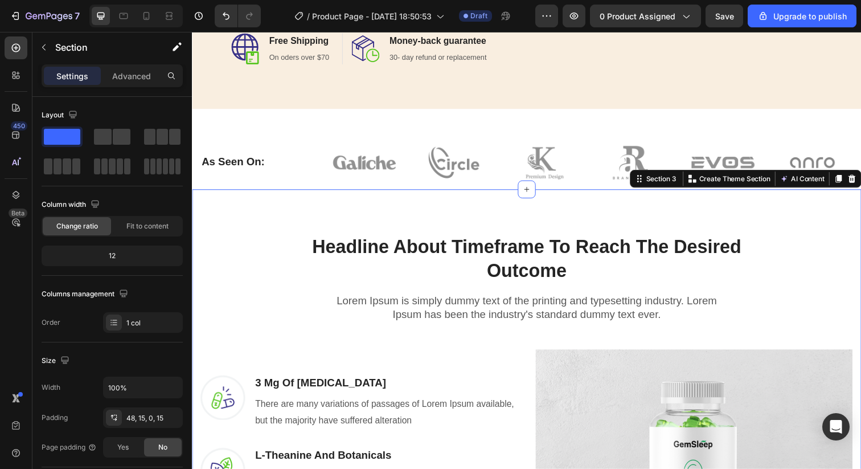
click at [204, 229] on div "Headline About Timeframe To Reach The Desired Outcome Heading Row Lorem Ipsum i…" at bounding box center [533, 450] width 666 height 460
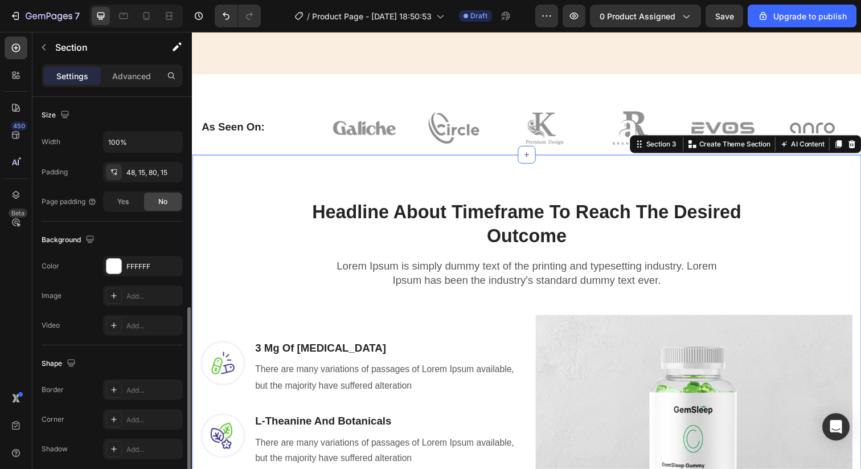
scroll to position [290, 0]
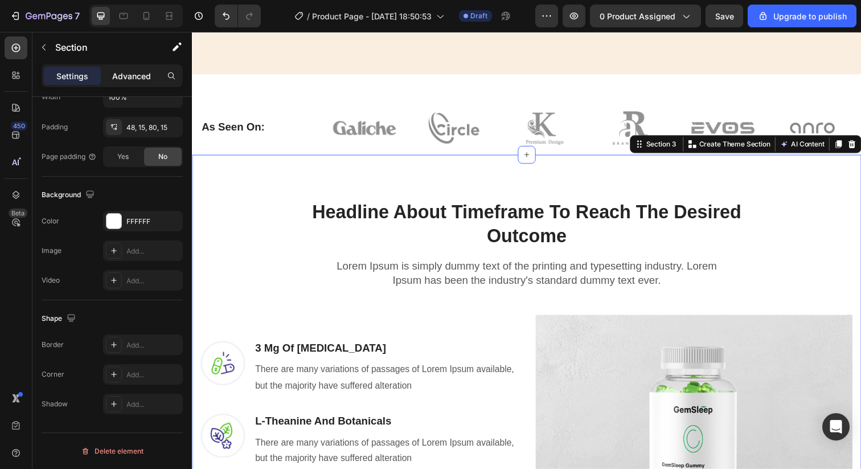
click at [139, 79] on p "Advanced" at bounding box center [131, 76] width 39 height 12
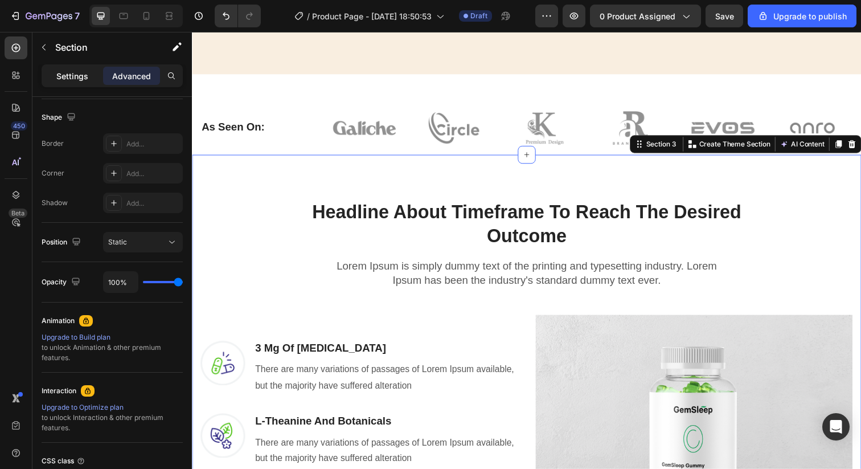
click at [81, 73] on p "Settings" at bounding box center [72, 76] width 32 height 12
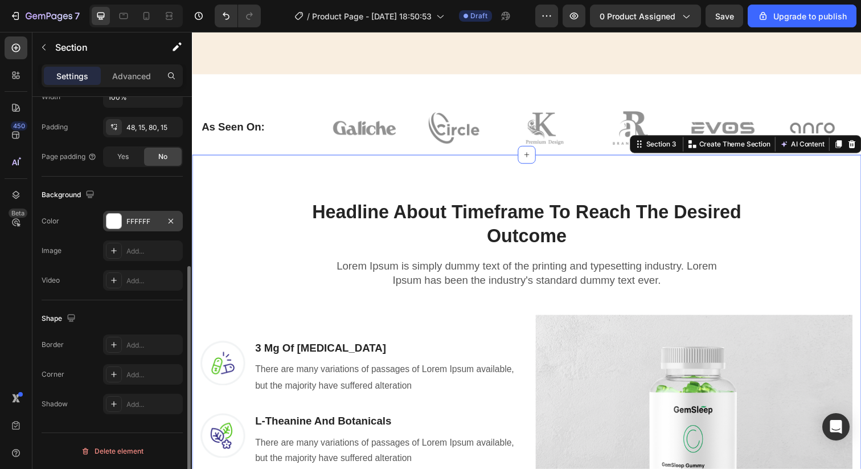
click at [117, 220] on div at bounding box center [113, 221] width 15 height 15
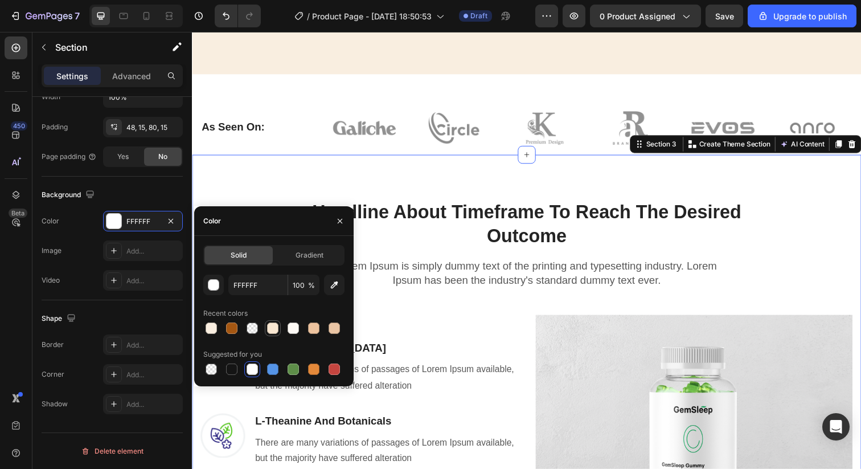
click at [272, 330] on div at bounding box center [272, 327] width 11 height 11
type input "F9E7D1"
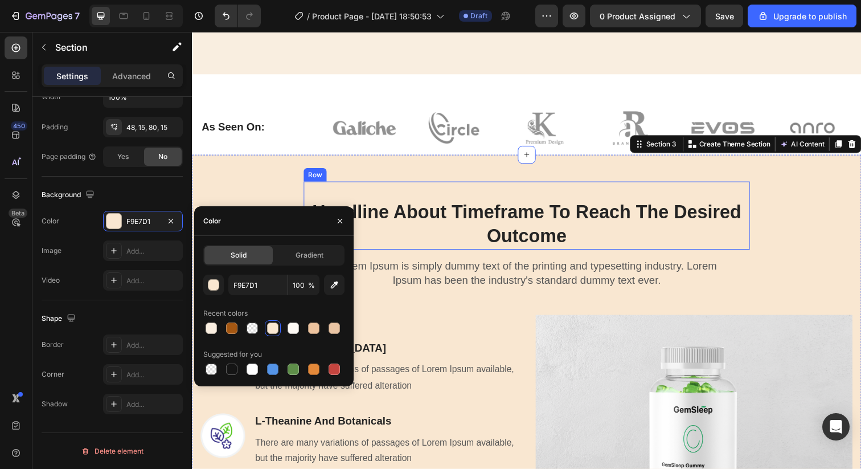
scroll to position [549, 0]
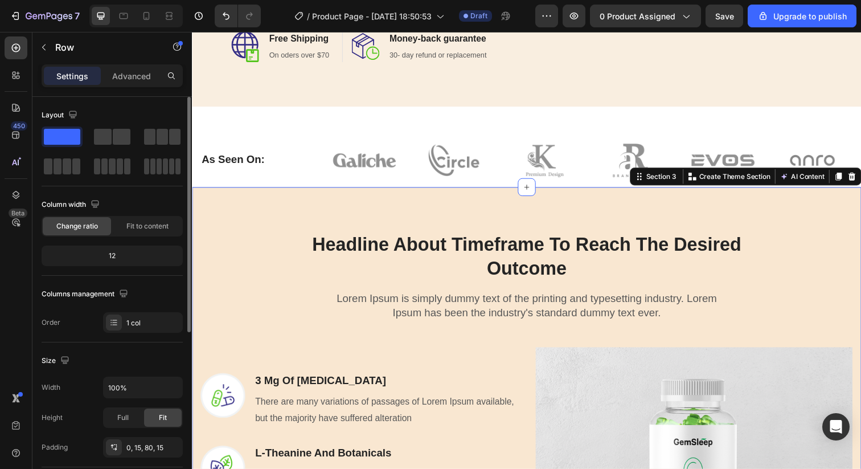
click at [236, 203] on div "Headline About Timeframe To Reach The Desired Outcome Heading Row Lorem Ipsum i…" at bounding box center [533, 456] width 683 height 533
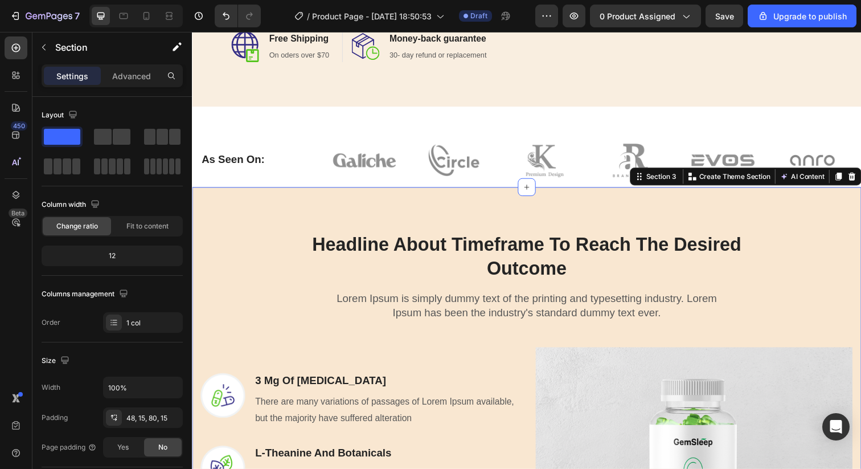
click at [216, 285] on div "Headline About Timeframe To Reach The Desired Outcome Heading Row Lorem Ipsum i…" at bounding box center [533, 448] width 666 height 460
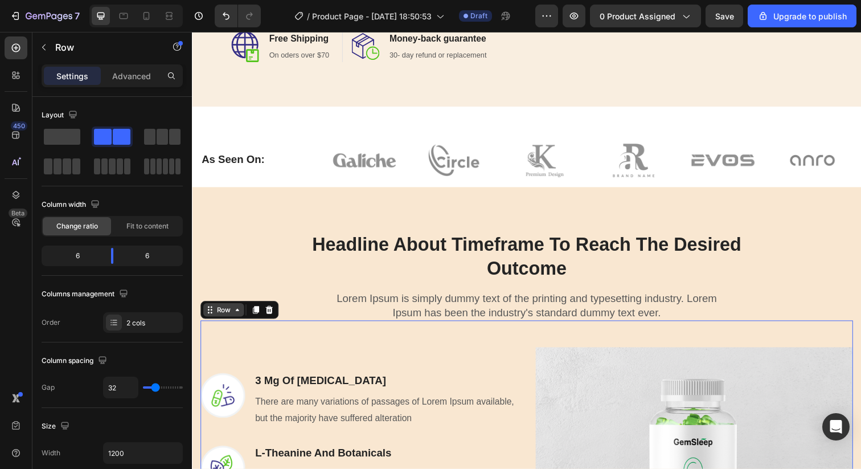
click at [215, 310] on div "Row" at bounding box center [224, 315] width 19 height 10
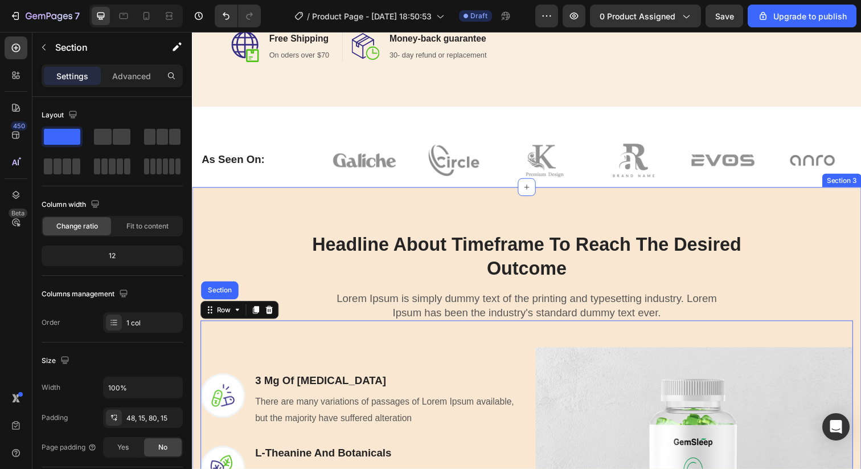
click at [219, 254] on div "Headline About Timeframe To Reach The Desired Outcome Heading Row Lorem Ipsum i…" at bounding box center [533, 448] width 666 height 460
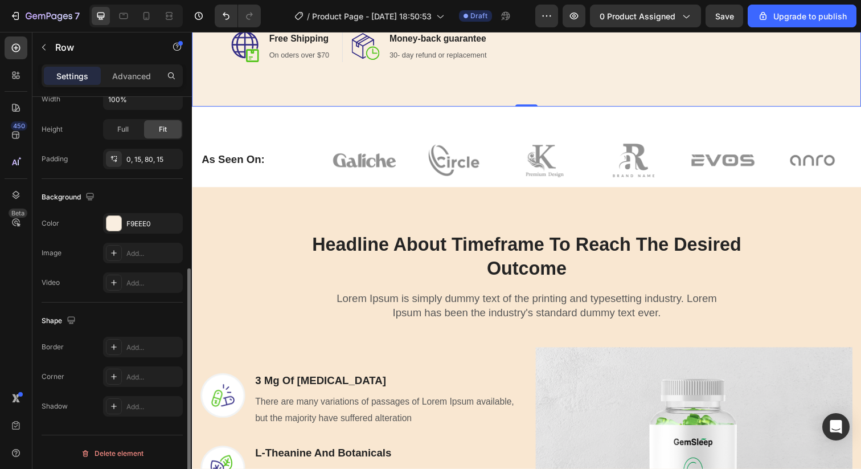
scroll to position [290, 0]
click at [128, 218] on div "F9EEE0" at bounding box center [142, 221] width 33 height 10
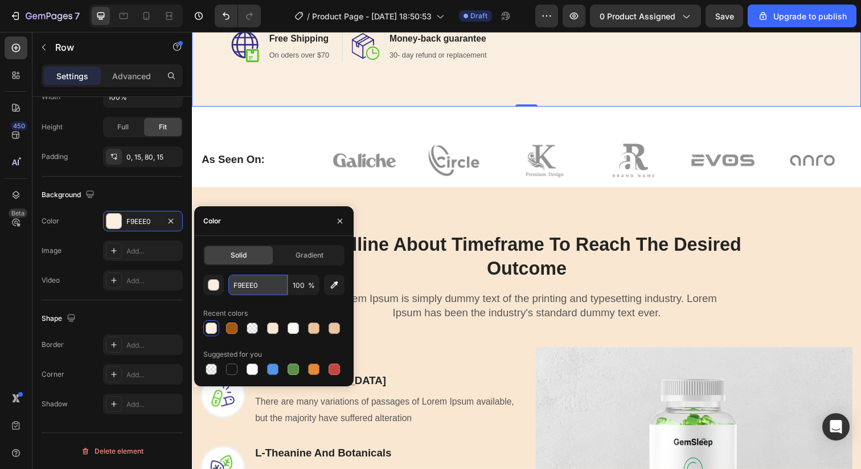
click at [251, 289] on input "F9EEE0" at bounding box center [257, 284] width 59 height 20
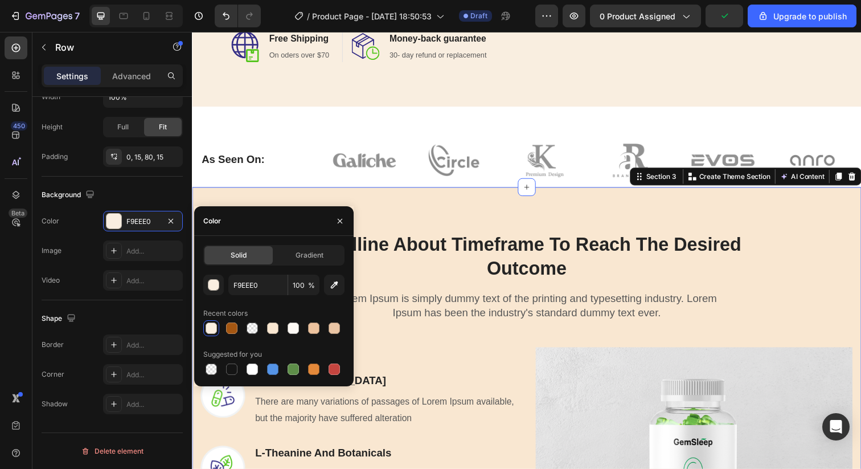
click at [285, 199] on div "Headline About Timeframe To Reach The Desired Outcome Heading Row Lorem Ipsum i…" at bounding box center [533, 456] width 683 height 533
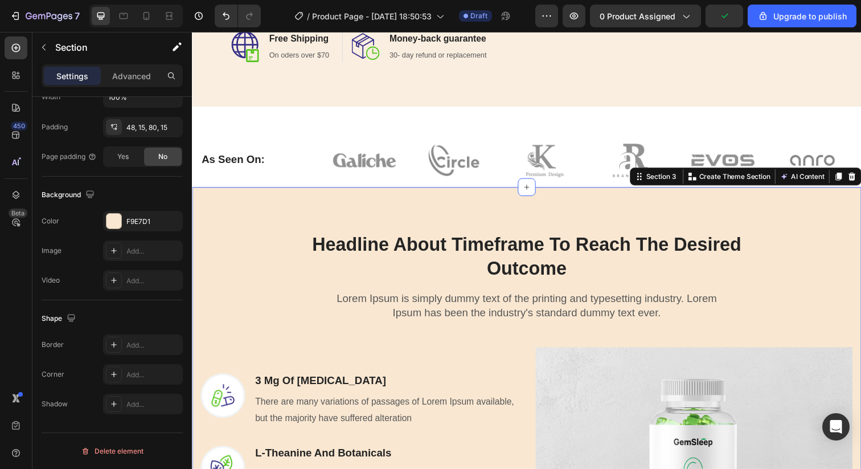
scroll to position [0, 0]
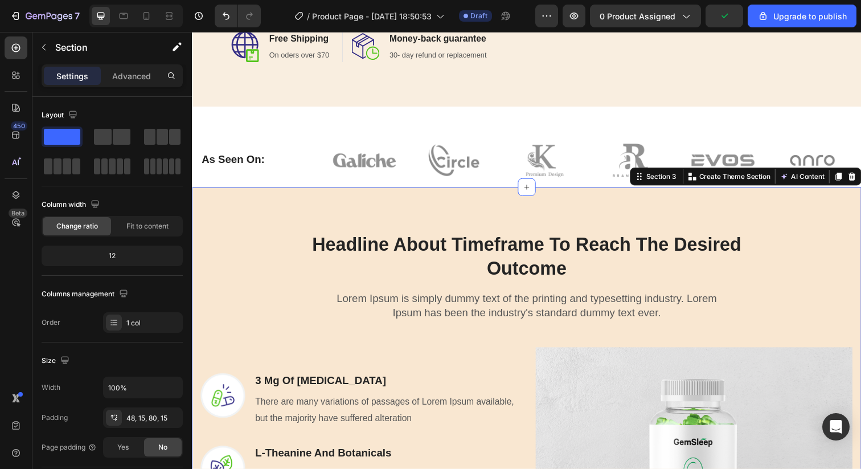
click at [235, 252] on div "Headline About Timeframe To Reach The Desired Outcome Heading Row Lorem Ipsum i…" at bounding box center [533, 448] width 666 height 460
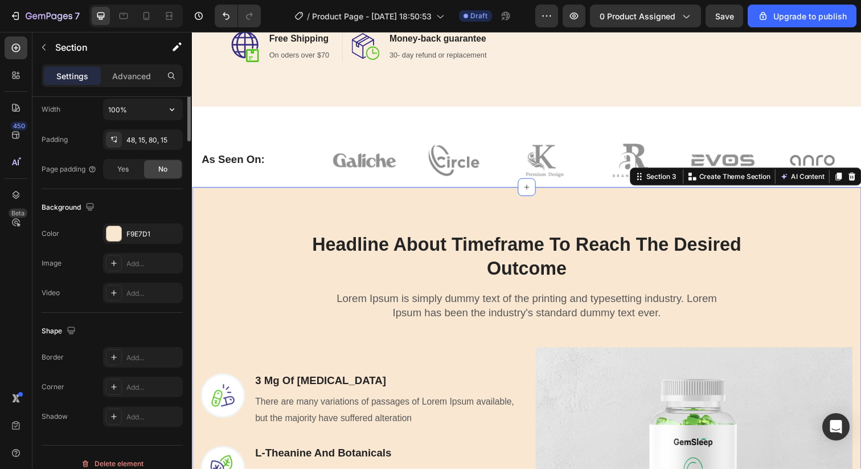
scroll to position [290, 0]
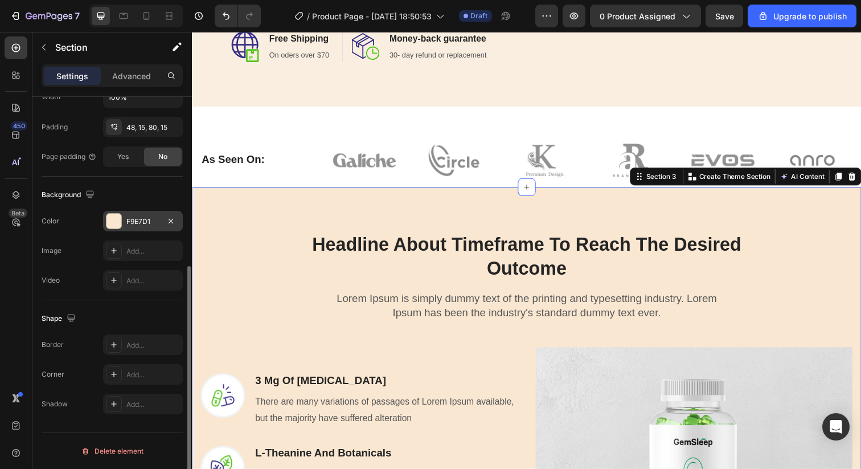
click at [147, 220] on div "F9E7D1" at bounding box center [142, 221] width 33 height 10
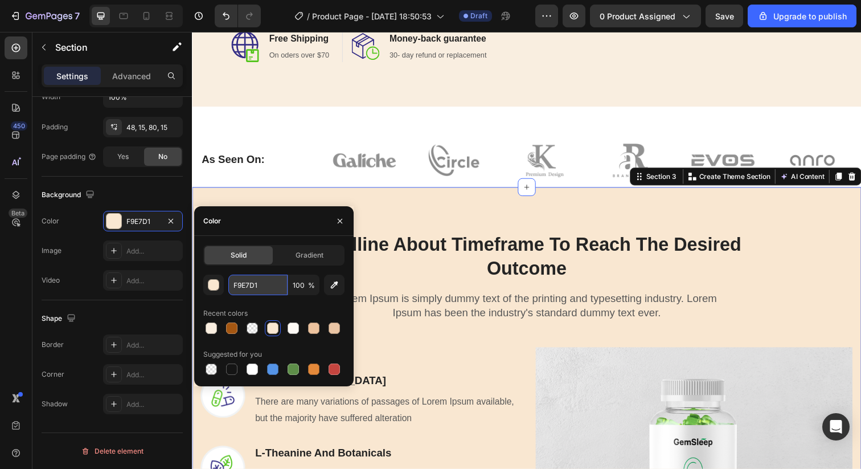
click at [257, 287] on input "F9E7D1" at bounding box center [257, 284] width 59 height 20
paste input "EE0"
type input "F9EEE0"
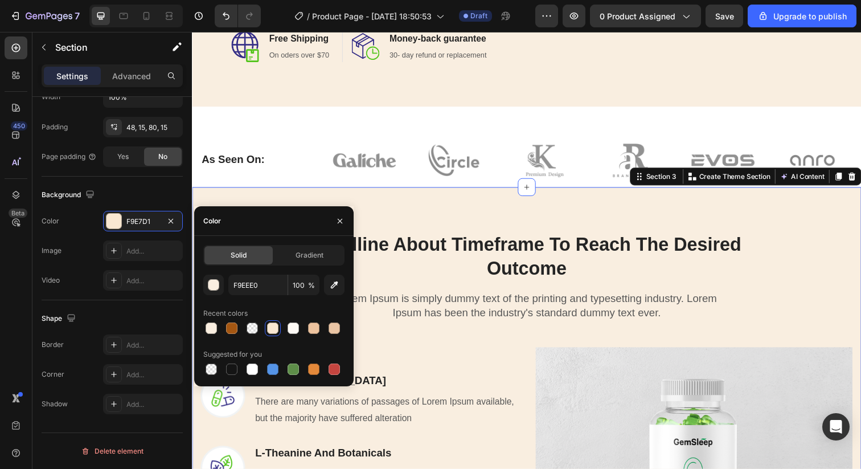
click at [308, 195] on div "Headline About Timeframe To Reach The Desired Outcome Heading Row Lorem Ipsum i…" at bounding box center [533, 456] width 683 height 533
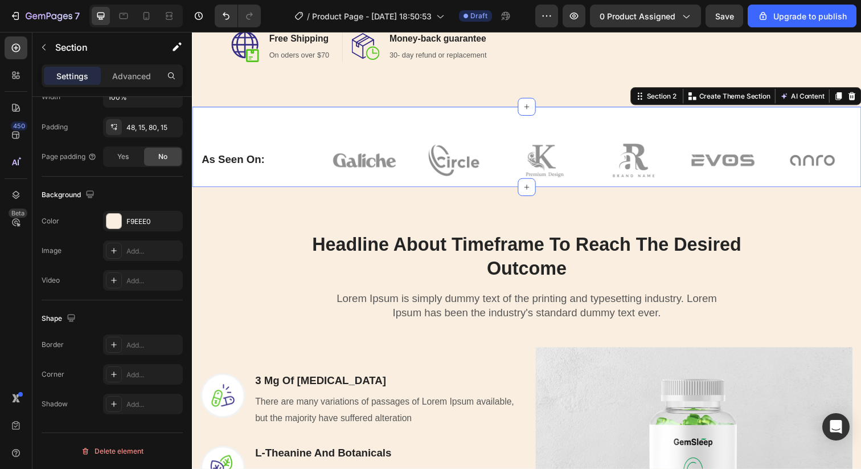
click at [274, 111] on div "As Seen On: Heading Image Image Image Image Image Image Row Row Section 2 You c…" at bounding box center [533, 149] width 683 height 82
click at [135, 217] on div "FFFFFF" at bounding box center [142, 221] width 33 height 10
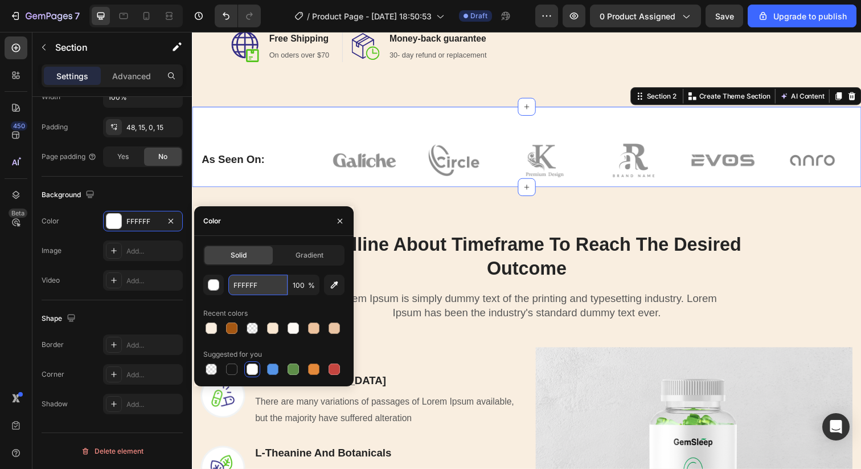
click at [234, 290] on input "FFFFFF" at bounding box center [257, 284] width 59 height 20
paste input "9EEE0"
type input "F9EEE0"
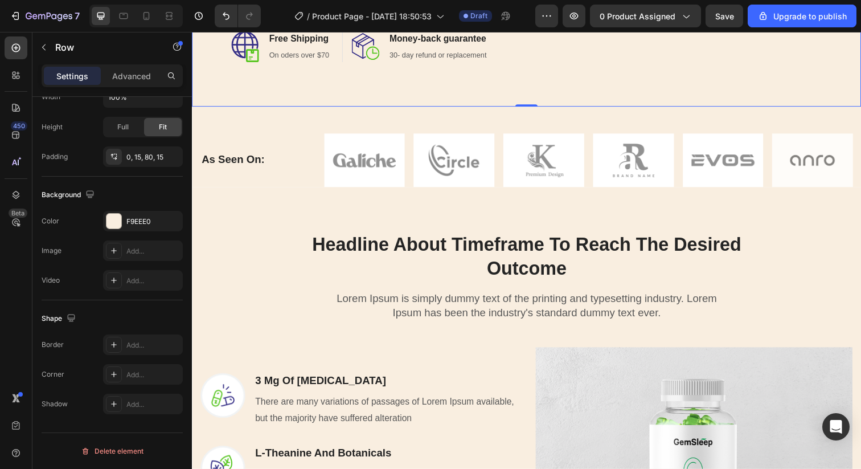
scroll to position [0, 0]
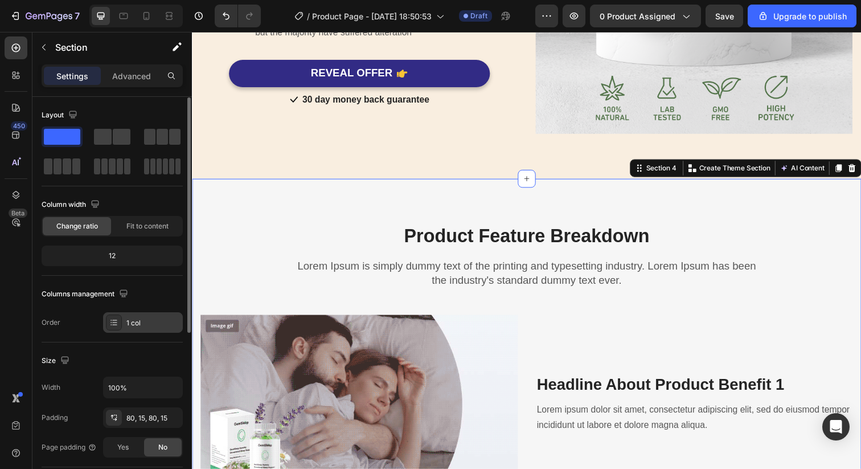
scroll to position [290, 0]
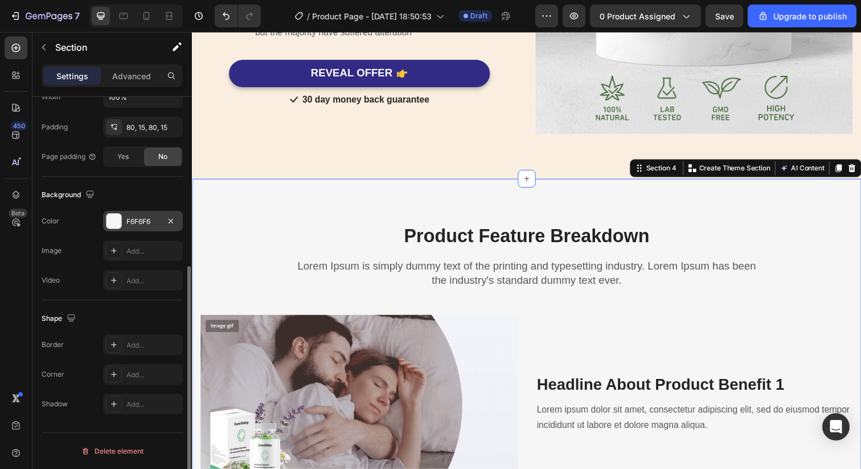
click at [157, 211] on div "F6F6F6" at bounding box center [143, 221] width 80 height 20
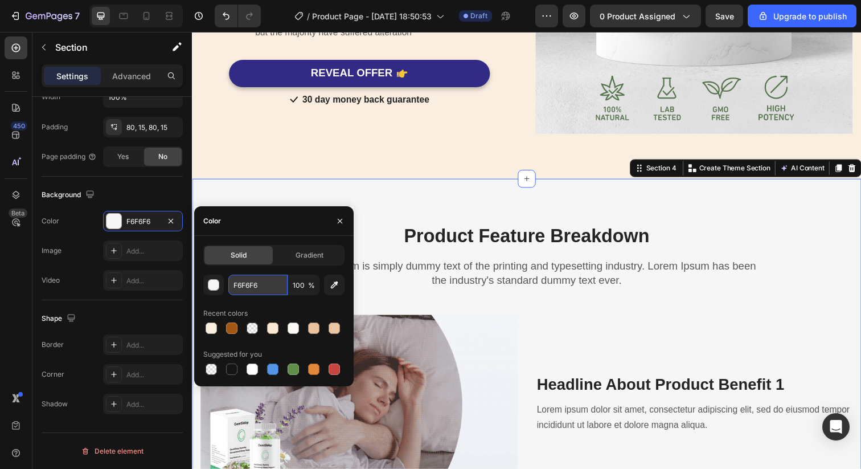
click at [248, 289] on input "F6F6F6" at bounding box center [257, 284] width 59 height 20
paste input "9EEE0"
type input "F9EEE0"
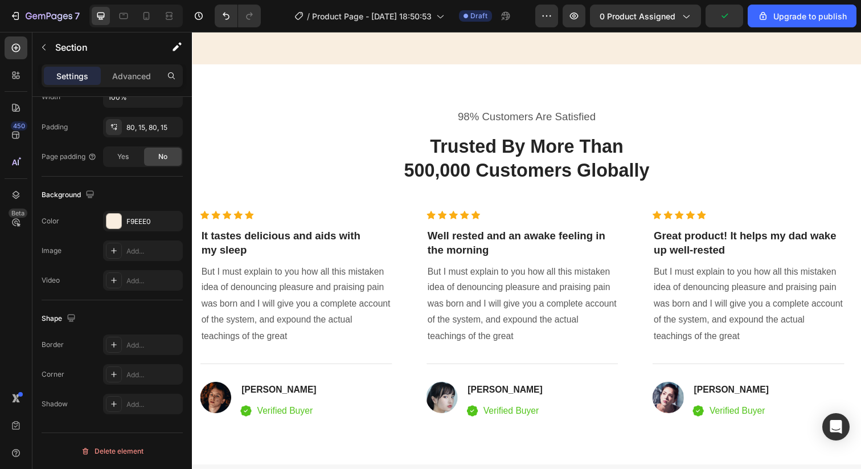
scroll to position [2136, 0]
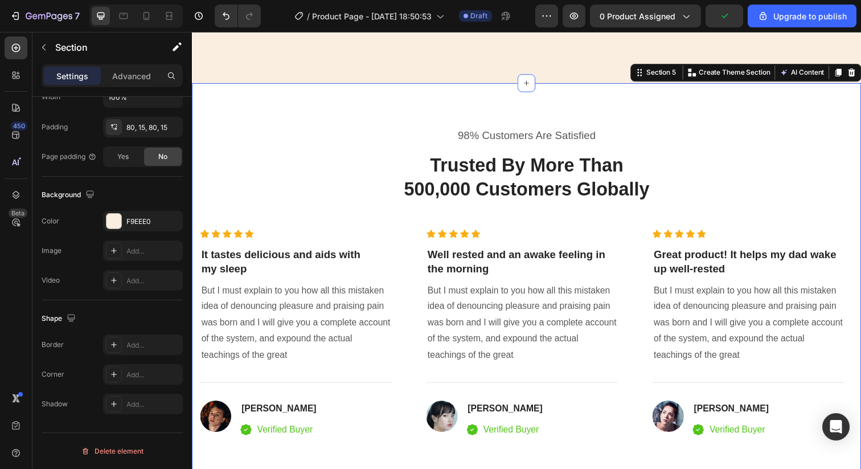
click at [256, 108] on div "98% Customers Are Satisfied Text block Trusted By More Than 500,000 Customers G…" at bounding box center [533, 288] width 683 height 409
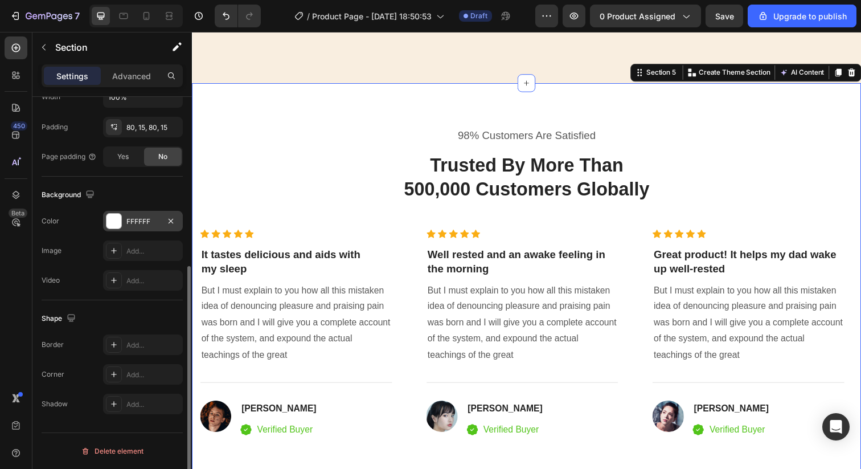
click at [134, 221] on div "FFFFFF" at bounding box center [142, 221] width 33 height 10
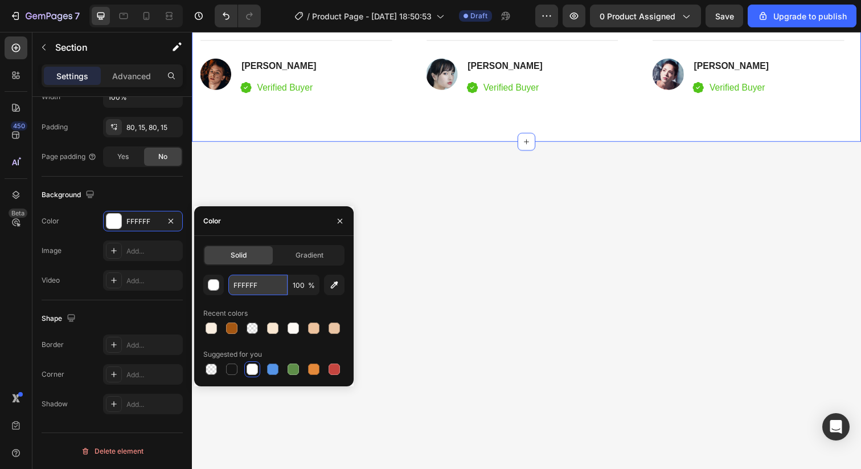
click at [261, 281] on input "FFFFFF" at bounding box center [257, 284] width 59 height 20
paste input "9EEE0"
type input "F9EEE0"
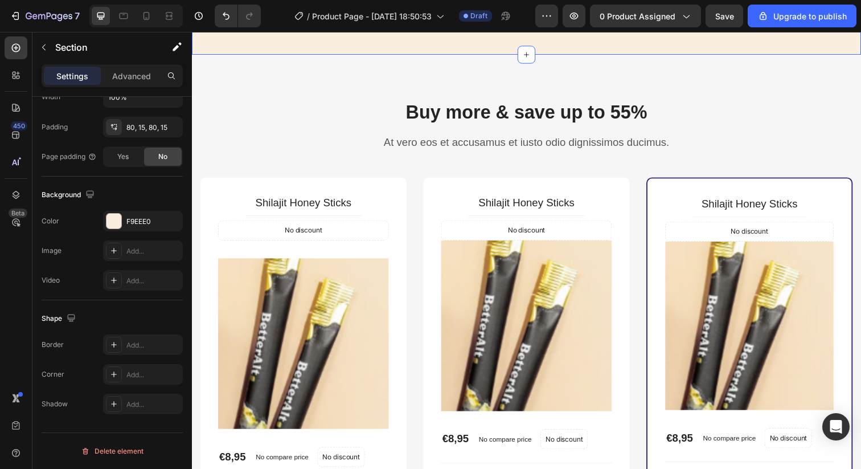
scroll to position [2596, 0]
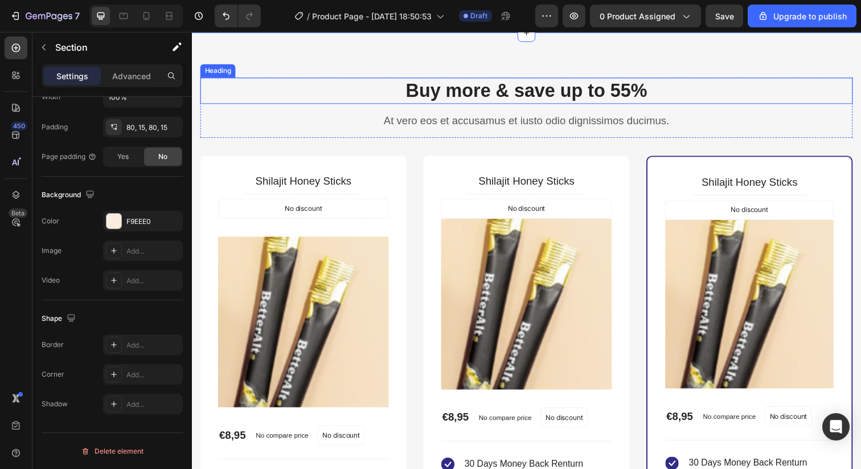
click at [264, 74] on div "Buy more & save up to 55% Heading At vero eos et accusamus et iusto odio dignis…" at bounding box center [533, 382] width 683 height 699
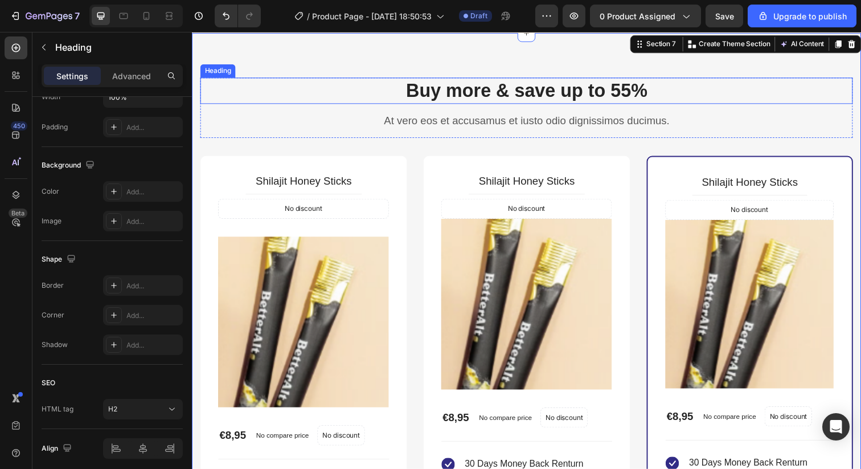
click at [261, 83] on p "Buy more & save up to 55%" at bounding box center [534, 92] width 664 height 24
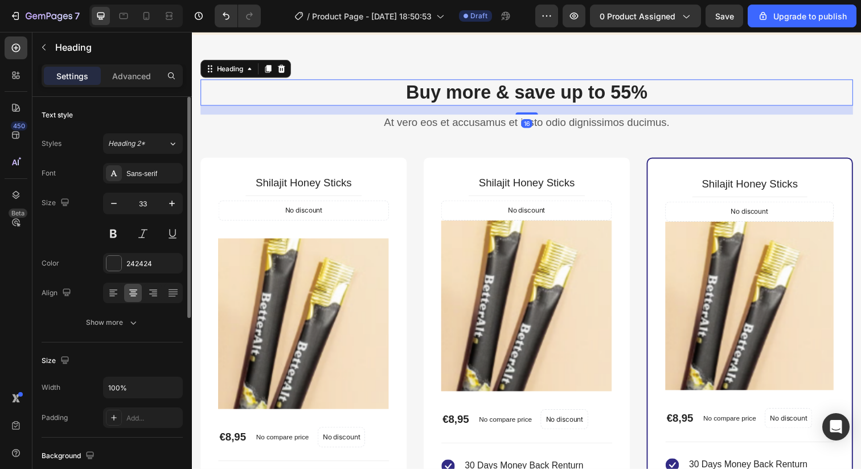
click at [258, 97] on p "Buy more & save up to 55%" at bounding box center [534, 93] width 664 height 24
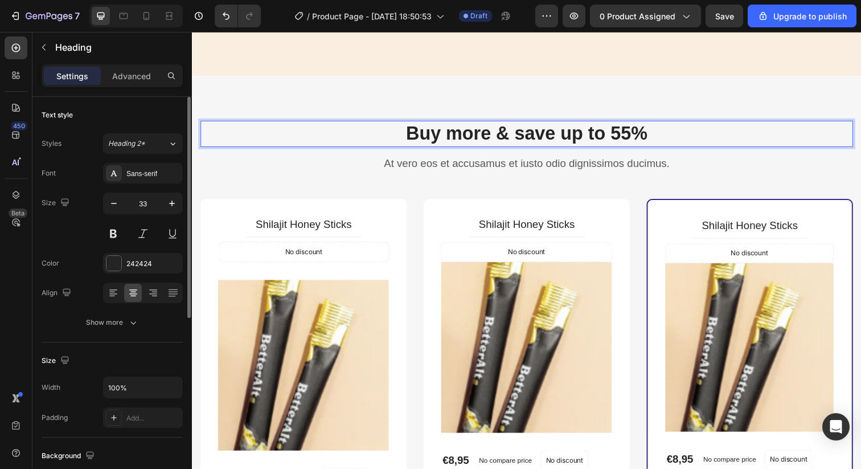
scroll to position [2551, 0]
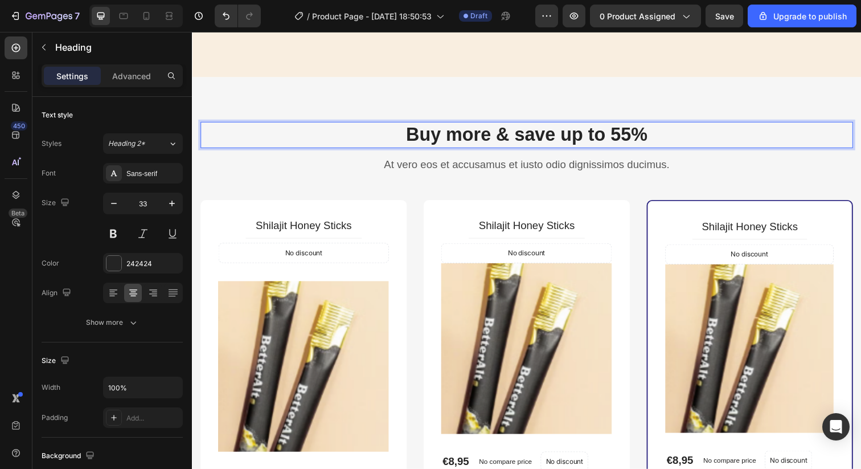
click at [251, 93] on div "Buy more & save up to 55% Heading 16 At vero eos et accusamus et iusto odio dig…" at bounding box center [533, 429] width 683 height 702
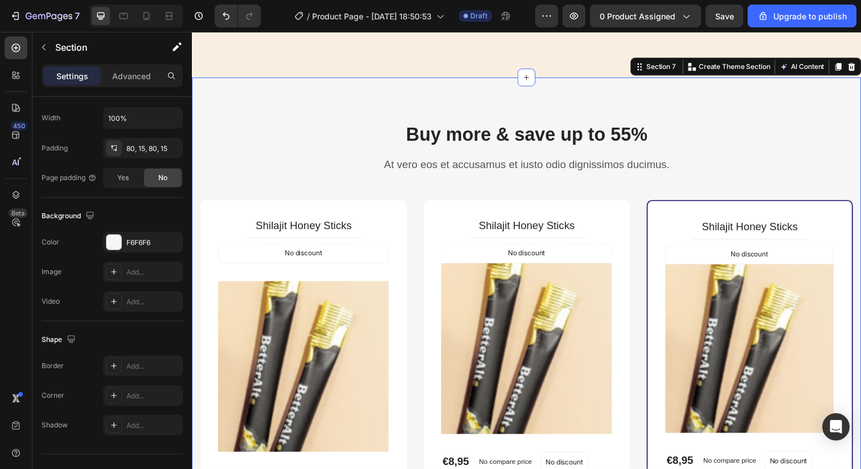
scroll to position [290, 0]
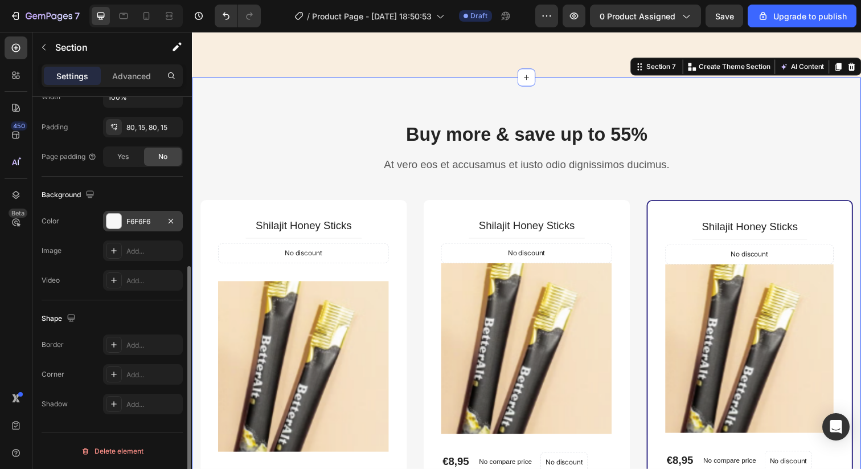
click at [136, 224] on div "F6F6F6" at bounding box center [142, 221] width 33 height 10
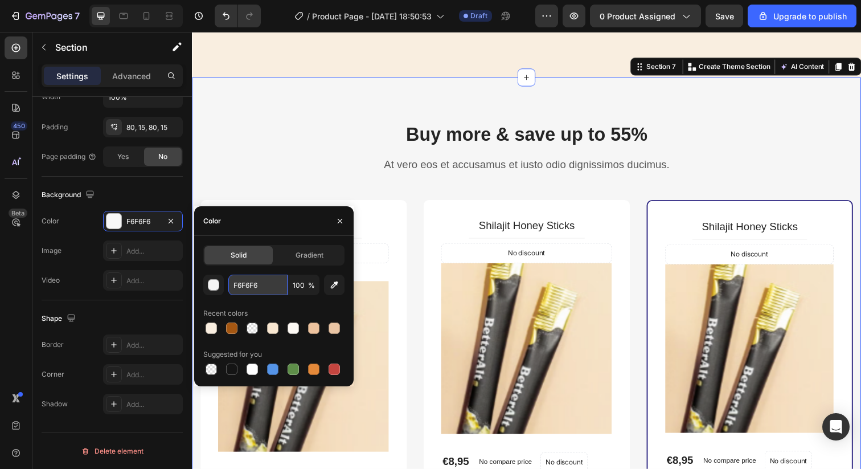
click at [243, 286] on input "F6F6F6" at bounding box center [257, 284] width 59 height 20
paste input "9EEE0"
type input "F9EEE0"
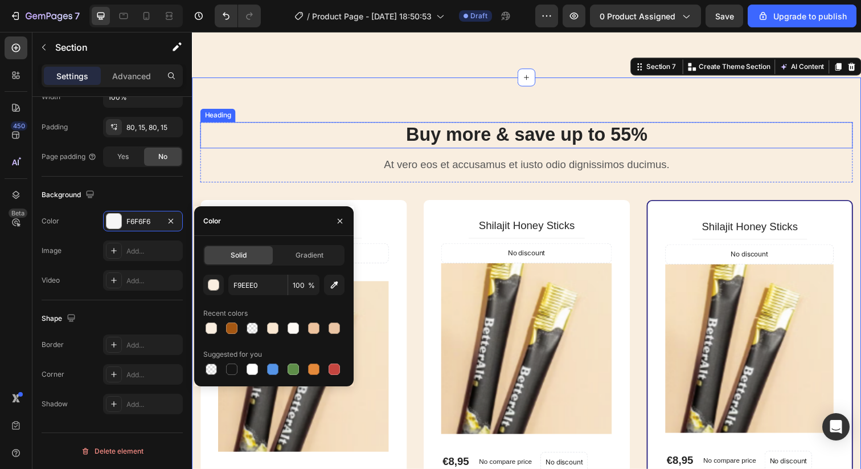
click at [266, 147] on p "Buy more & save up to 55%" at bounding box center [534, 137] width 664 height 24
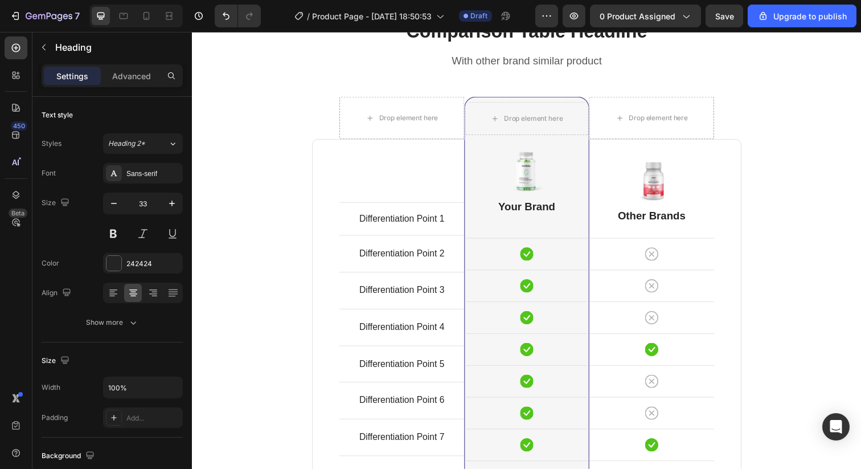
scroll to position [3255, 0]
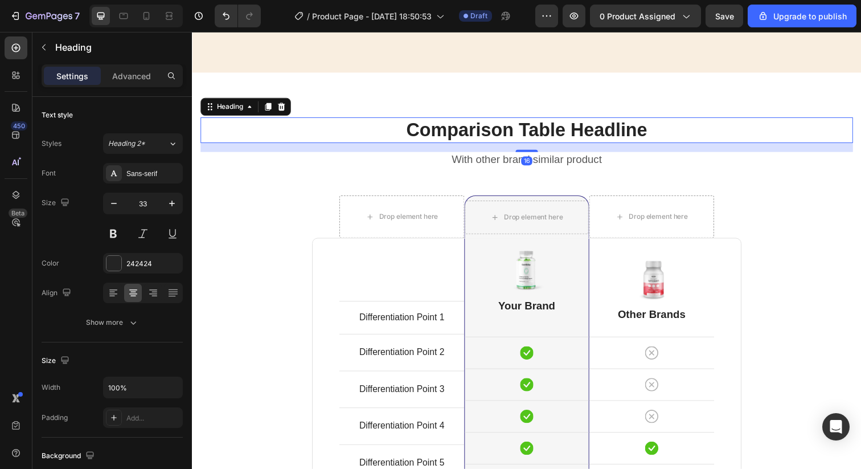
click at [231, 120] on p "Comparison Table Headline" at bounding box center [534, 132] width 664 height 24
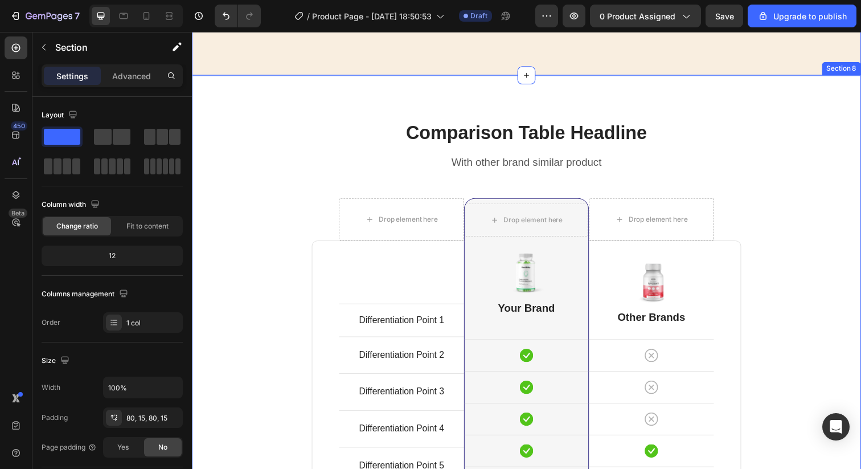
click at [246, 77] on div "Comparison Table Headline Heading With other brand similar product Text block R…" at bounding box center [533, 424] width 683 height 697
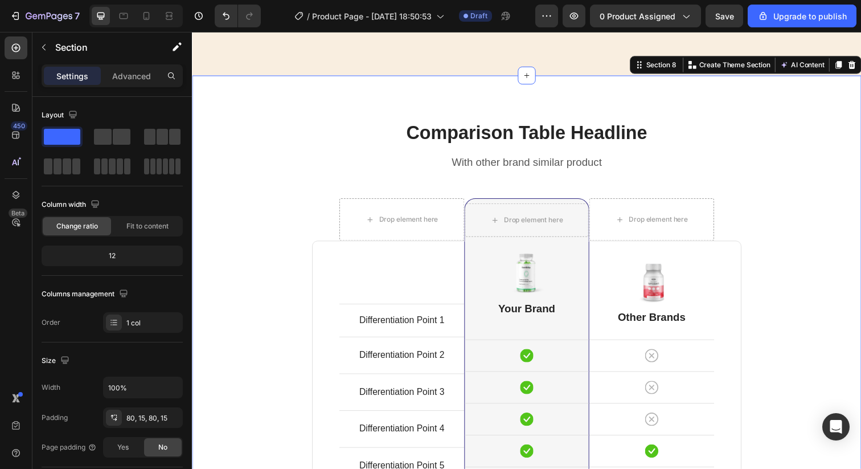
click at [245, 79] on div "Comparison Table Headline Heading With other brand similar product Text block R…" at bounding box center [533, 424] width 683 height 697
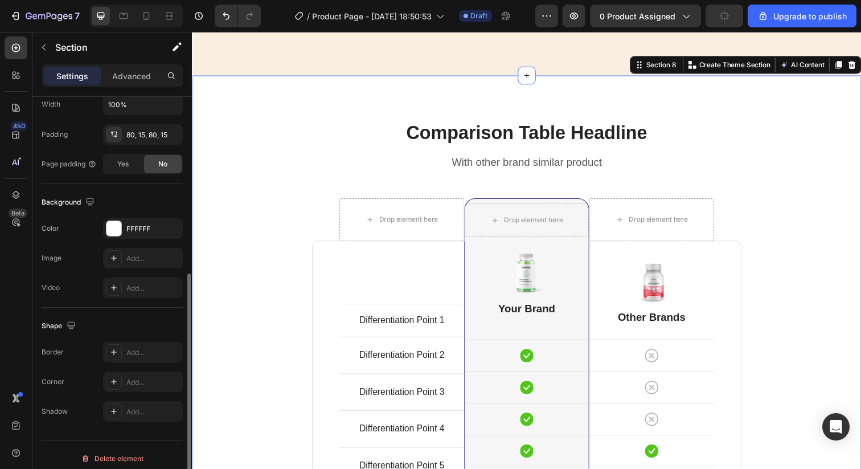
scroll to position [290, 0]
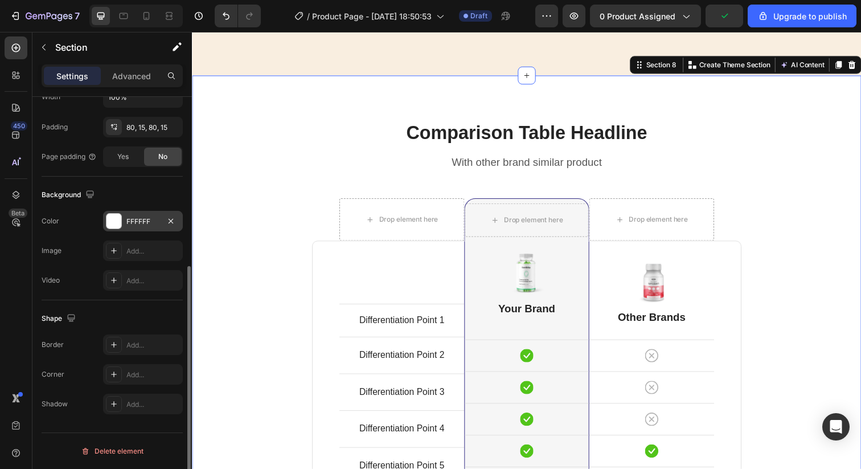
click at [139, 213] on div "FFFFFF" at bounding box center [143, 221] width 80 height 20
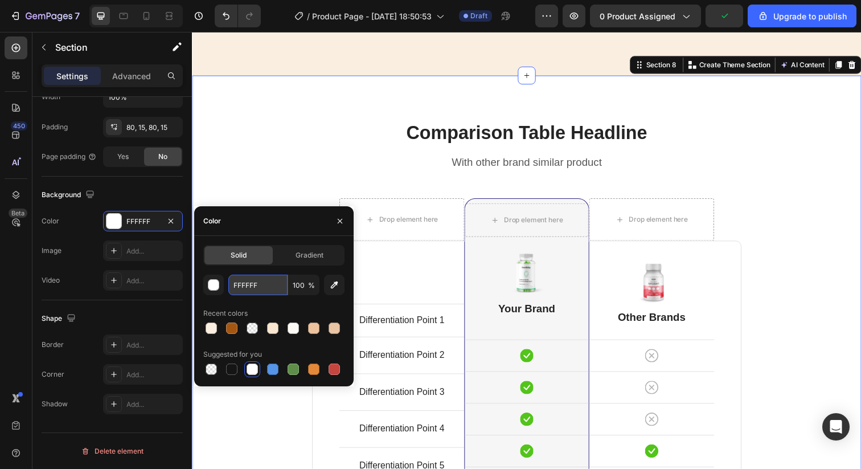
click at [261, 289] on input "FFFFFF" at bounding box center [257, 284] width 59 height 20
paste input "9EEE0"
type input "F9EEE0"
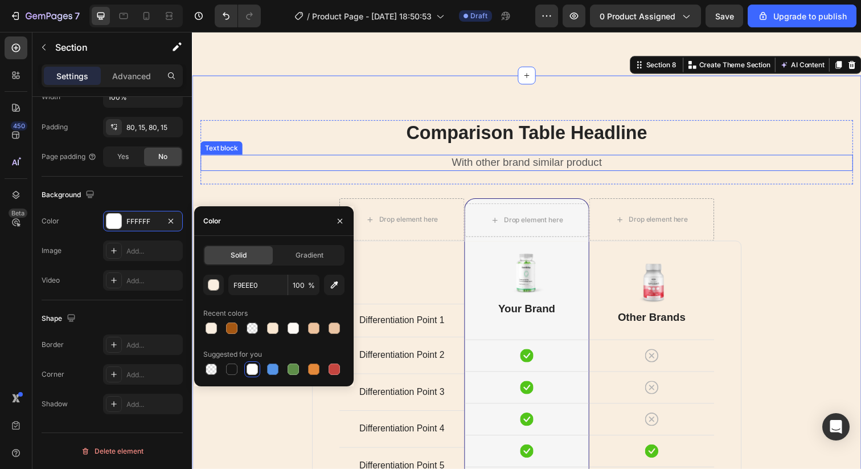
click at [297, 158] on p "With other brand similar product" at bounding box center [534, 165] width 664 height 14
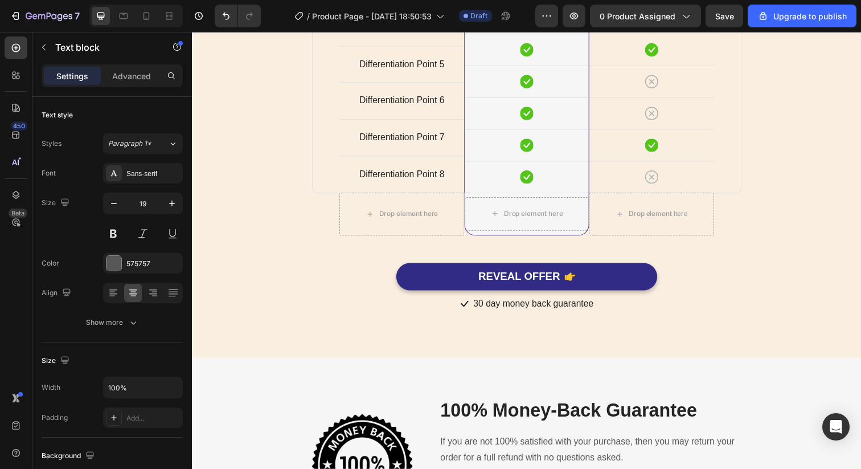
scroll to position [3833, 0]
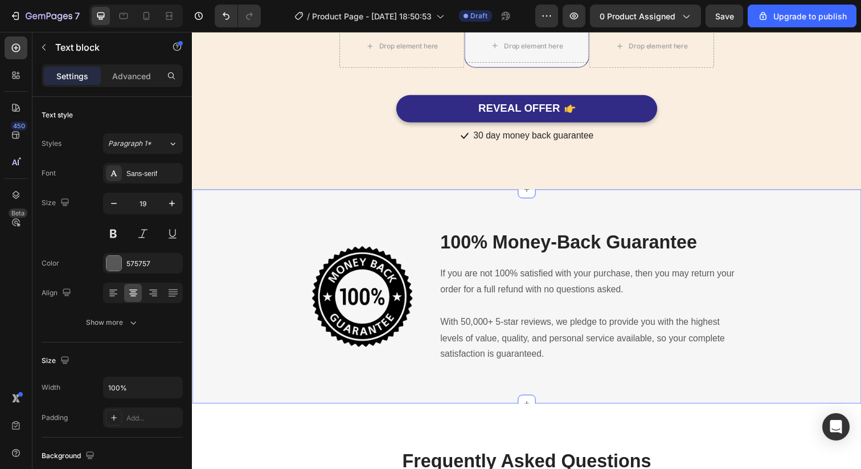
click at [224, 219] on div "Image 100% Money-Back Guarantee Heading If you are not 100% satisfied with your…" at bounding box center [533, 301] width 683 height 219
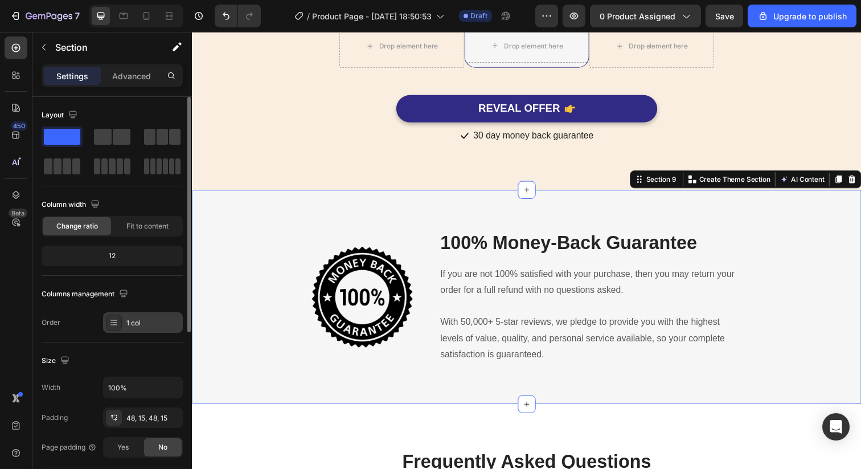
scroll to position [290, 0]
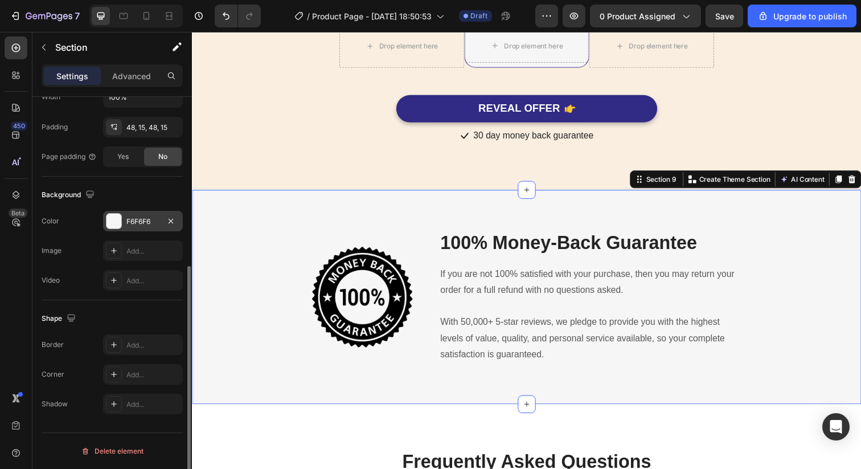
click at [146, 221] on div "F6F6F6" at bounding box center [142, 221] width 33 height 10
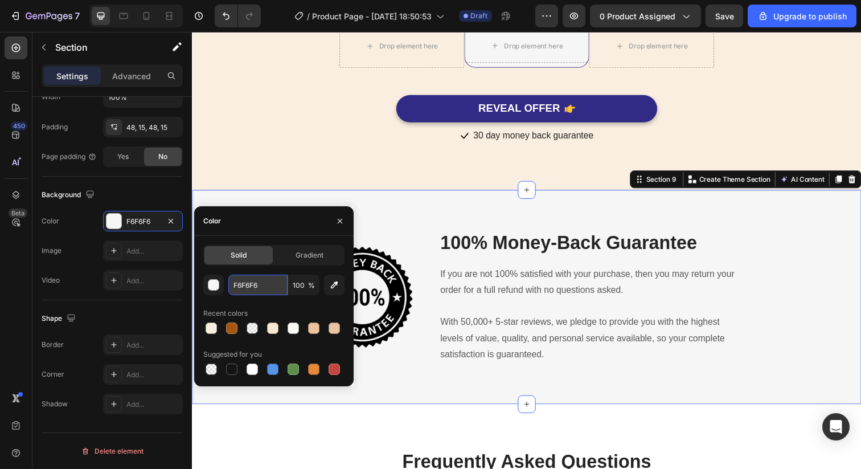
click at [255, 284] on input "F6F6F6" at bounding box center [257, 284] width 59 height 20
paste input "9EEE0"
type input "F9EEE0"
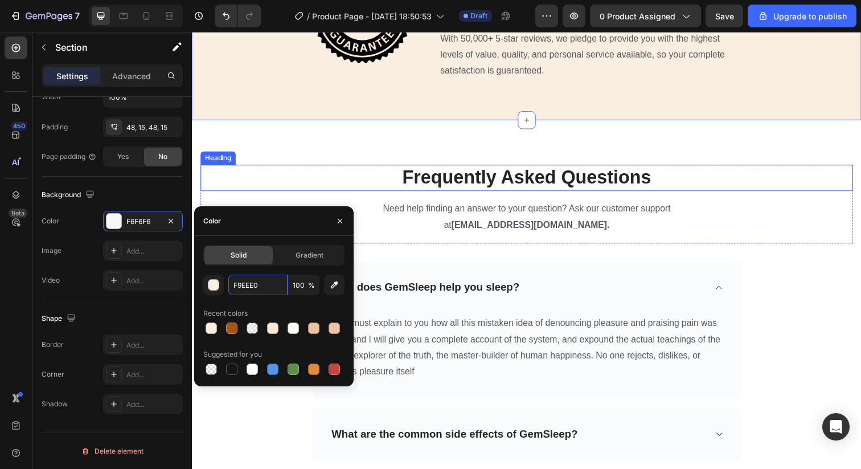
scroll to position [4146, 0]
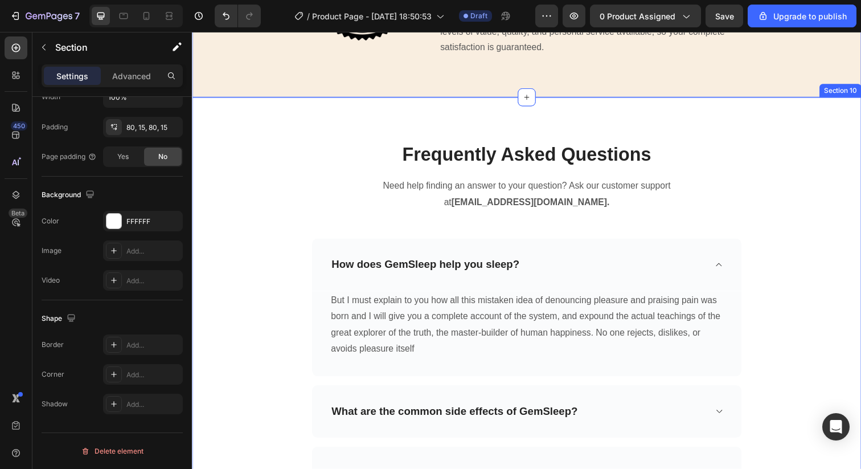
click at [241, 113] on div "Frequently Asked Questions Heading Need help finding an answer to your question…" at bounding box center [533, 397] width 683 height 596
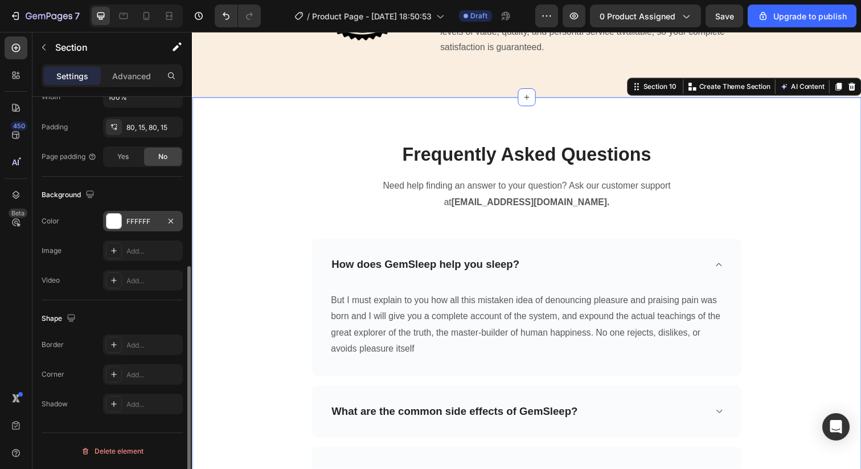
click at [124, 213] on div "FFFFFF" at bounding box center [143, 221] width 80 height 20
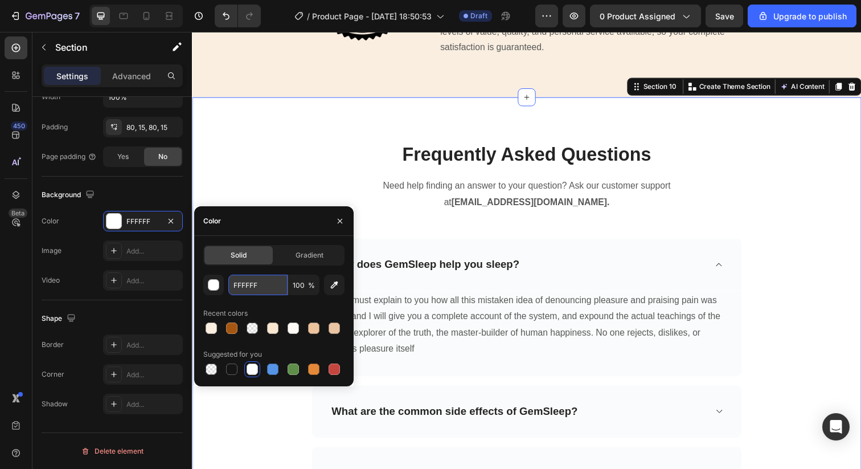
click at [247, 289] on input "FFFFFF" at bounding box center [257, 284] width 59 height 20
paste input "9EEE0"
type input "F9EEE0"
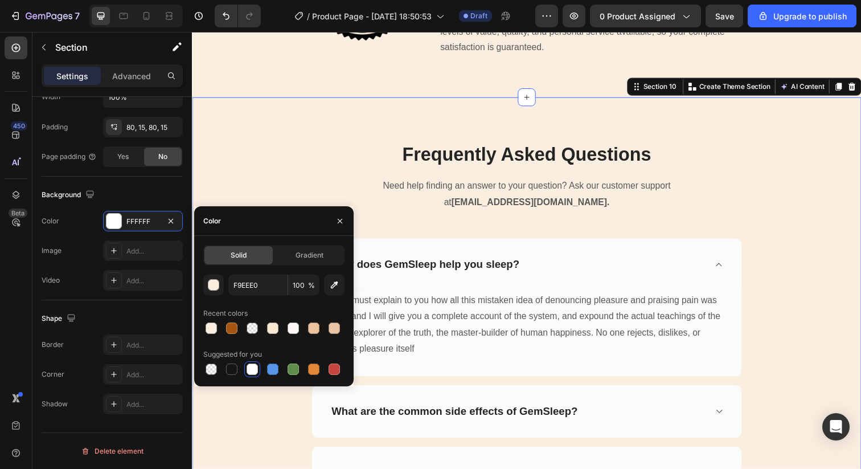
click at [282, 155] on p "Frequently Asked Questions" at bounding box center [534, 157] width 664 height 24
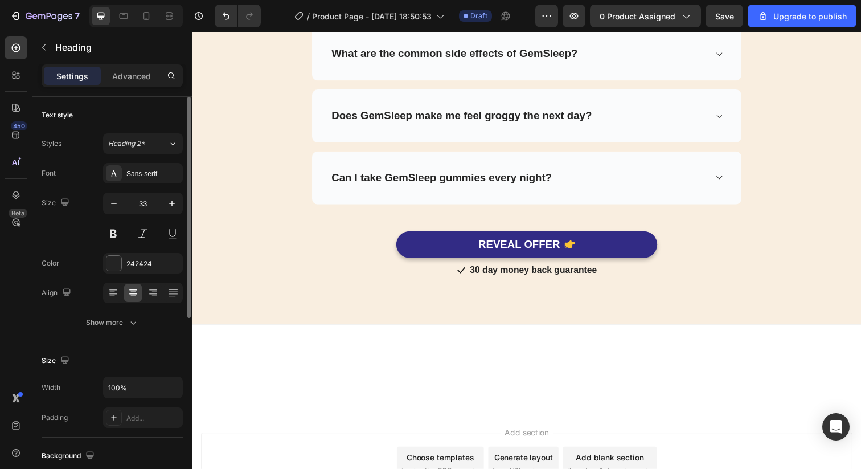
scroll to position [4614, 0]
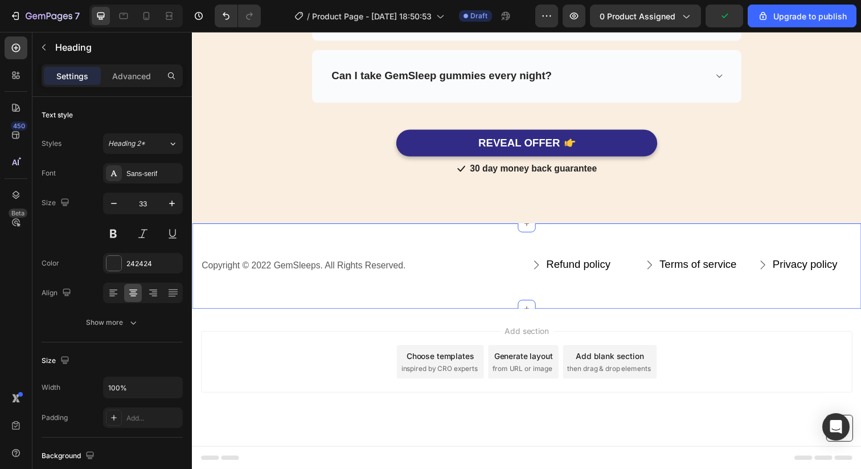
click at [267, 249] on div "Copyright © 2022 GemSleeps. All Rights Reserved. Text block Refund policy Butto…" at bounding box center [533, 271] width 683 height 88
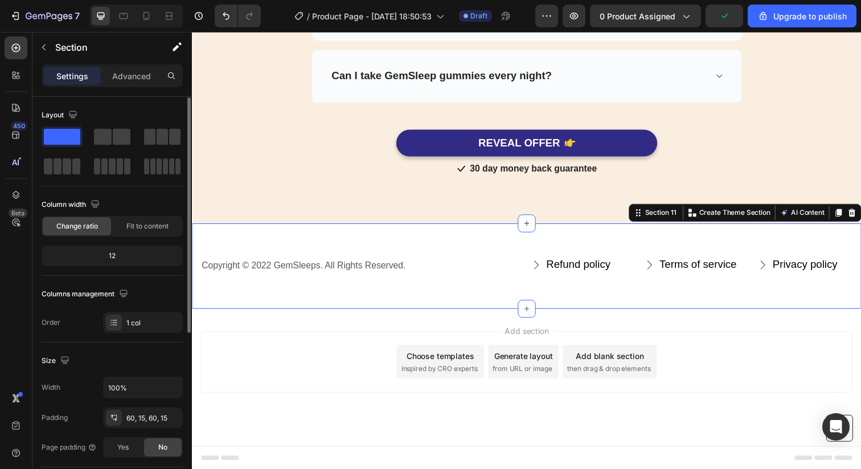
scroll to position [290, 0]
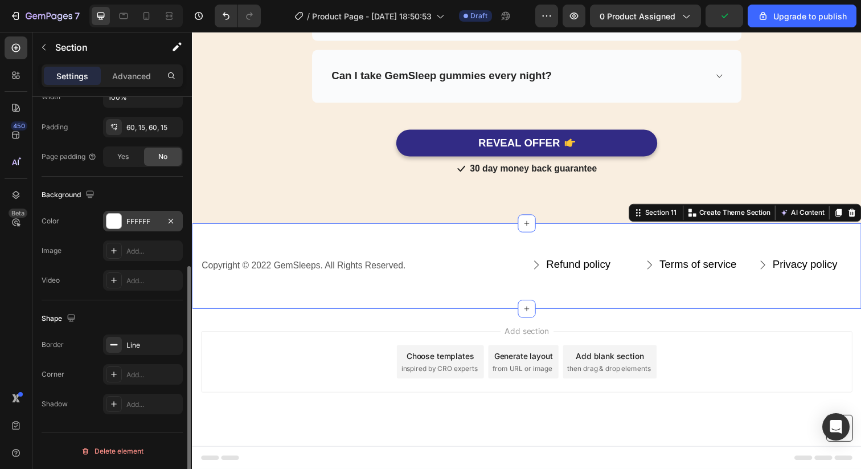
click at [151, 225] on div "FFFFFF" at bounding box center [142, 221] width 33 height 10
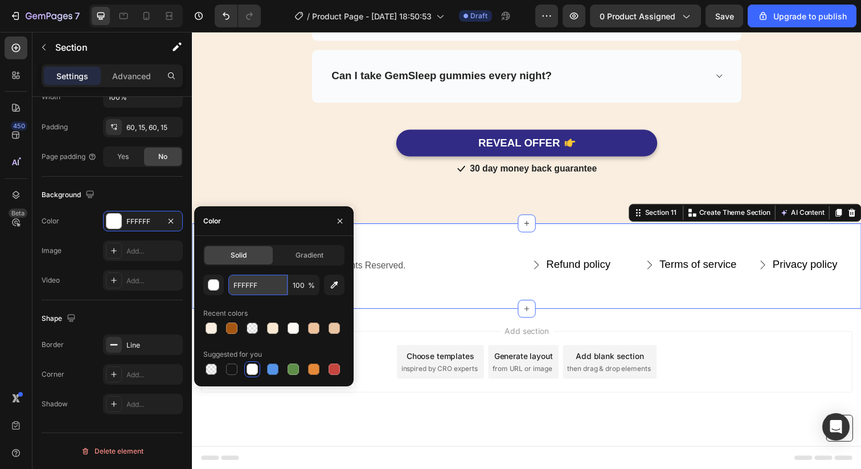
click at [244, 290] on input "FFFFFF" at bounding box center [257, 284] width 59 height 20
paste input "9EEE0"
type input "F9EEE0"
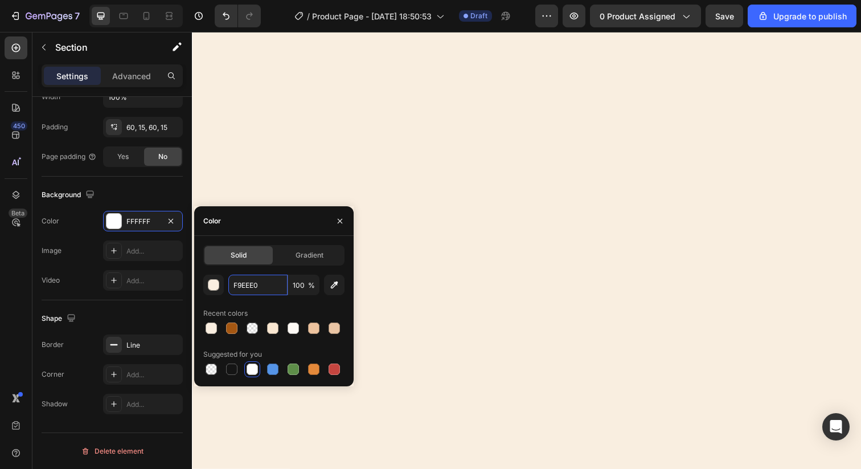
scroll to position [0, 0]
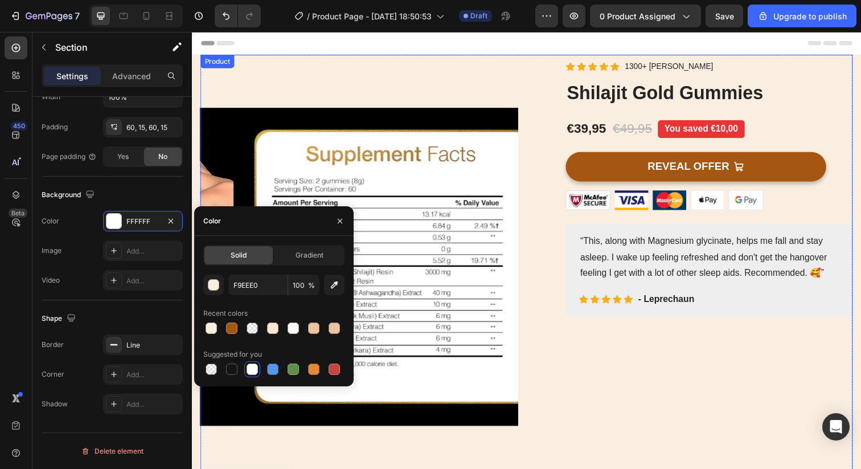
click at [470, 69] on img at bounding box center [397, 271] width 325 height 433
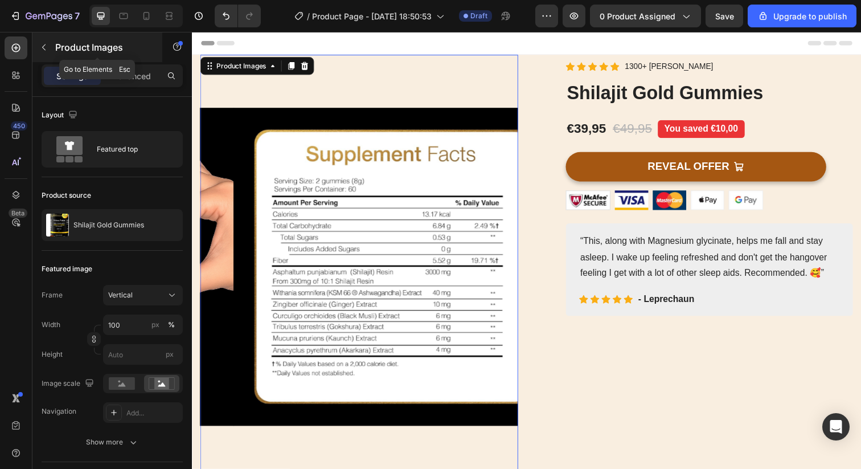
click at [35, 52] on button "button" at bounding box center [44, 47] width 18 height 18
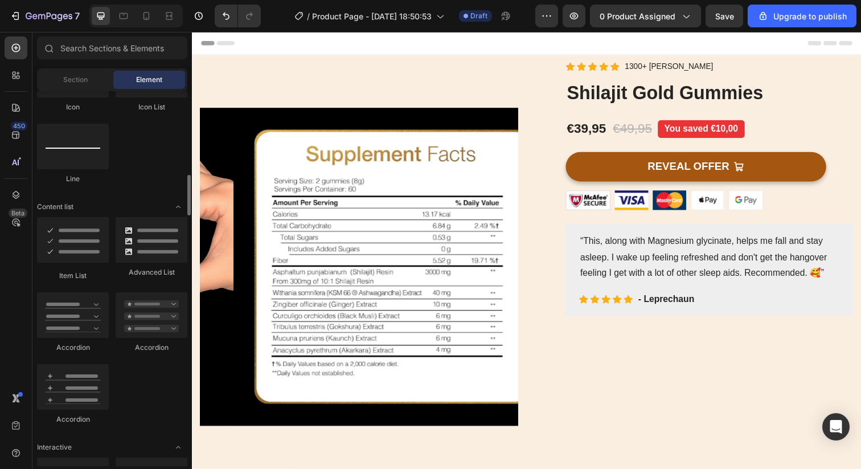
scroll to position [801, 0]
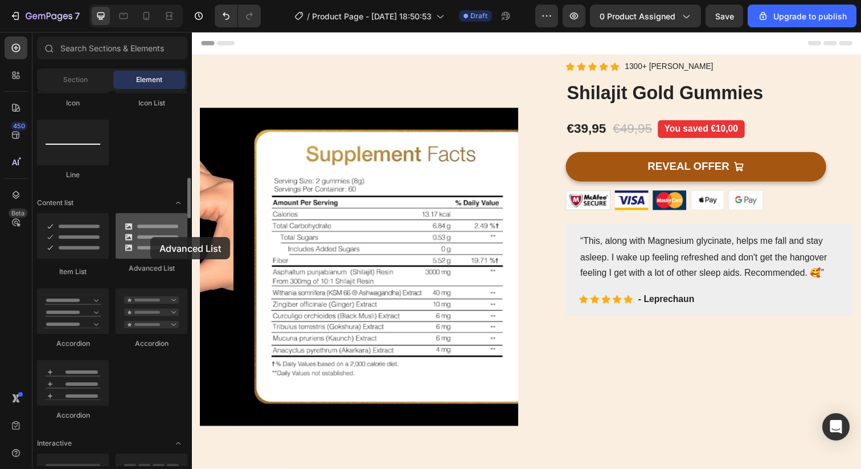
click at [150, 237] on div at bounding box center [152, 236] width 72 height 46
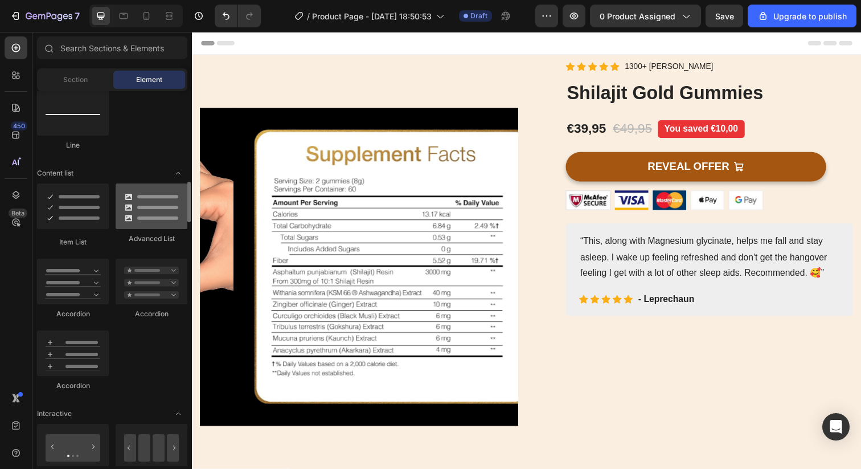
scroll to position [831, 0]
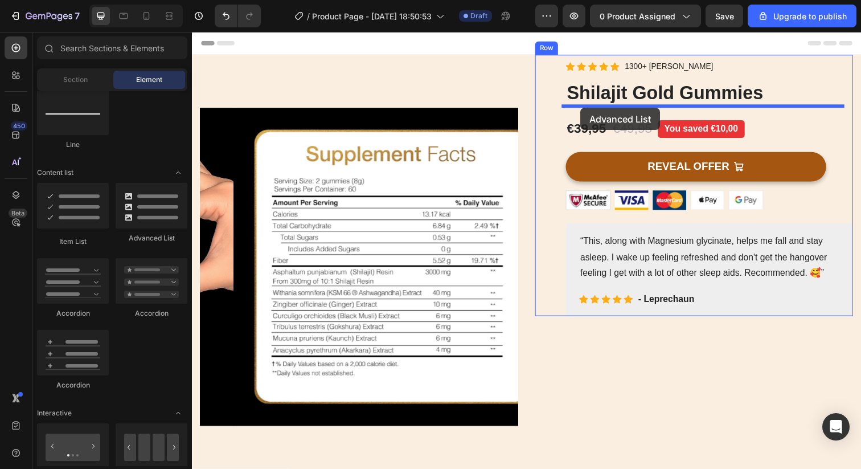
drag, startPoint x: 325, startPoint y: 245, endPoint x: 588, endPoint y: 110, distance: 295.6
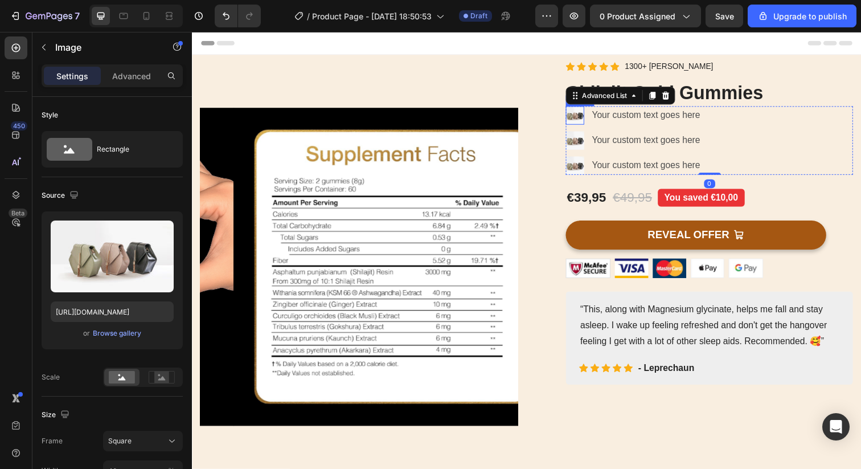
click at [580, 120] on img at bounding box center [582, 117] width 19 height 19
click at [577, 144] on img at bounding box center [582, 142] width 19 height 19
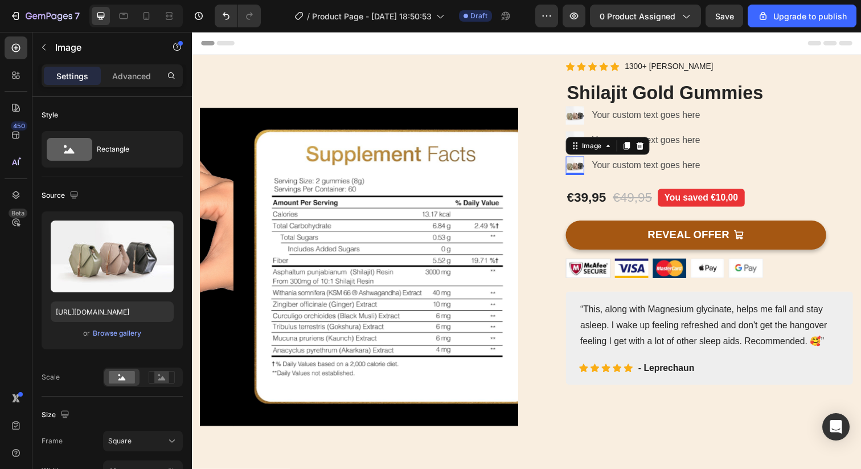
click at [576, 166] on img at bounding box center [582, 168] width 19 height 19
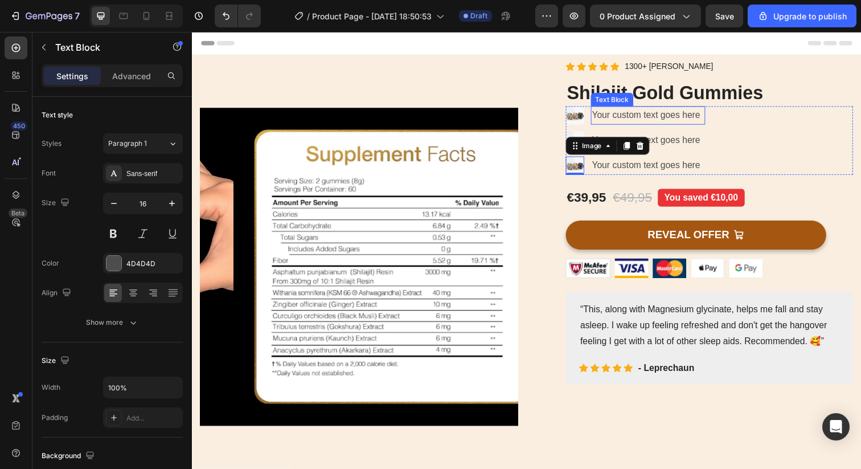
click at [654, 114] on div "Your custom text goes here" at bounding box center [657, 117] width 117 height 19
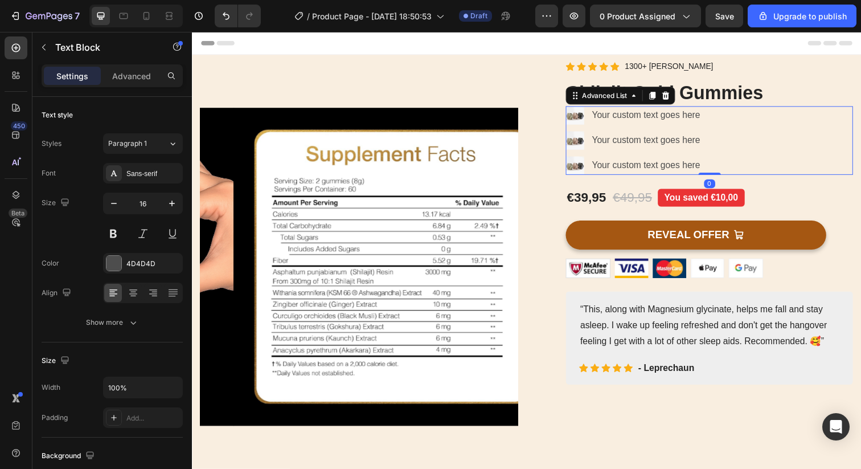
click at [739, 155] on div "Image Your custom text goes here Text Block Image Your custom text goes here Te…" at bounding box center [719, 142] width 293 height 69
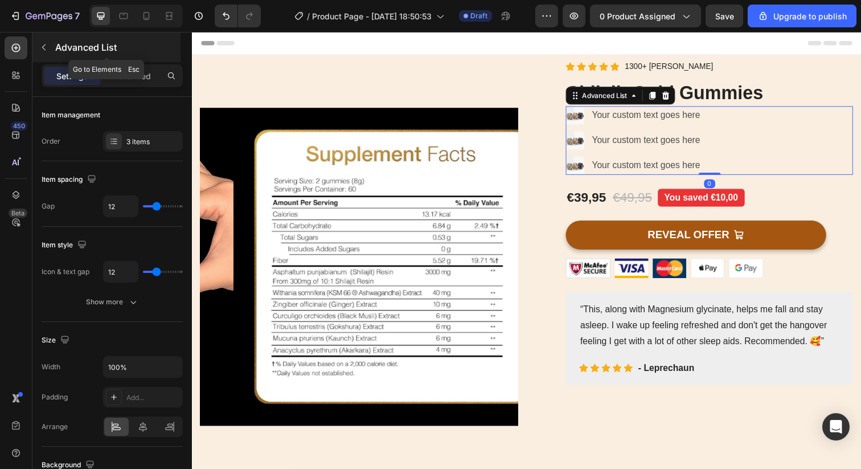
click at [38, 42] on button "button" at bounding box center [44, 47] width 18 height 18
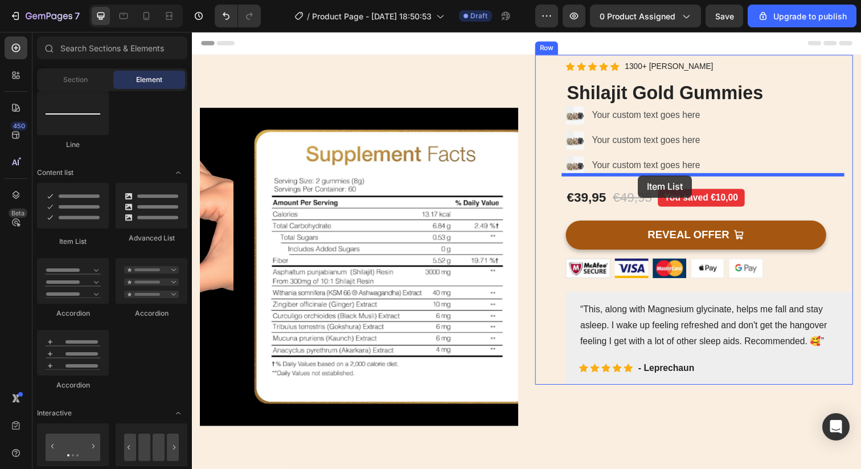
drag, startPoint x: 261, startPoint y: 234, endPoint x: 647, endPoint y: 178, distance: 390.6
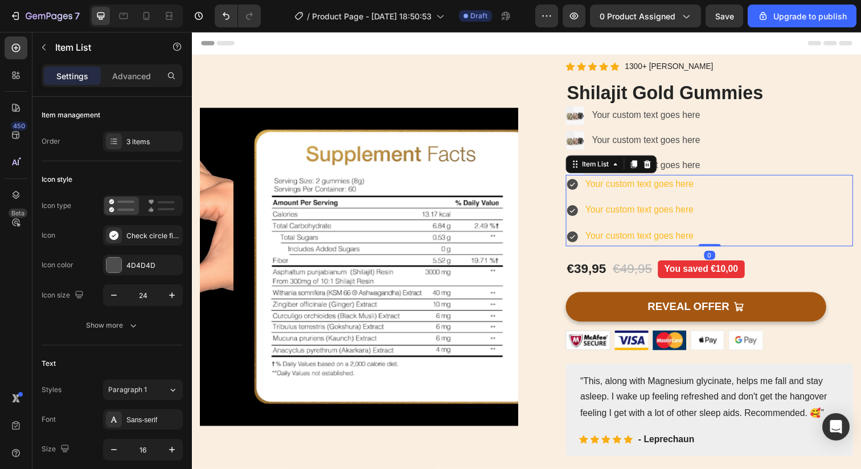
click at [577, 188] on icon at bounding box center [580, 187] width 11 height 11
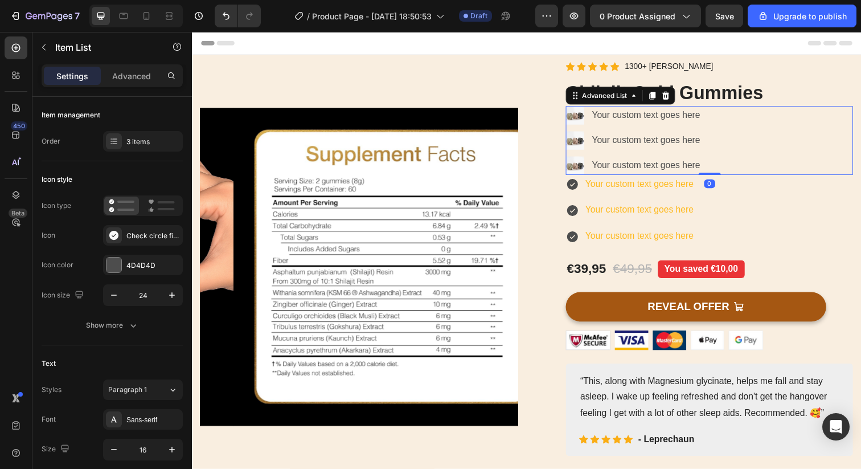
click at [734, 137] on div "Image Your custom text goes here Text Block Image Your custom text goes here Te…" at bounding box center [719, 142] width 293 height 69
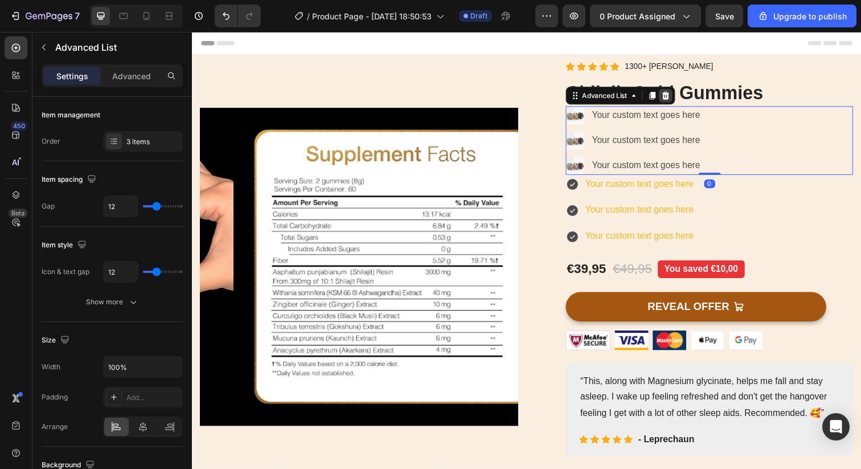
click at [674, 97] on icon at bounding box center [675, 97] width 7 height 8
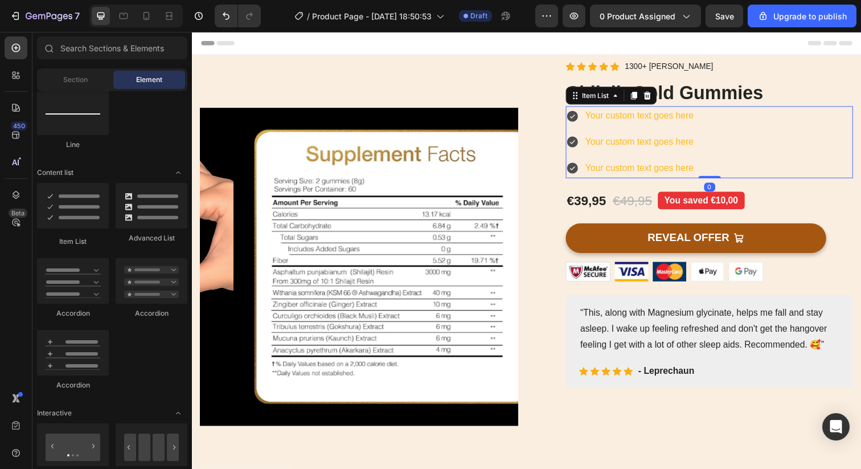
click at [645, 121] on div "Your custom text goes here" at bounding box center [649, 118] width 114 height 20
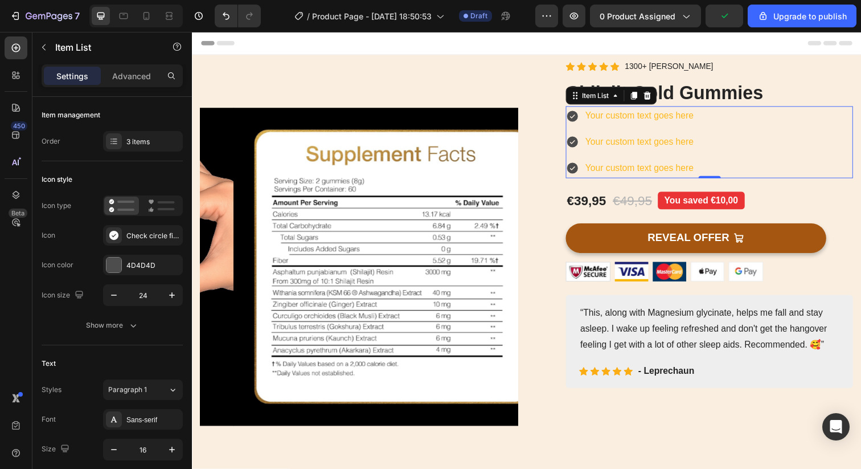
click at [650, 112] on div "Your custom text goes here" at bounding box center [649, 118] width 114 height 20
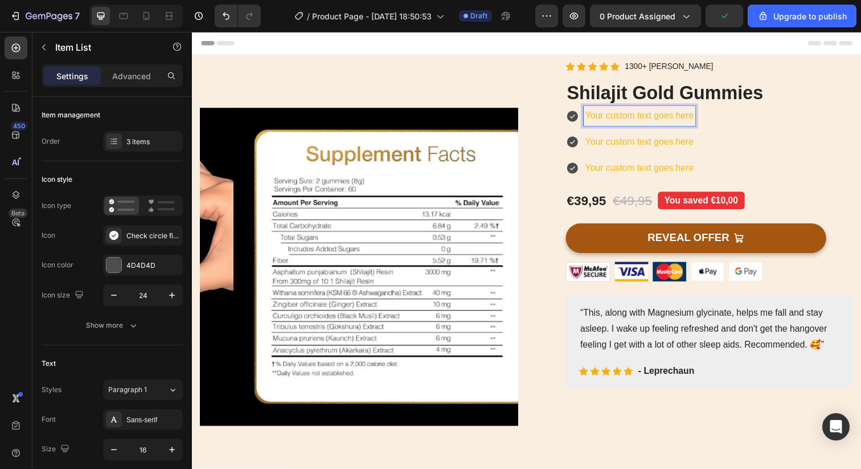
click at [650, 117] on p "Your custom text goes here" at bounding box center [648, 117] width 110 height 17
click at [647, 120] on p "Ausdauer & Energie in nur 2 Gummies täglich" at bounding box center [685, 117] width 185 height 17
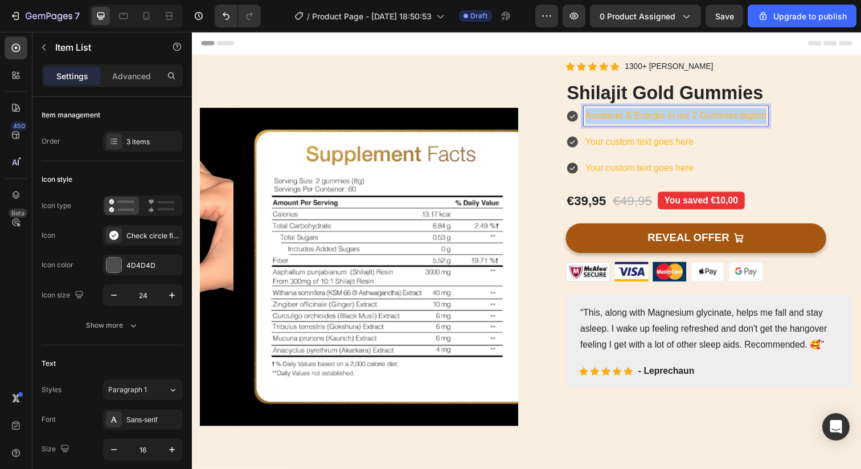
click at [647, 120] on p "Ausdauer & Energie in nur 2 Gummies täglich" at bounding box center [685, 117] width 185 height 17
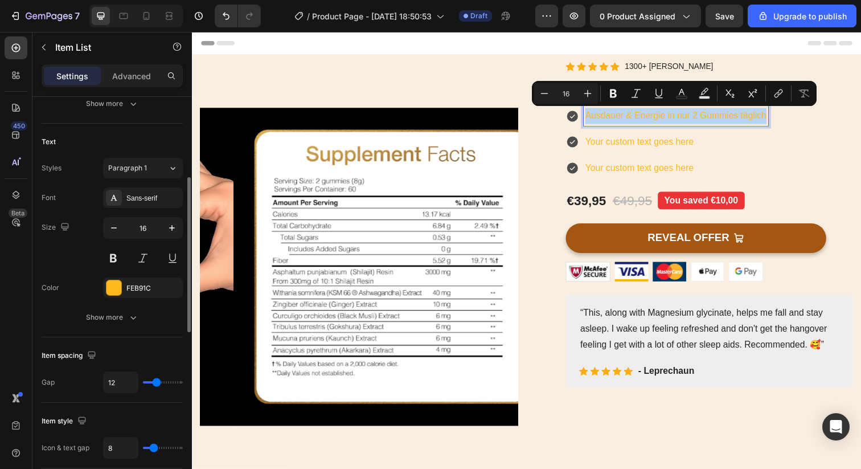
scroll to position [231, 0]
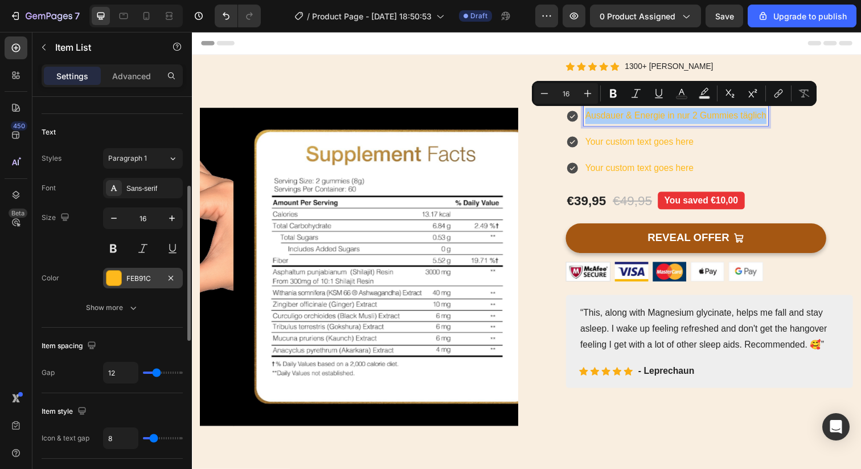
click at [138, 273] on div "FEB91C" at bounding box center [142, 278] width 33 height 10
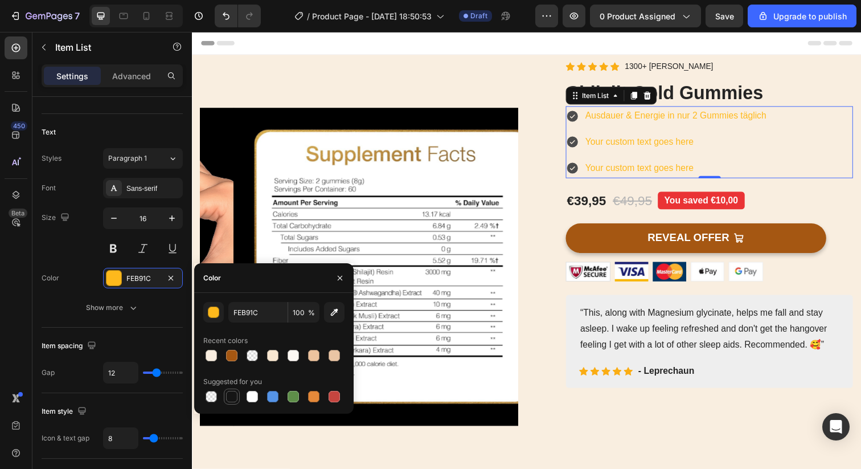
click at [232, 395] on div at bounding box center [231, 396] width 11 height 11
type input "151515"
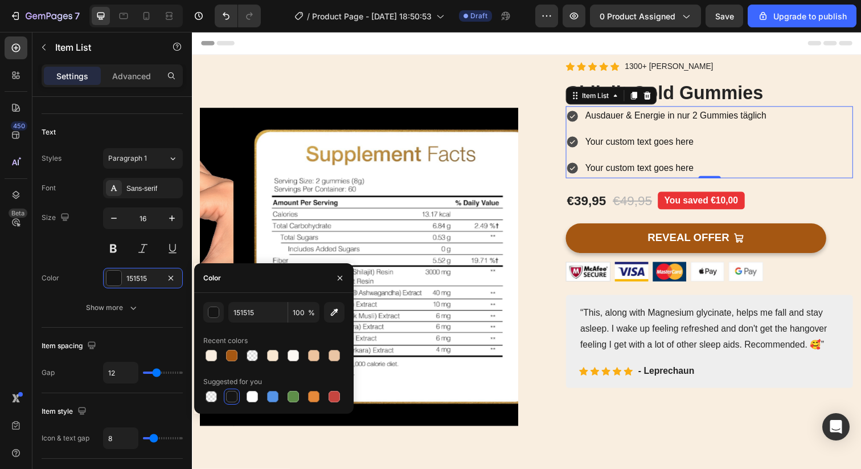
click at [639, 157] on div "Ausdauer & Energie in nur 2 Gummies täglich Your custom text goes here Your cus…" at bounding box center [676, 144] width 207 height 73
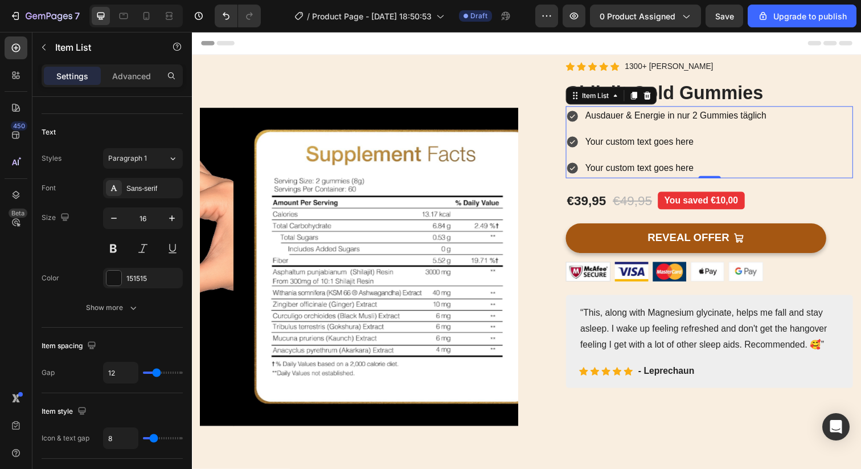
click at [575, 114] on icon at bounding box center [580, 117] width 11 height 11
click at [583, 118] on div "Ausdauer & Energie in nur 2 Gummies täglich" at bounding box center [676, 118] width 207 height 20
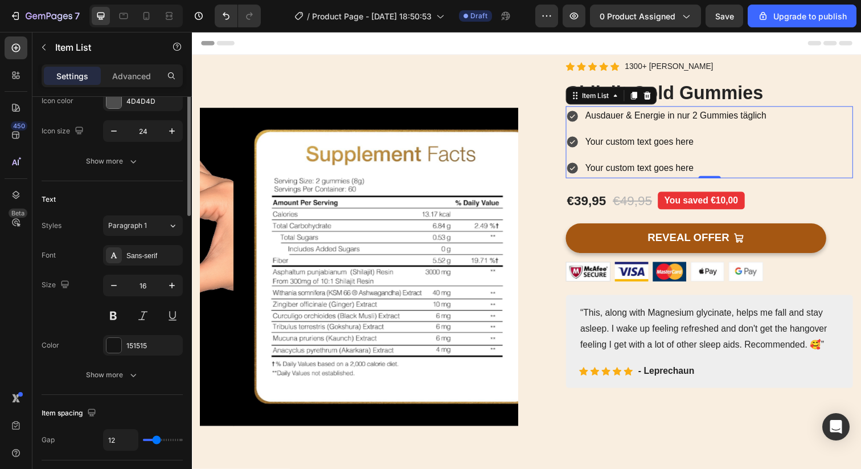
scroll to position [0, 0]
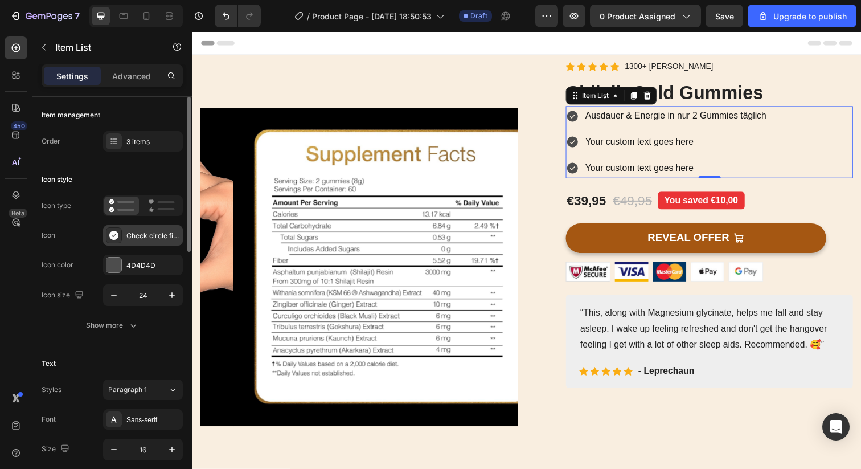
click at [147, 236] on div "Check circle filled" at bounding box center [153, 236] width 54 height 10
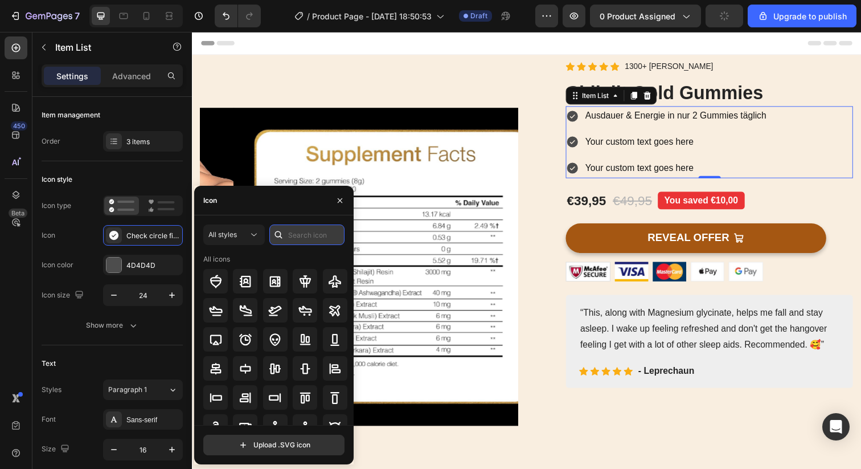
click at [301, 235] on input "text" at bounding box center [306, 234] width 75 height 20
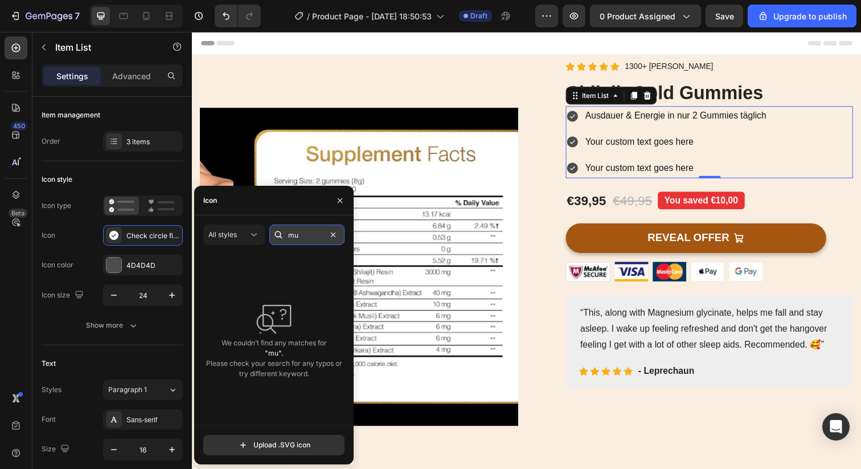
type input "m"
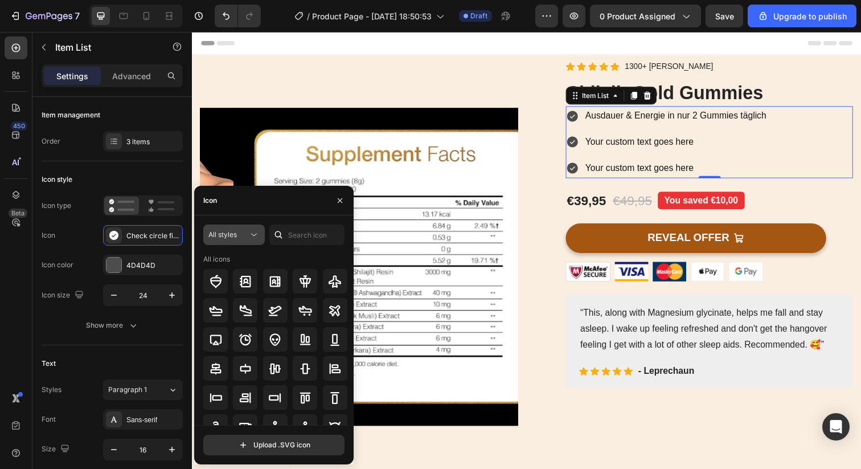
click at [248, 233] on icon at bounding box center [253, 234] width 11 height 11
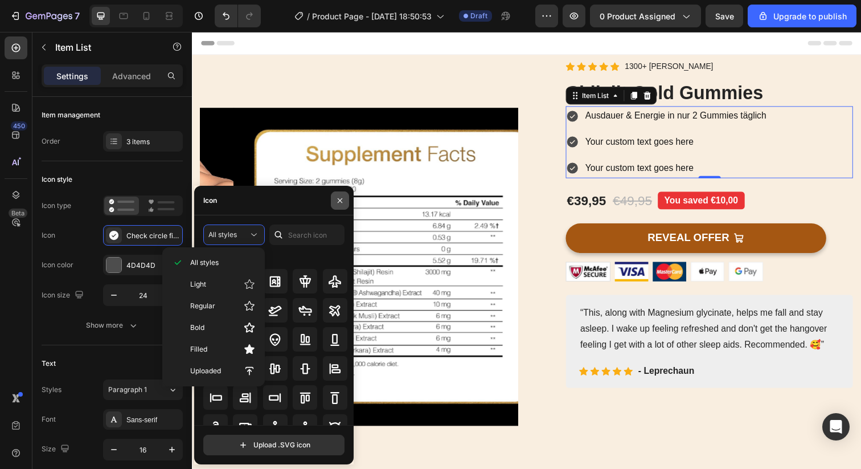
click at [348, 200] on button "button" at bounding box center [340, 200] width 18 height 18
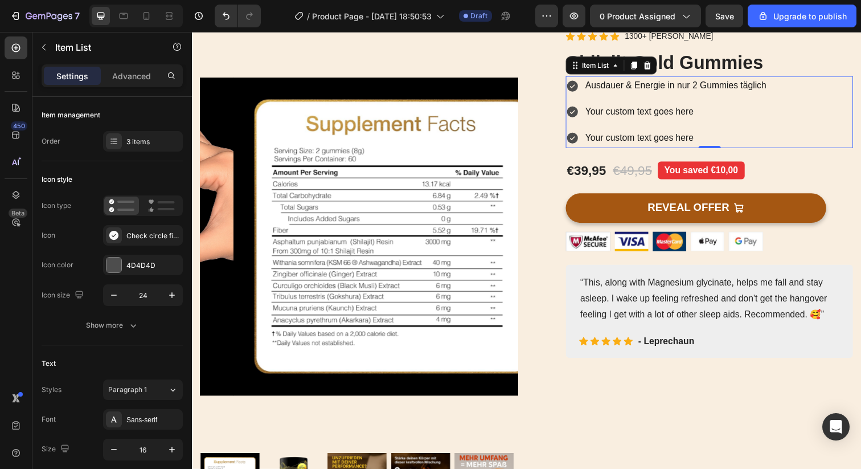
scroll to position [32, 0]
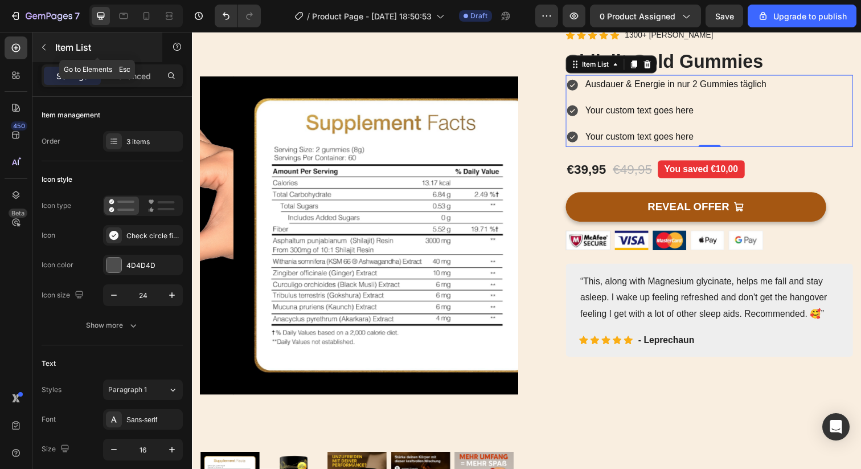
click at [42, 44] on icon "button" at bounding box center [43, 47] width 9 height 9
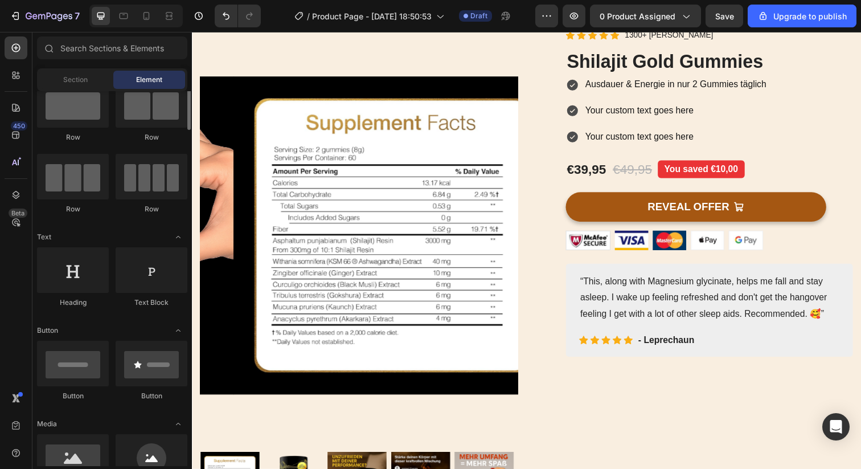
scroll to position [28, 0]
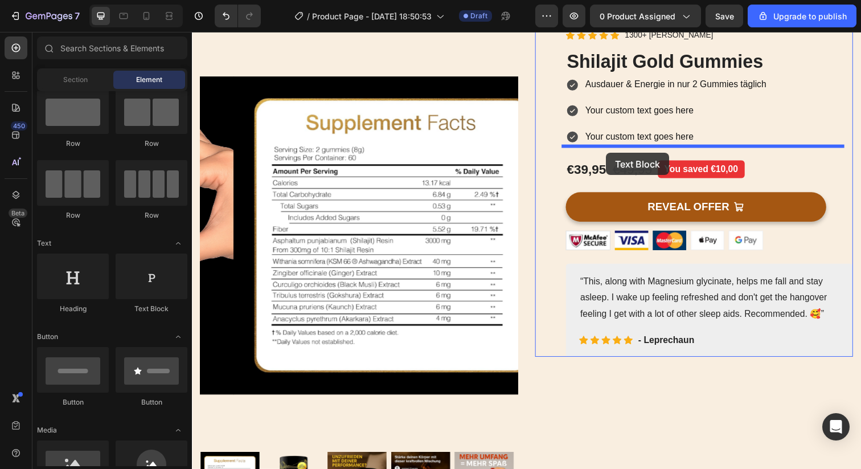
drag, startPoint x: 334, startPoint y: 306, endPoint x: 614, endPoint y: 155, distance: 318.7
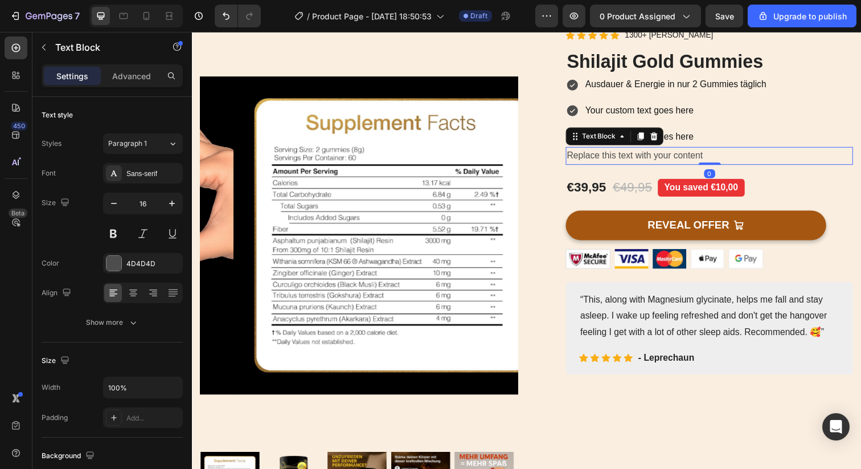
click at [627, 156] on div "Replace this text with your content" at bounding box center [719, 158] width 293 height 19
click at [627, 156] on p "Replace this text with your content" at bounding box center [720, 158] width 291 height 17
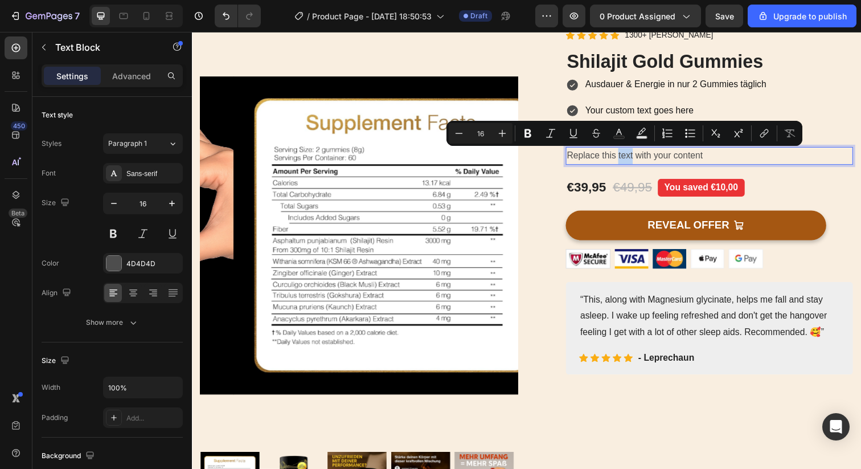
click at [627, 156] on p "Replace this text with your content" at bounding box center [720, 158] width 291 height 17
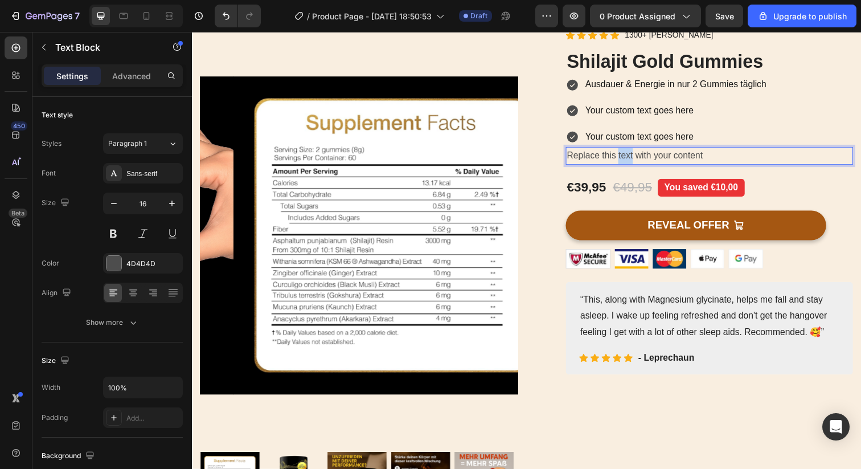
click at [627, 156] on p "Replace this text with your content" at bounding box center [720, 158] width 291 height 17
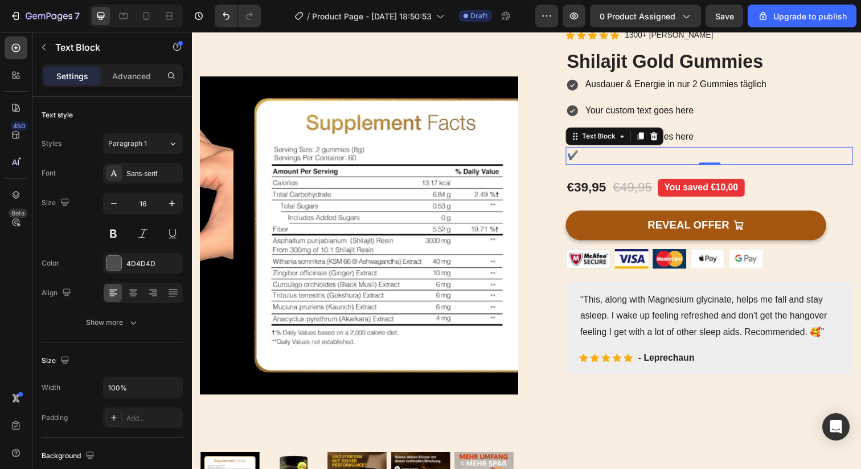
click at [615, 159] on p "✔️" at bounding box center [720, 158] width 291 height 17
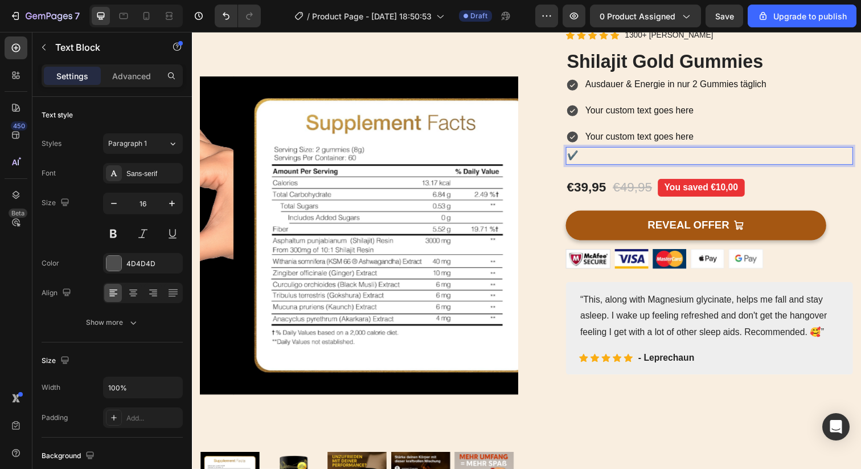
click at [615, 159] on p "✔️" at bounding box center [720, 158] width 291 height 17
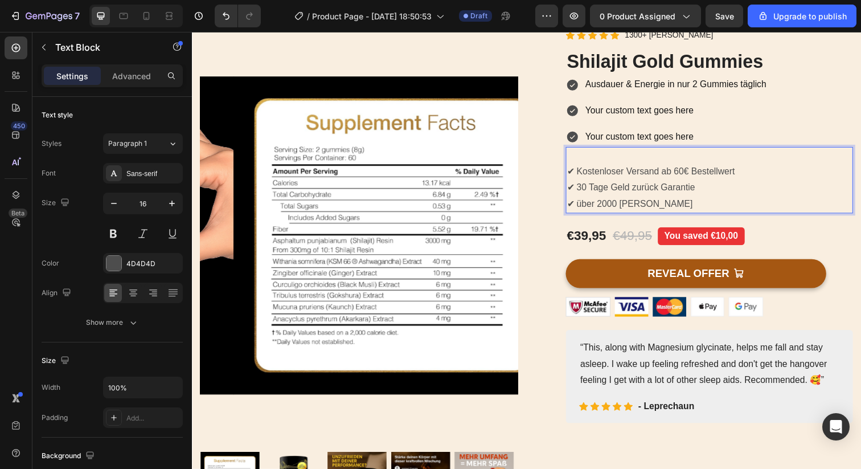
click at [577, 162] on p "✔ Kostenloser Versand ab 60€ Bestellwert" at bounding box center [720, 166] width 291 height 33
click at [577, 162] on p "⁠⁠⁠⁠⁠⁠⁠ ✔ Kostenloser Versand ab 60€ Bestellwert" at bounding box center [720, 166] width 291 height 33
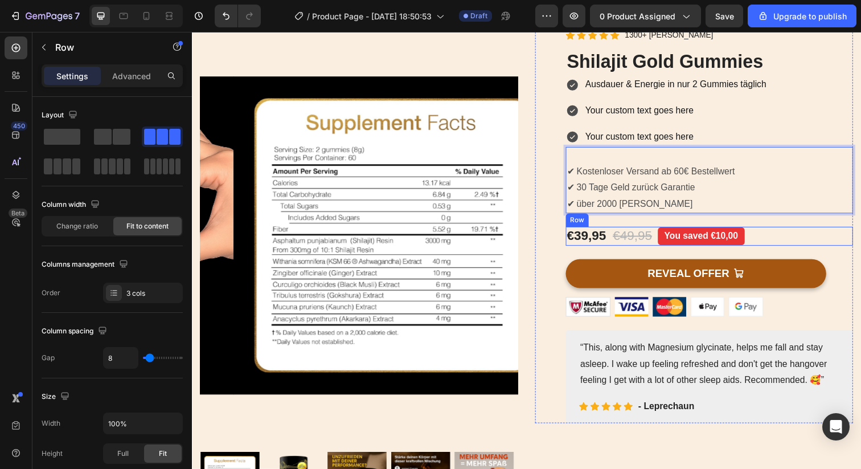
click at [807, 234] on div "€39,95 Product Price Product Price €49,95 Compare Price Compare Price You saved…" at bounding box center [719, 240] width 293 height 19
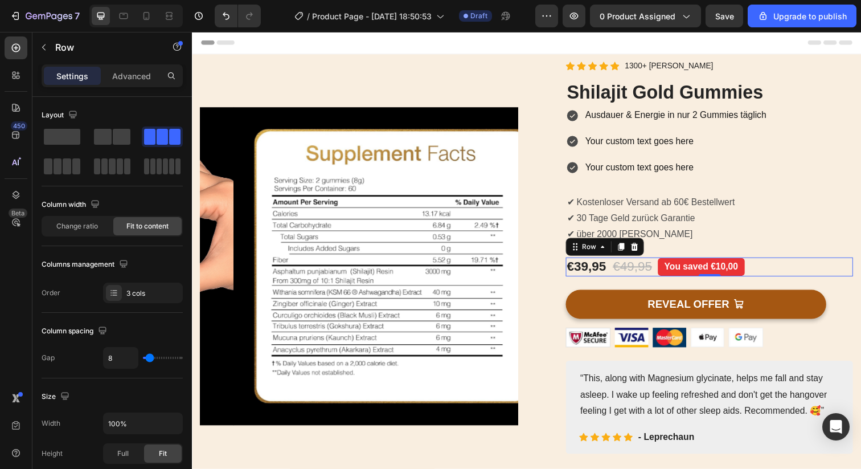
scroll to position [0, 0]
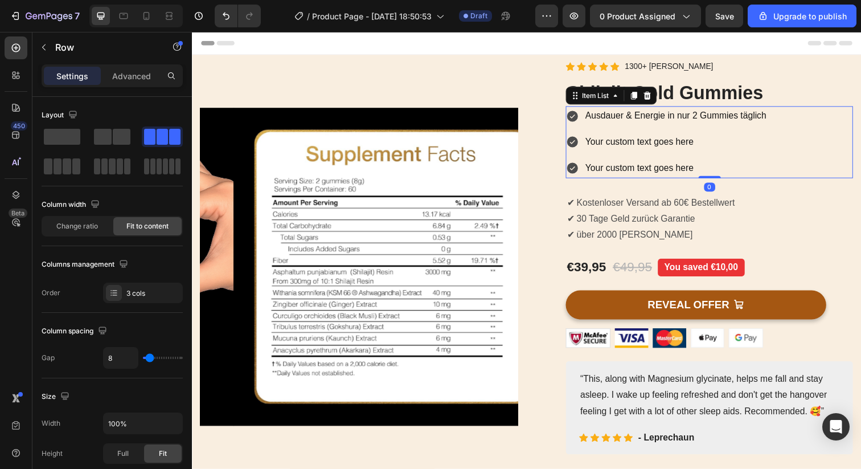
click at [643, 120] on p "Ausdauer & Energie in nur 2 Gummies täglich" at bounding box center [685, 117] width 185 height 17
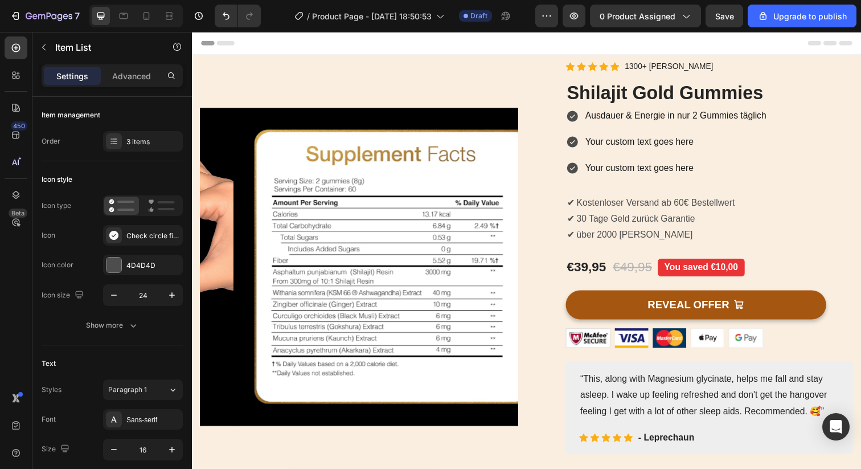
click at [813, 162] on div "Ausdauer & Energie in nur 2 Gummies täglich Your custom text goes here Your cus…" at bounding box center [719, 144] width 293 height 73
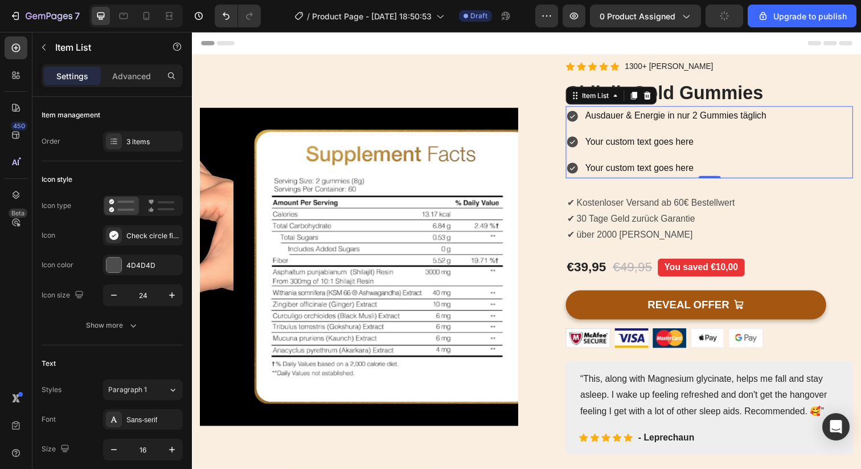
click at [802, 139] on div "Ausdauer & Energie in nur 2 Gummies täglich Your custom text goes here Your cus…" at bounding box center [719, 144] width 293 height 73
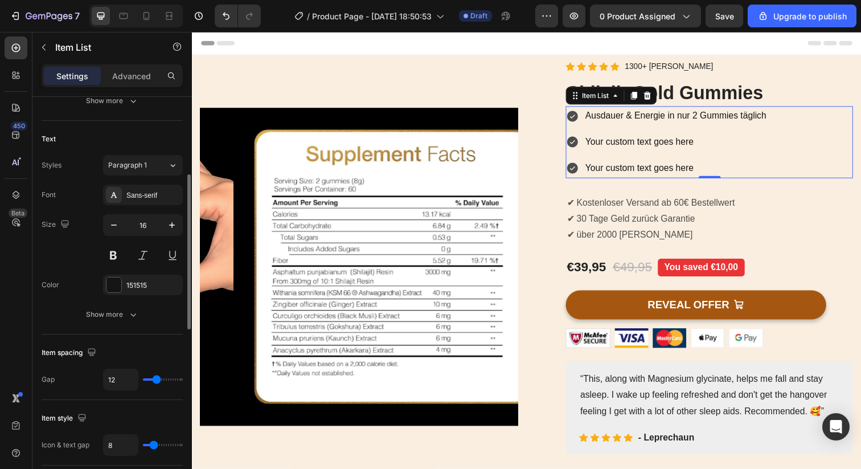
scroll to position [228, 0]
type input "13"
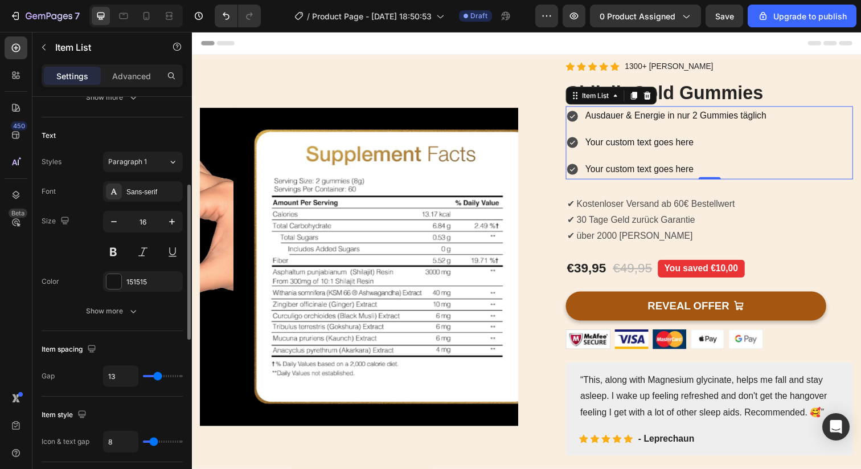
type input "12"
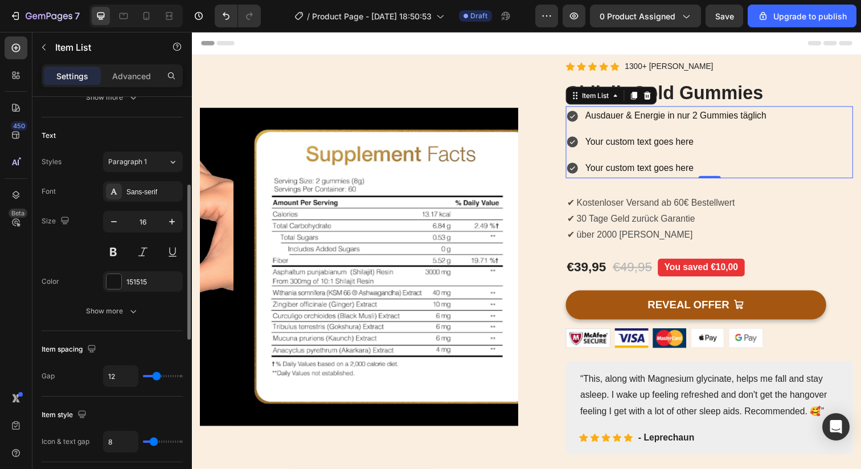
type input "11"
type input "10"
type input "9"
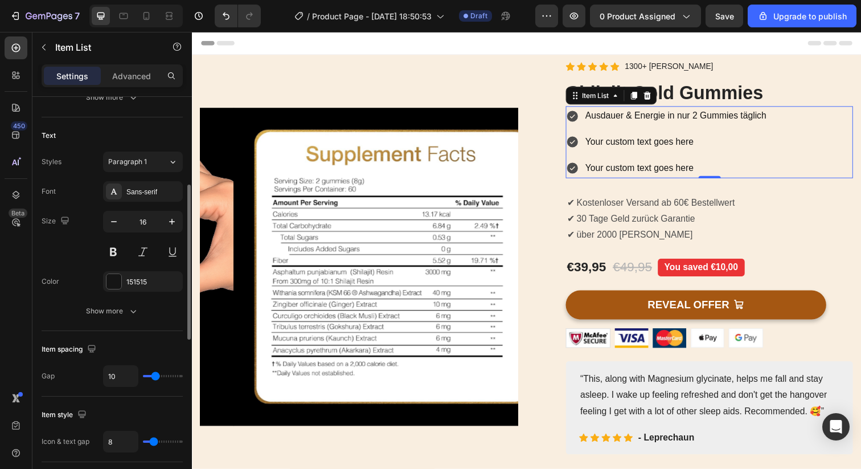
type input "9"
type input "8"
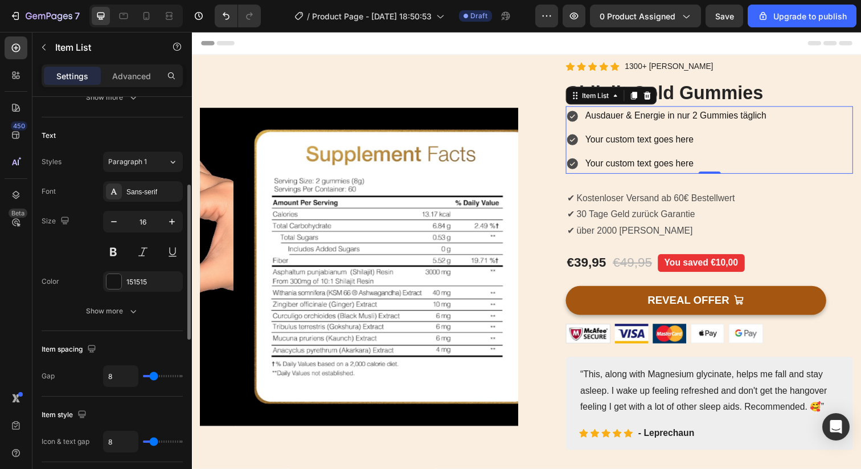
type input "7"
type input "6"
type input "5"
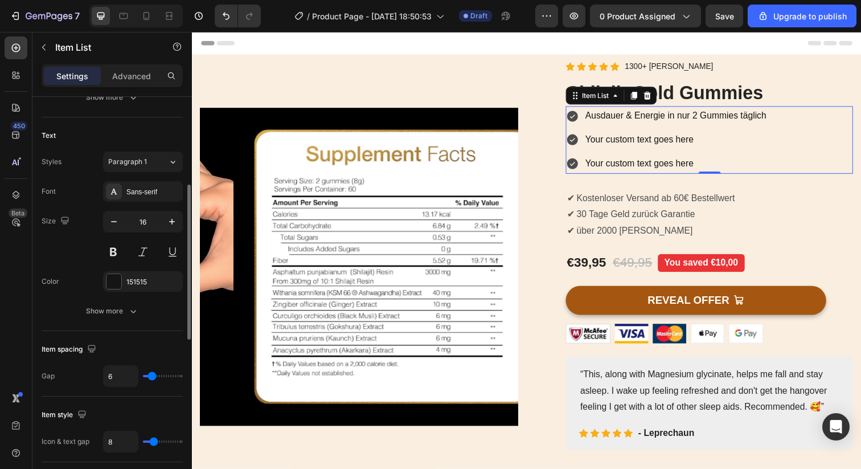
type input "5"
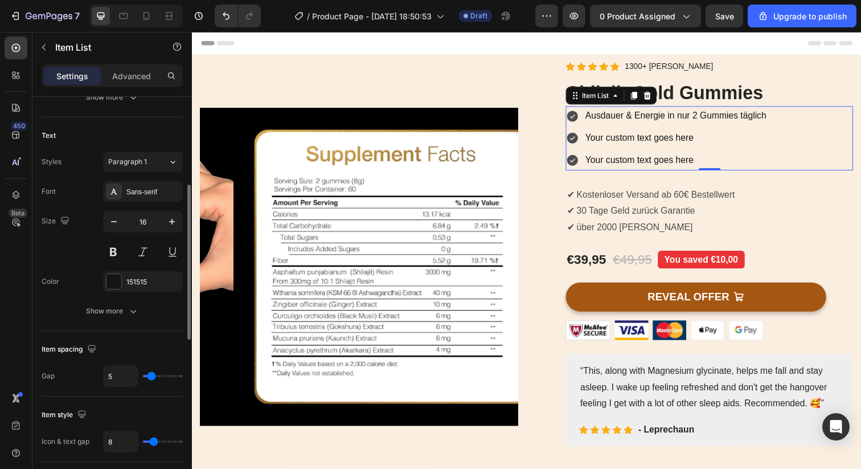
type input "4"
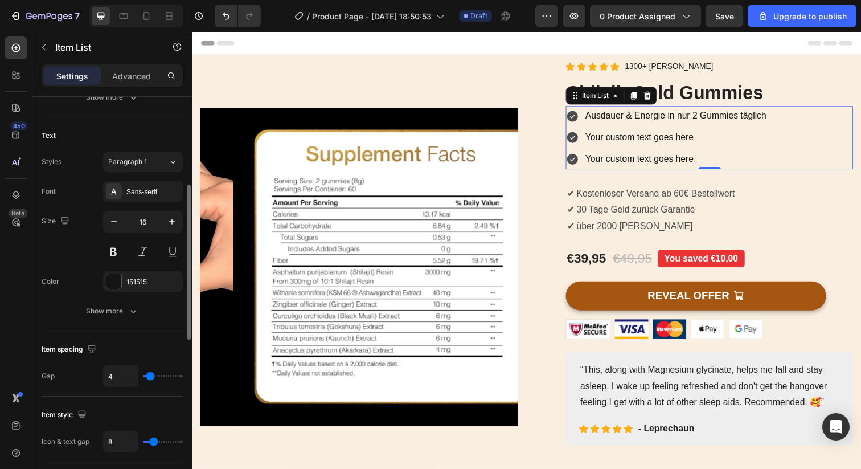
type input "3"
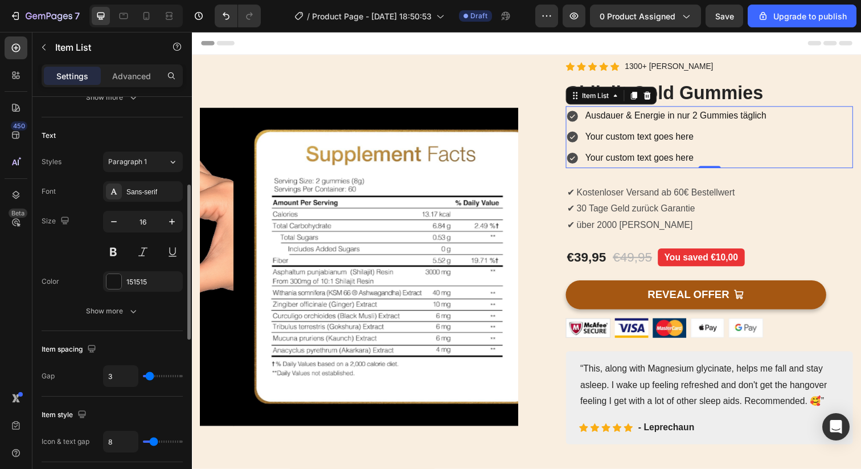
type input "4"
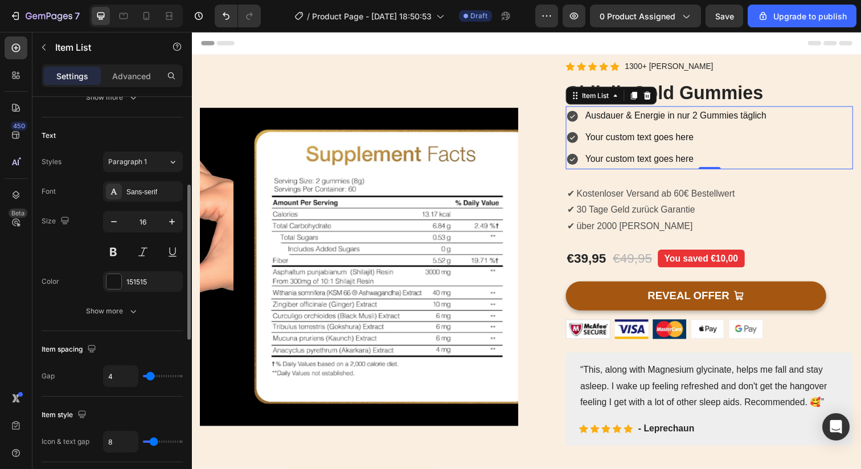
type input "5"
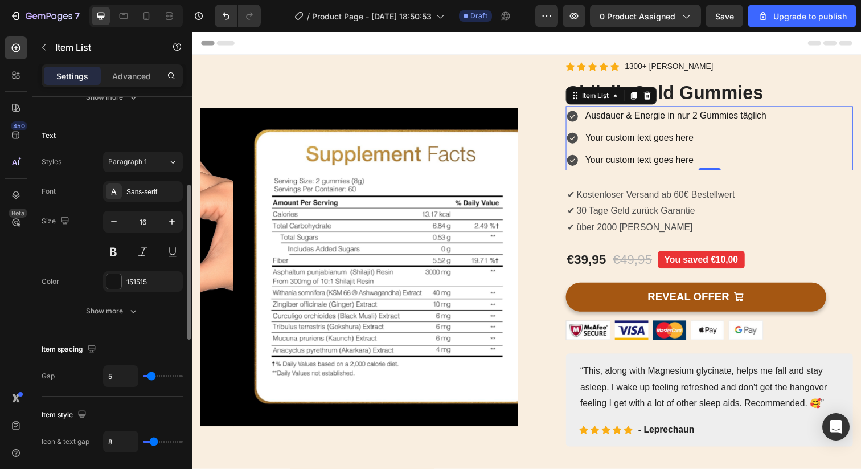
drag, startPoint x: 157, startPoint y: 377, endPoint x: 151, endPoint y: 376, distance: 5.8
type input "5"
click at [151, 376] on input "range" at bounding box center [163, 376] width 40 height 2
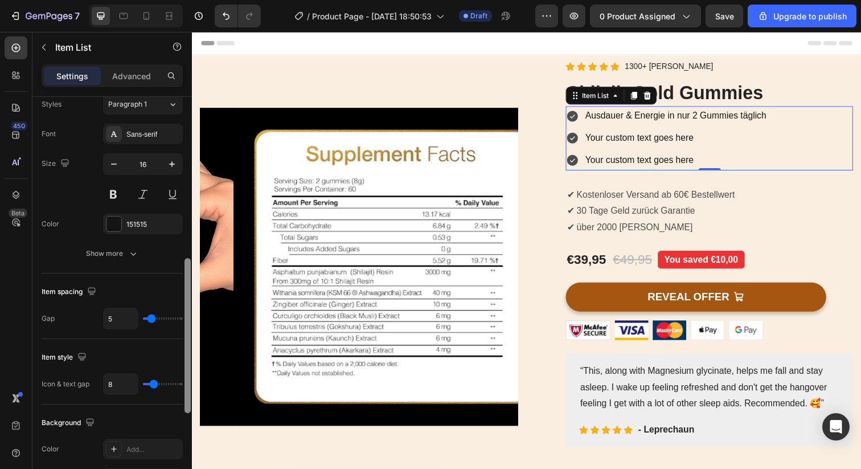
scroll to position [268, 0]
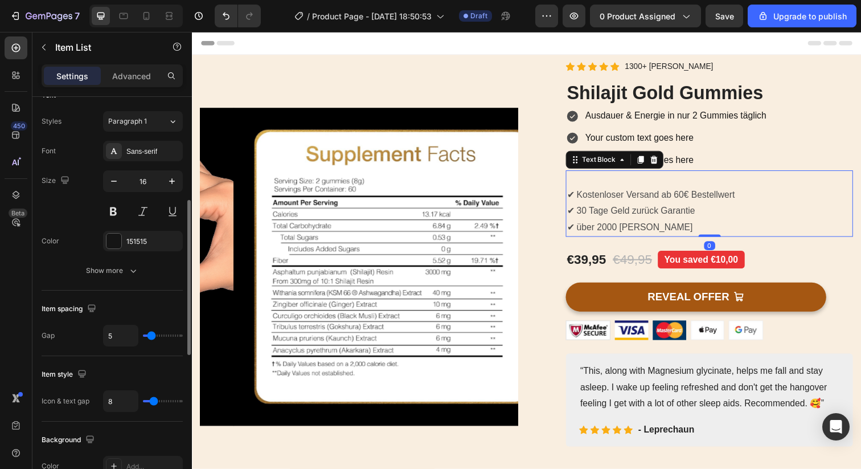
click at [660, 183] on p "Rich Text Editor. Editing area: main" at bounding box center [720, 182] width 291 height 17
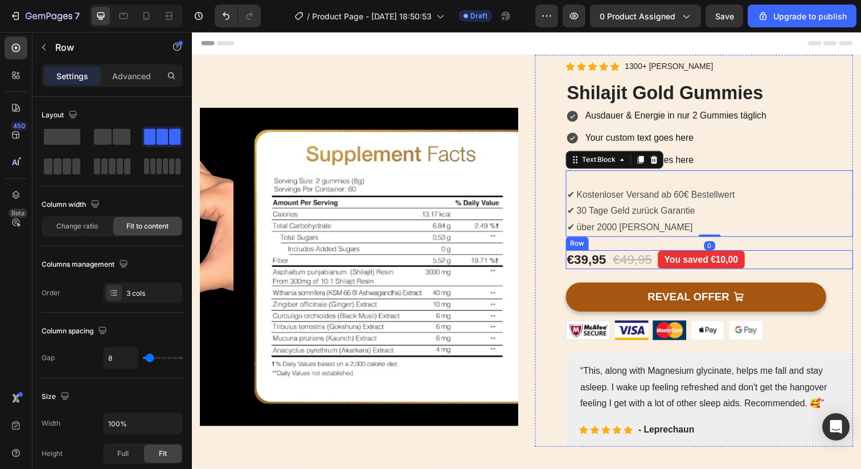
click at [794, 266] on div "€39,95 Product Price Product Price €49,95 Compare Price Compare Price You saved…" at bounding box center [719, 264] width 293 height 19
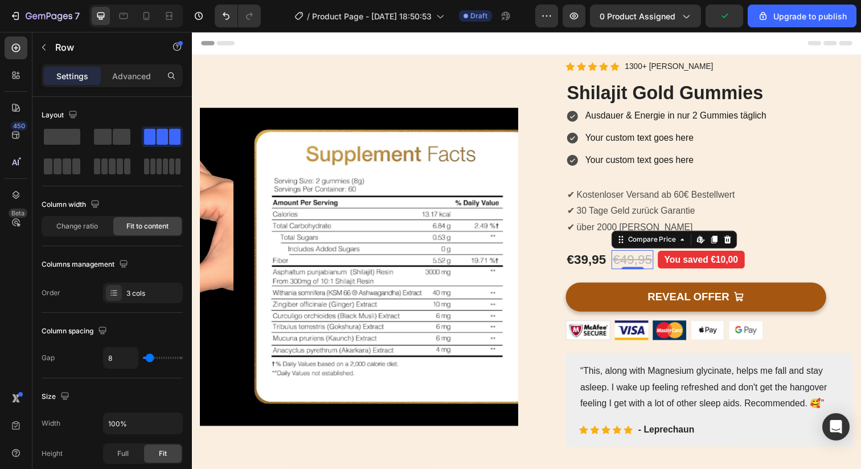
click at [628, 263] on div "€49,95" at bounding box center [641, 264] width 42 height 19
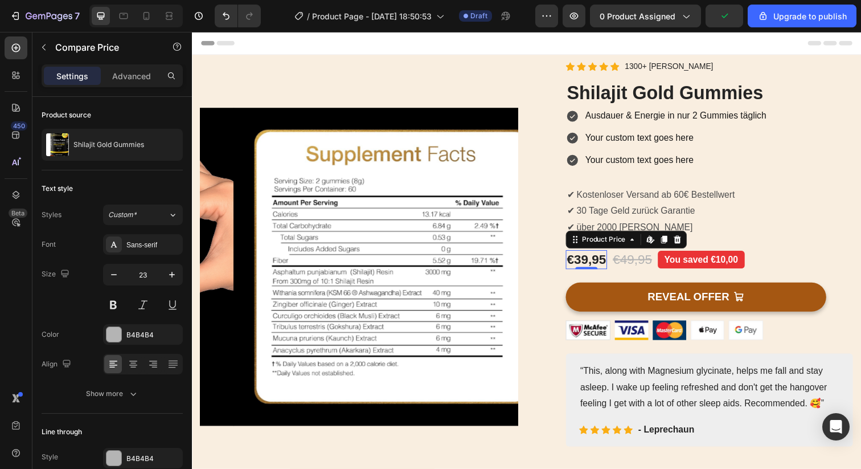
click at [590, 263] on div "€39,95" at bounding box center [594, 264] width 42 height 19
click at [684, 243] on icon at bounding box center [687, 244] width 7 height 8
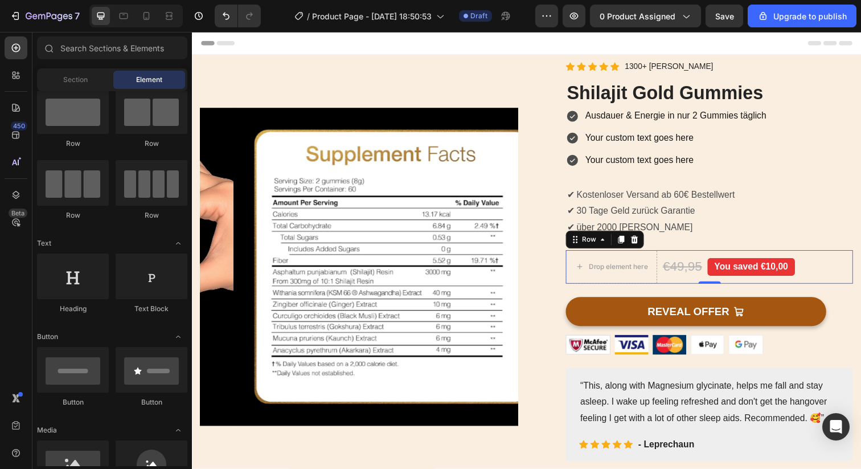
click at [846, 272] on div "Drop element here €49,95 Compare Price Compare Price You saved €10,00 Product B…" at bounding box center [719, 272] width 293 height 34
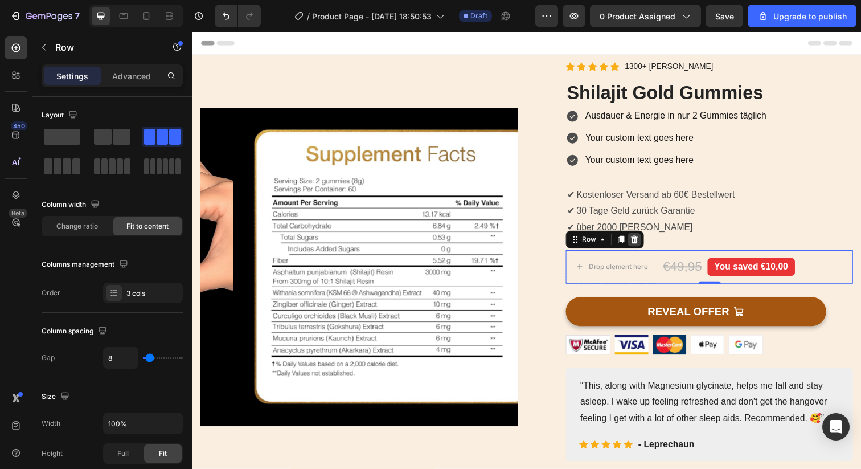
click at [640, 241] on icon at bounding box center [643, 244] width 7 height 8
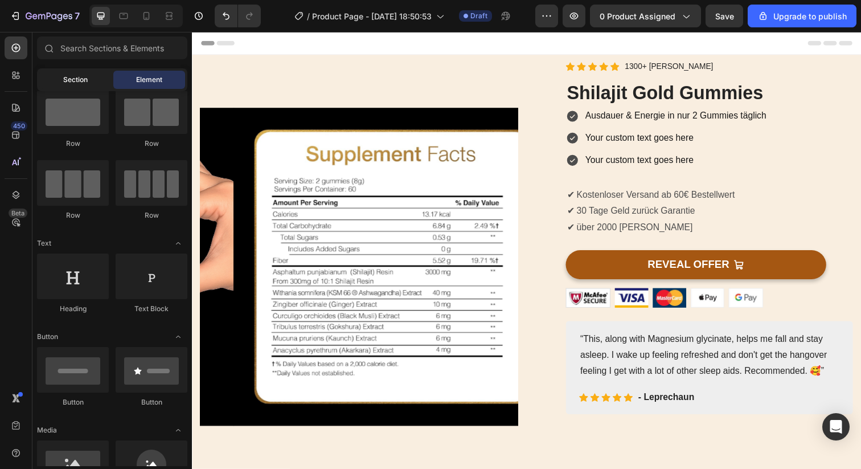
click at [81, 80] on span "Section" at bounding box center [75, 80] width 24 height 10
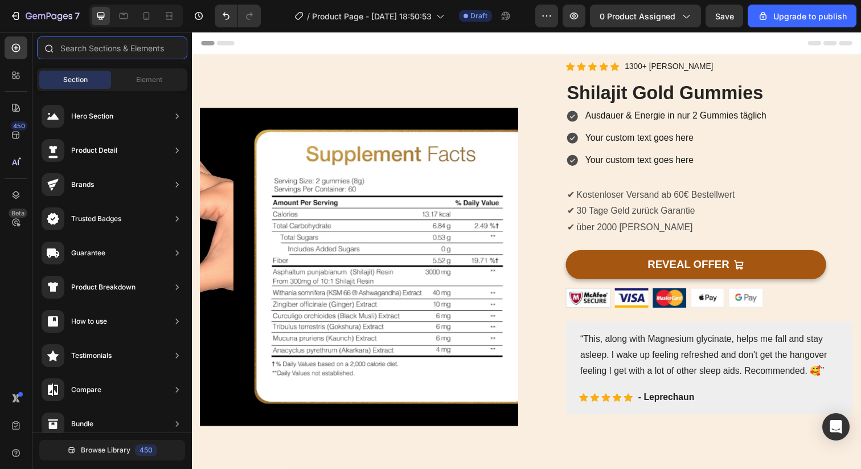
click at [85, 44] on input "text" at bounding box center [112, 47] width 150 height 23
click at [19, 67] on div at bounding box center [16, 75] width 23 height 23
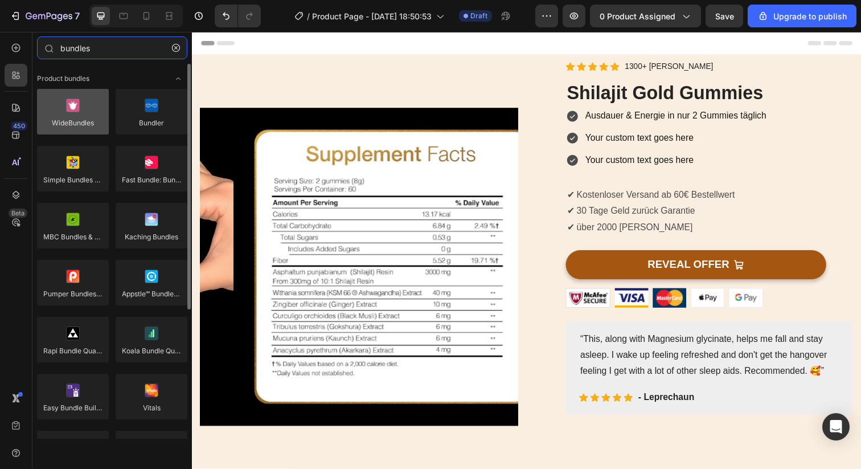
type input "bundles"
click at [84, 117] on div at bounding box center [73, 112] width 72 height 46
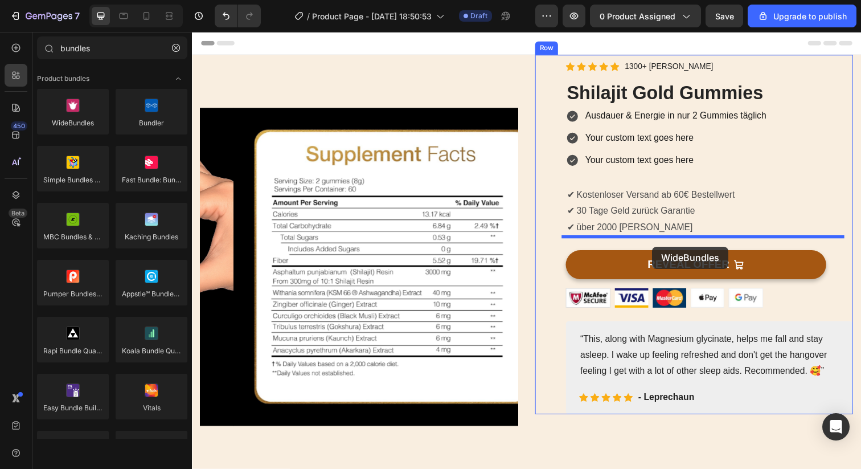
drag, startPoint x: 264, startPoint y: 143, endPoint x: 662, endPoint y: 251, distance: 412.3
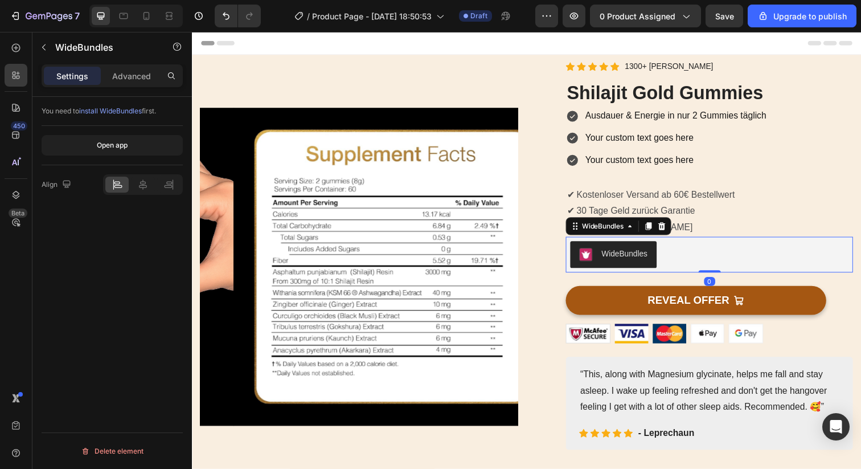
click at [633, 260] on div "WideBundles" at bounding box center [633, 258] width 47 height 12
click at [129, 75] on p "Advanced" at bounding box center [131, 76] width 39 height 12
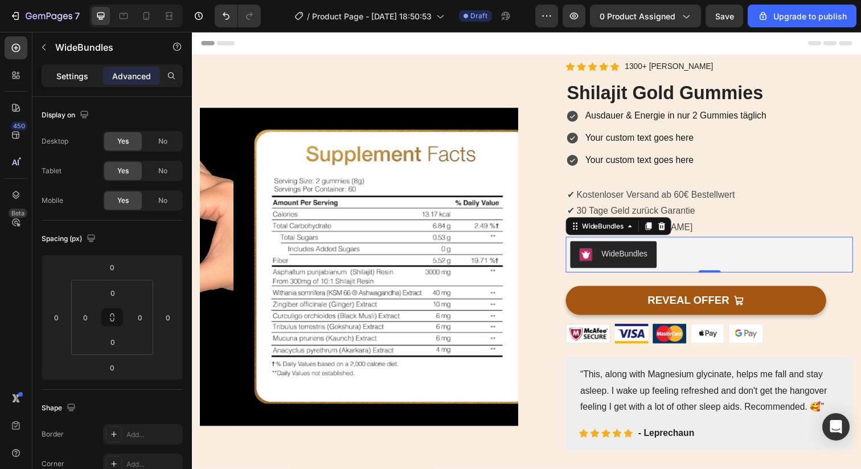
click at [72, 80] on p "Settings" at bounding box center [72, 76] width 32 height 12
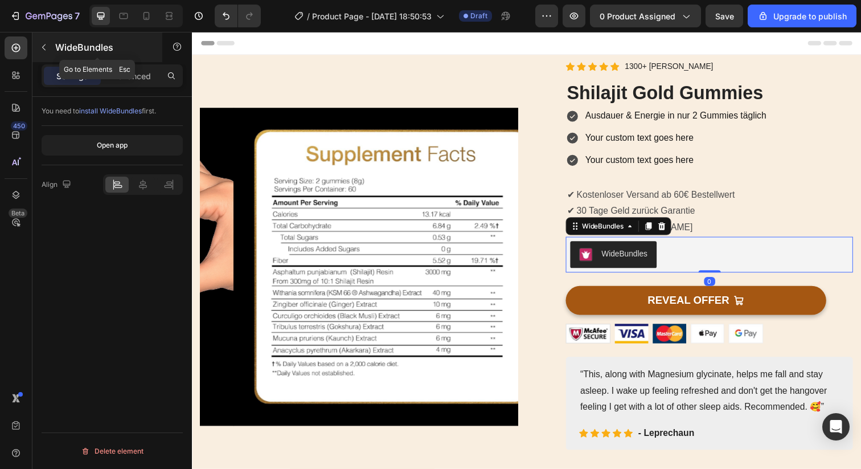
click at [48, 48] on button "button" at bounding box center [44, 47] width 18 height 18
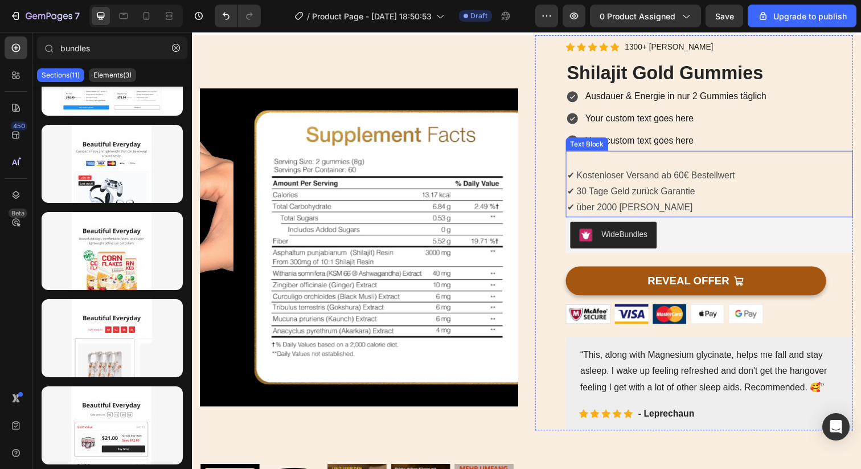
scroll to position [22, 0]
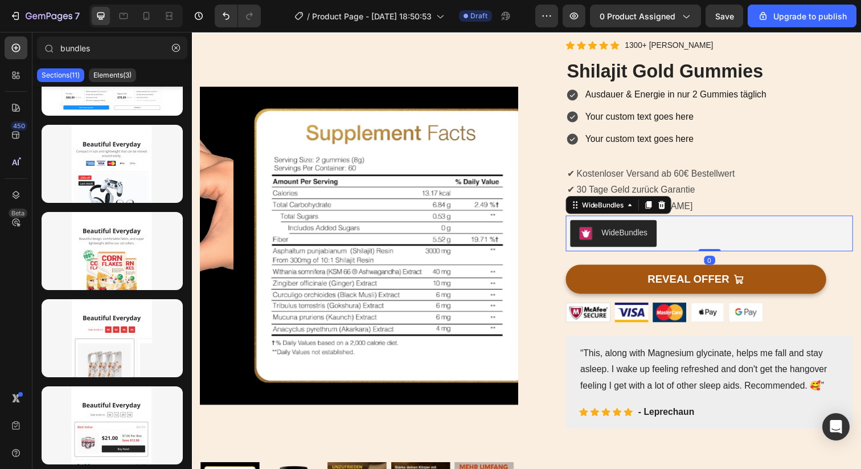
click at [775, 244] on div "WideBundles" at bounding box center [720, 237] width 284 height 27
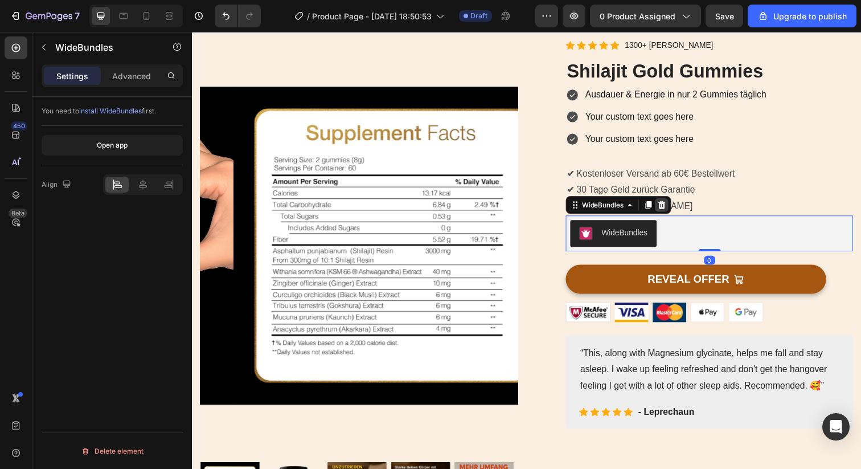
click at [668, 209] on icon at bounding box center [671, 208] width 9 height 9
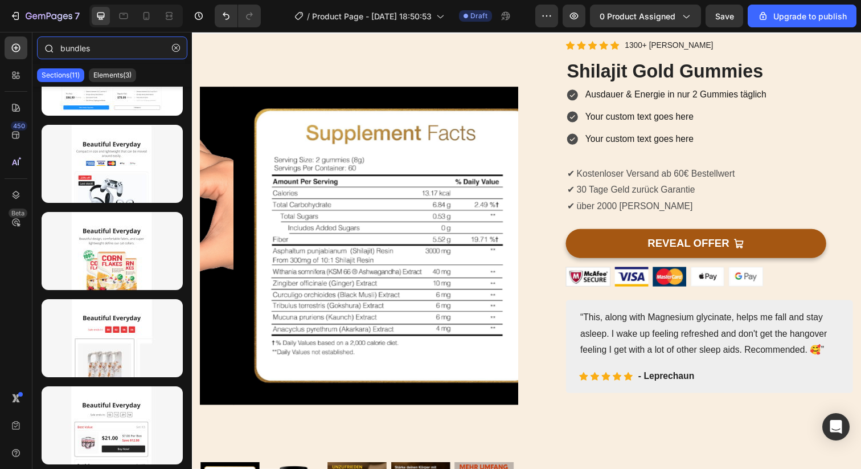
click at [138, 46] on input "bundles" at bounding box center [112, 47] width 150 height 23
click at [173, 46] on icon "button" at bounding box center [176, 48] width 8 height 8
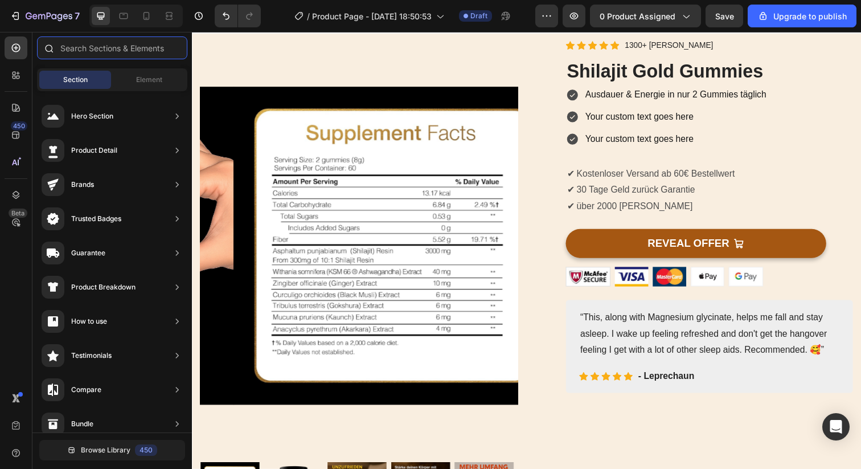
click at [144, 47] on input "text" at bounding box center [112, 47] width 150 height 23
click at [161, 85] on div "Element" at bounding box center [149, 80] width 72 height 18
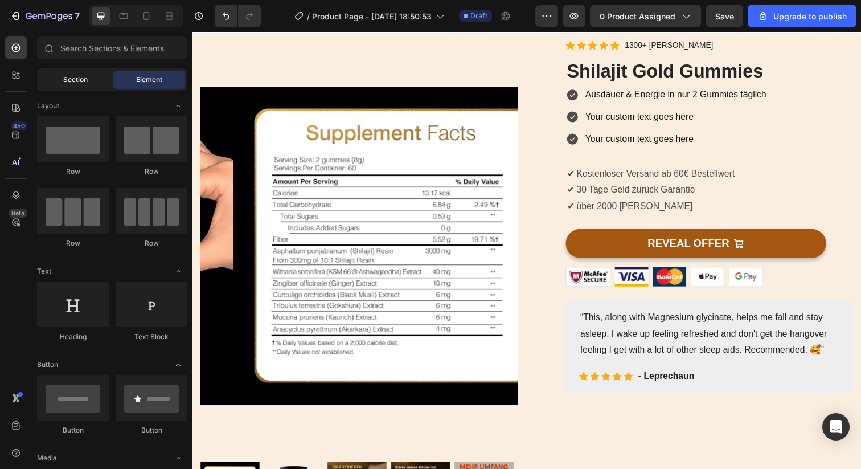
click at [75, 87] on div "Section" at bounding box center [75, 80] width 72 height 18
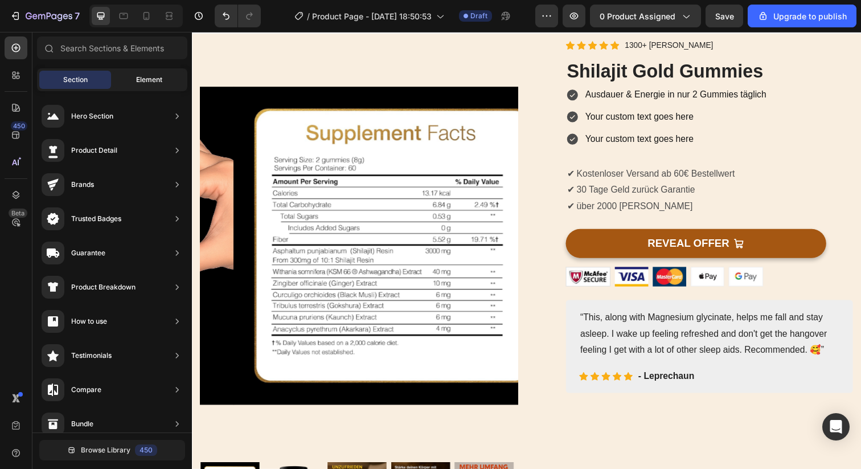
click at [153, 83] on span "Element" at bounding box center [149, 80] width 26 height 10
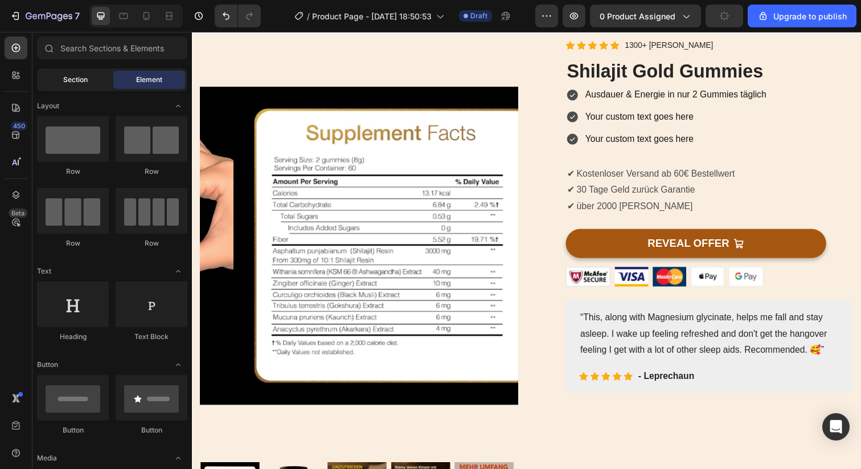
click at [80, 77] on span "Section" at bounding box center [75, 80] width 24 height 10
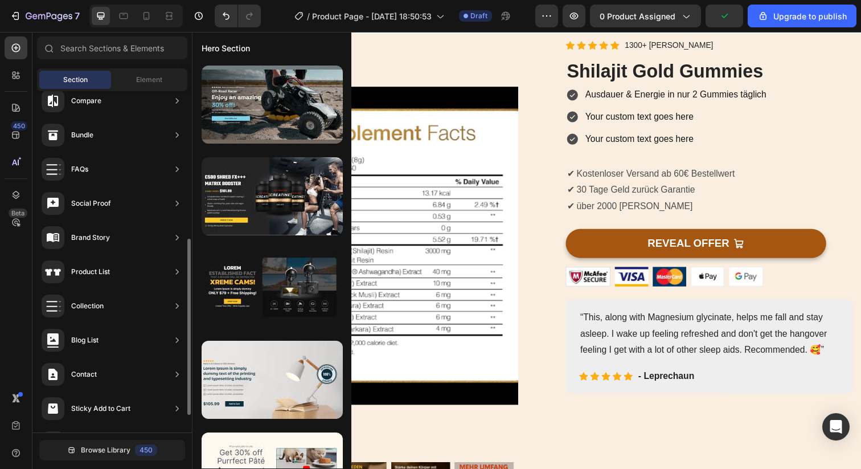
scroll to position [286, 0]
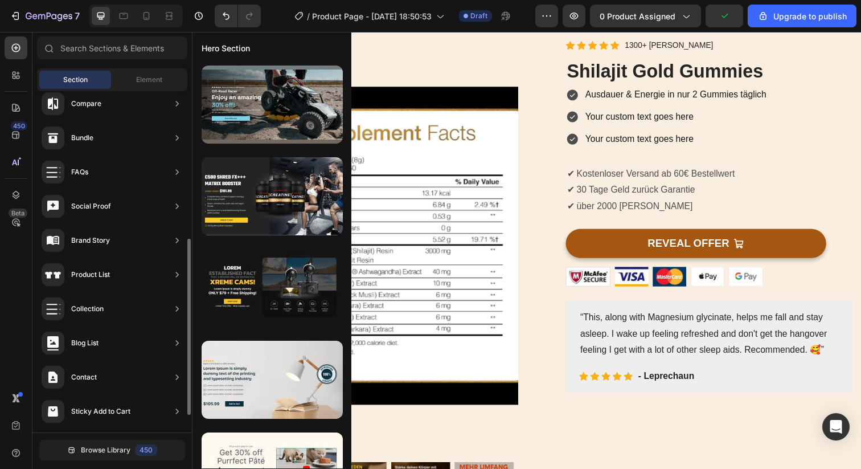
click at [138, 140] on div "Bundle" at bounding box center [112, 138] width 150 height 32
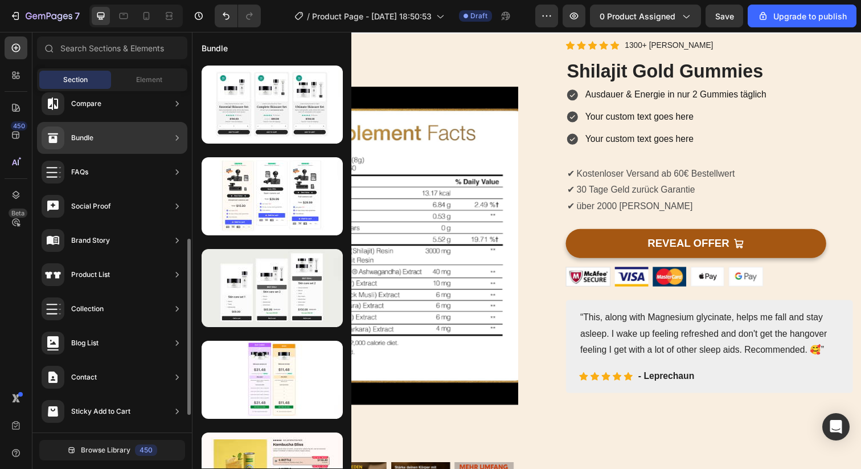
click at [93, 133] on div "Bundle" at bounding box center [82, 137] width 22 height 11
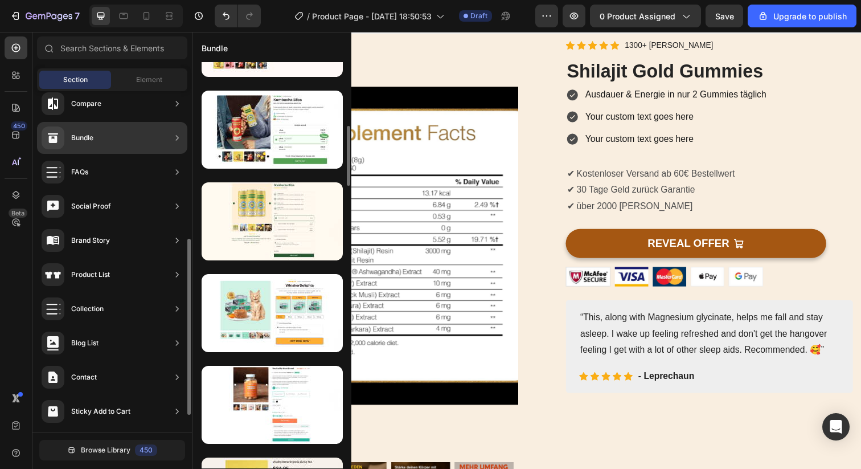
scroll to position [46, 0]
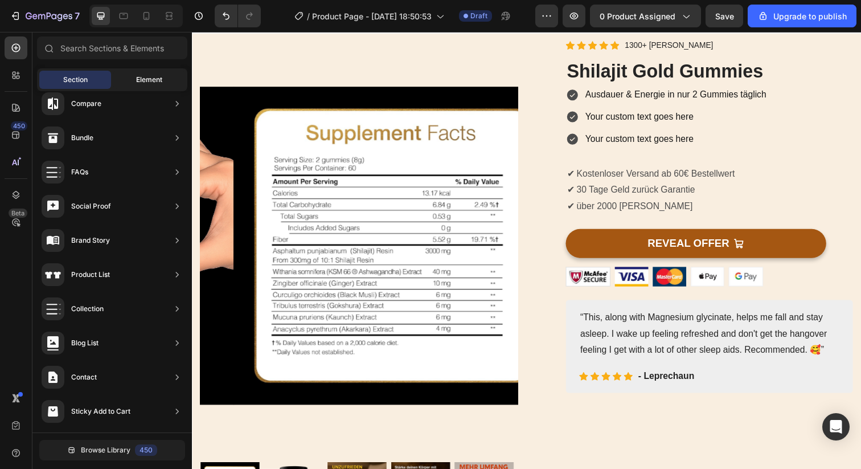
click at [134, 79] on div "Element" at bounding box center [149, 80] width 72 height 18
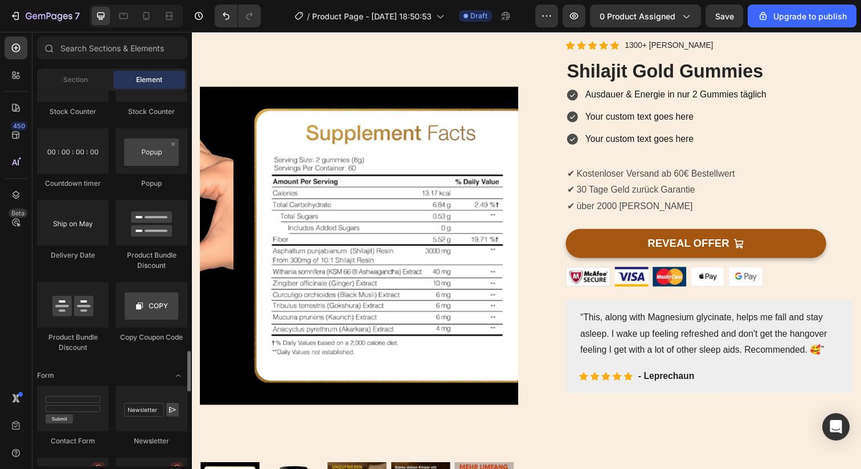
scroll to position [2402, 0]
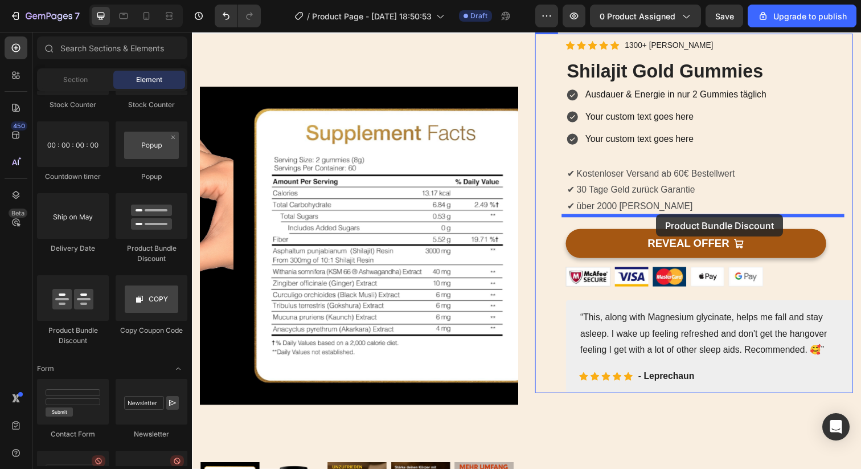
drag, startPoint x: 346, startPoint y: 254, endPoint x: 666, endPoint y: 218, distance: 322.0
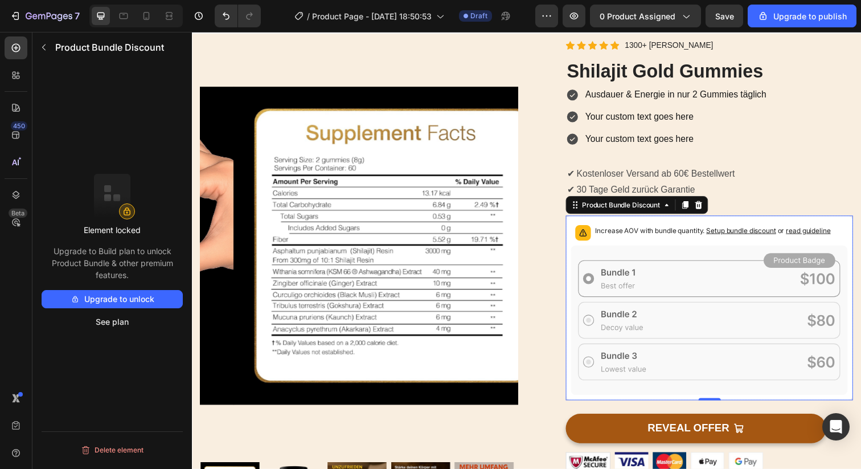
click at [738, 234] on span "Setup bundle discount" at bounding box center [752, 234] width 71 height 9
click at [133, 303] on button "Upgrade to unlock" at bounding box center [112, 299] width 141 height 18
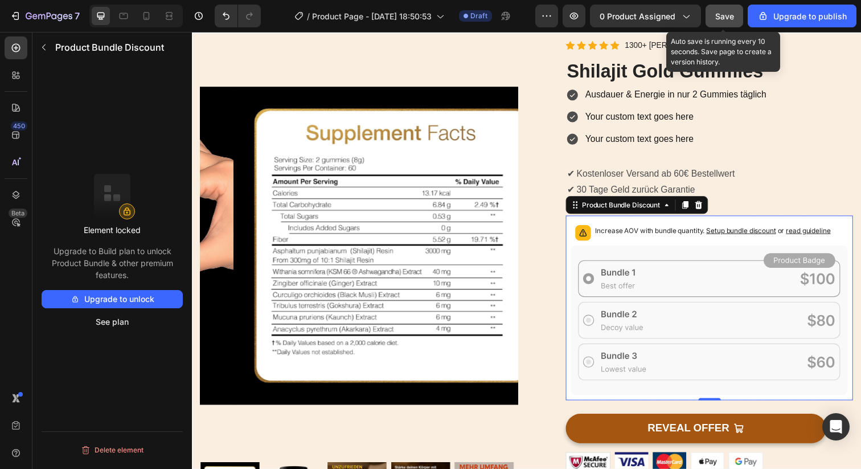
click at [717, 7] on button "Save" at bounding box center [724, 16] width 38 height 23
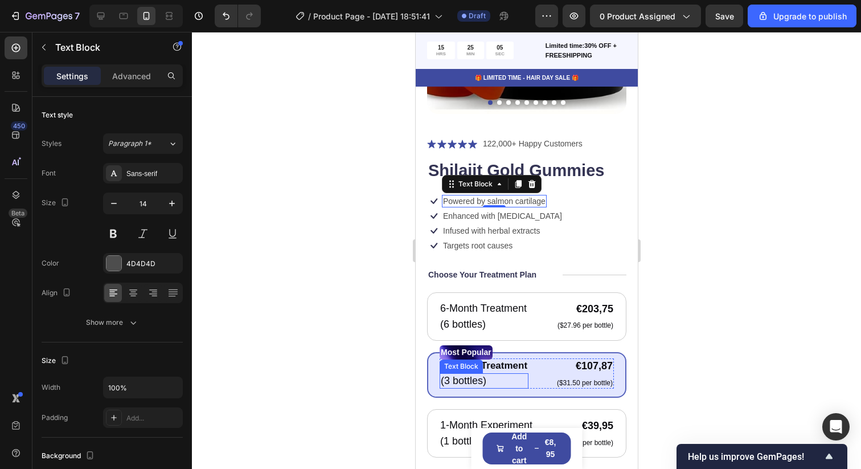
scroll to position [303, 0]
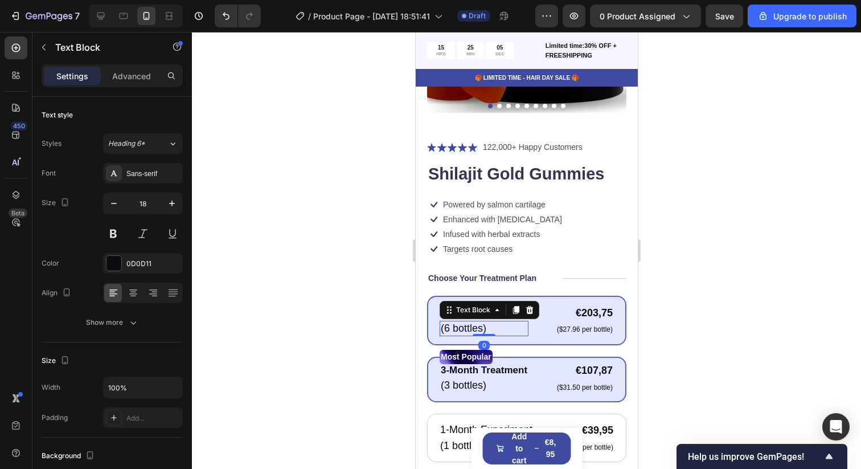
click at [510, 322] on p "(6 bottles)" at bounding box center [483, 328] width 87 height 13
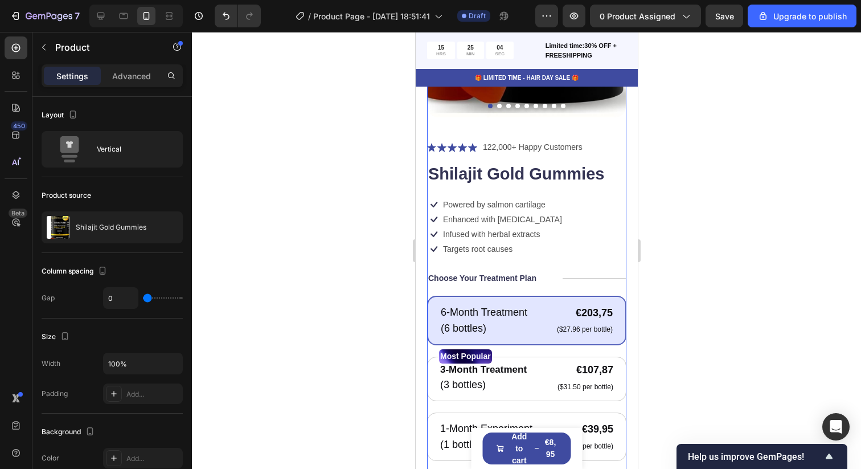
click at [583, 274] on div "Icon Icon Icon Icon Icon Icon List 122,000+ Happy Customers Text Block Row Shil…" at bounding box center [525, 407] width 199 height 535
click at [589, 274] on div "Icon Icon Icon Icon Icon Icon List 122,000+ Happy Customers Text Block Row Shil…" at bounding box center [525, 407] width 199 height 535
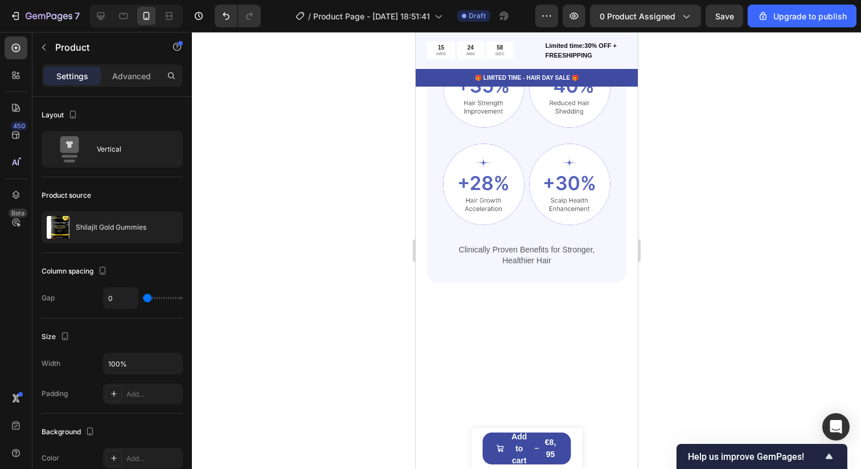
scroll to position [1556, 0]
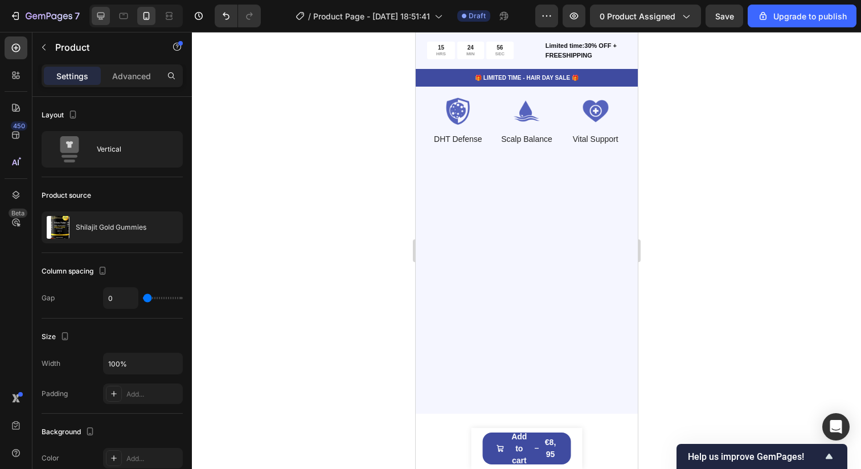
click at [98, 19] on icon at bounding box center [100, 15] width 11 height 11
type input "62"
type input "1200"
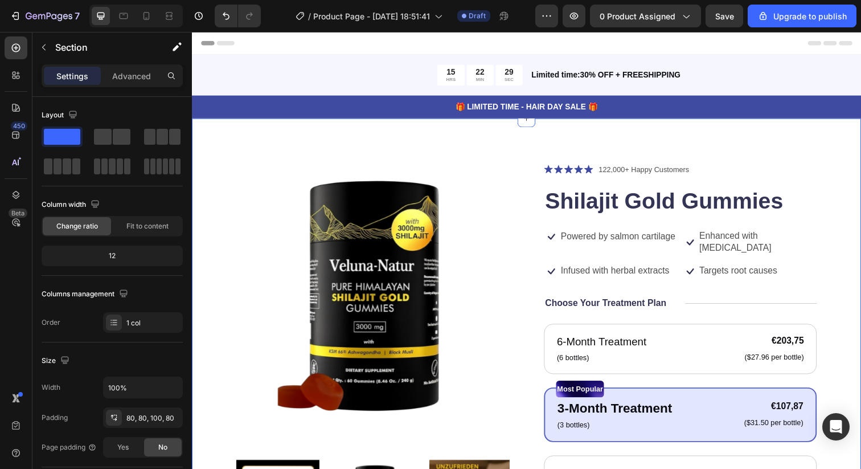
click at [323, 137] on div "Product Images Icon Icon Icon Icon Icon Icon List 122,000+ Happy Customers Text…" at bounding box center [533, 457] width 683 height 675
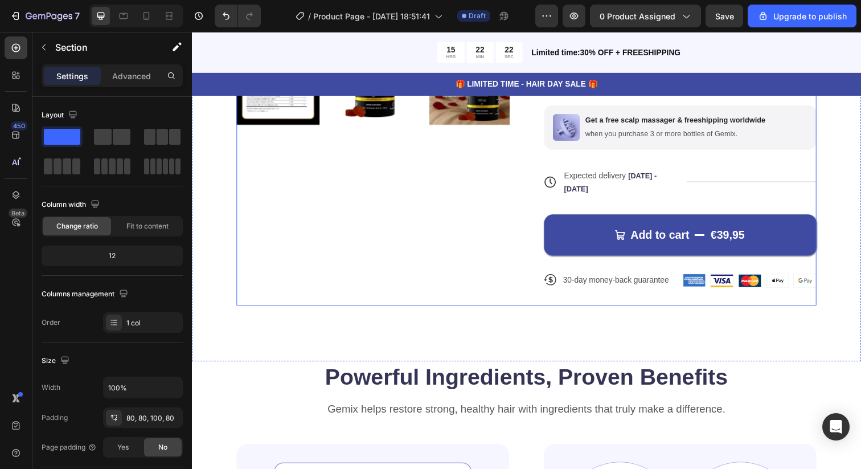
scroll to position [430, 0]
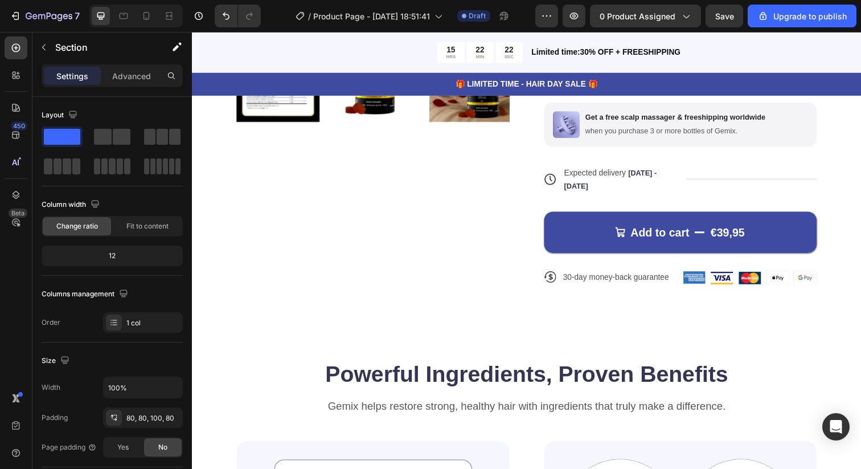
click at [288, 339] on div "Product Images Icon Icon Icon Icon Icon Icon List 122,000+ Happy Customers Text…" at bounding box center [533, 27] width 683 height 675
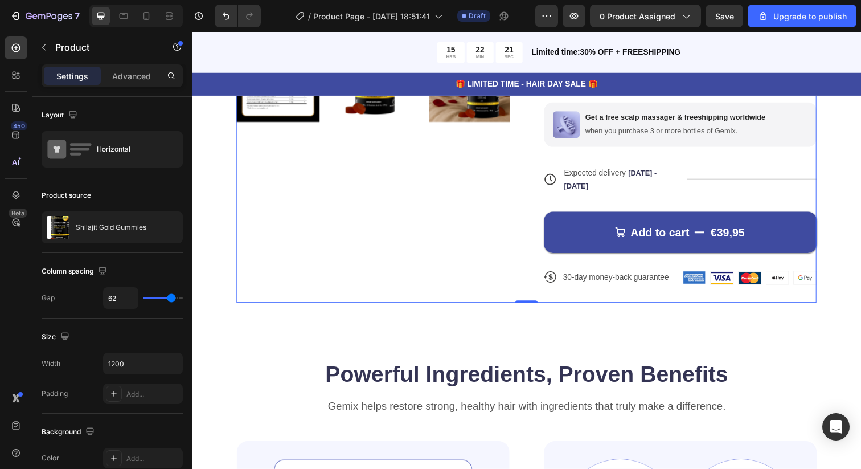
click at [240, 303] on div "Product Images" at bounding box center [376, 22] width 278 height 572
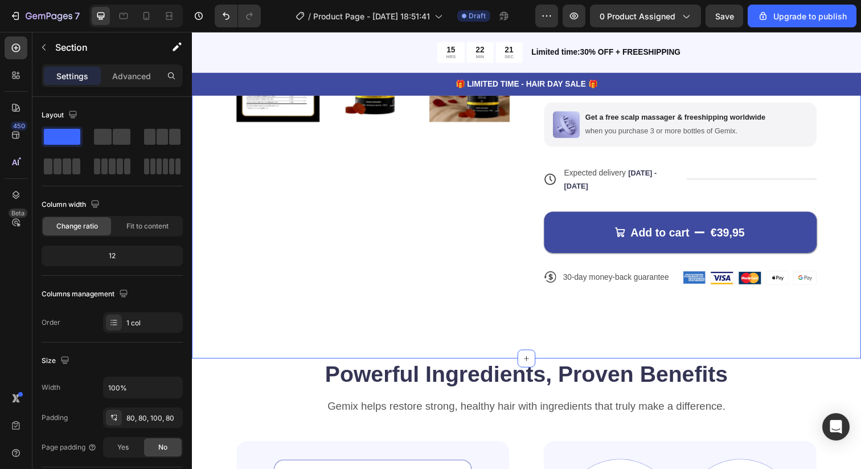
click at [216, 295] on div "Product Images Icon Icon Icon Icon Icon Icon List 122,000+ Happy Customers Text…" at bounding box center [533, 27] width 683 height 675
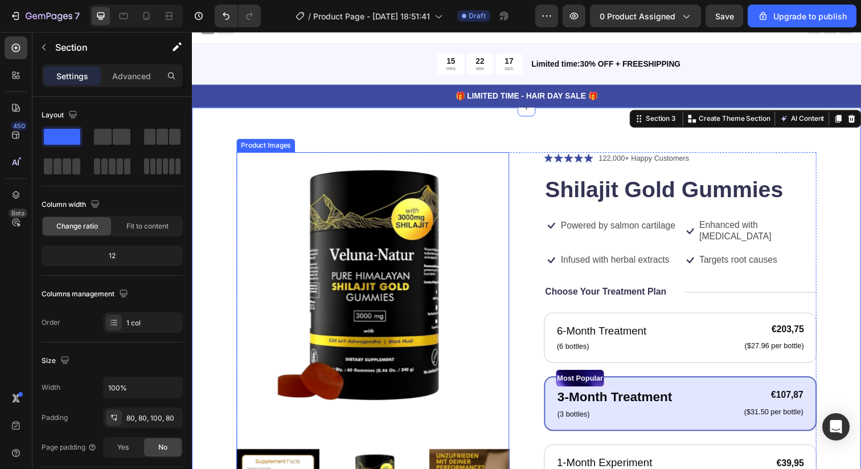
scroll to position [0, 0]
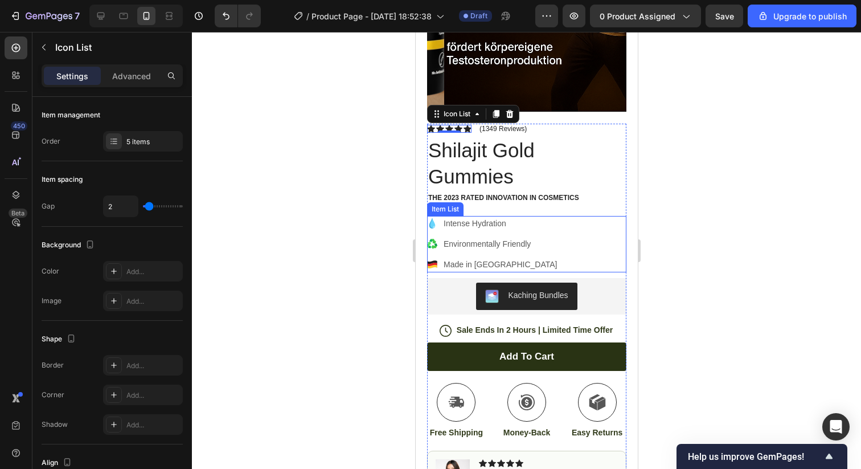
scroll to position [272, 0]
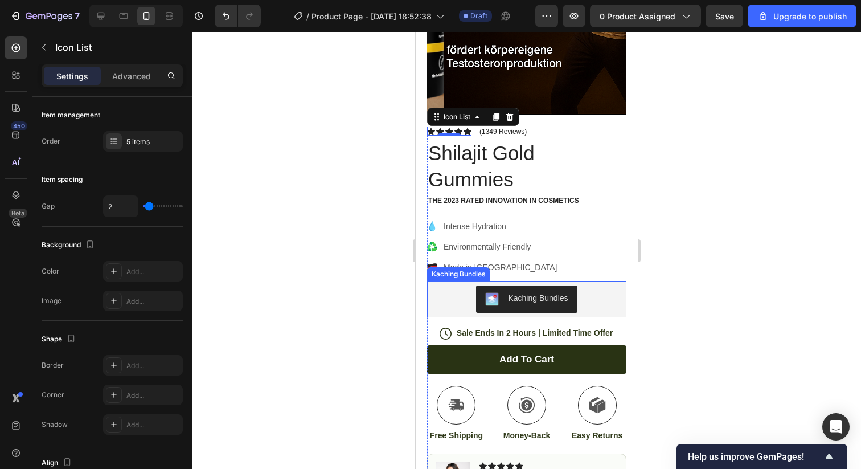
click at [515, 292] on div "Kaching Bundles" at bounding box center [537, 298] width 60 height 12
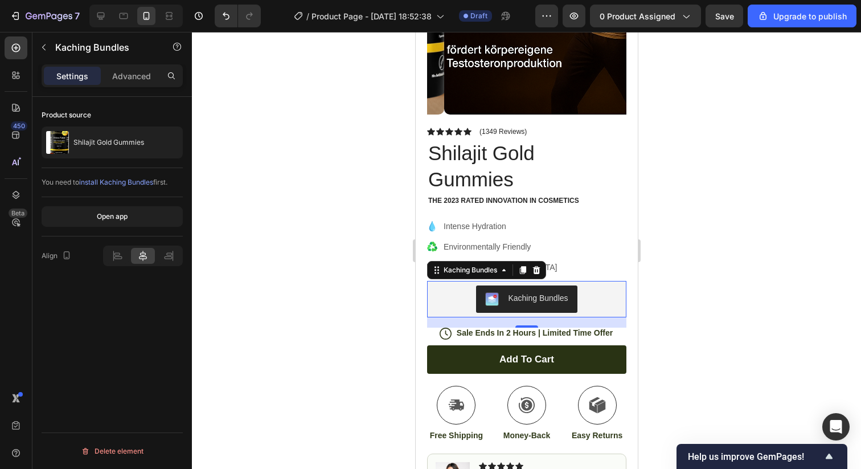
click at [128, 182] on span "install Kaching Bundles" at bounding box center [116, 182] width 74 height 9
click at [118, 214] on div "Open app" at bounding box center [112, 216] width 31 height 10
click at [130, 133] on div "Shilajit Gold Gummies" at bounding box center [112, 142] width 141 height 32
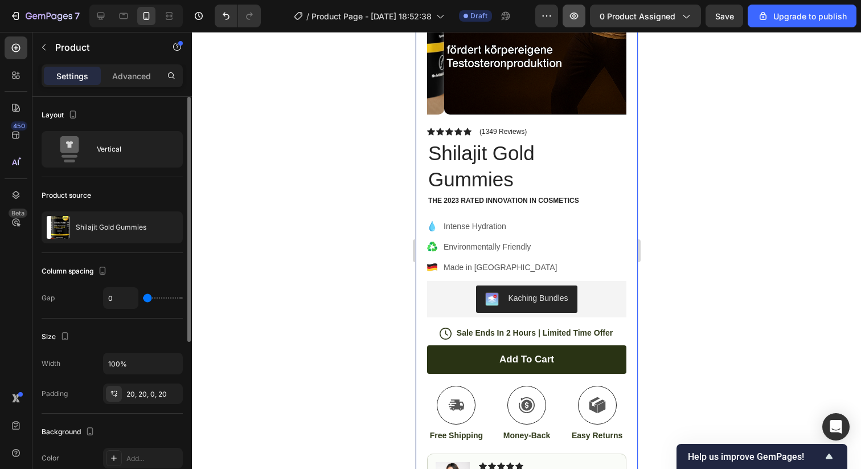
click at [581, 17] on button "button" at bounding box center [574, 16] width 23 height 23
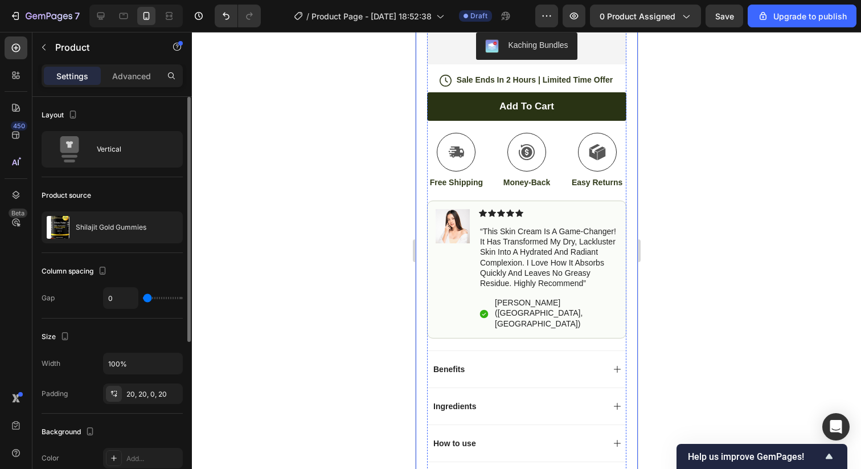
scroll to position [505, 0]
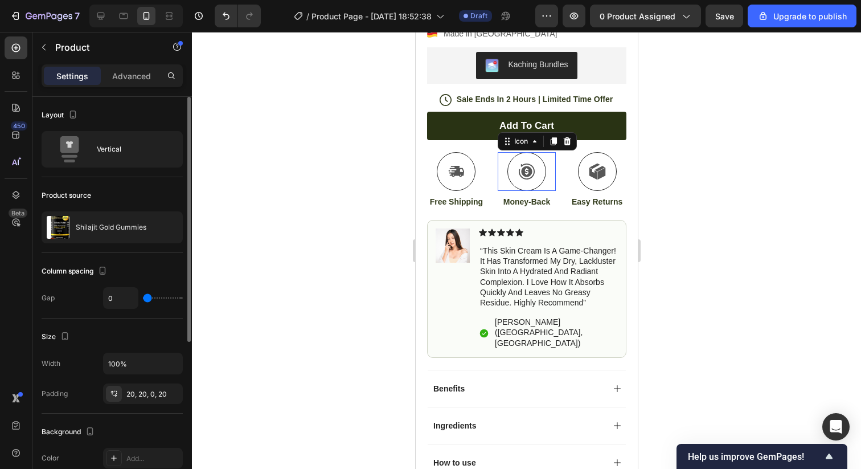
click at [526, 163] on icon at bounding box center [526, 171] width 16 height 16
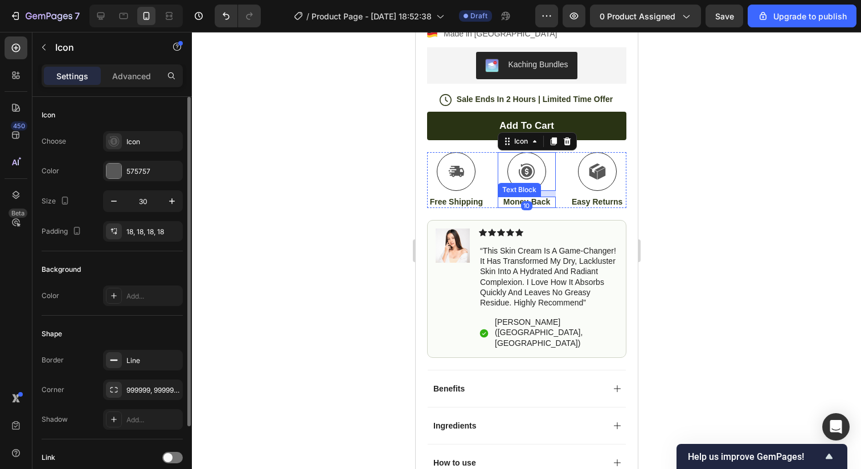
click at [548, 196] on p "Money-Back" at bounding box center [526, 201] width 56 height 10
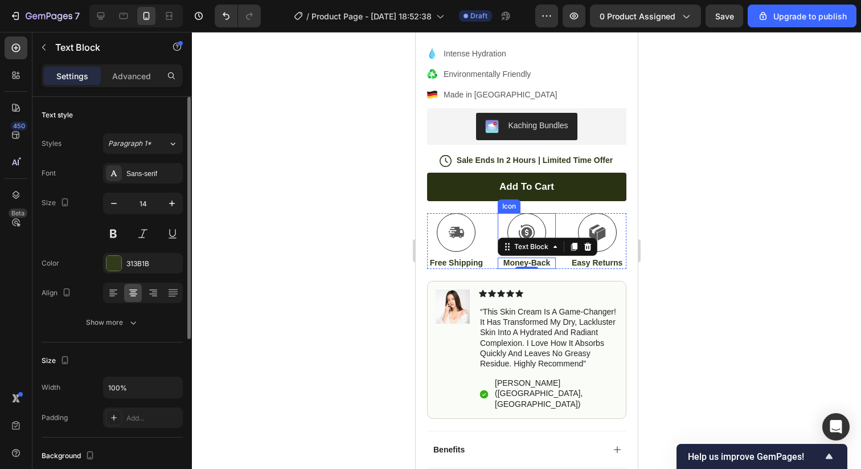
scroll to position [470, 0]
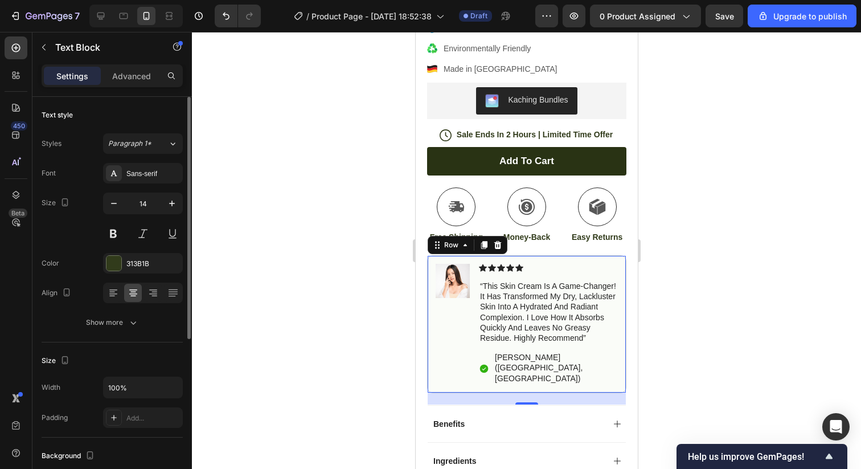
click at [473, 318] on div "Image Icon Icon Icon Icon Icon Icon List “this skin cream is a game-changer! it…" at bounding box center [525, 324] width 199 height 138
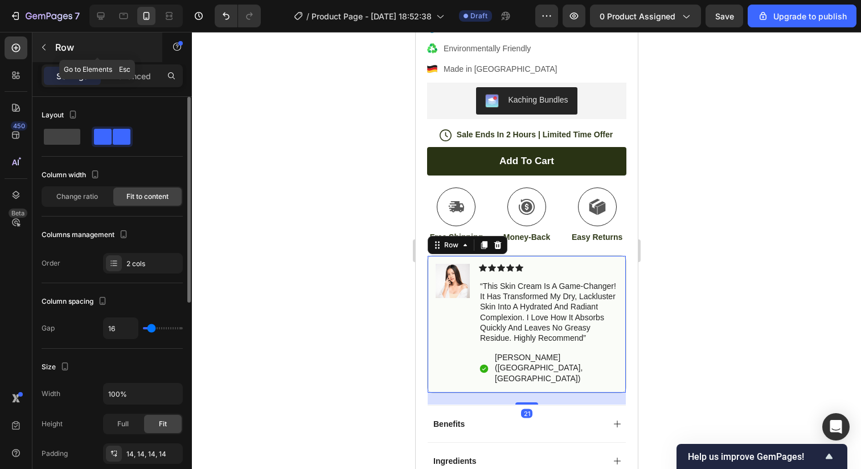
click at [48, 50] on button "button" at bounding box center [44, 47] width 18 height 18
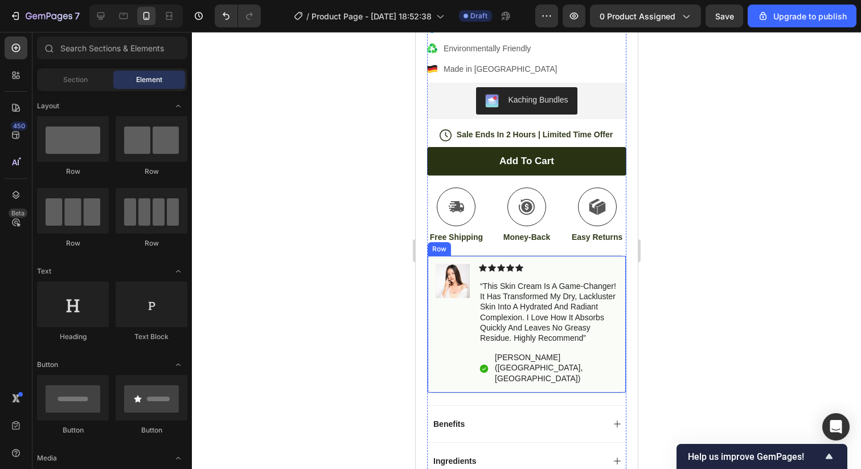
click at [439, 355] on div "Image" at bounding box center [452, 324] width 34 height 121
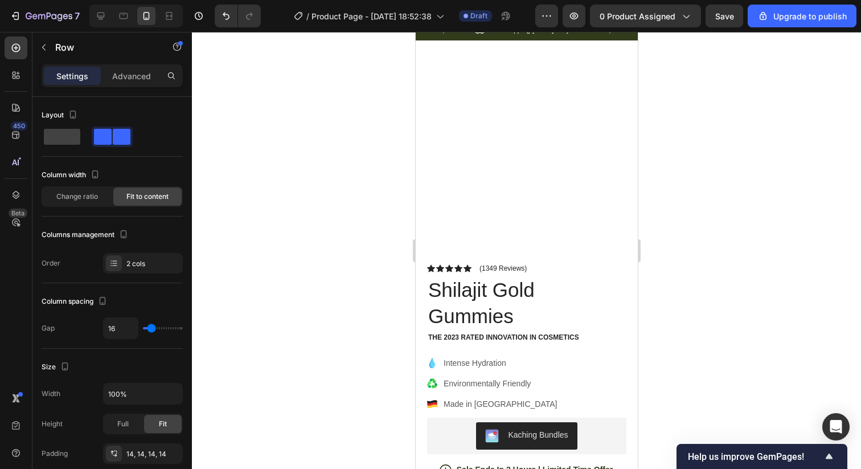
scroll to position [54, 0]
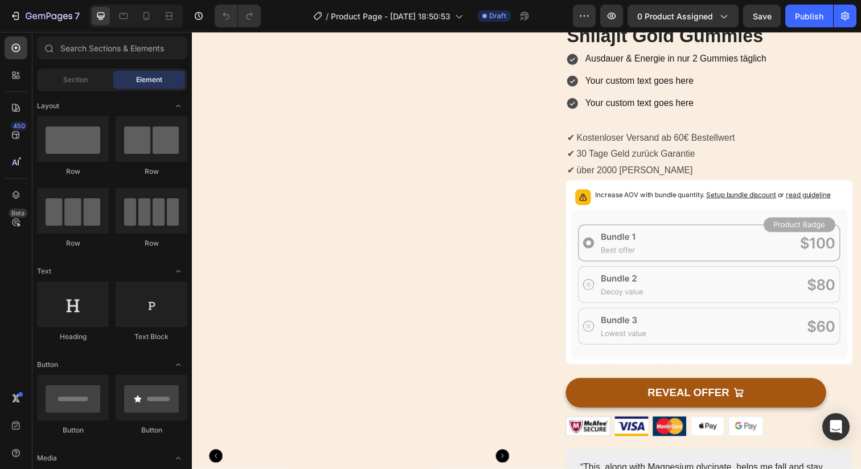
scroll to position [59, 0]
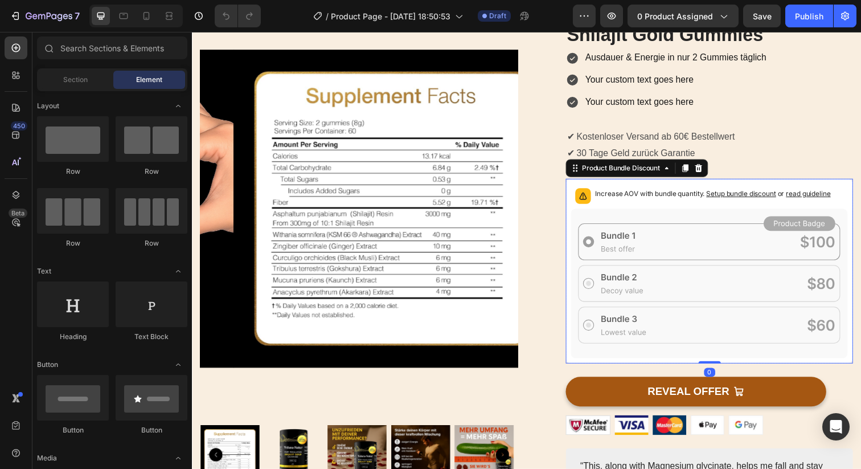
click at [739, 215] on icon at bounding box center [719, 288] width 283 height 153
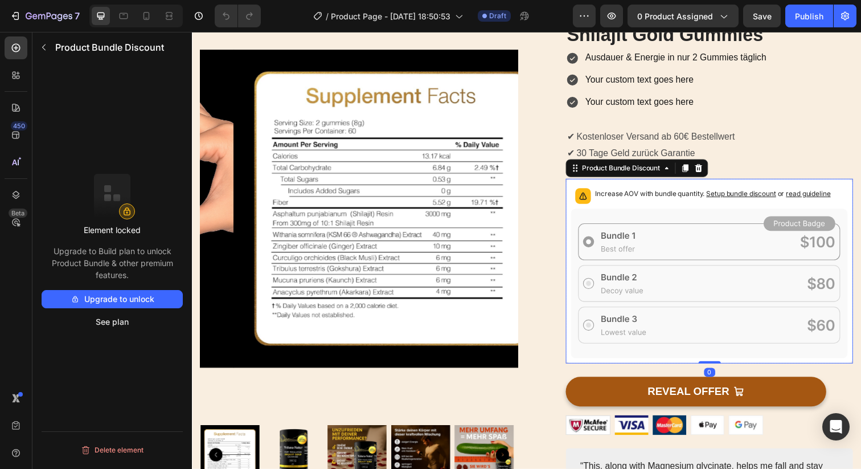
click at [740, 194] on span "Setup bundle discount" at bounding box center [752, 196] width 71 height 9
click at [147, 303] on button "Upgrade to unlock" at bounding box center [112, 299] width 141 height 18
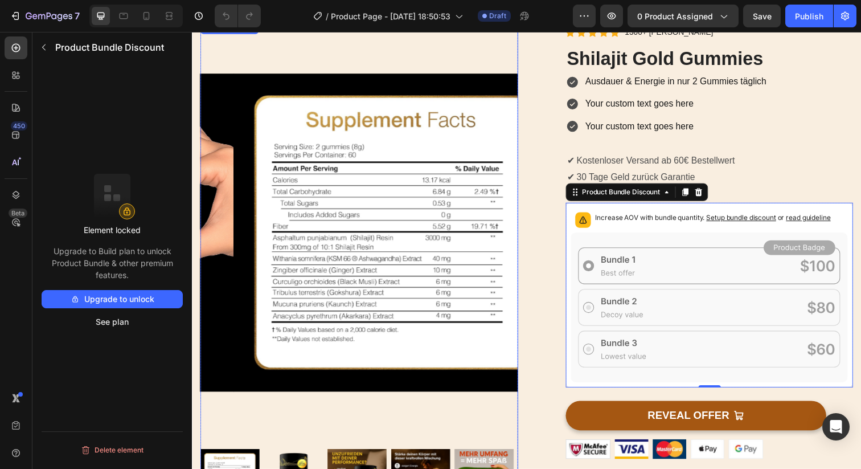
scroll to position [0, 0]
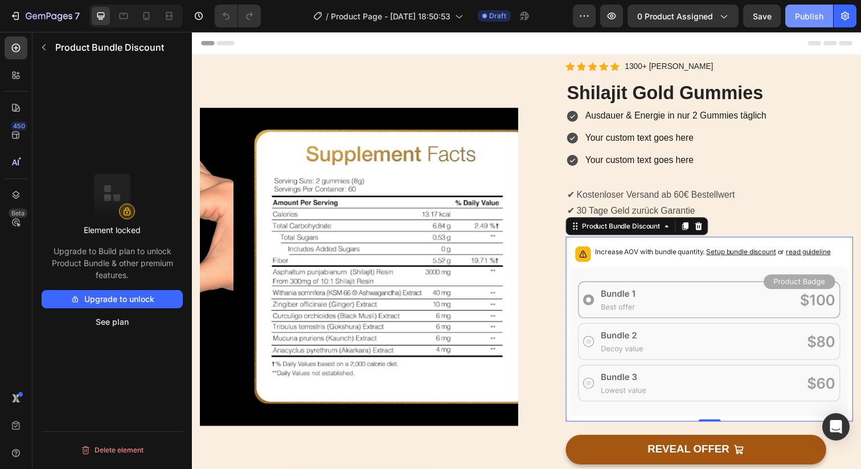
click at [806, 23] on button "Publish" at bounding box center [809, 16] width 48 height 23
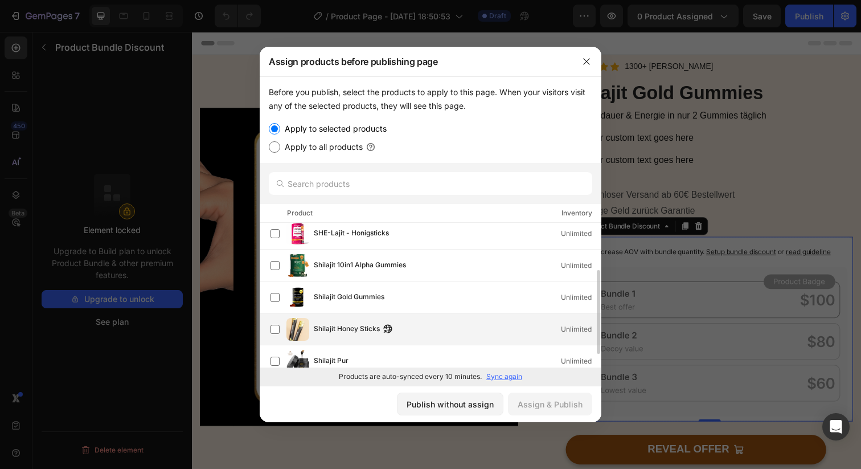
scroll to position [94, 0]
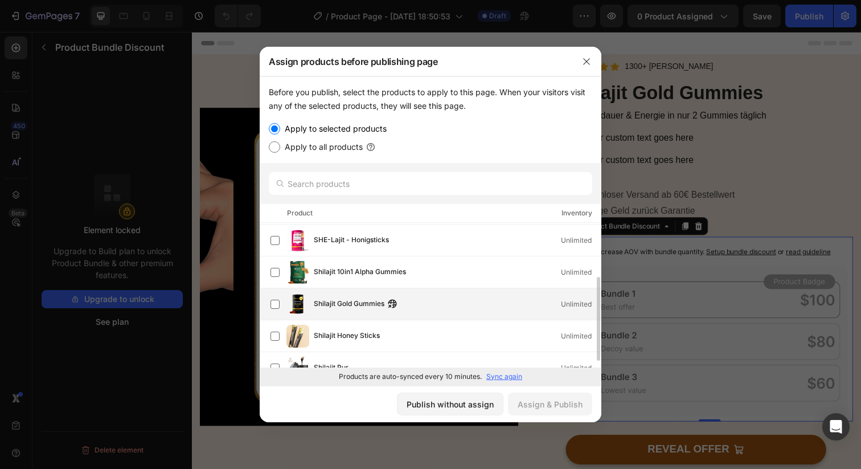
click at [379, 305] on span "Shilajit Gold Gummies" at bounding box center [349, 304] width 71 height 13
click at [393, 302] on icon "button" at bounding box center [392, 303] width 9 height 9
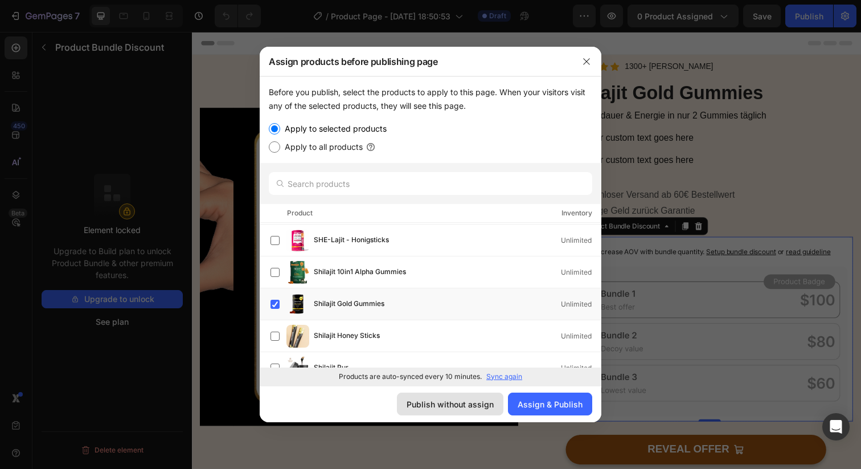
click at [476, 404] on div "Publish without assign" at bounding box center [450, 404] width 87 height 12
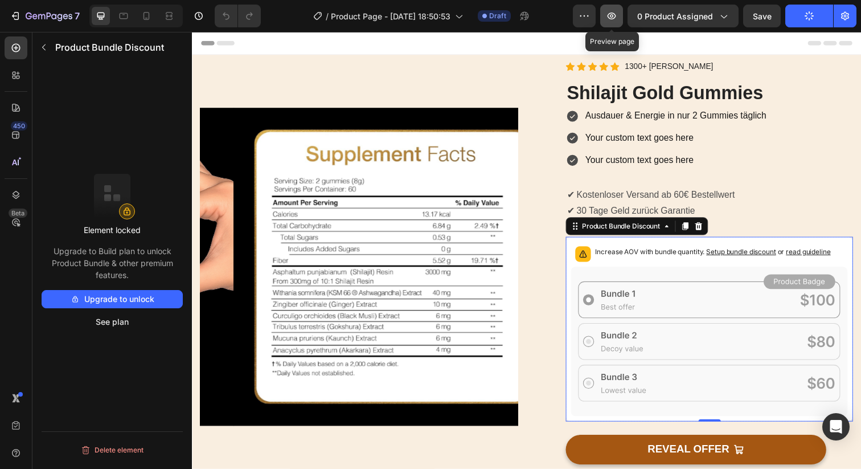
click at [616, 20] on icon "button" at bounding box center [611, 15] width 11 height 11
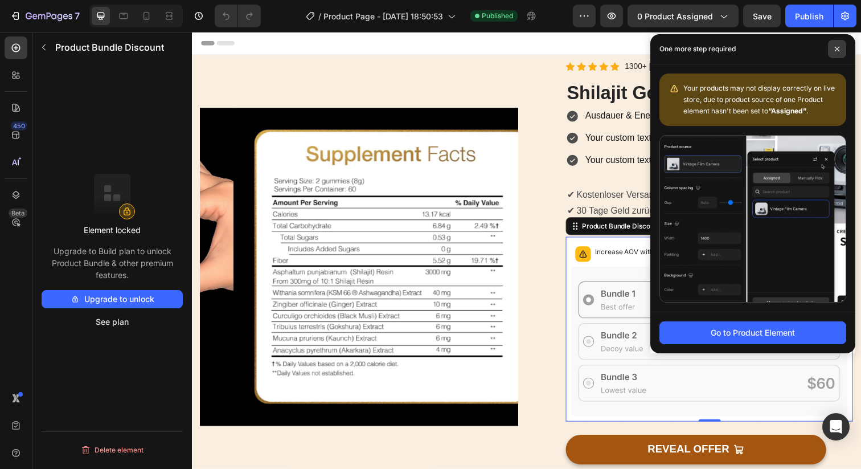
click at [842, 50] on span at bounding box center [837, 49] width 18 height 18
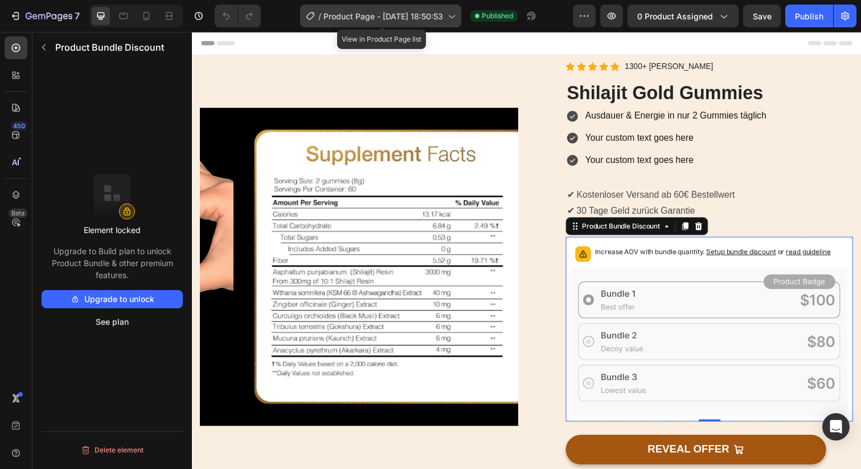
click at [366, 15] on span "Product Page - [DATE] 18:50:53" at bounding box center [383, 16] width 120 height 12
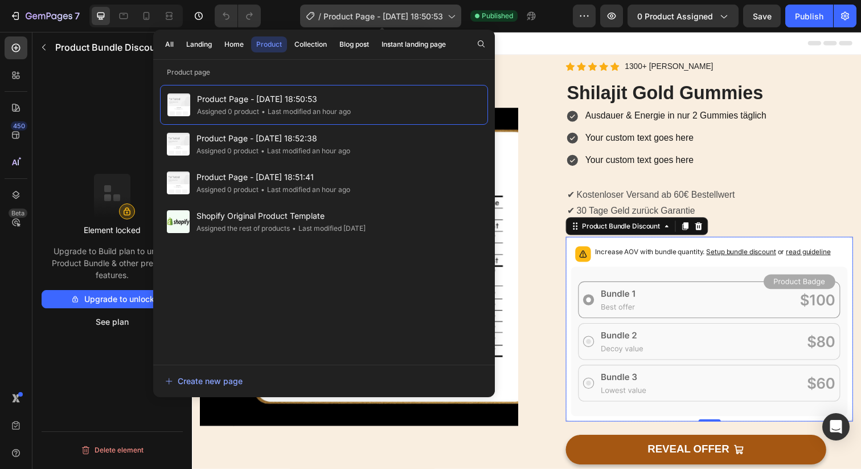
click at [408, 16] on span "Product Page - [DATE] 18:50:53" at bounding box center [383, 16] width 120 height 12
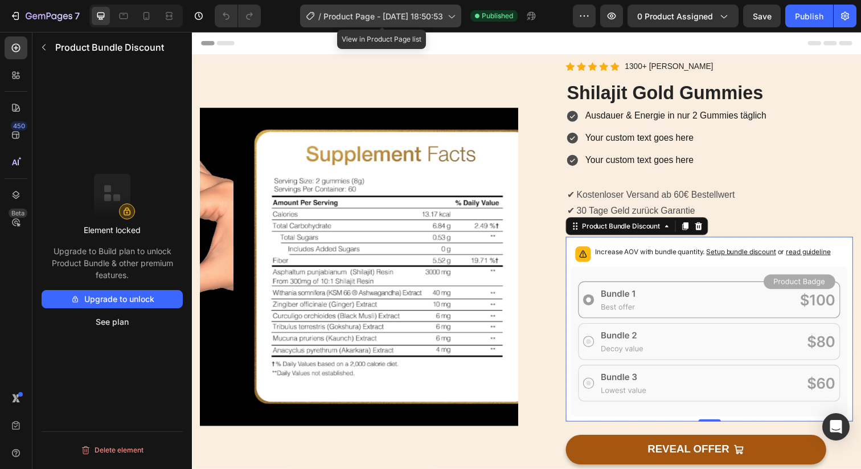
click at [308, 15] on icon at bounding box center [310, 15] width 11 height 11
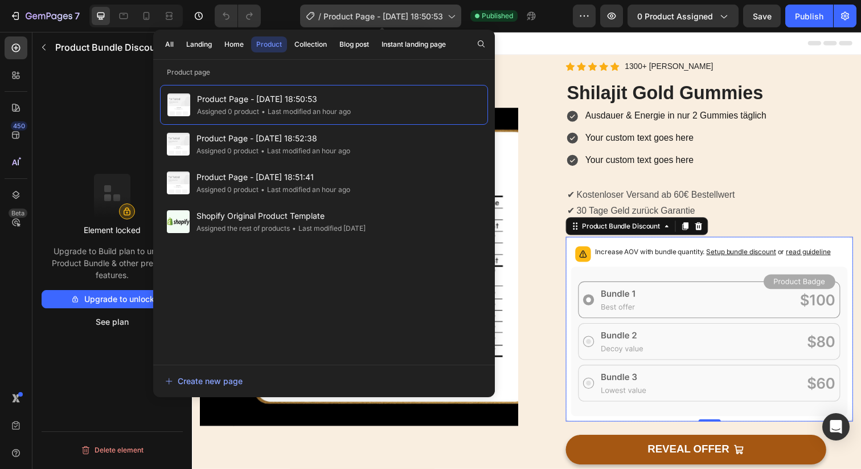
click at [308, 15] on icon at bounding box center [310, 15] width 11 height 11
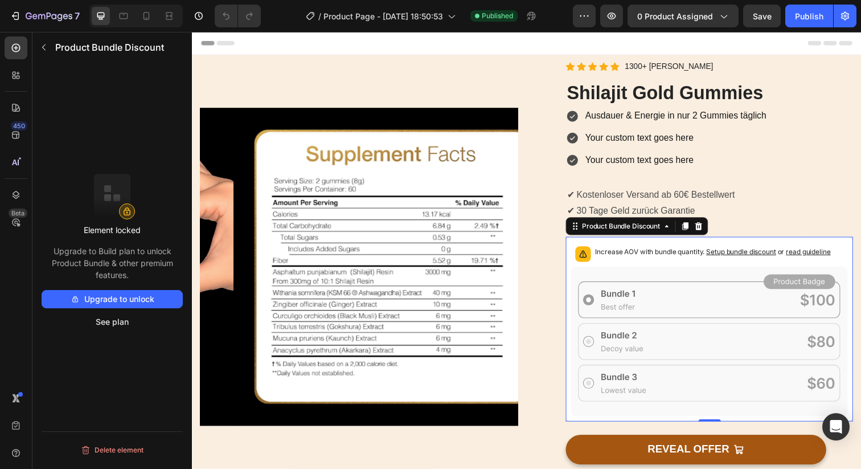
click at [274, 14] on div "/ Product Page - [DATE] 18:50:53 Published" at bounding box center [421, 16] width 303 height 23
click at [579, 11] on button "button" at bounding box center [584, 16] width 23 height 23
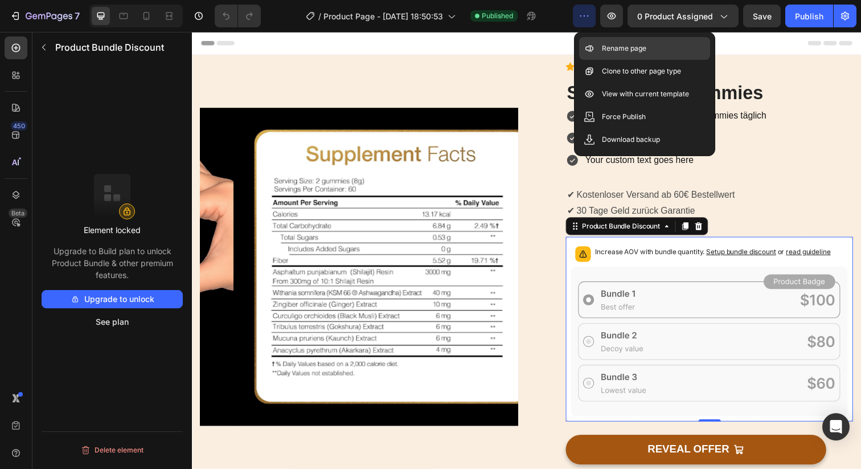
click at [601, 39] on div "Rename page" at bounding box center [644, 48] width 131 height 23
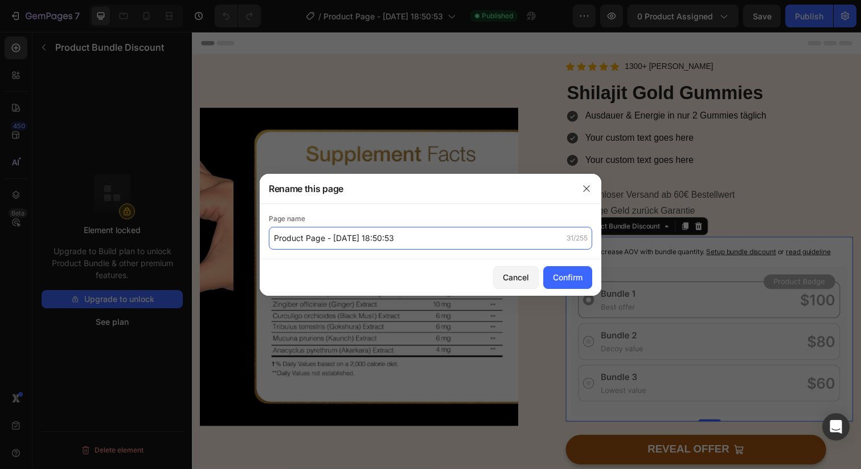
click at [407, 233] on input "Product Page - [DATE] 18:50:53" at bounding box center [430, 238] width 323 height 23
type input "Shilajit V1"
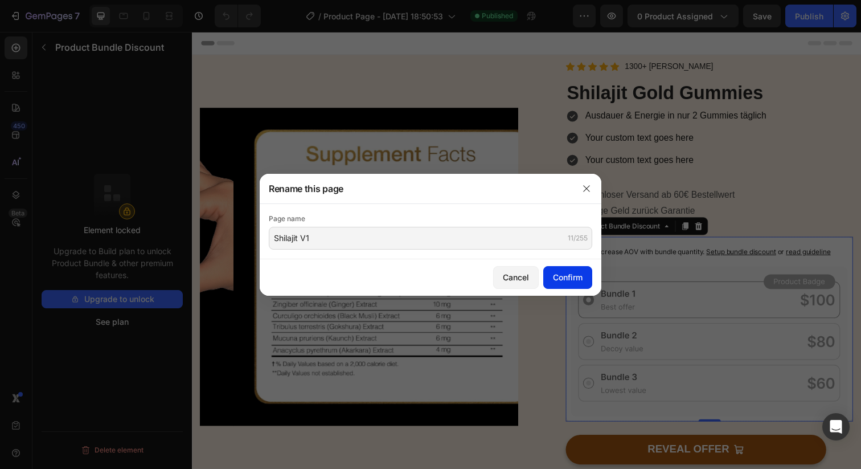
click at [575, 277] on div "Confirm" at bounding box center [568, 277] width 30 height 12
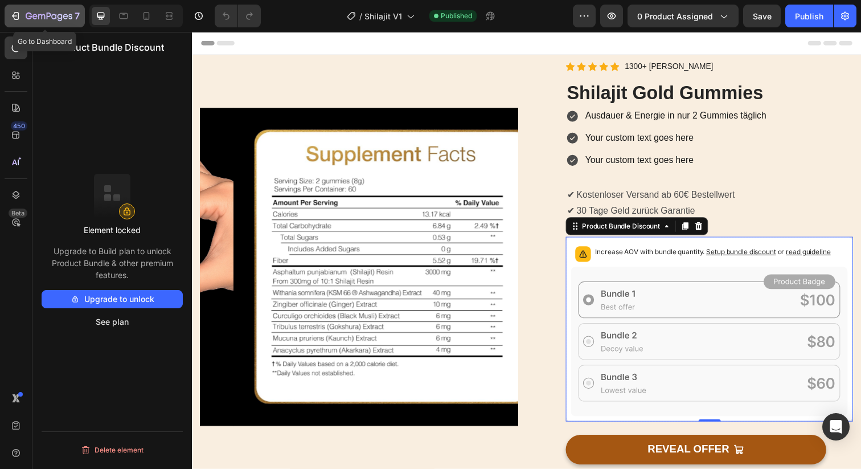
click at [13, 7] on button "7" at bounding box center [45, 16] width 80 height 23
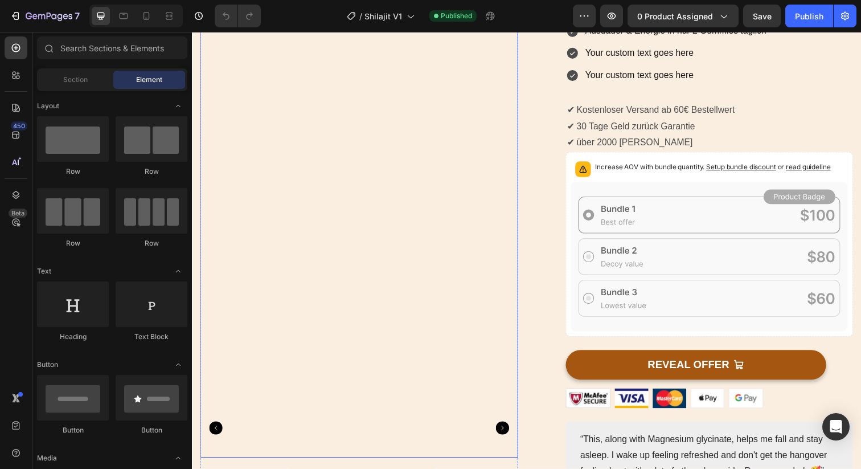
scroll to position [113, 0]
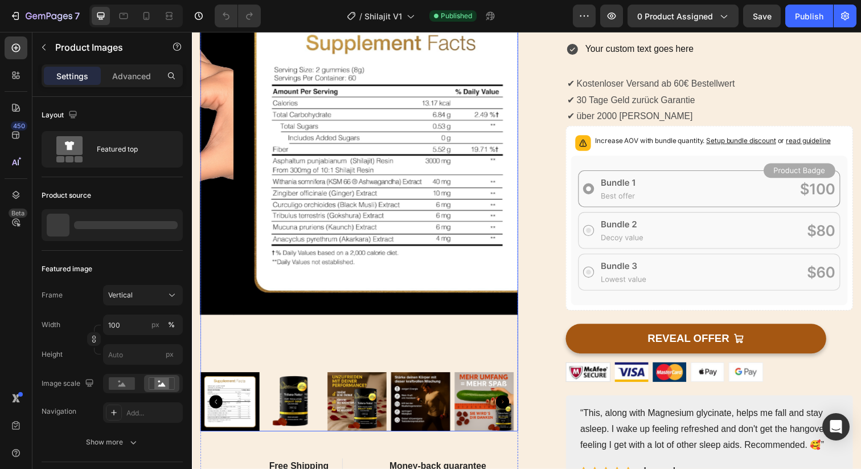
click at [281, 398] on img at bounding box center [295, 409] width 60 height 60
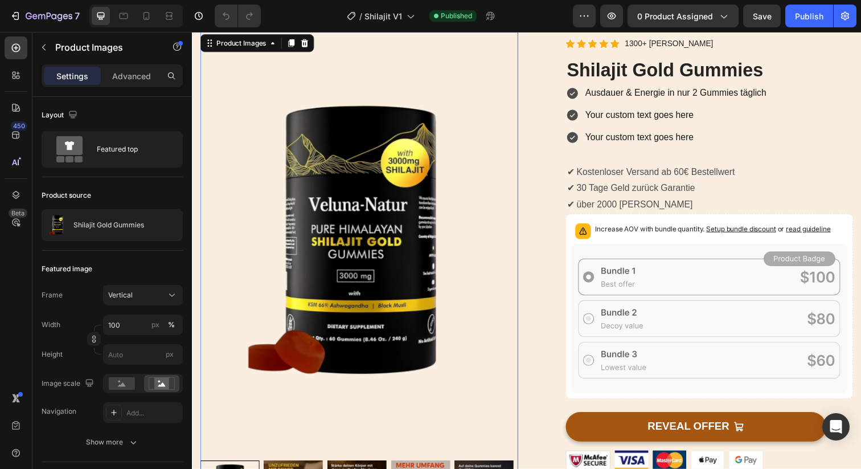
scroll to position [55, 0]
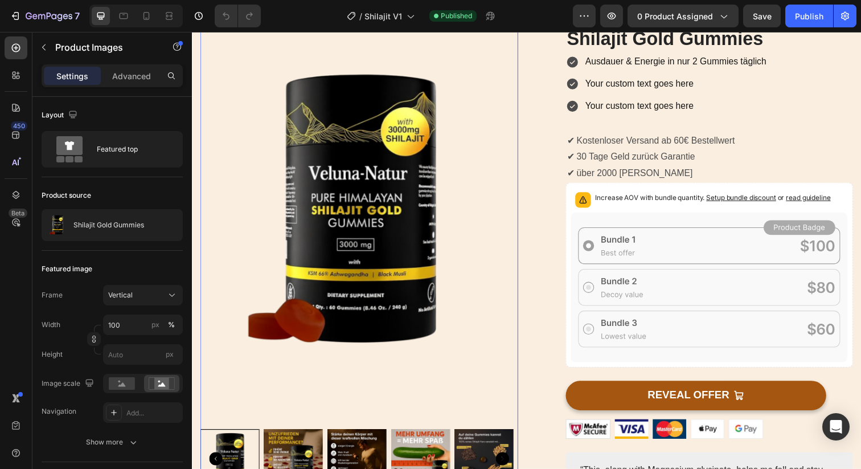
click at [352, 453] on img at bounding box center [360, 467] width 60 height 60
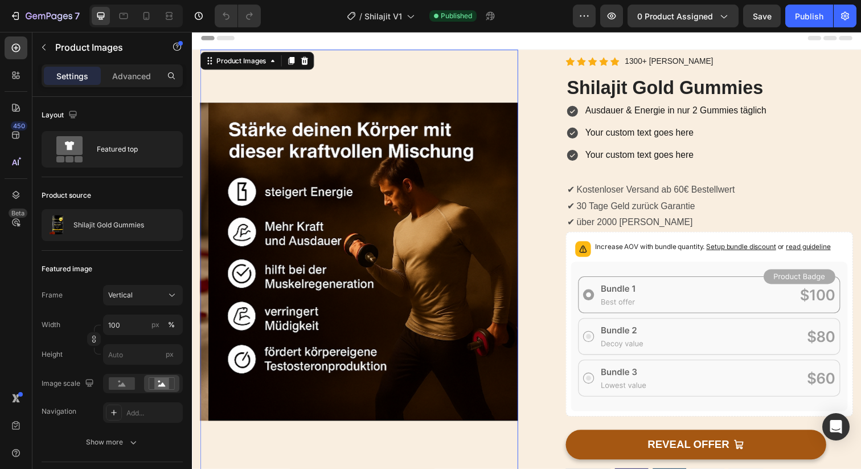
scroll to position [0, 0]
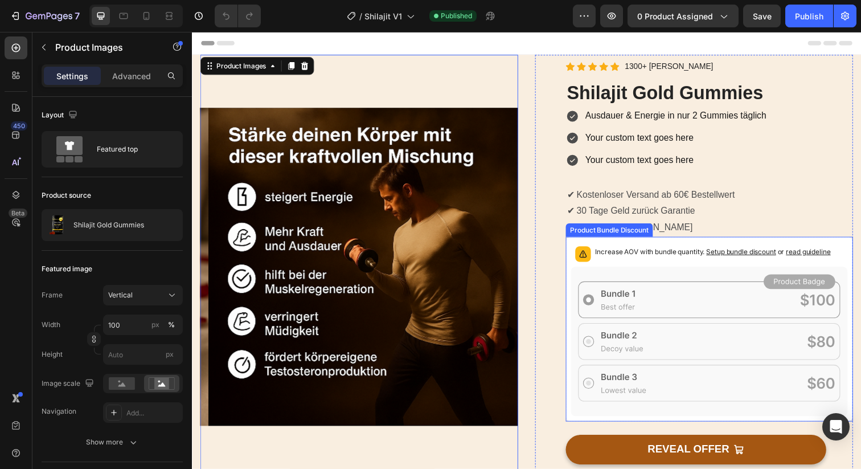
click at [667, 258] on p "Increase AOV with bundle quantity. Setup bundle discount or read guideline" at bounding box center [724, 256] width 240 height 11
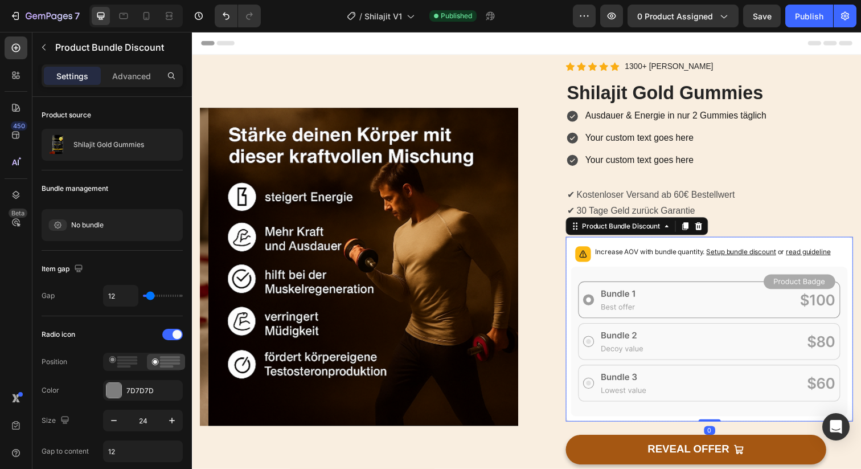
click at [738, 252] on span "Setup bundle discount" at bounding box center [752, 256] width 71 height 9
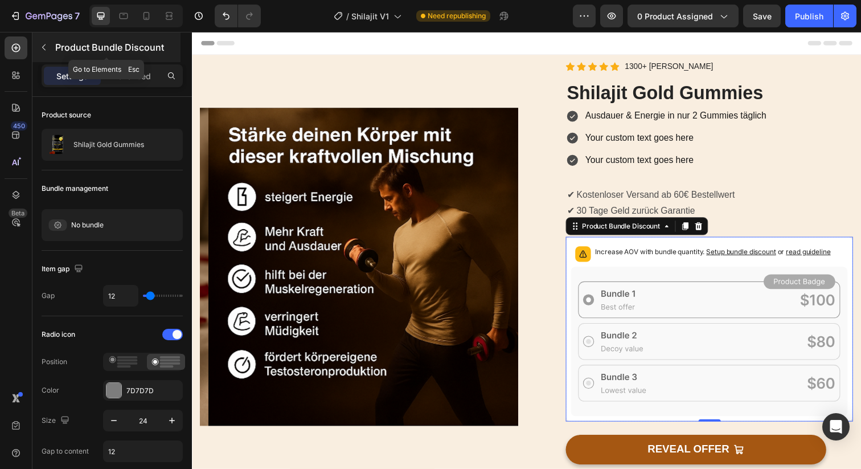
click at [47, 44] on icon "button" at bounding box center [43, 47] width 9 height 9
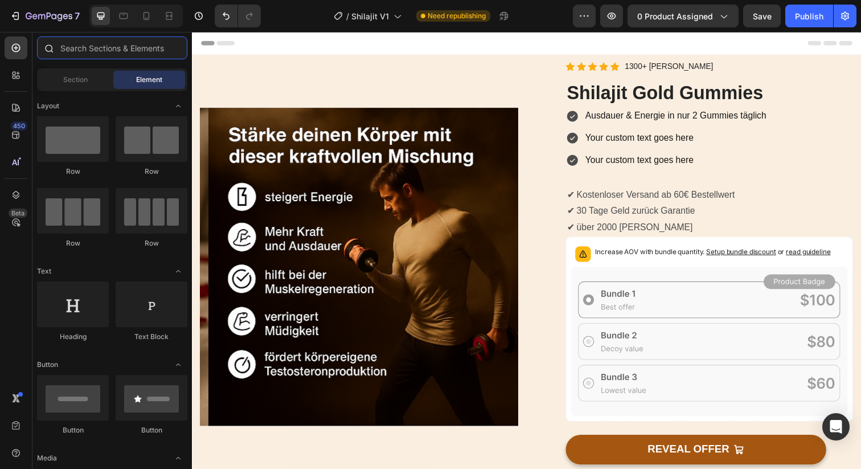
click at [110, 50] on input "text" at bounding box center [112, 47] width 150 height 23
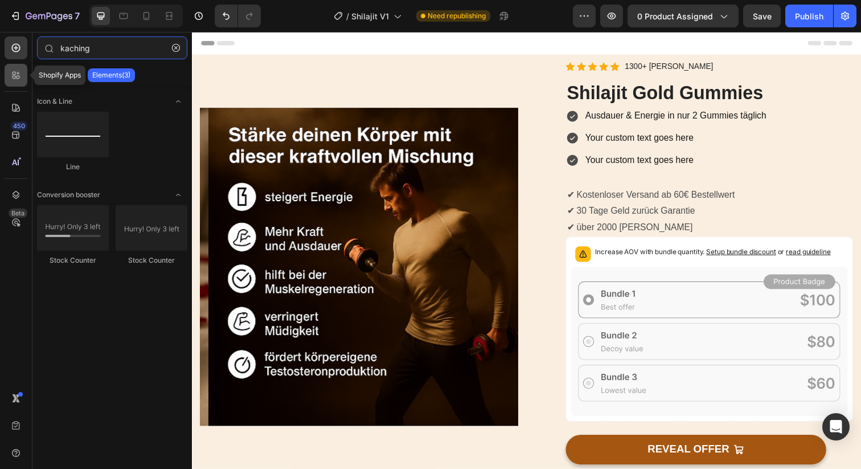
type input "kaching"
click at [8, 75] on div at bounding box center [16, 75] width 23 height 23
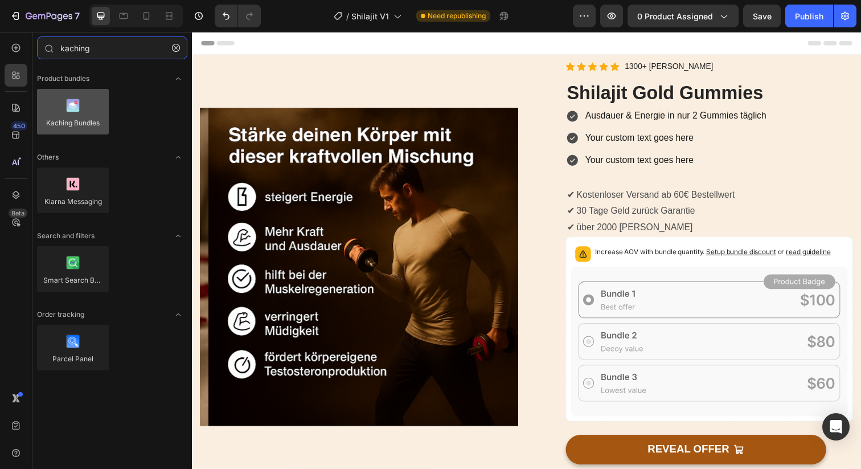
type input "kaching"
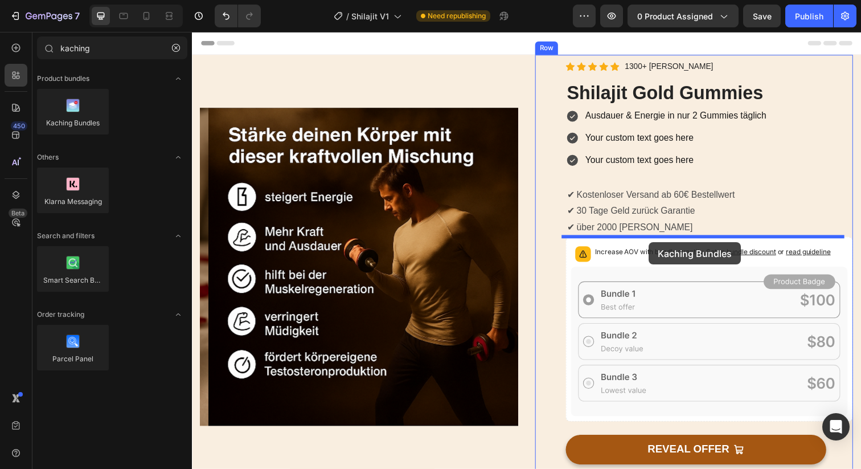
drag, startPoint x: 252, startPoint y: 135, endPoint x: 659, endPoint y: 245, distance: 421.1
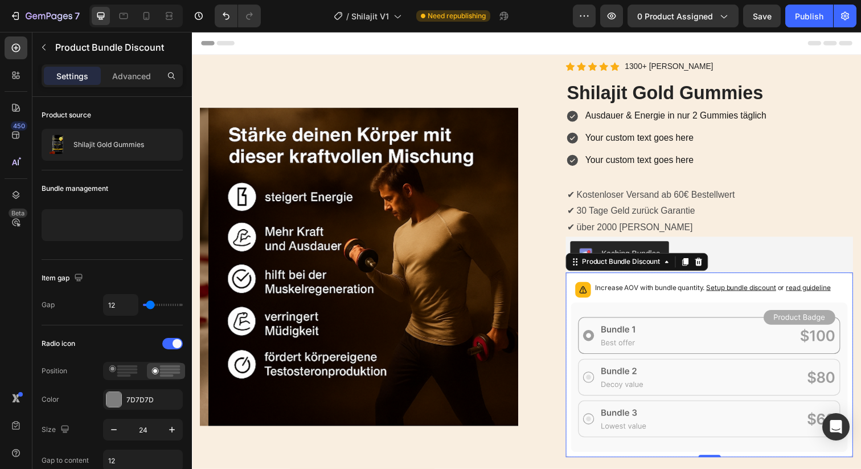
click at [675, 302] on div "Increase AOV with bundle quantity. Setup bundle discount or read guideline" at bounding box center [719, 294] width 283 height 25
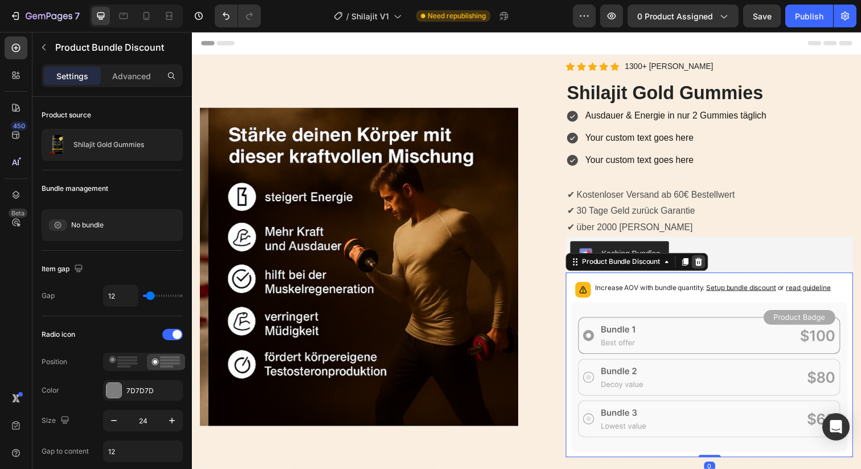
click at [705, 269] on icon at bounding box center [708, 266] width 7 height 8
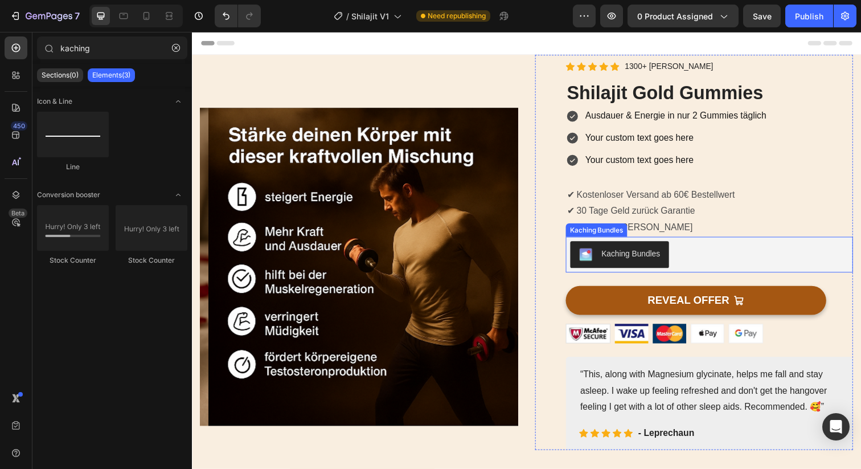
click at [713, 263] on div "Kaching Bundles" at bounding box center [720, 258] width 284 height 27
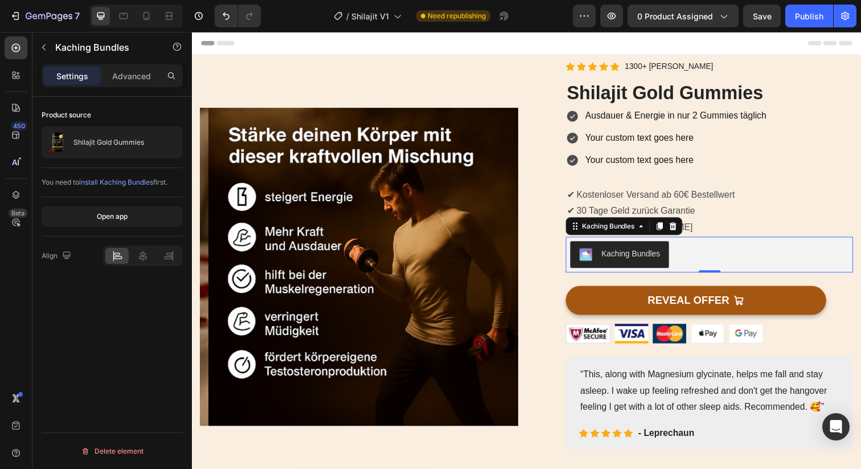
click at [118, 182] on span "install Kaching Bundles" at bounding box center [116, 182] width 74 height 9
click at [138, 214] on button "Open app" at bounding box center [112, 216] width 141 height 20
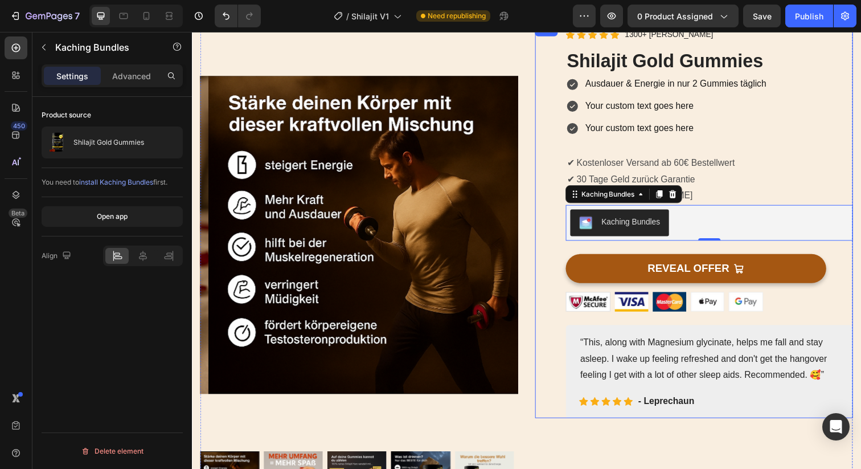
scroll to position [39, 0]
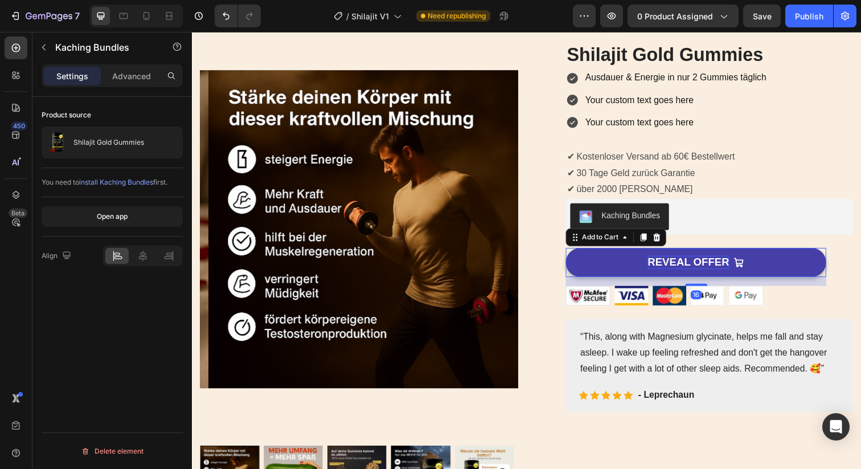
click at [703, 269] on div "REVEAL OFFER" at bounding box center [698, 267] width 83 height 14
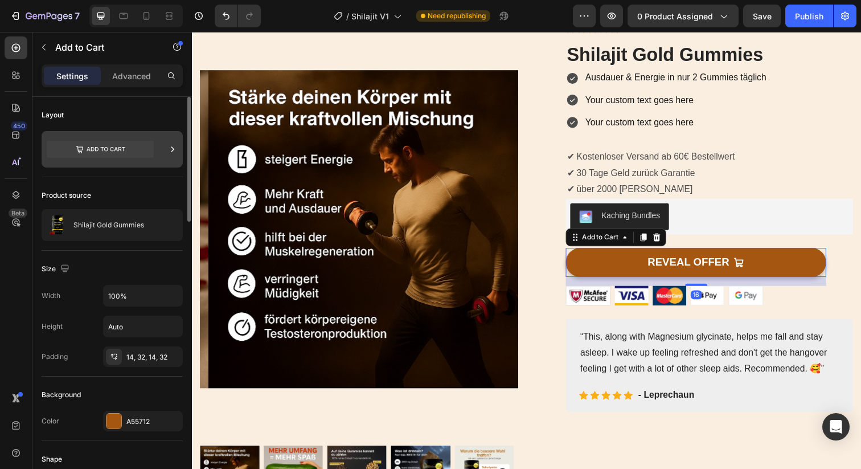
click at [177, 147] on icon at bounding box center [172, 148] width 11 height 11
click at [158, 126] on div "Layout" at bounding box center [112, 137] width 141 height 80
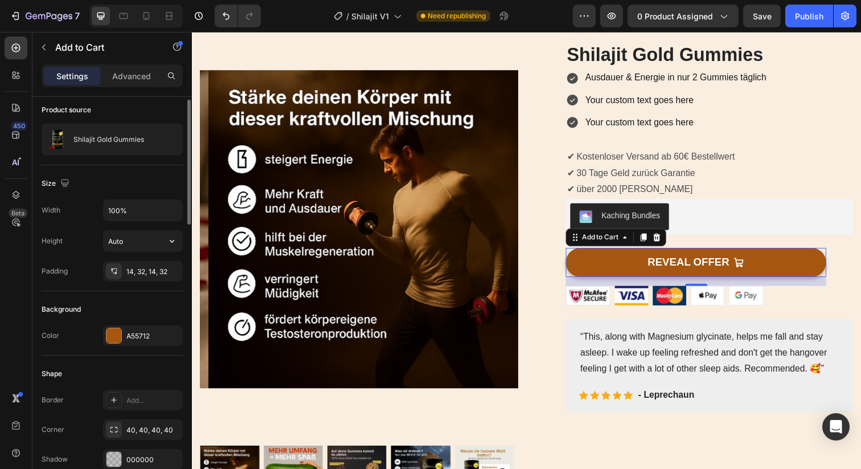
scroll to position [127, 0]
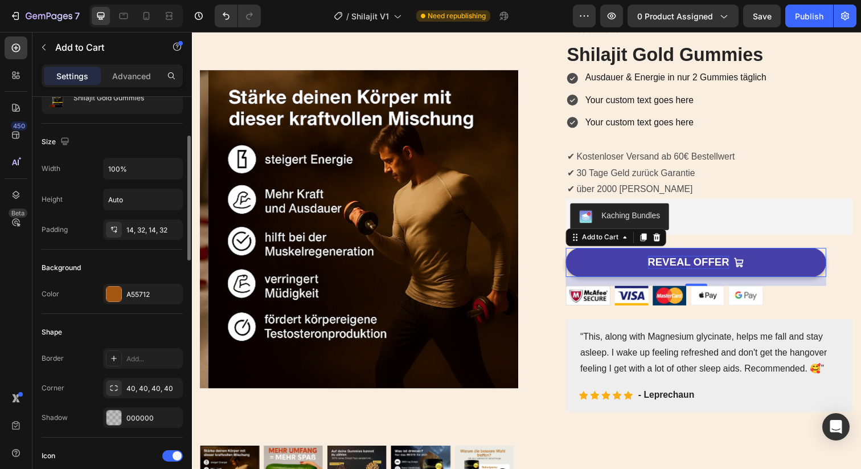
click at [668, 265] on div "REVEAL OFFER" at bounding box center [698, 267] width 83 height 14
click at [668, 265] on p "REVEAL OFFER" at bounding box center [698, 267] width 83 height 14
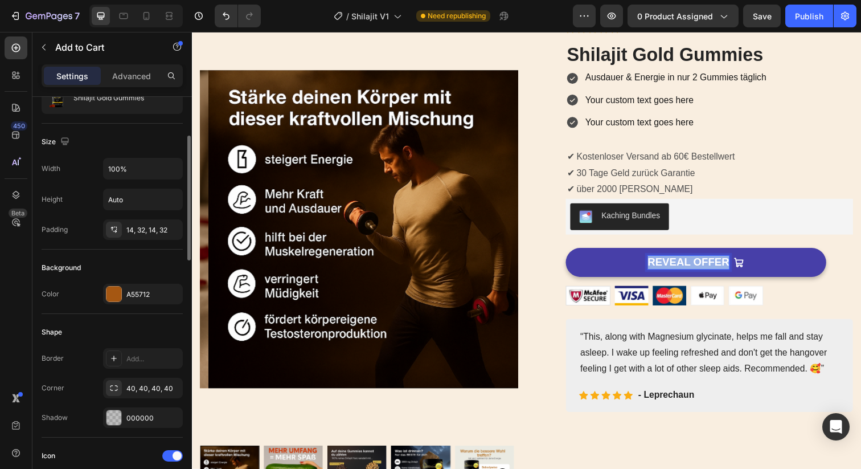
click at [668, 265] on p "REVEAL OFFER" at bounding box center [698, 267] width 83 height 14
click at [573, 252] on button "In" at bounding box center [706, 267] width 266 height 30
click at [573, 252] on button "In den" at bounding box center [706, 267] width 266 height 30
click at [573, 252] on button "In den Warenkorb" at bounding box center [706, 267] width 266 height 30
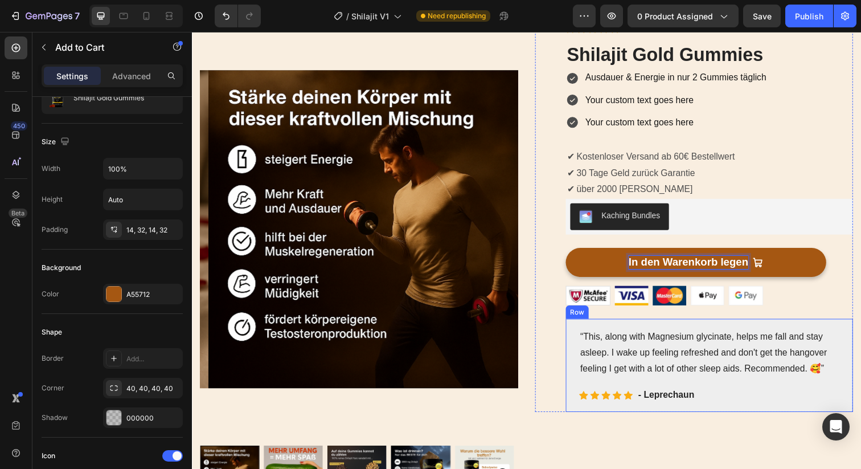
click at [844, 328] on div "“This, along with Magnesium glycinate, helps me fall and stay asleep. I wake up…" at bounding box center [719, 372] width 293 height 95
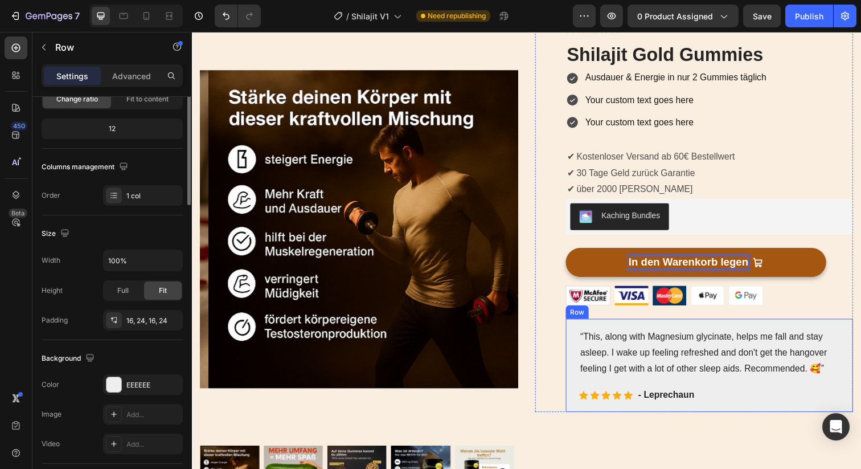
scroll to position [0, 0]
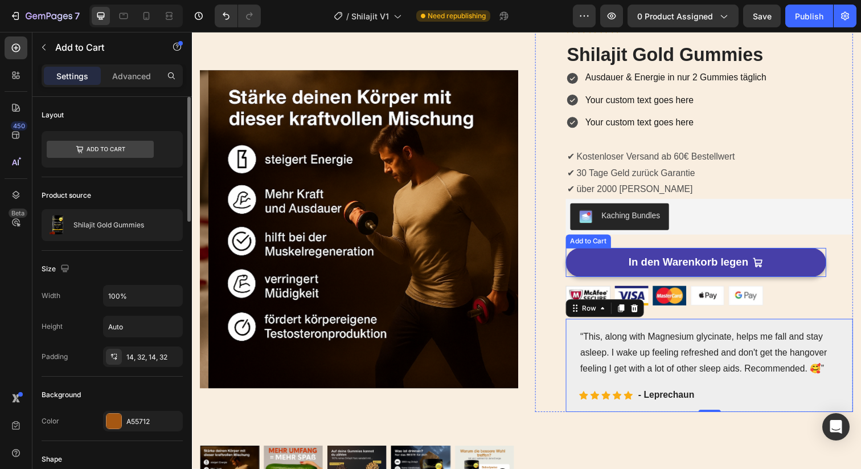
click at [801, 270] on button "In den Warenkorb legen" at bounding box center [706, 267] width 266 height 30
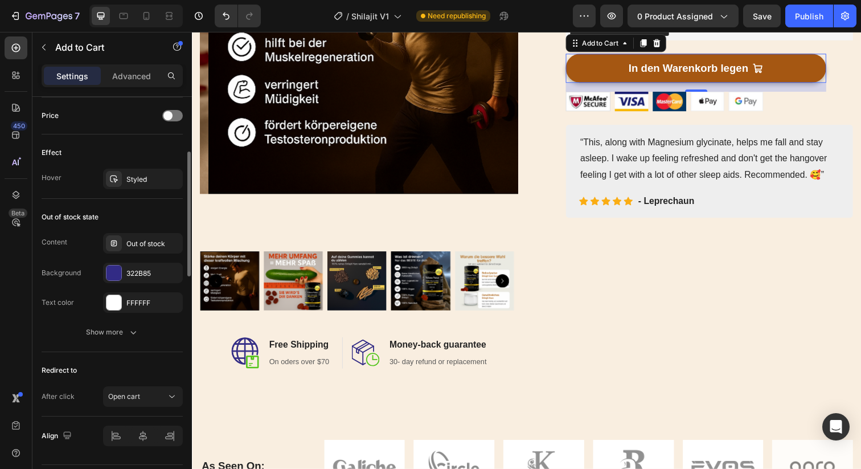
scroll to position [906, 0]
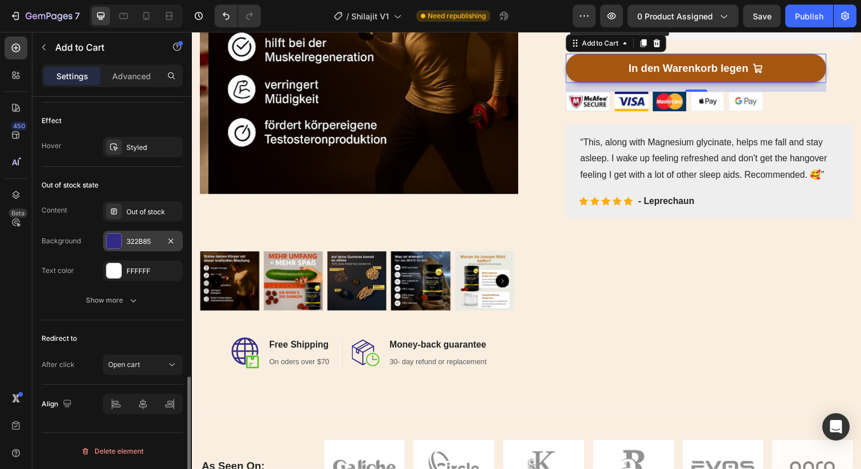
click at [138, 241] on div "322B85" at bounding box center [142, 241] width 33 height 10
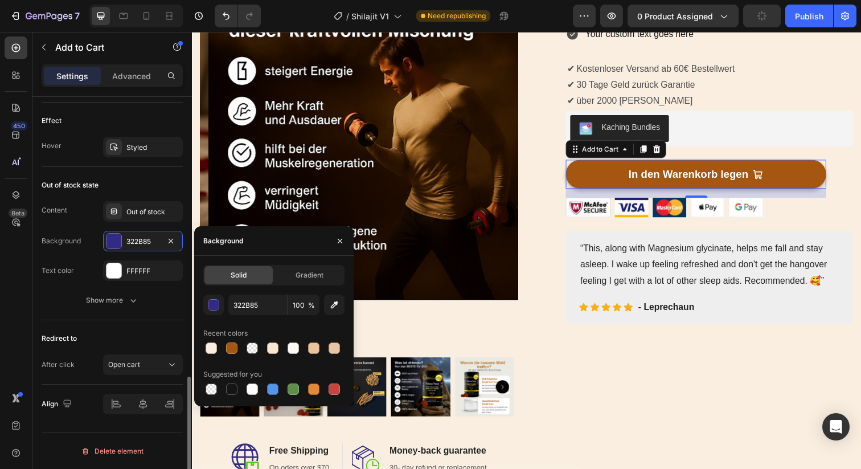
scroll to position [802, 0]
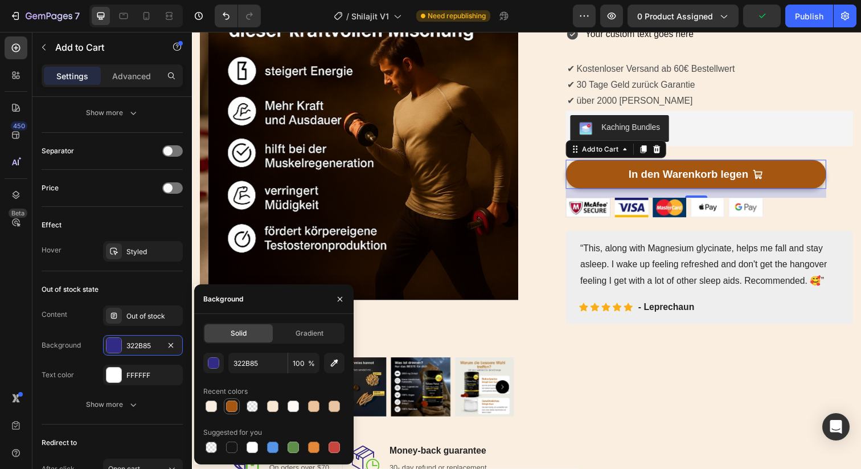
click at [232, 406] on div at bounding box center [231, 405] width 11 height 11
type input "A55712"
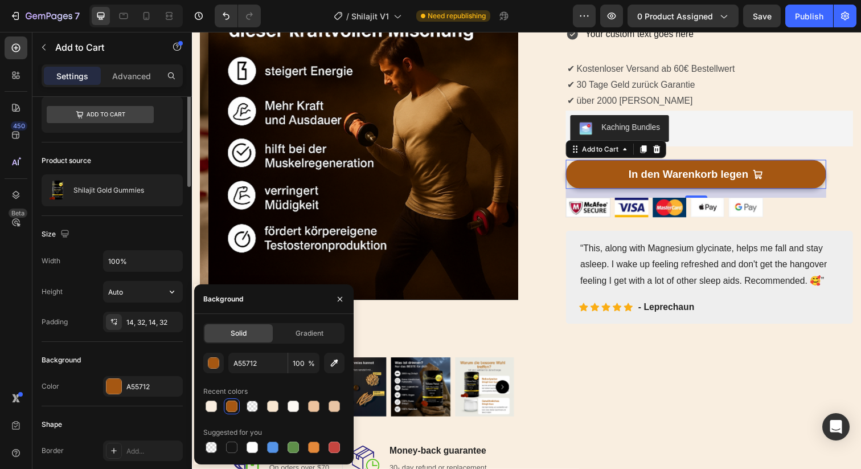
scroll to position [0, 0]
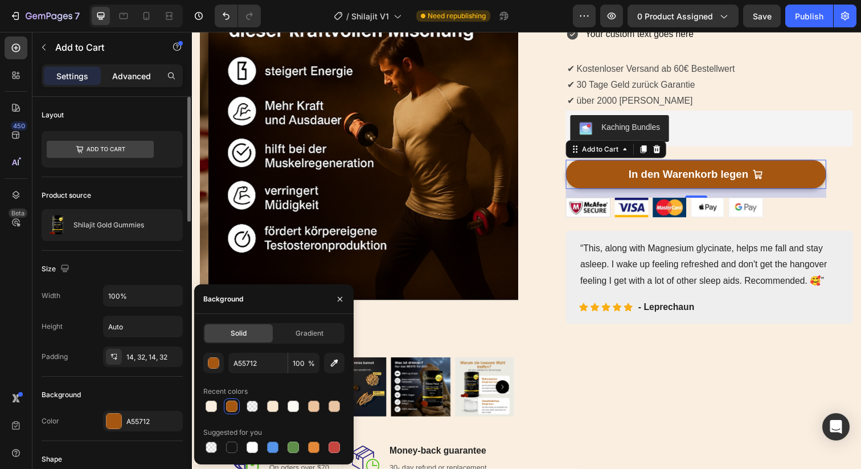
click at [132, 73] on p "Advanced" at bounding box center [131, 76] width 39 height 12
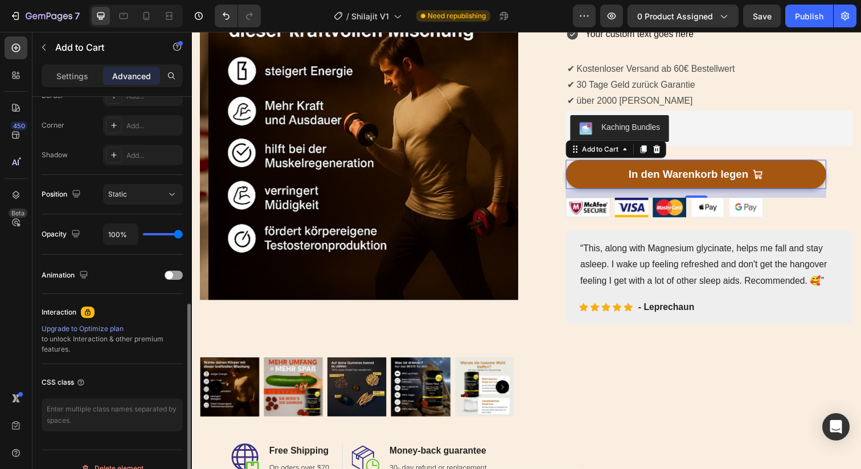
scroll to position [355, 0]
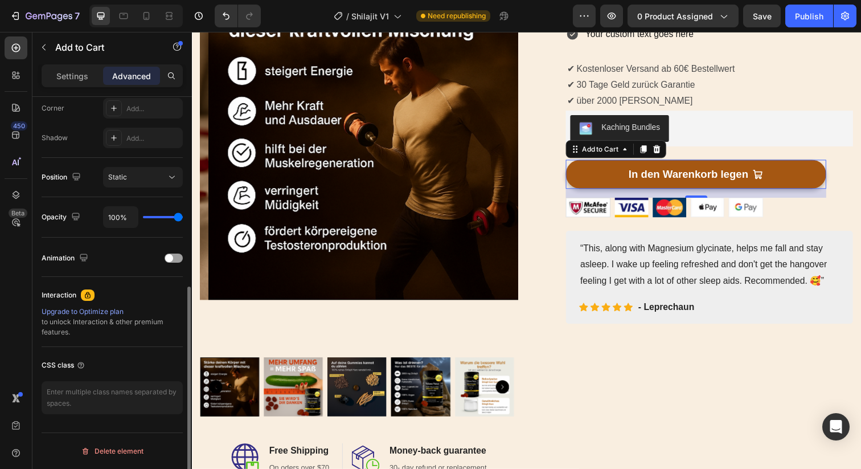
click at [77, 76] on p "Settings" at bounding box center [72, 76] width 32 height 12
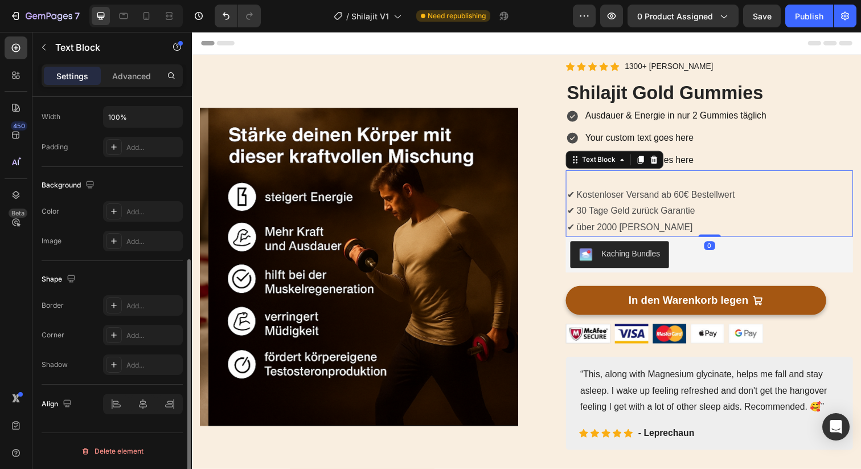
scroll to position [0, 0]
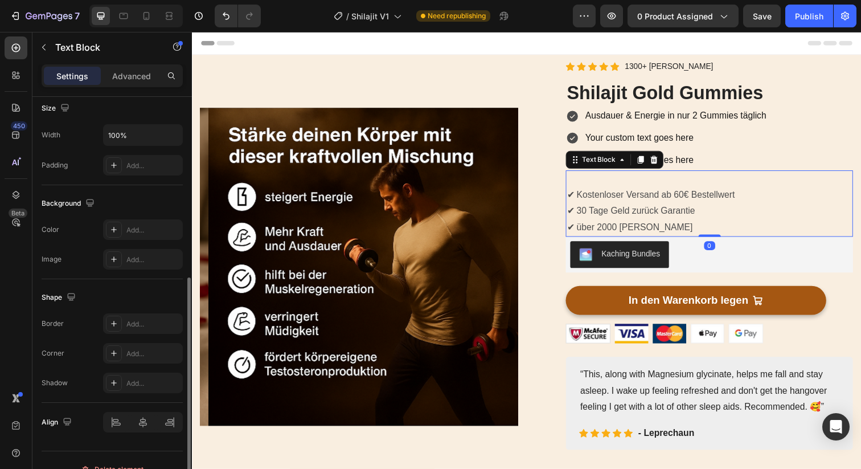
click at [821, 230] on p "✔ über 2000 [PERSON_NAME]" at bounding box center [720, 231] width 291 height 17
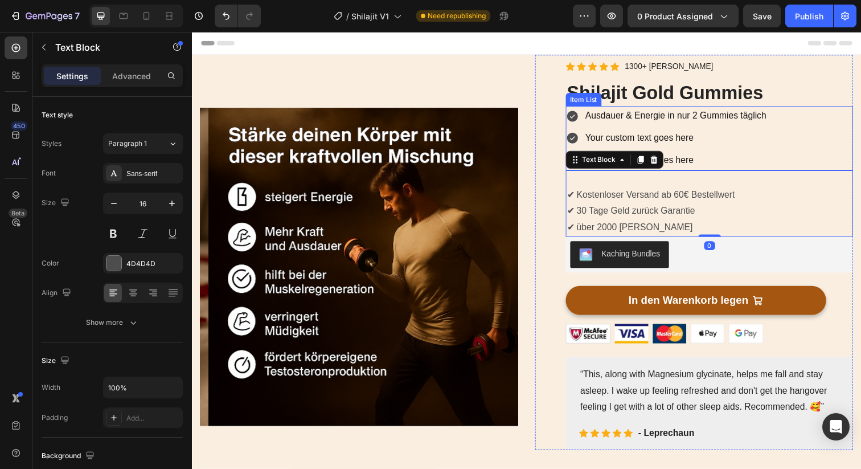
click at [773, 122] on p "Ausdauer & Energie in nur 2 Gummies täglich" at bounding box center [685, 117] width 185 height 17
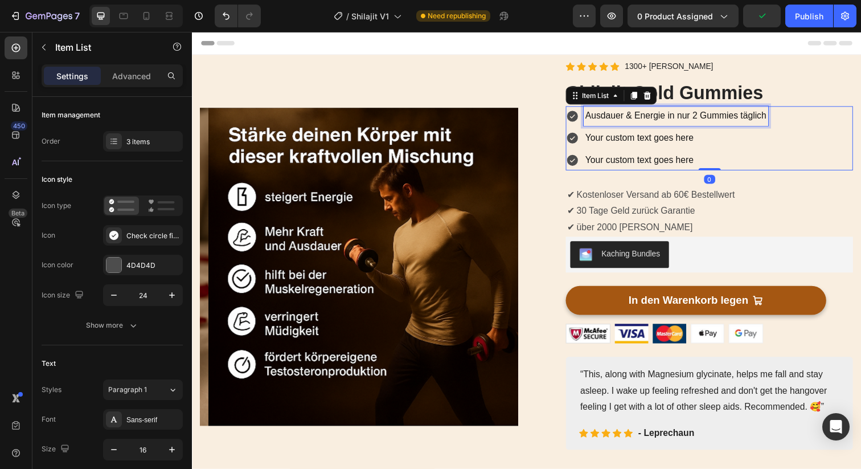
click at [592, 115] on div "Ausdauer & Energie in nur 2 Gummies täglich" at bounding box center [686, 118] width 188 height 20
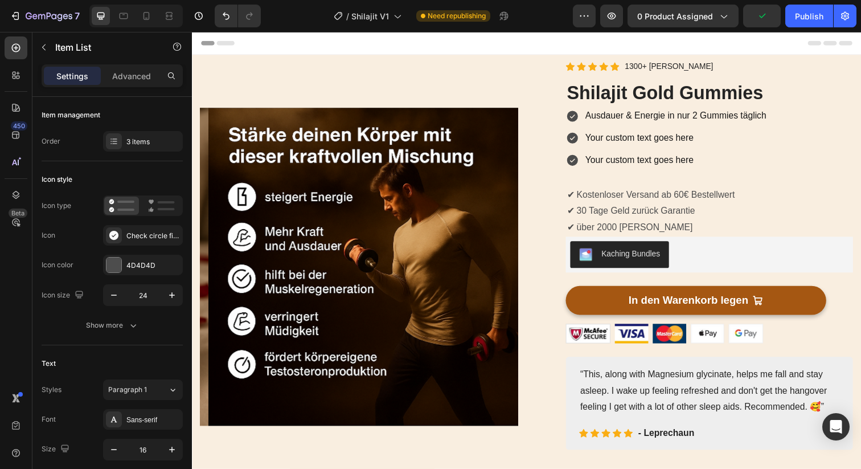
click at [578, 115] on icon at bounding box center [580, 117] width 11 height 11
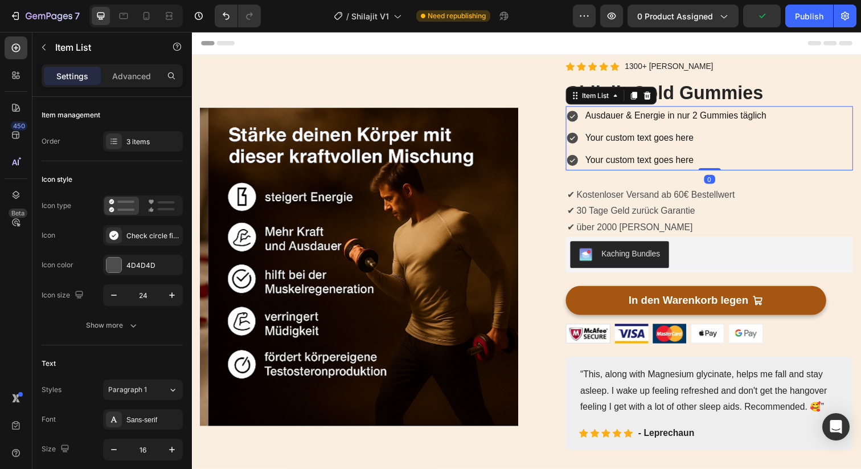
click at [576, 116] on icon at bounding box center [580, 117] width 11 height 11
click at [147, 206] on div at bounding box center [161, 205] width 36 height 18
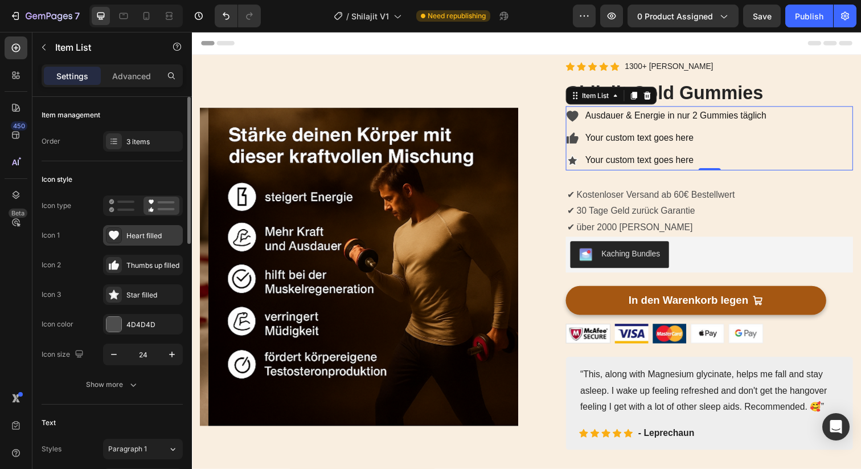
click at [143, 235] on div "Heart filled" at bounding box center [153, 236] width 54 height 10
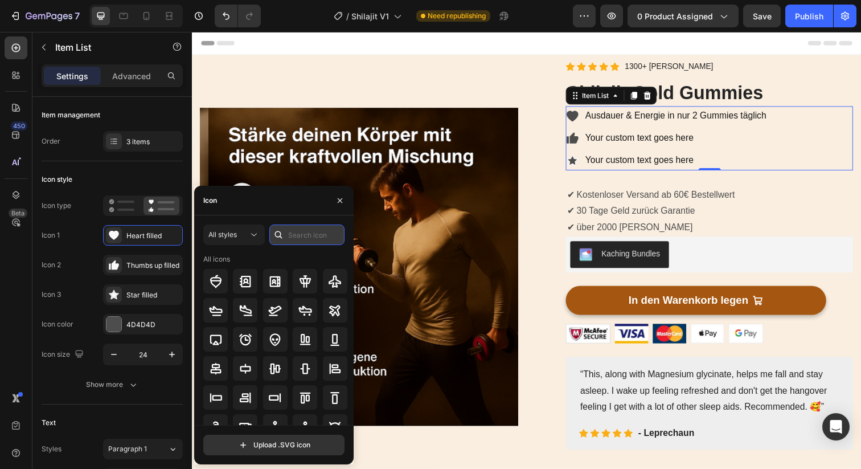
click at [294, 235] on input "text" at bounding box center [306, 234] width 75 height 20
type input "Energie"
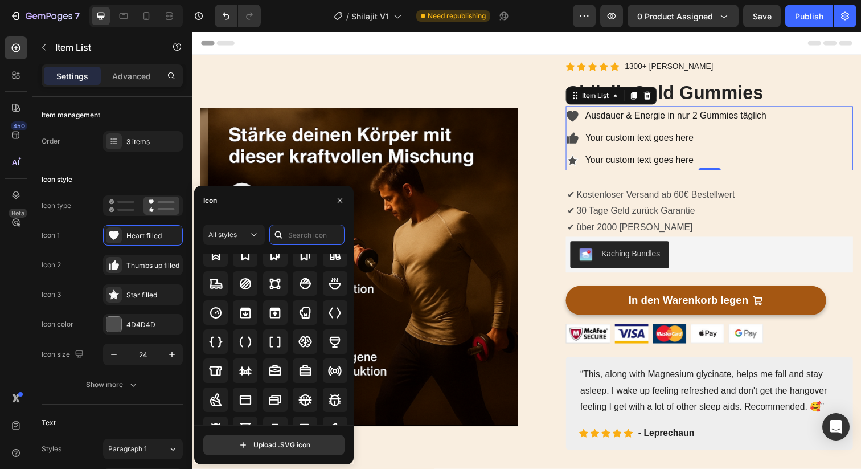
scroll to position [1105, 0]
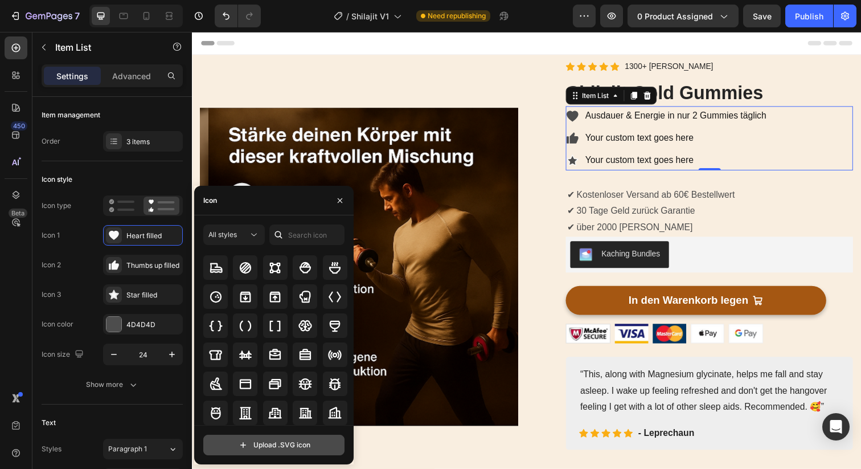
click at [248, 440] on input "file" at bounding box center [274, 444] width 140 height 19
type input "C:\fakepath\flexed-biceps_1f4aa.svg"
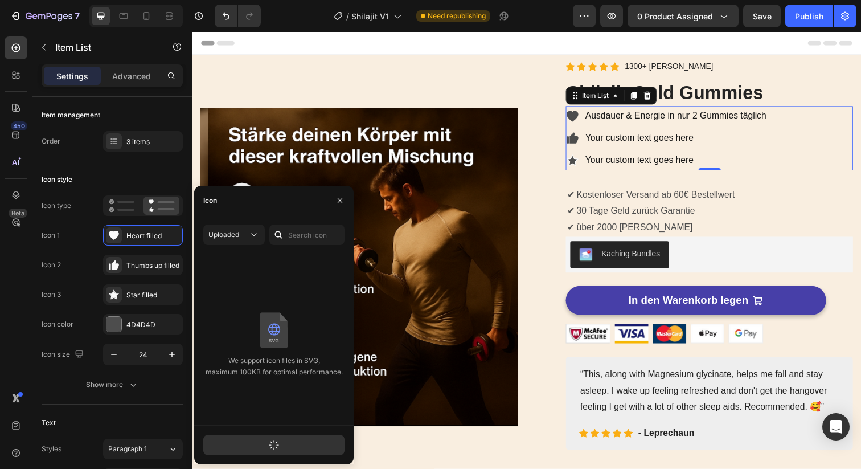
scroll to position [0, 0]
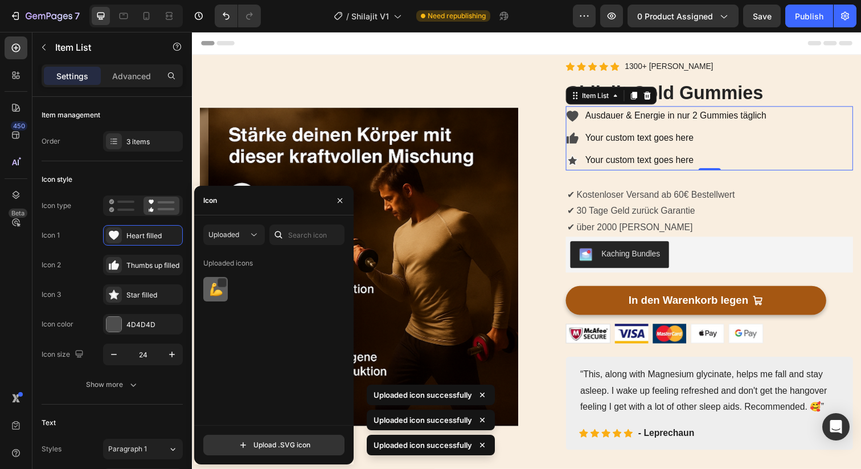
click at [217, 290] on img at bounding box center [216, 289] width 14 height 14
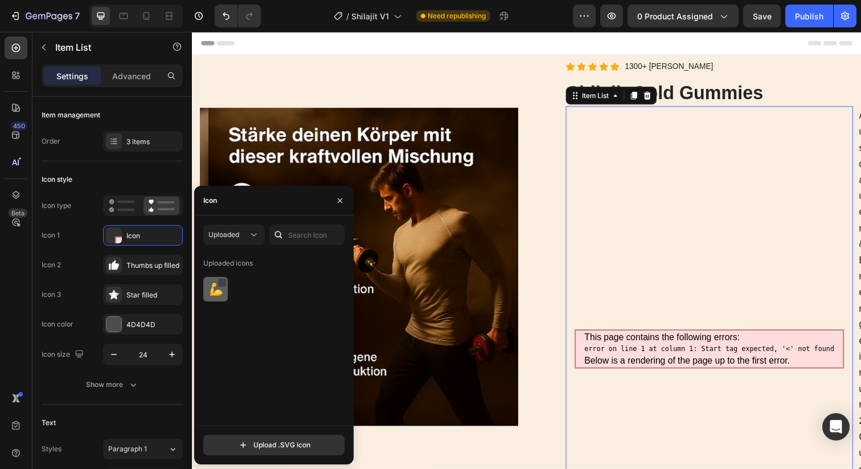
click at [220, 285] on div at bounding box center [222, 282] width 9 height 9
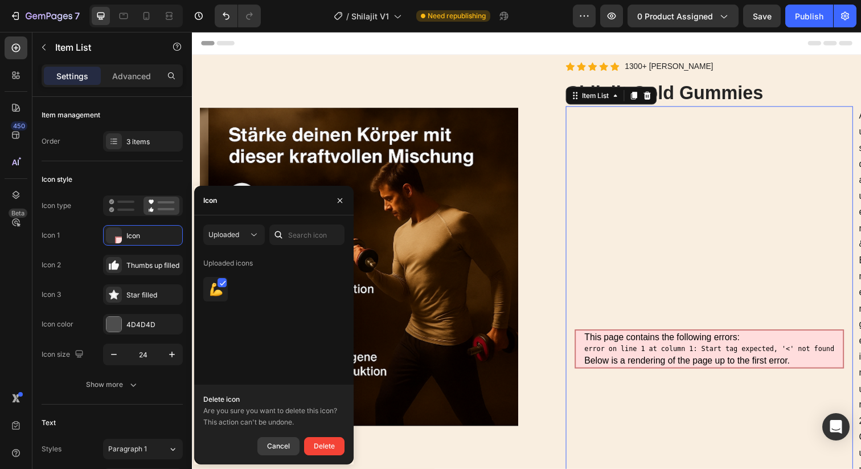
click at [279, 441] on div "Cancel" at bounding box center [278, 446] width 23 height 14
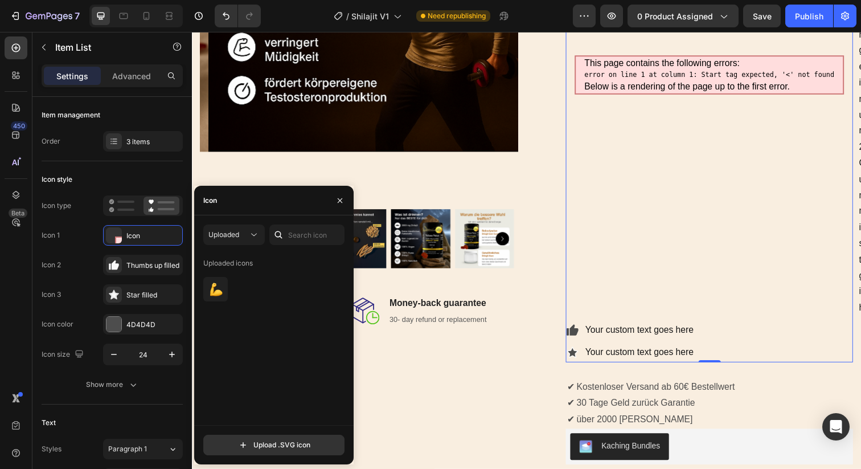
scroll to position [351, 0]
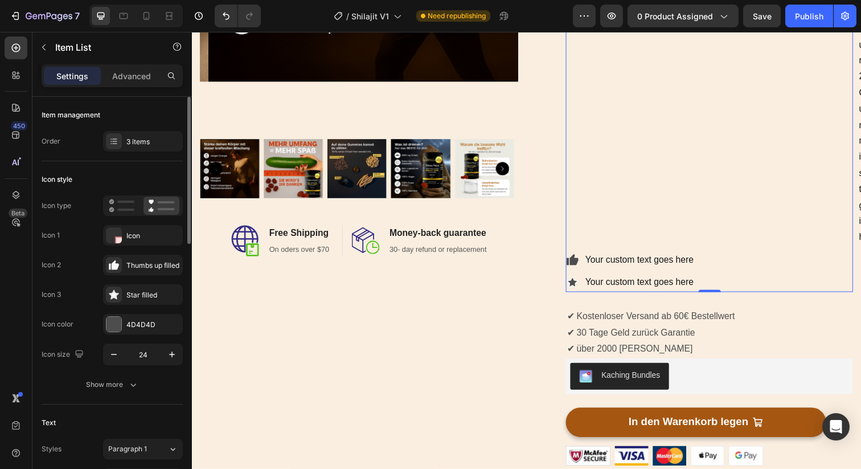
click at [79, 243] on div "Icon 1 This page contains the following errors: error on line 1 at column 1: St…" at bounding box center [112, 235] width 141 height 20
click at [127, 238] on div "Icon" at bounding box center [153, 236] width 54 height 10
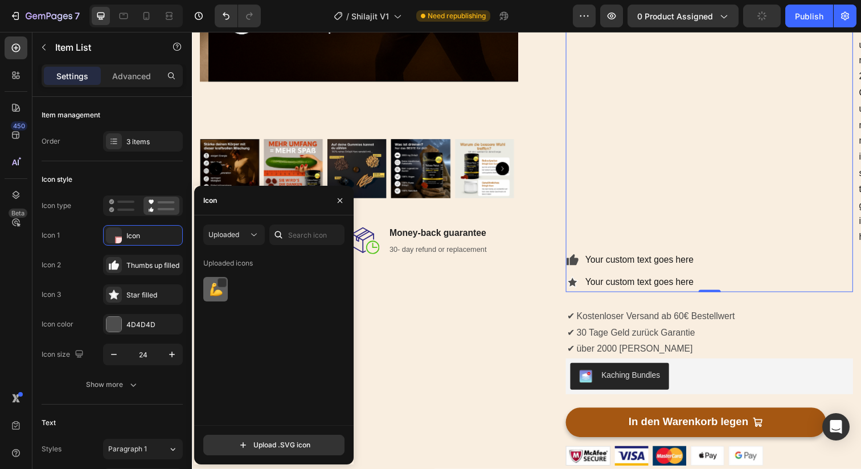
click at [209, 290] on img at bounding box center [216, 289] width 14 height 14
click at [225, 280] on div at bounding box center [221, 282] width 9 height 9
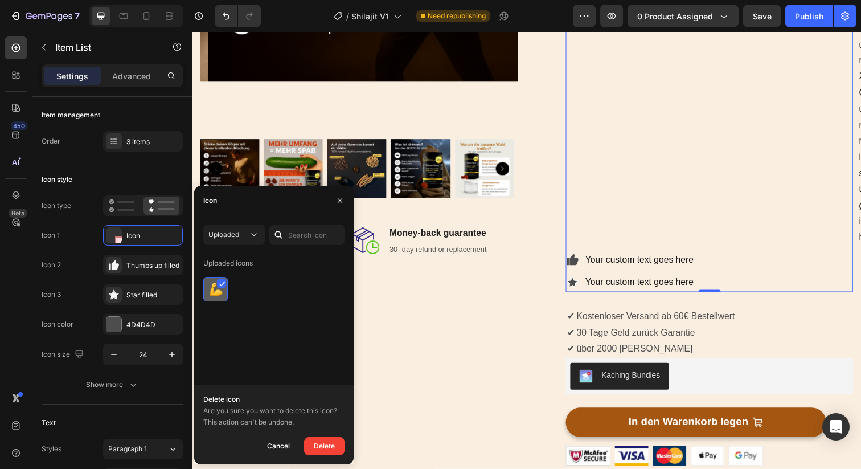
click at [225, 280] on div at bounding box center [221, 282] width 9 height 9
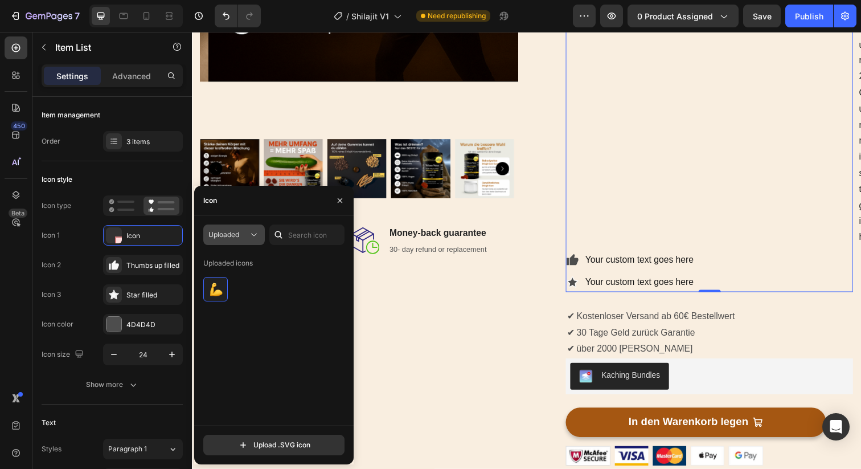
click at [257, 237] on icon at bounding box center [253, 234] width 11 height 11
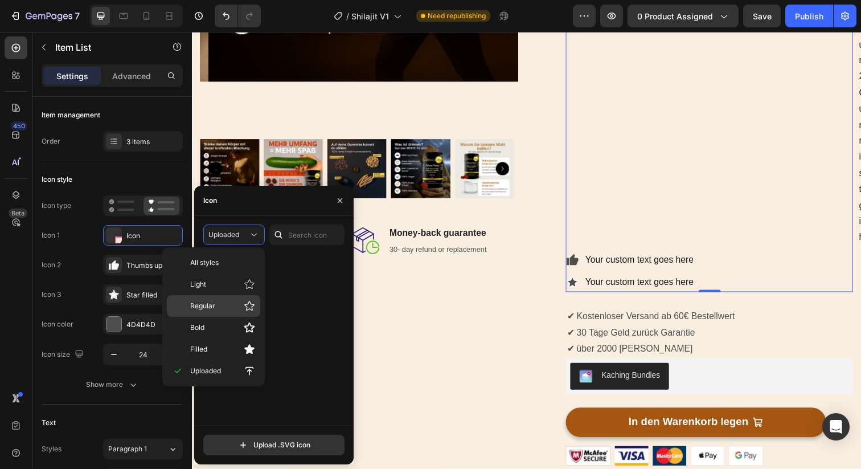
click at [220, 301] on p "Regular" at bounding box center [222, 305] width 65 height 11
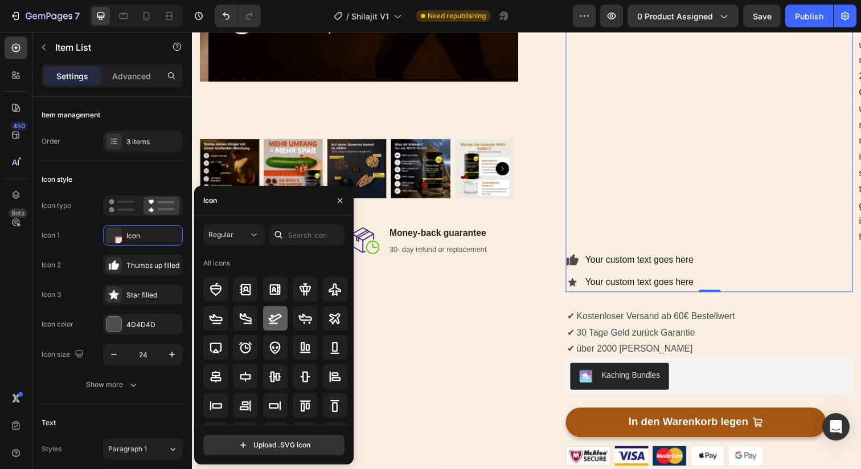
click at [274, 307] on div at bounding box center [275, 318] width 24 height 24
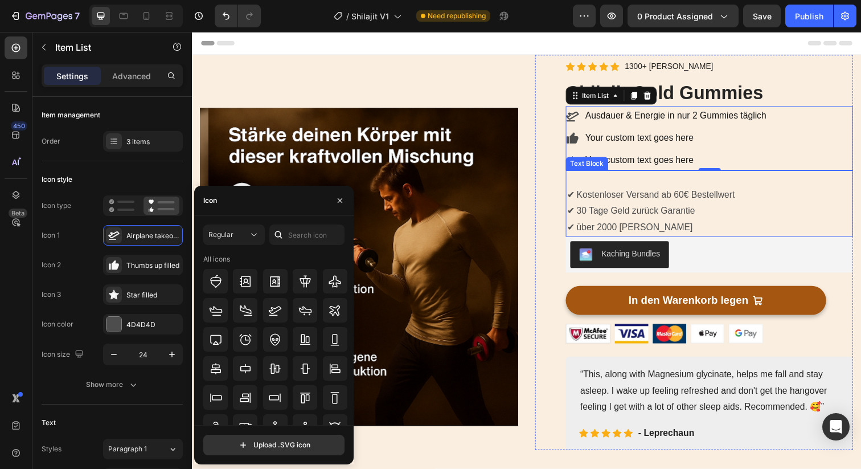
scroll to position [19, 0]
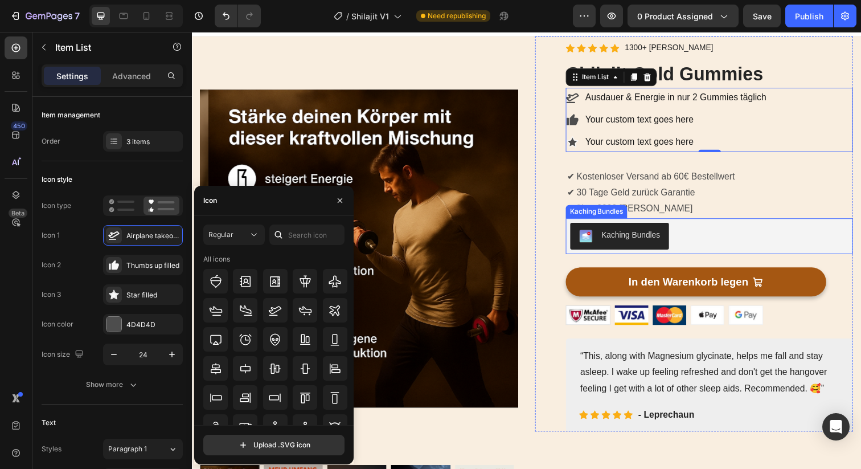
click at [754, 243] on div "Kaching Bundles" at bounding box center [720, 240] width 284 height 27
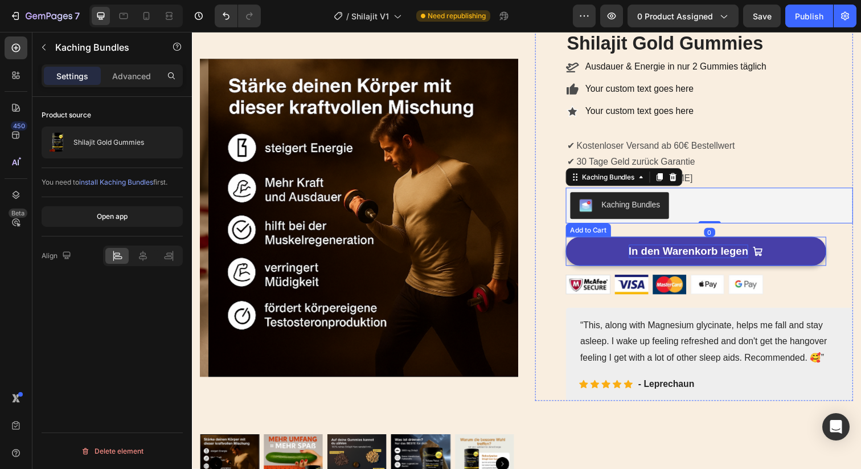
scroll to position [56, 0]
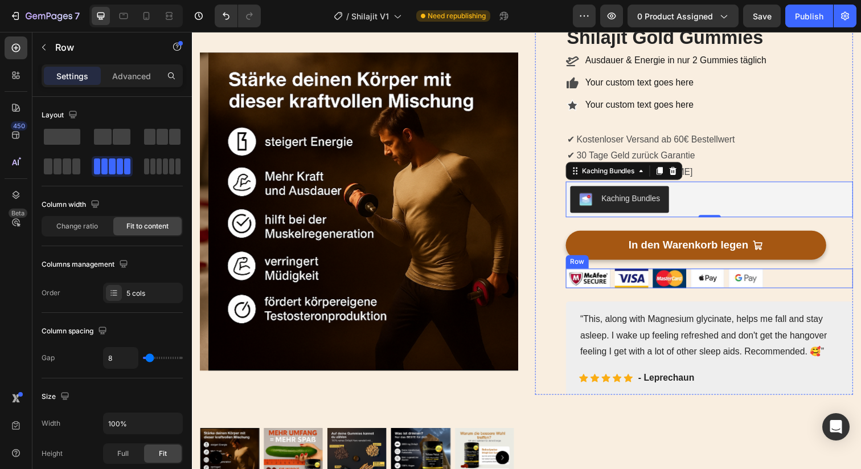
click at [830, 289] on div "Image Image Image Image Image Row" at bounding box center [719, 283] width 293 height 20
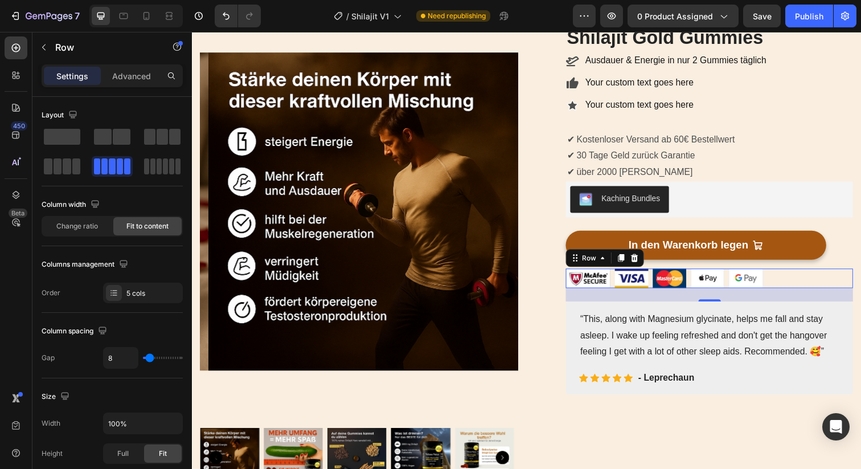
click at [789, 282] on div "Image Image Image Image Image Row 24" at bounding box center [719, 283] width 293 height 20
click at [592, 283] on img at bounding box center [596, 283] width 46 height 20
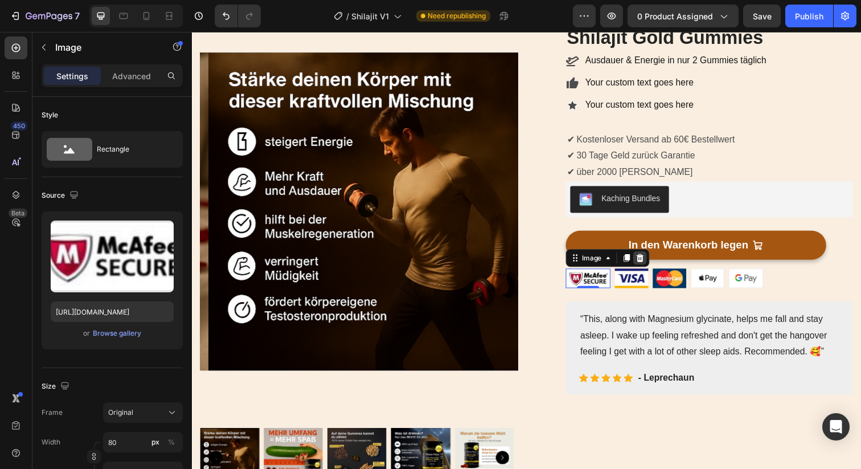
click at [647, 263] on icon at bounding box center [649, 262] width 7 height 8
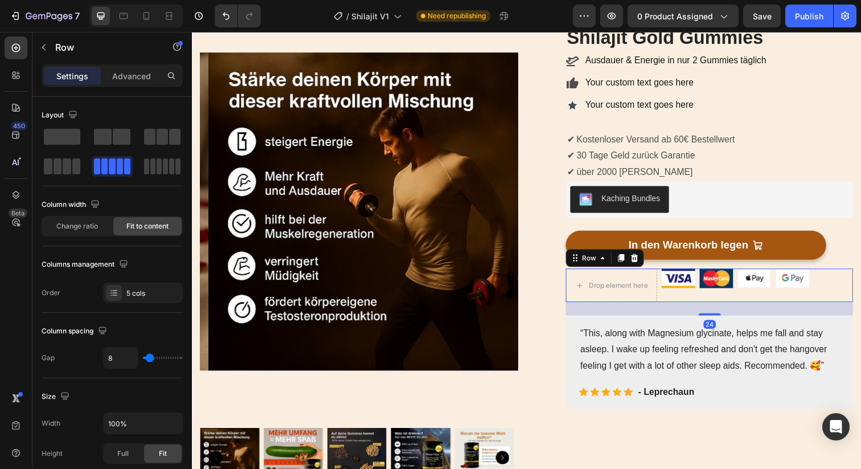
click at [846, 290] on div "Drop element here Image Image Image Image Row 24" at bounding box center [719, 290] width 293 height 34
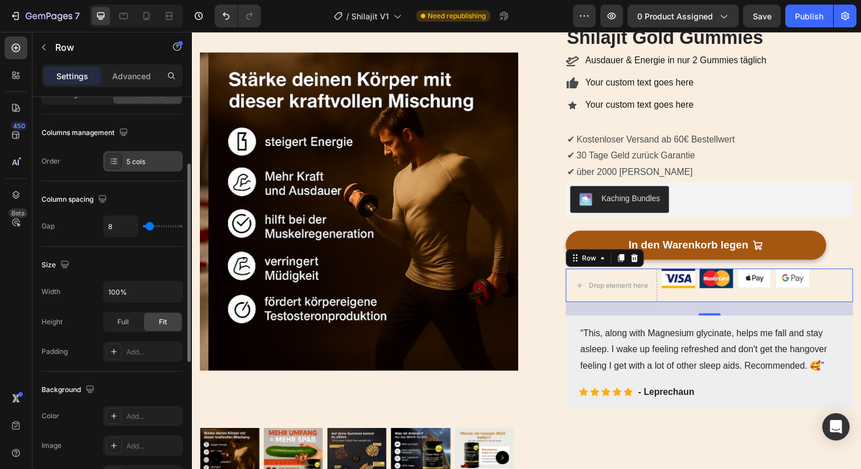
scroll to position [133, 0]
click at [140, 156] on div "5 cols" at bounding box center [153, 160] width 54 height 10
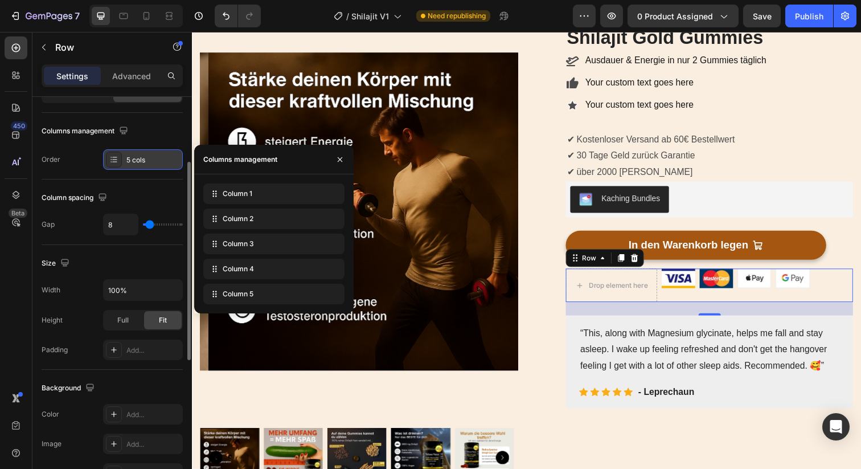
click at [140, 156] on div "5 cols" at bounding box center [153, 160] width 54 height 10
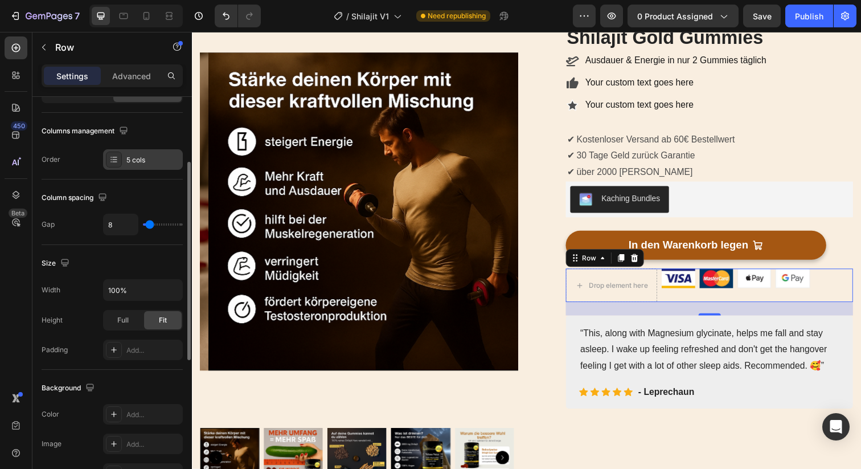
click at [140, 156] on div "5 cols" at bounding box center [153, 160] width 54 height 10
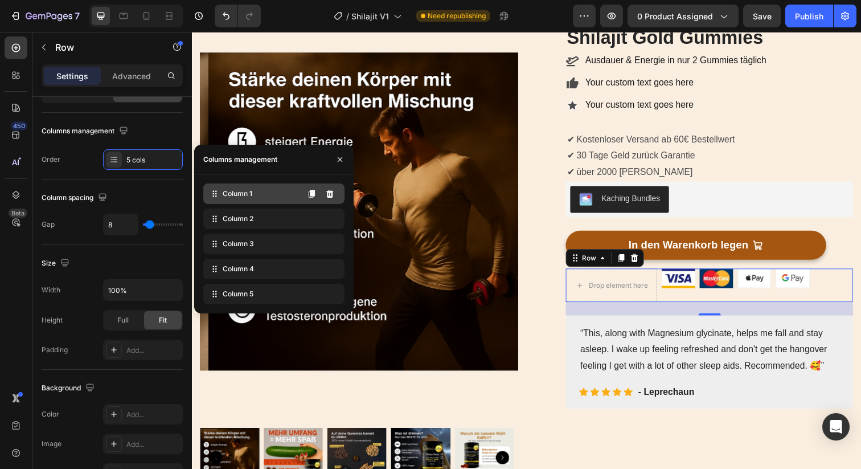
click at [225, 191] on span "Column 1" at bounding box center [238, 193] width 30 height 10
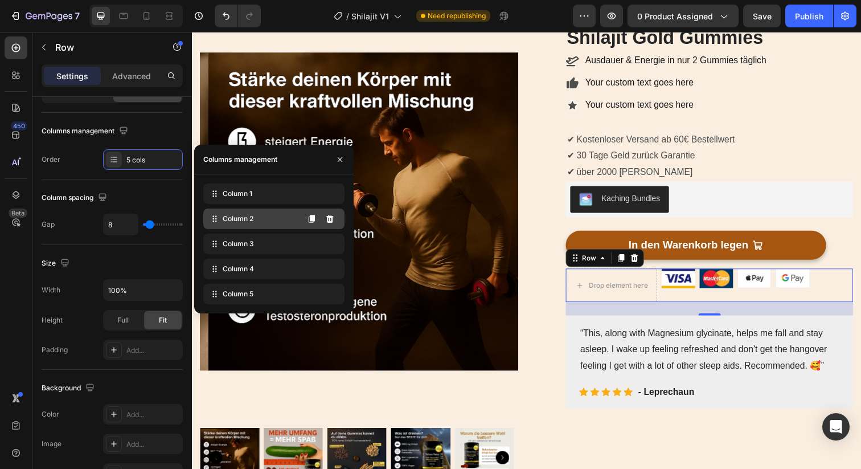
click at [229, 212] on div "Column 2" at bounding box center [273, 218] width 141 height 20
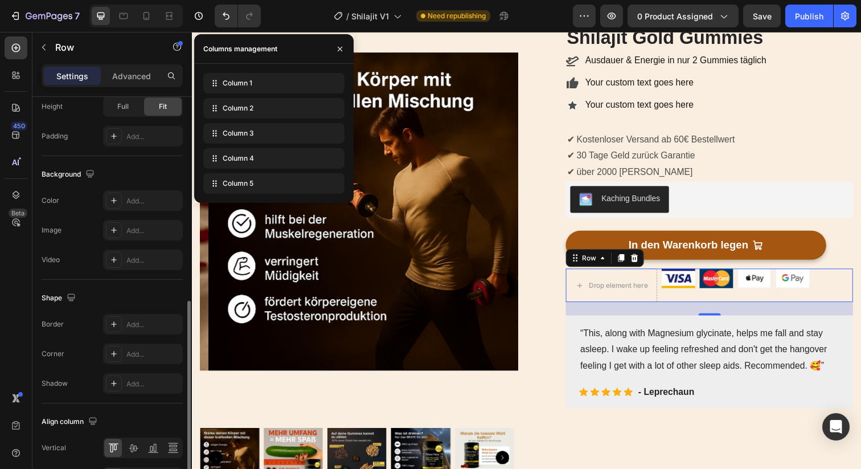
scroll to position [420, 0]
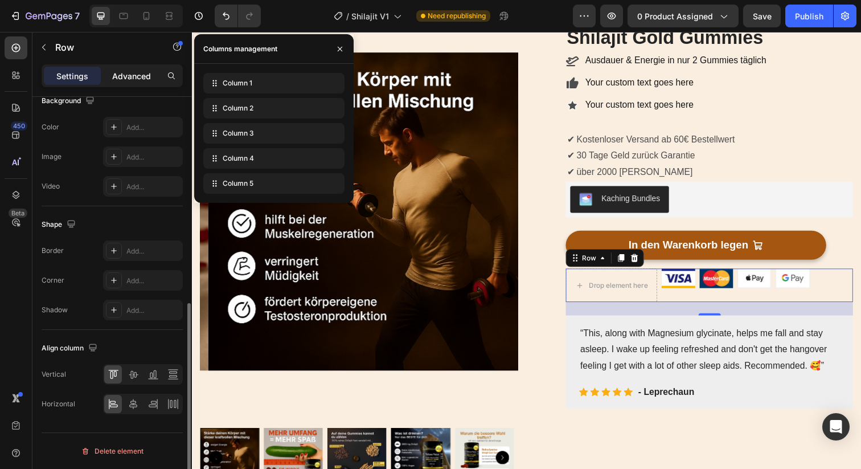
click at [124, 73] on p "Advanced" at bounding box center [131, 76] width 39 height 12
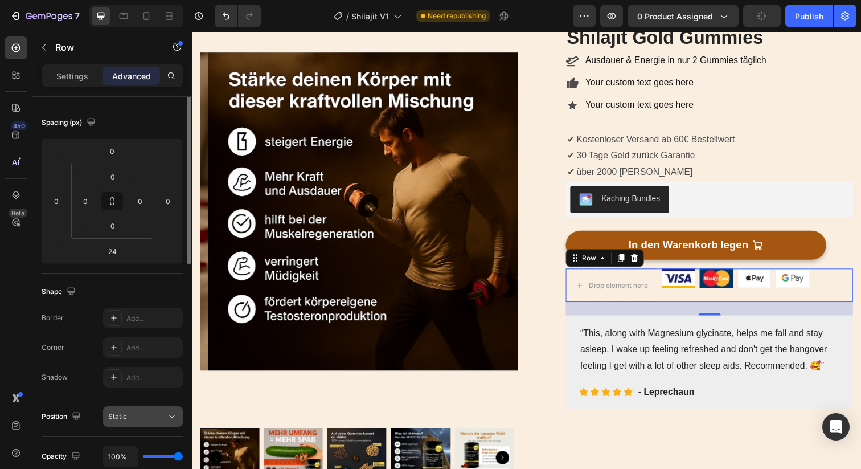
scroll to position [0, 0]
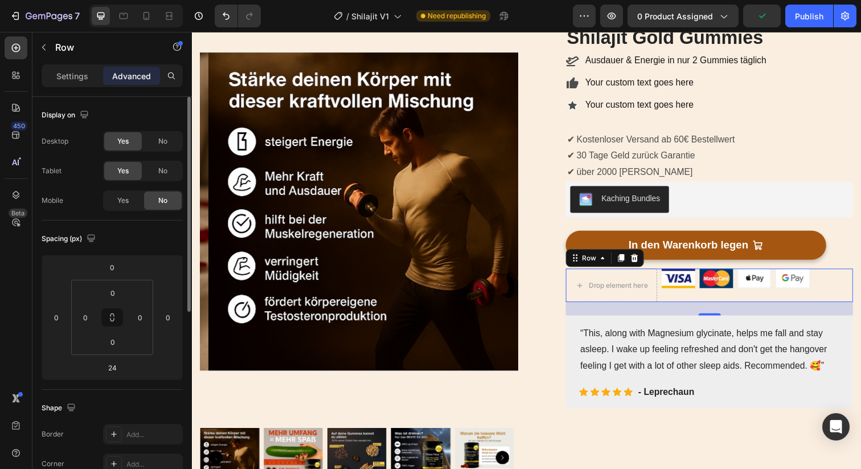
click at [85, 64] on div "Row" at bounding box center [97, 48] width 130 height 32
click at [83, 68] on div "Settings" at bounding box center [72, 76] width 57 height 18
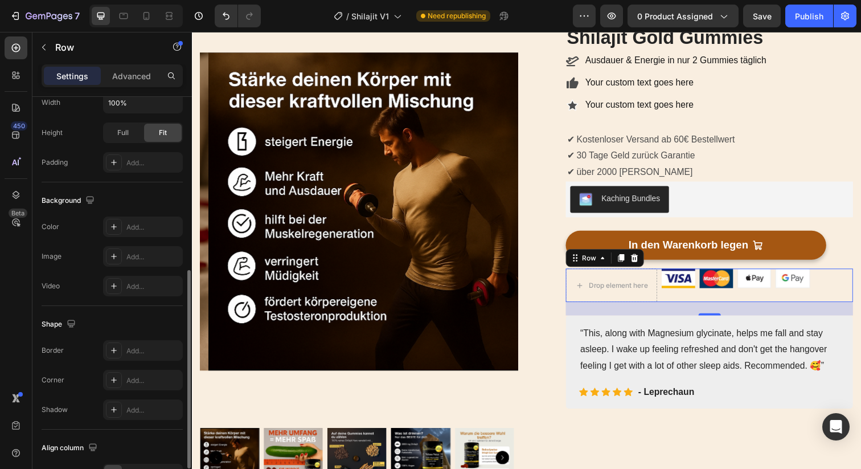
scroll to position [331, 0]
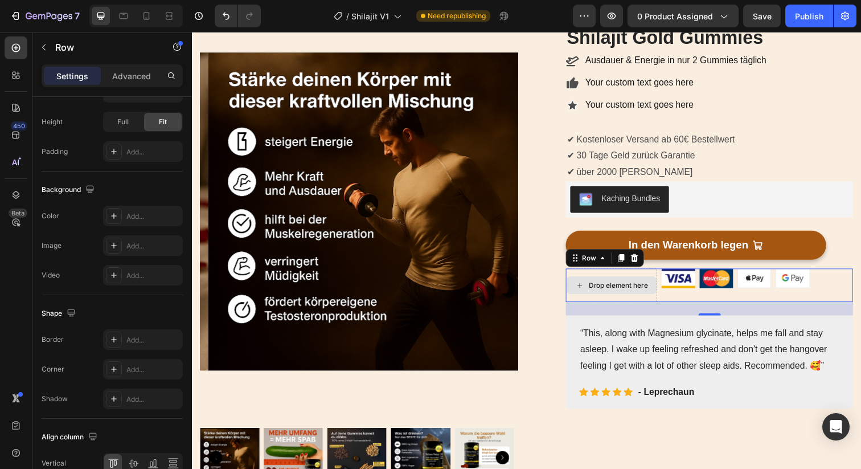
click at [643, 287] on div "Drop element here" at bounding box center [627, 290] width 60 height 9
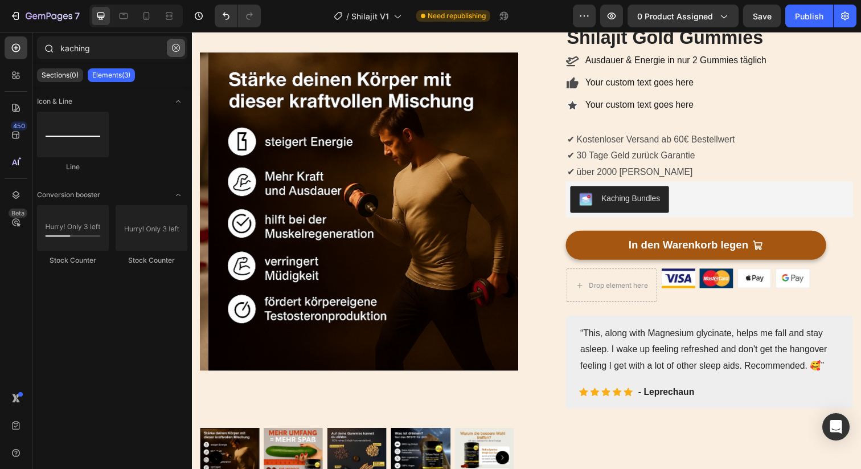
click at [177, 46] on icon "button" at bounding box center [175, 47] width 3 height 3
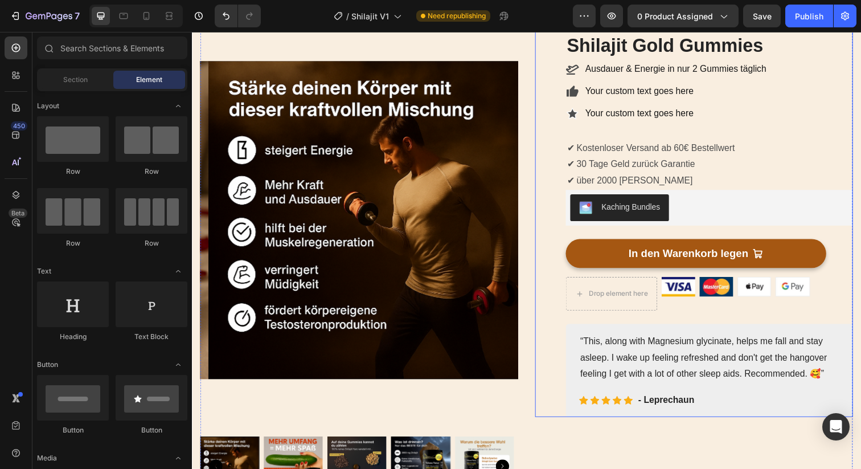
scroll to position [0, 0]
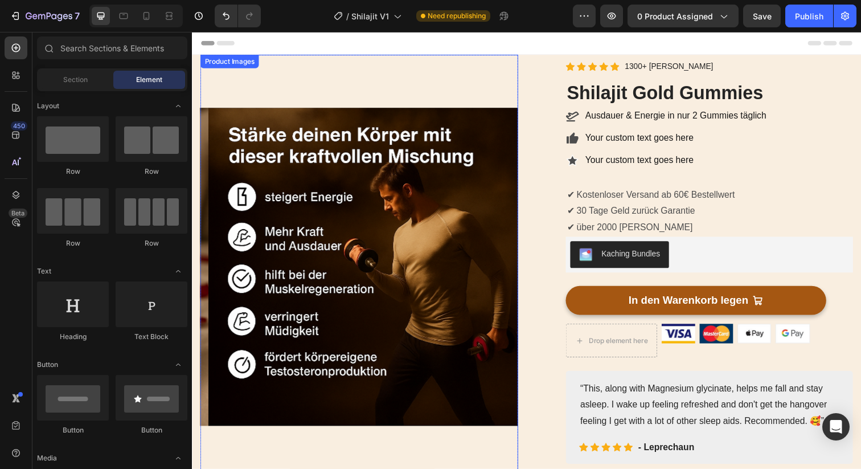
click at [494, 76] on img at bounding box center [371, 271] width 325 height 433
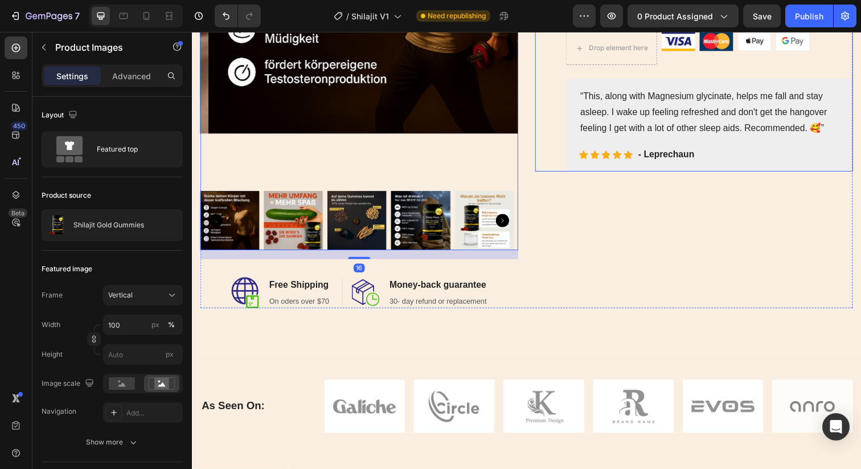
scroll to position [416, 0]
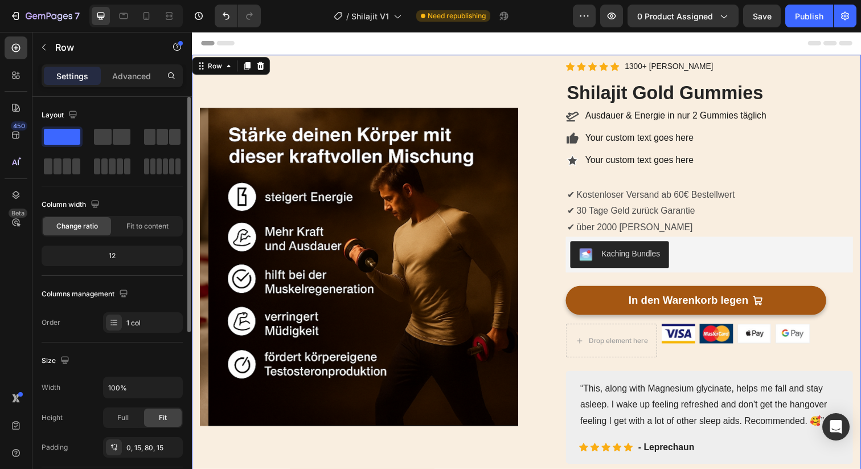
scroll to position [290, 0]
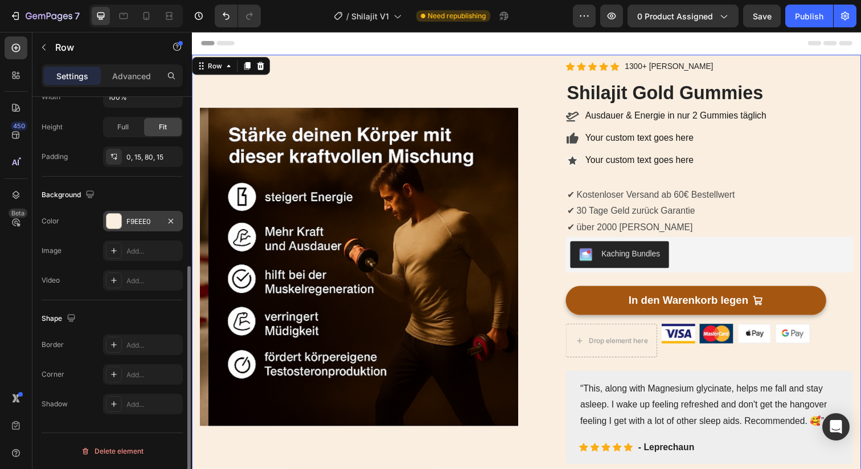
click at [137, 226] on div "F9EEE0" at bounding box center [143, 221] width 80 height 20
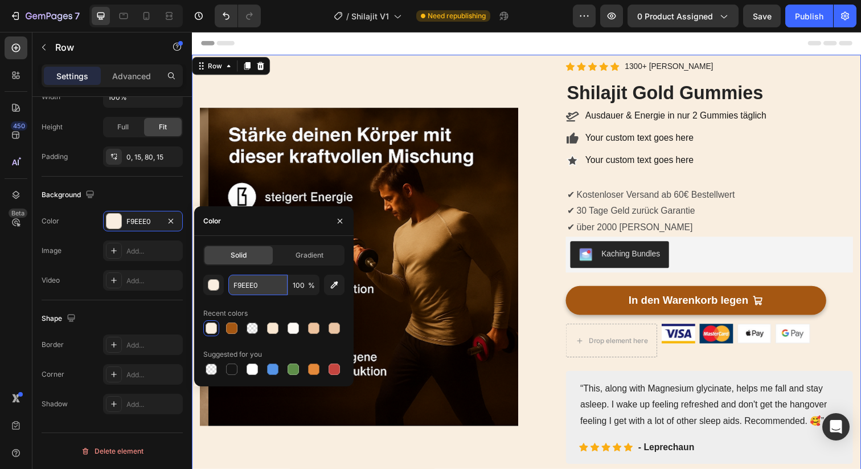
click at [253, 281] on input "F9EEE0" at bounding box center [257, 284] width 59 height 20
paste input "FFDF9"
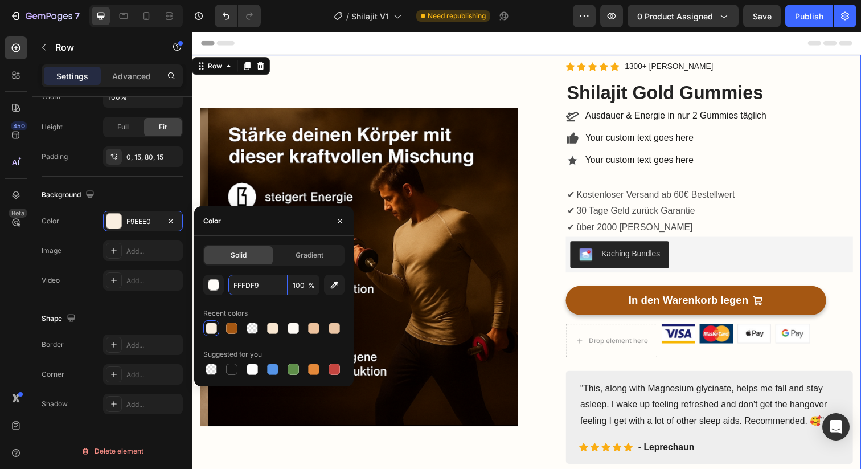
type input "FFFDF9"
click at [272, 301] on div "FFFDF9 100 % Recent colors Suggested for you" at bounding box center [273, 325] width 141 height 102
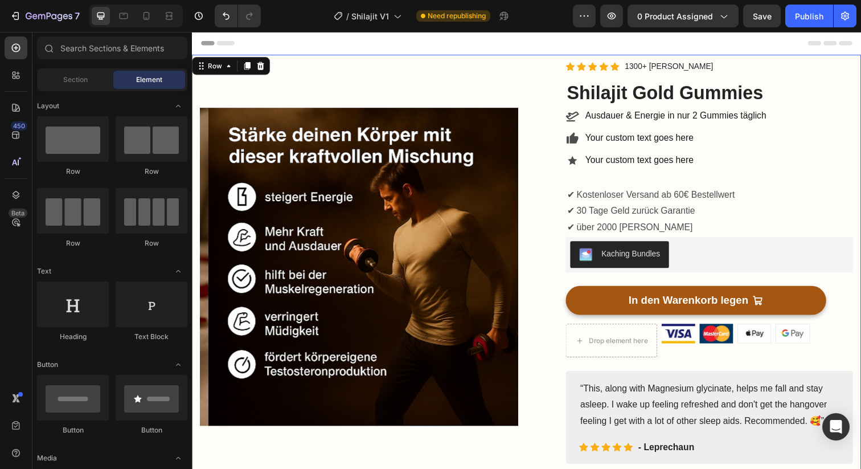
click at [541, 42] on div "Header" at bounding box center [533, 43] width 665 height 23
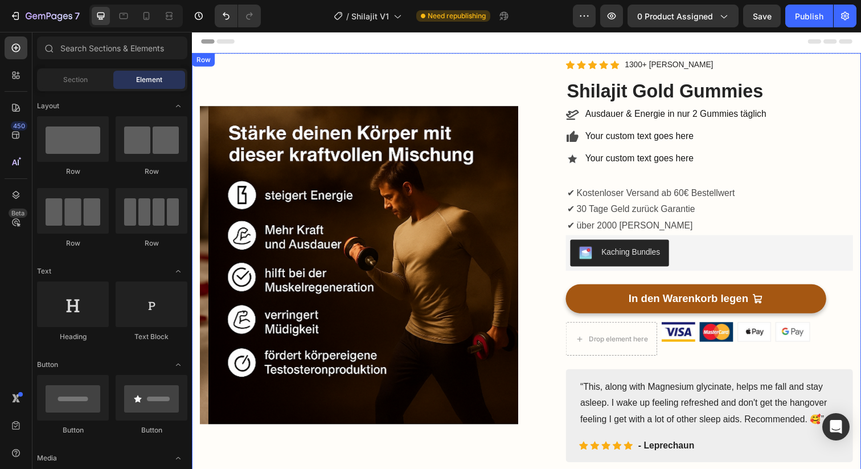
scroll to position [0, 0]
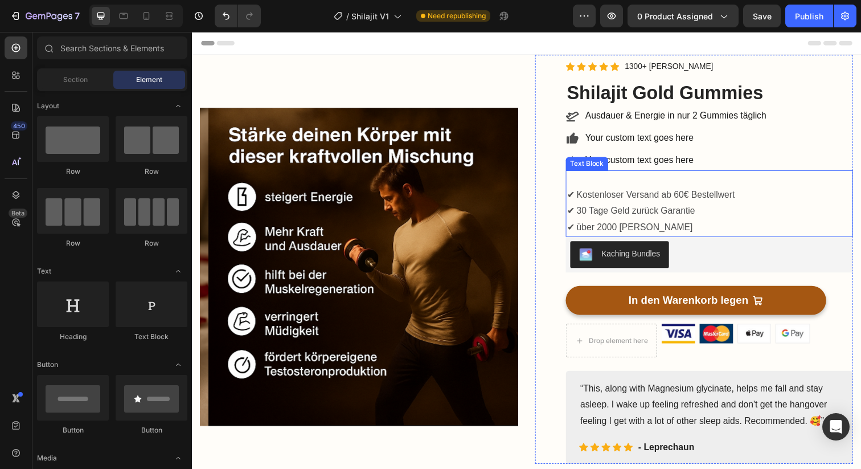
click at [769, 198] on p "✔ Kostenloser Versand ab 60€ Bestellwert" at bounding box center [720, 198] width 291 height 17
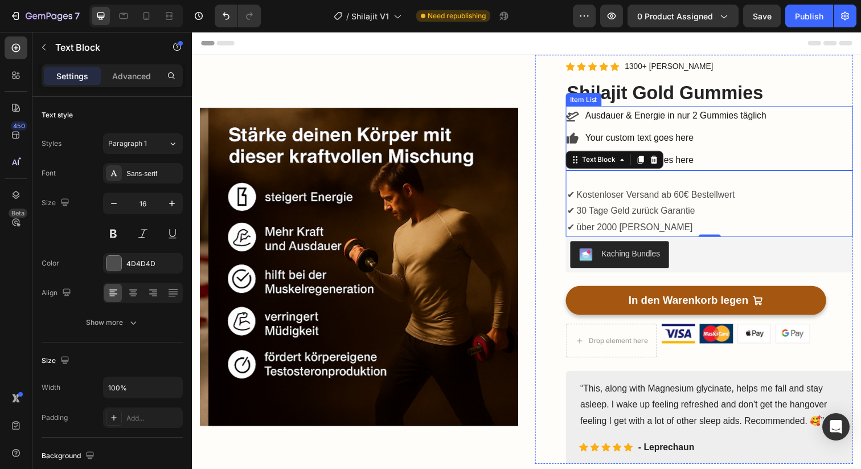
click at [794, 154] on div "Ausdauer & Energie in nur 2 Gummies täglich Your custom text goes here Your cus…" at bounding box center [719, 140] width 293 height 65
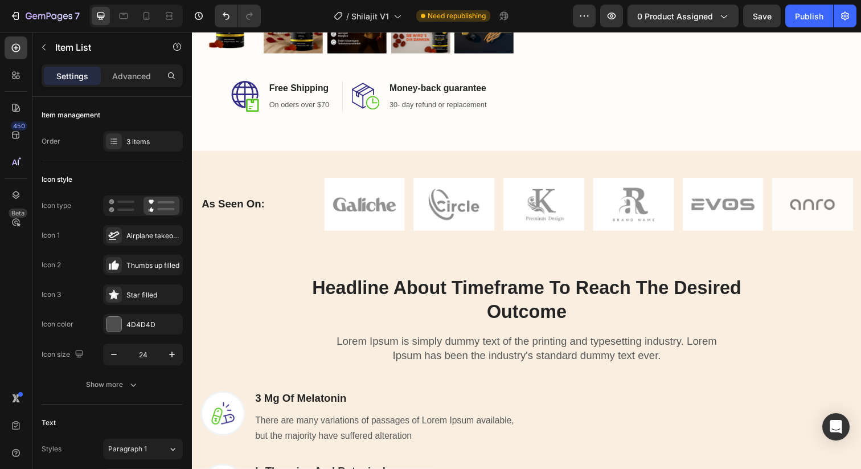
scroll to position [496, 0]
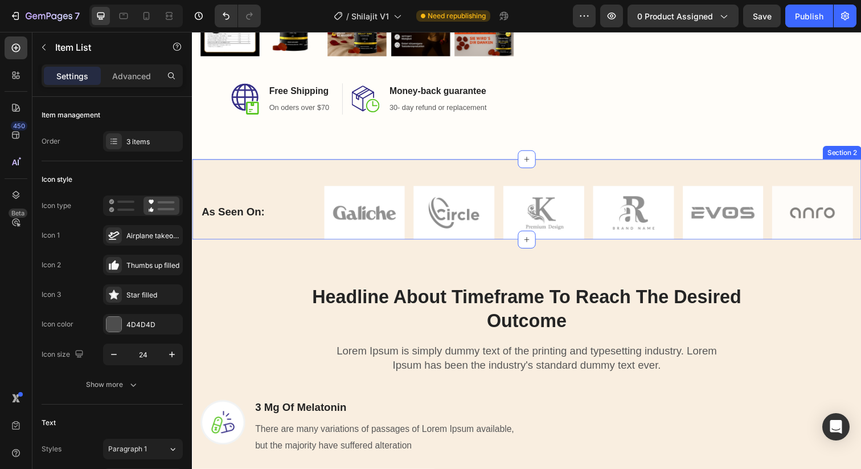
click at [211, 166] on div "As Seen On: Heading Image Image Image Image Image Image Row Row Section 2" at bounding box center [533, 203] width 683 height 82
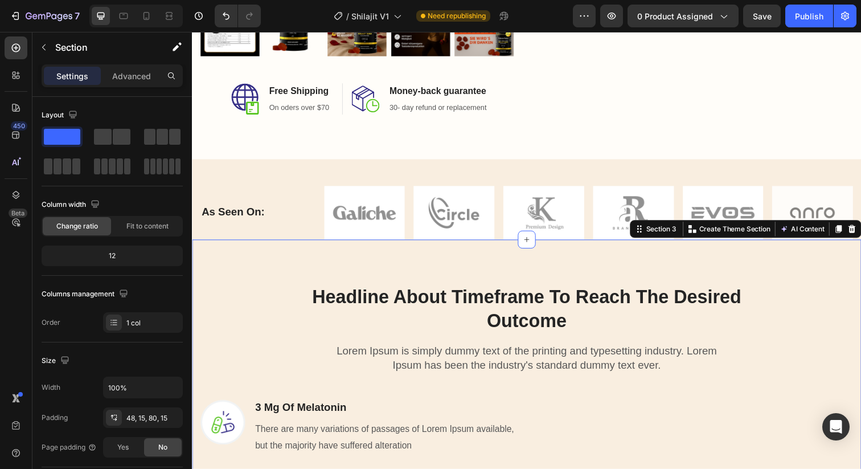
click at [256, 306] on div "Headline About Timeframe To Reach The Desired Outcome Heading Row Lorem Ipsum i…" at bounding box center [533, 475] width 666 height 409
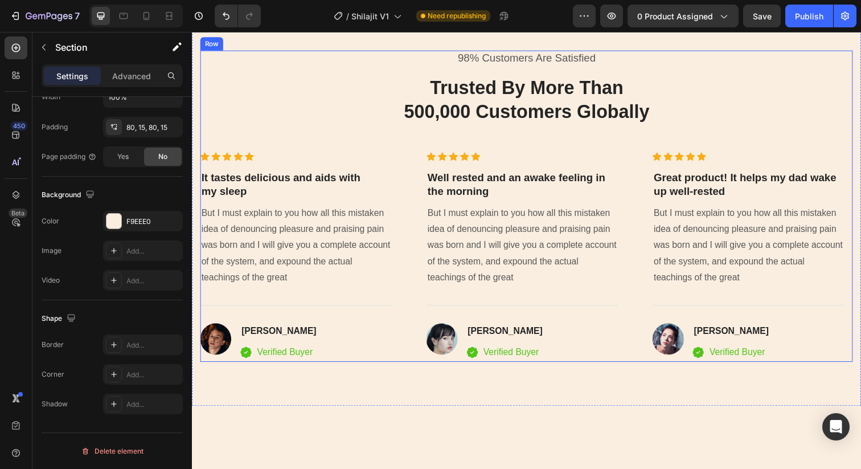
scroll to position [1987, 0]
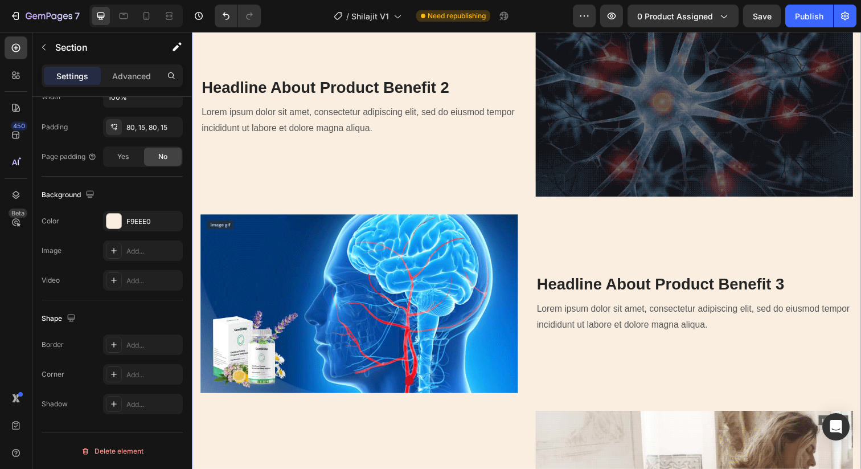
scroll to position [1583, 0]
